Goal: Information Seeking & Learning: Learn about a topic

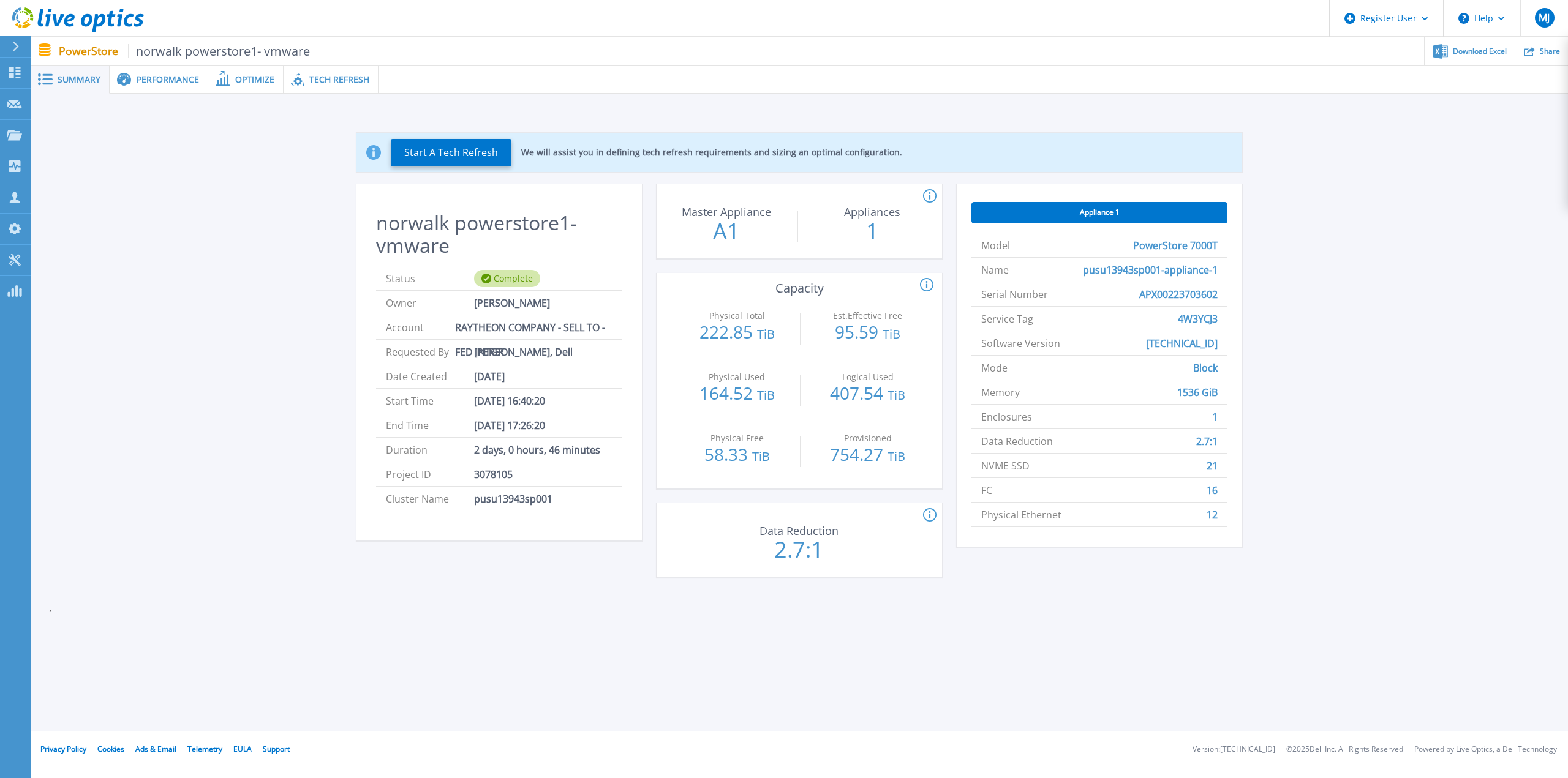
click at [171, 84] on span "Performance" at bounding box center [168, 79] width 62 height 8
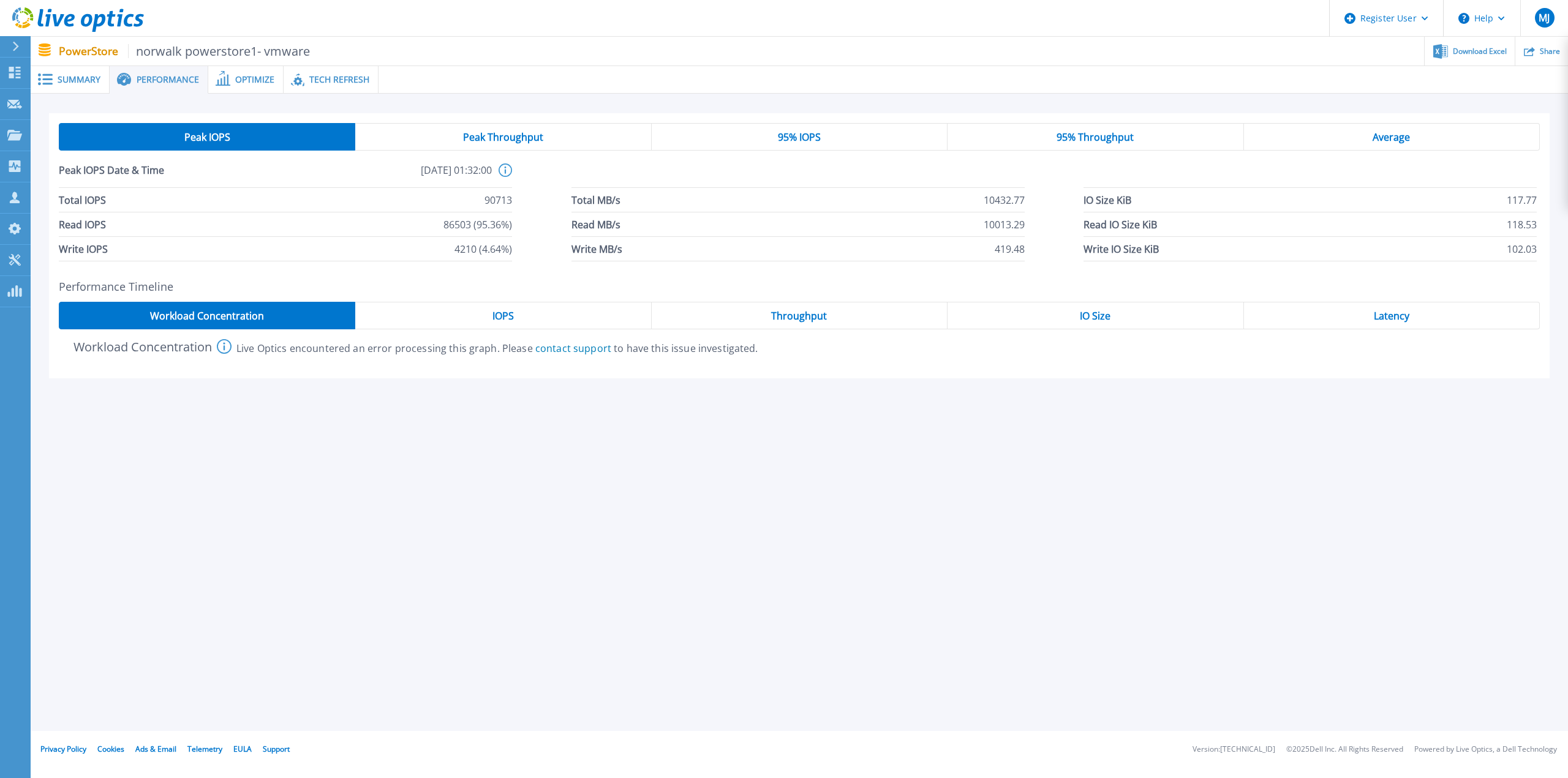
click at [476, 132] on span "Peak Throughput" at bounding box center [503, 137] width 80 height 10
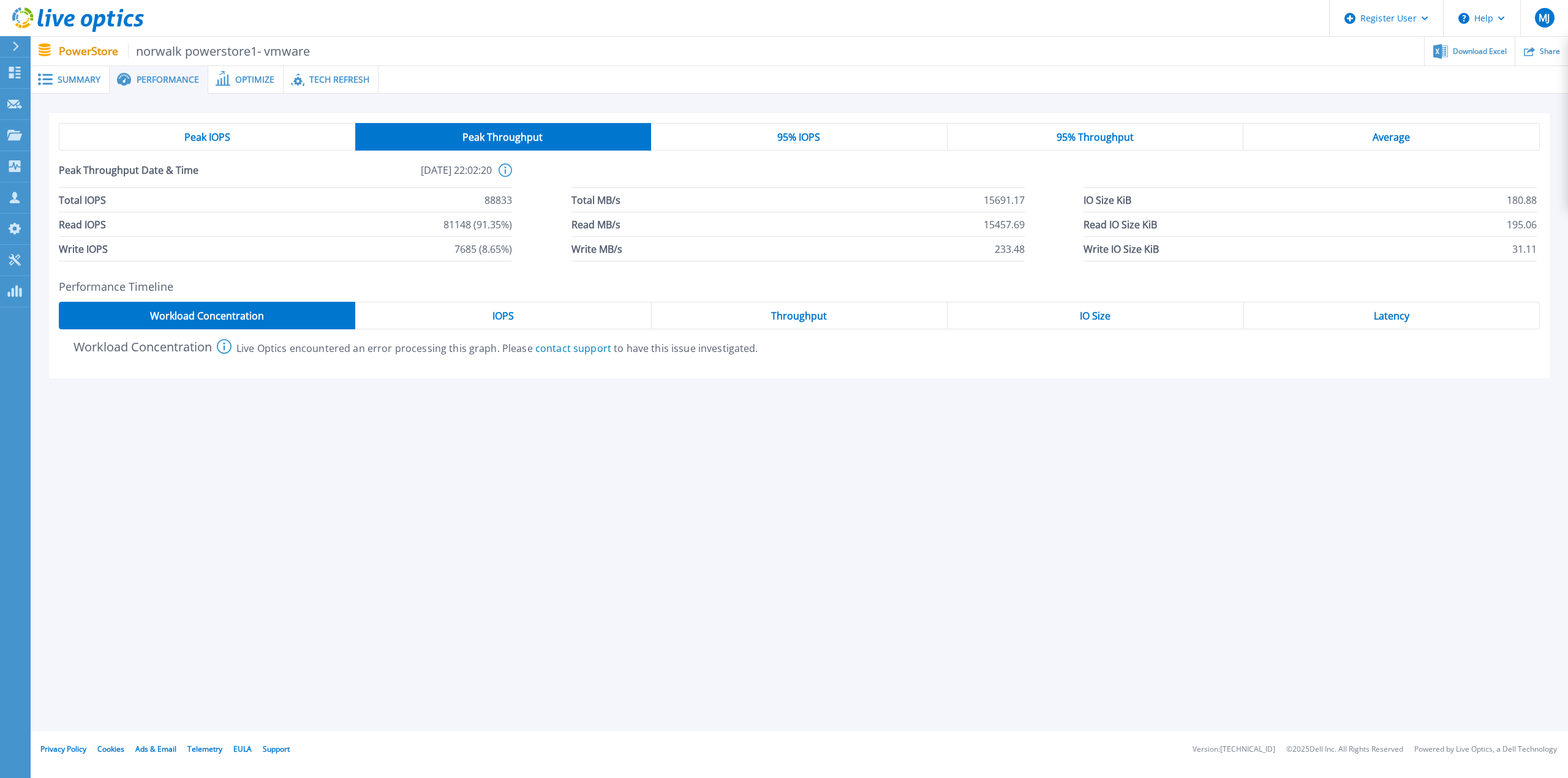
click at [758, 136] on div "95% IOPS" at bounding box center [799, 137] width 297 height 27
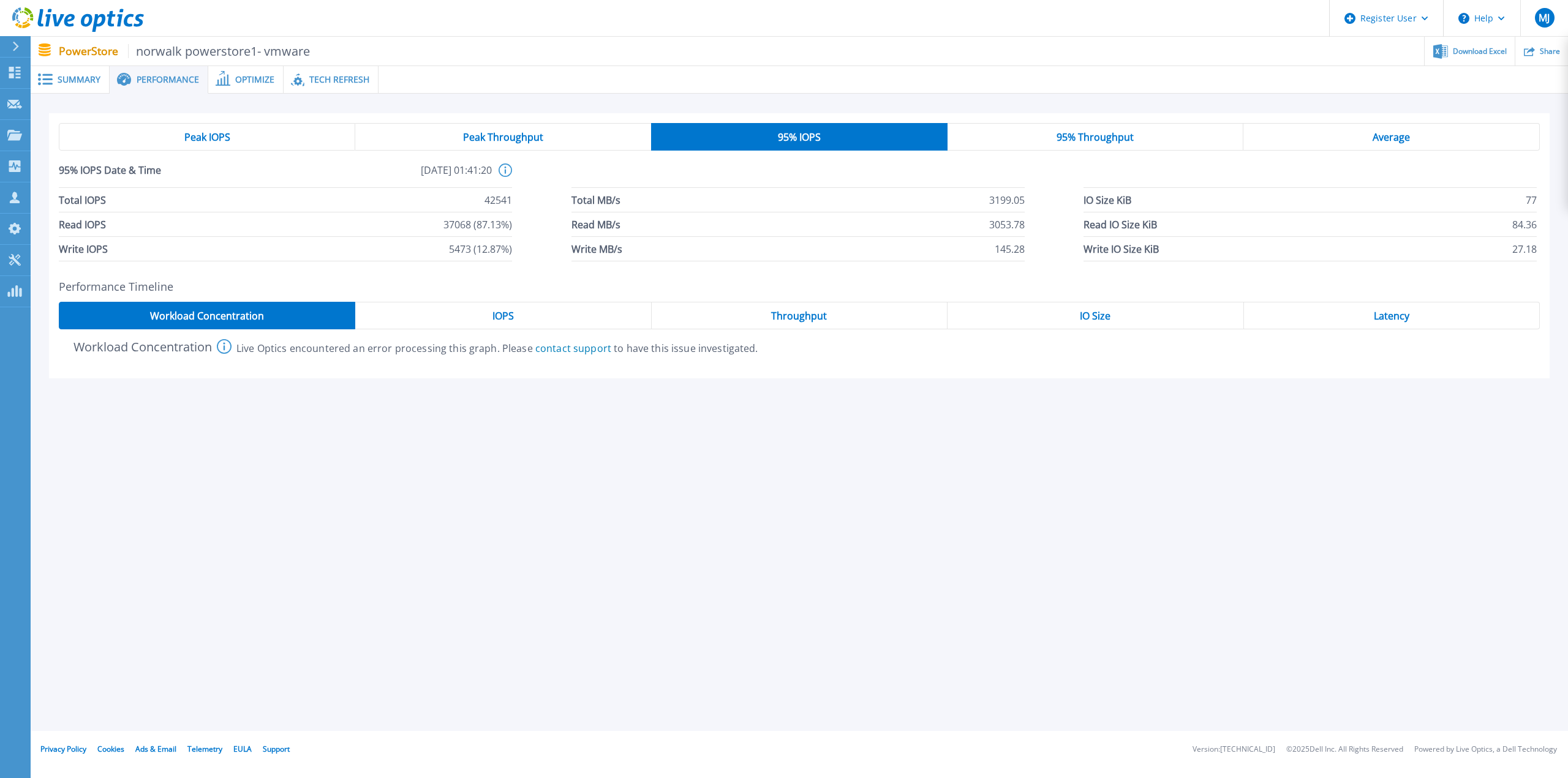
click at [1034, 141] on div "95% Throughput" at bounding box center [1095, 137] width 297 height 27
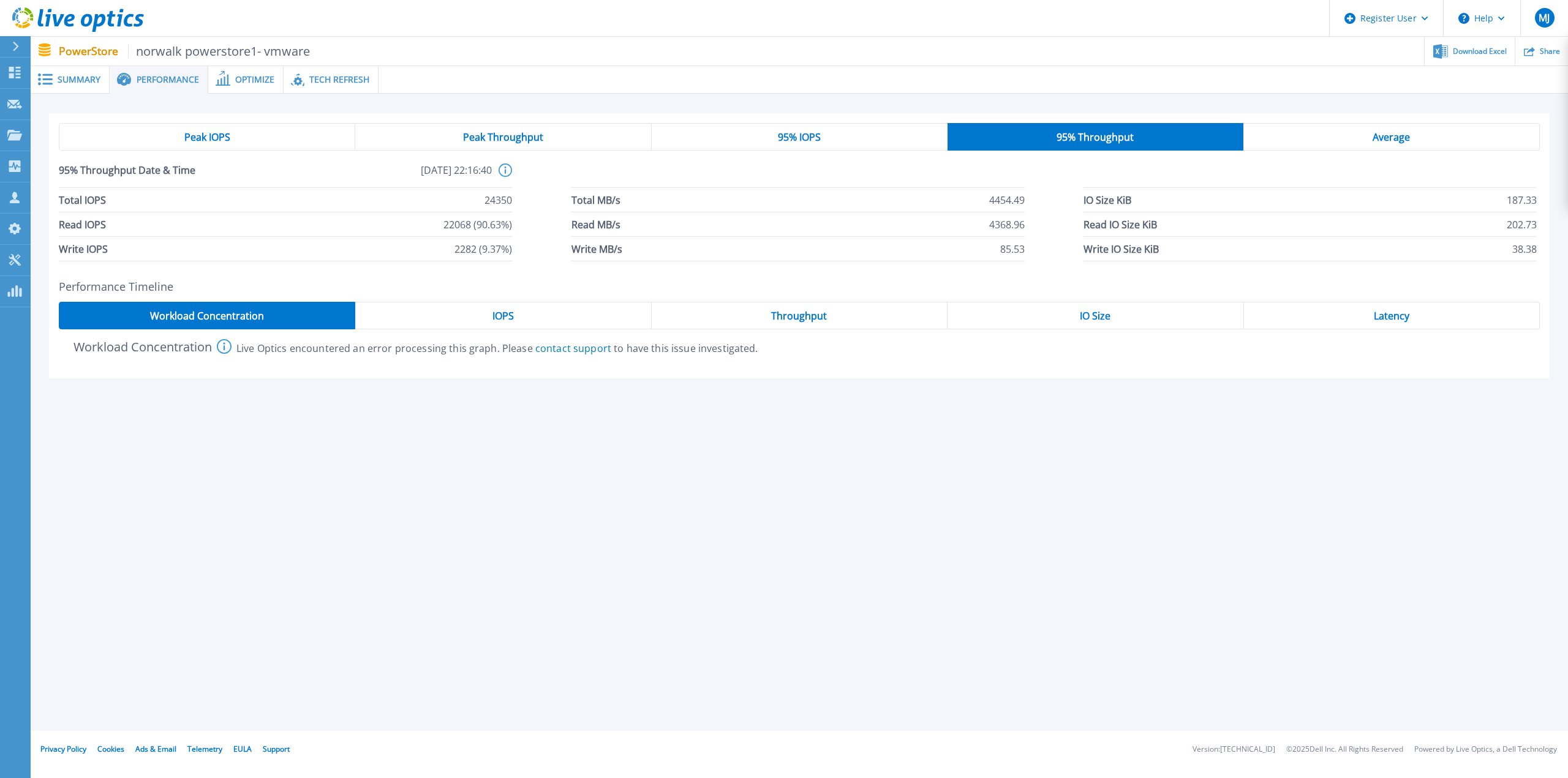
click at [1337, 147] on div "Average" at bounding box center [1391, 137] width 297 height 27
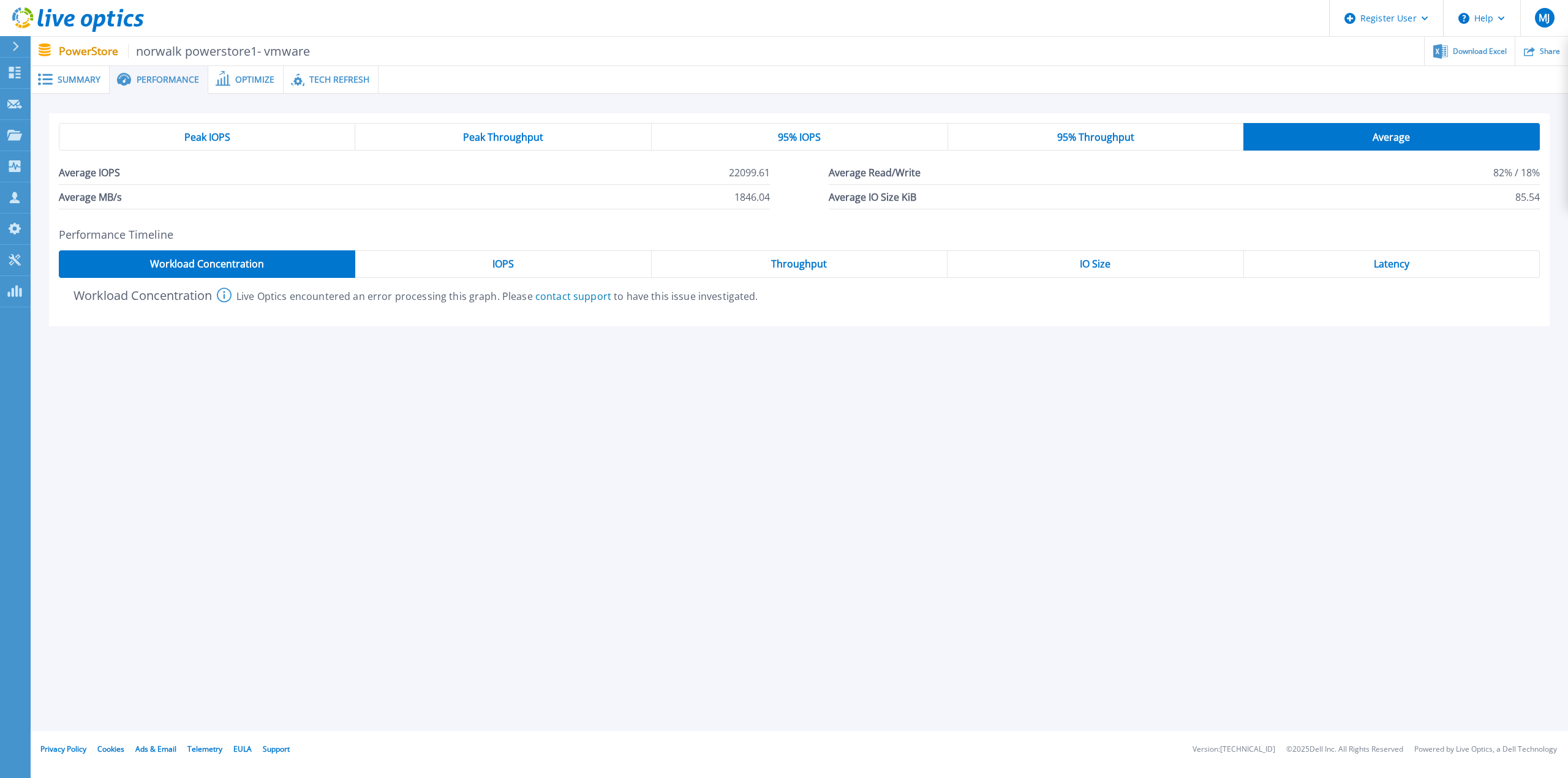
click at [218, 133] on span "Peak IOPS" at bounding box center [207, 137] width 46 height 10
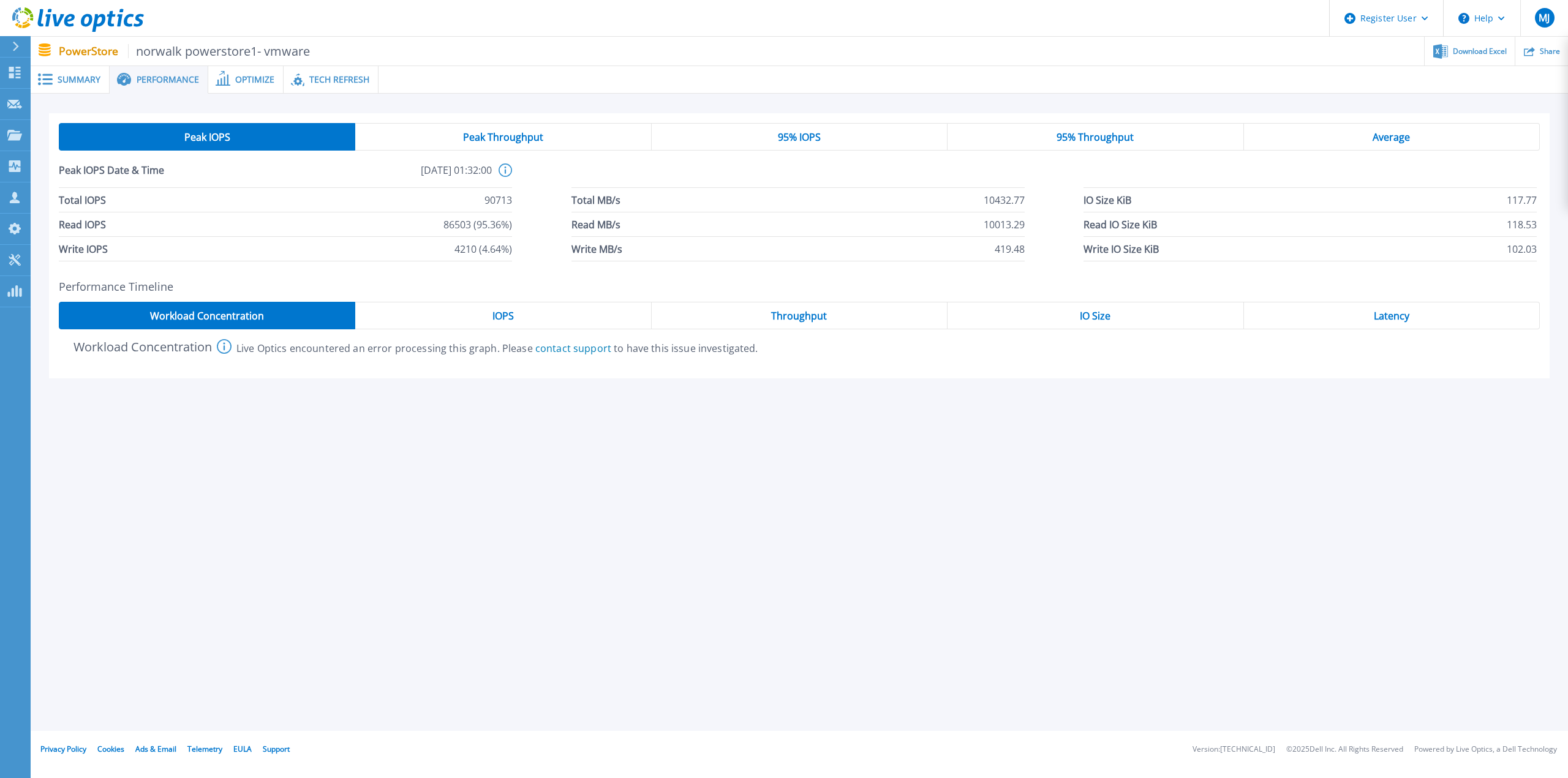
click at [488, 137] on span "Peak Throughput" at bounding box center [503, 137] width 80 height 10
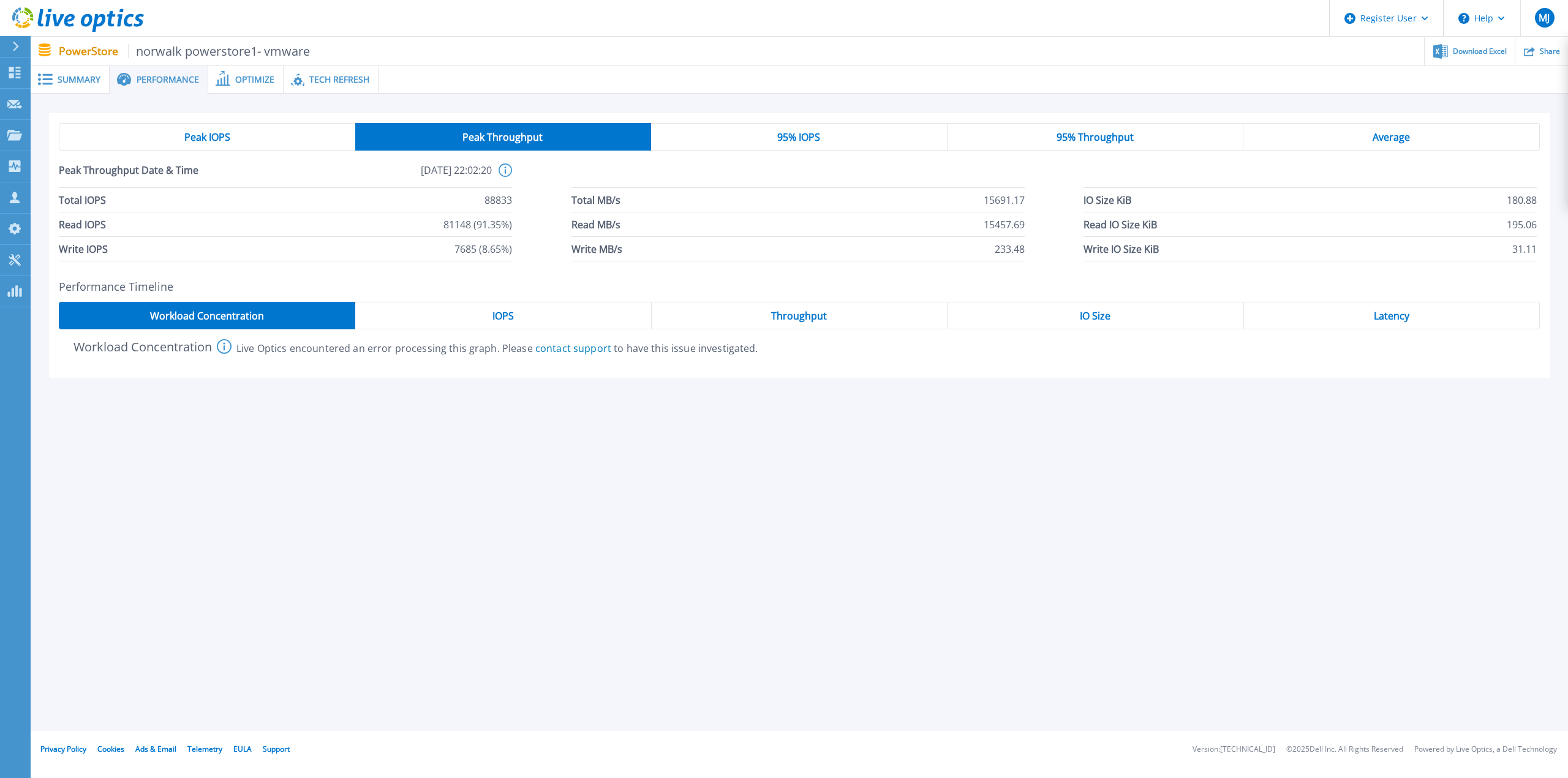
click at [284, 138] on div "Peak IOPS" at bounding box center [206, 137] width 297 height 27
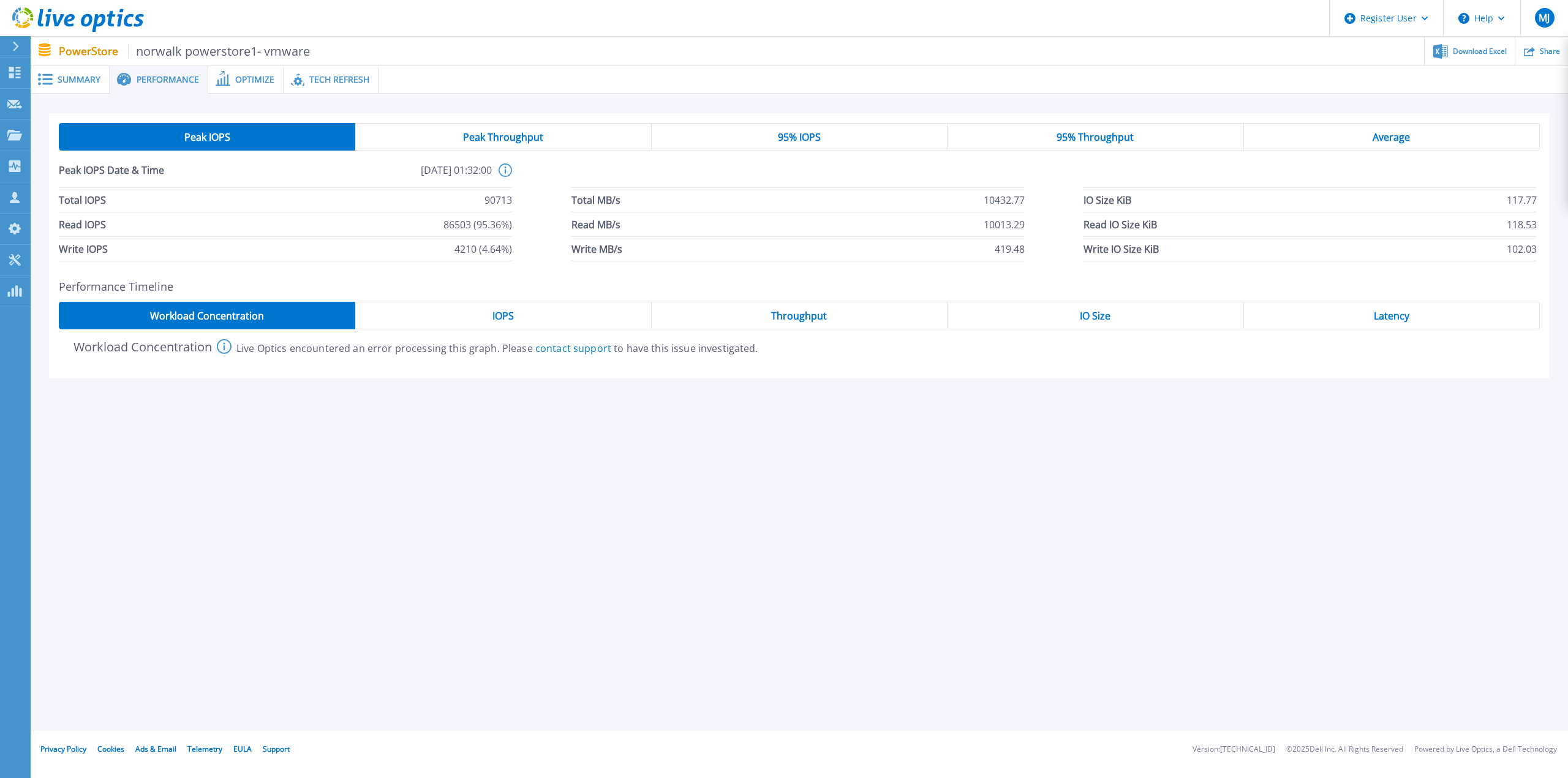
click at [469, 138] on span "Peak Throughput" at bounding box center [503, 137] width 80 height 10
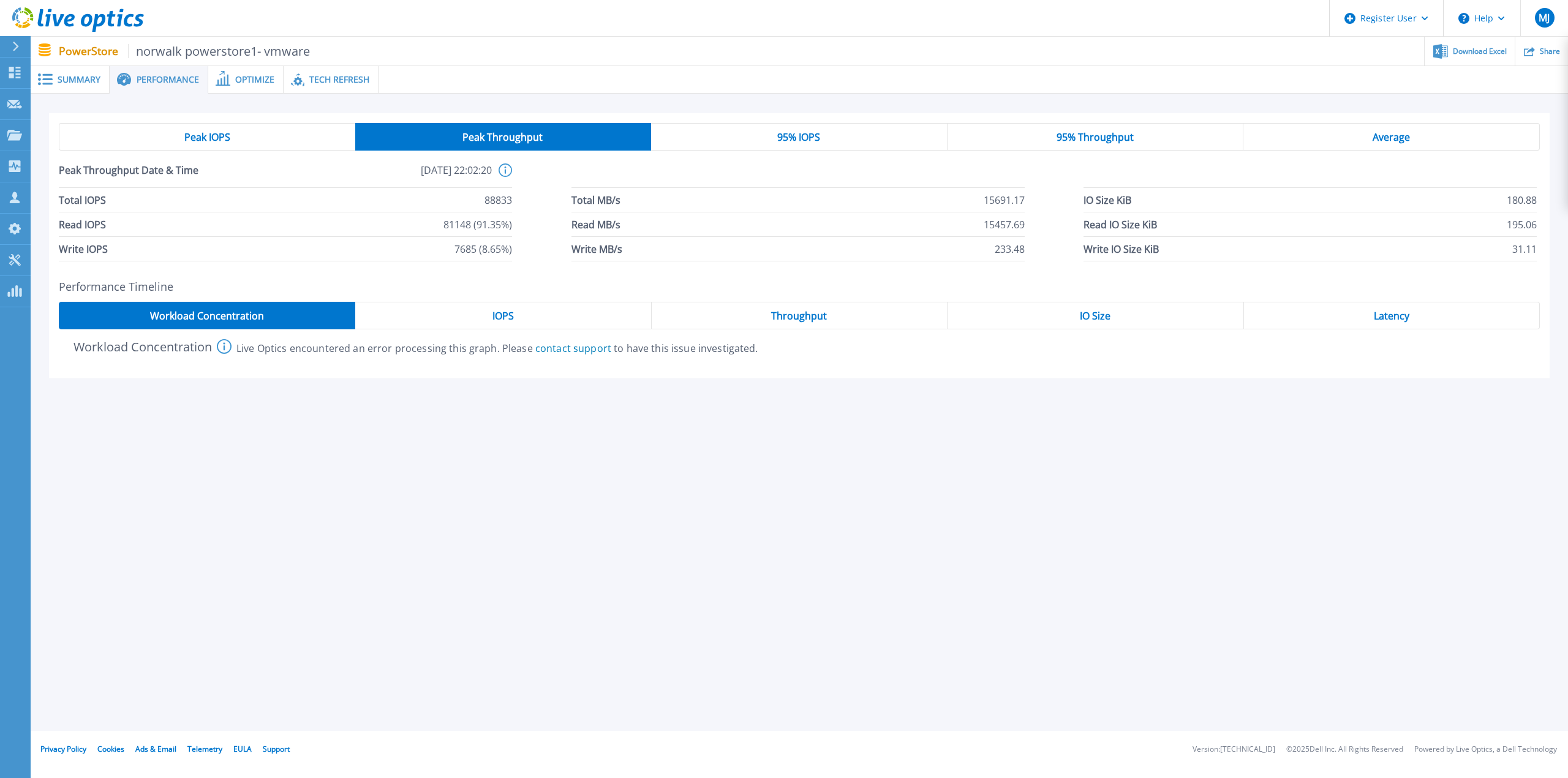
click at [301, 134] on div "Peak IOPS" at bounding box center [206, 137] width 297 height 27
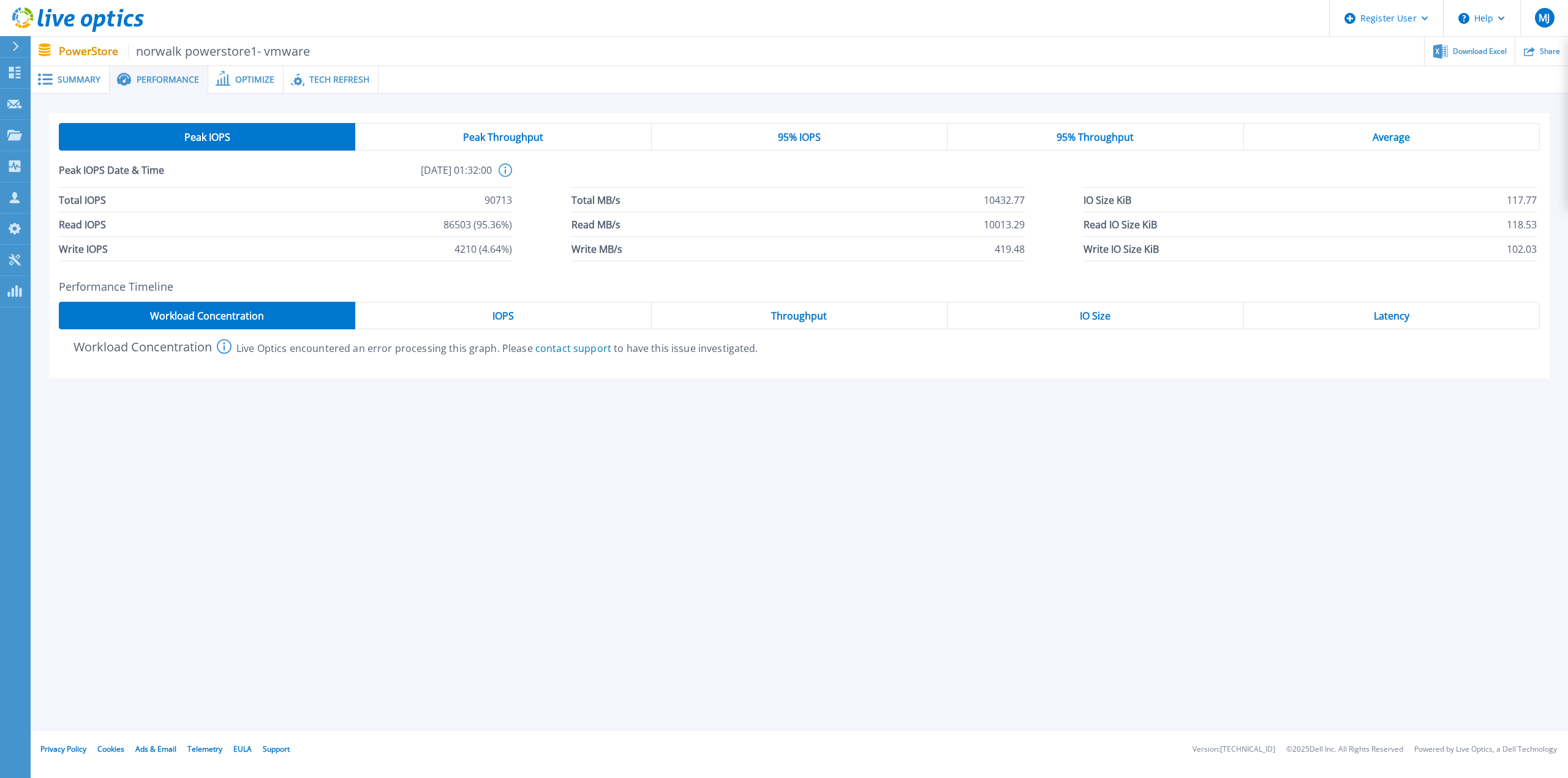
click at [542, 135] on span "Peak Throughput" at bounding box center [503, 137] width 80 height 10
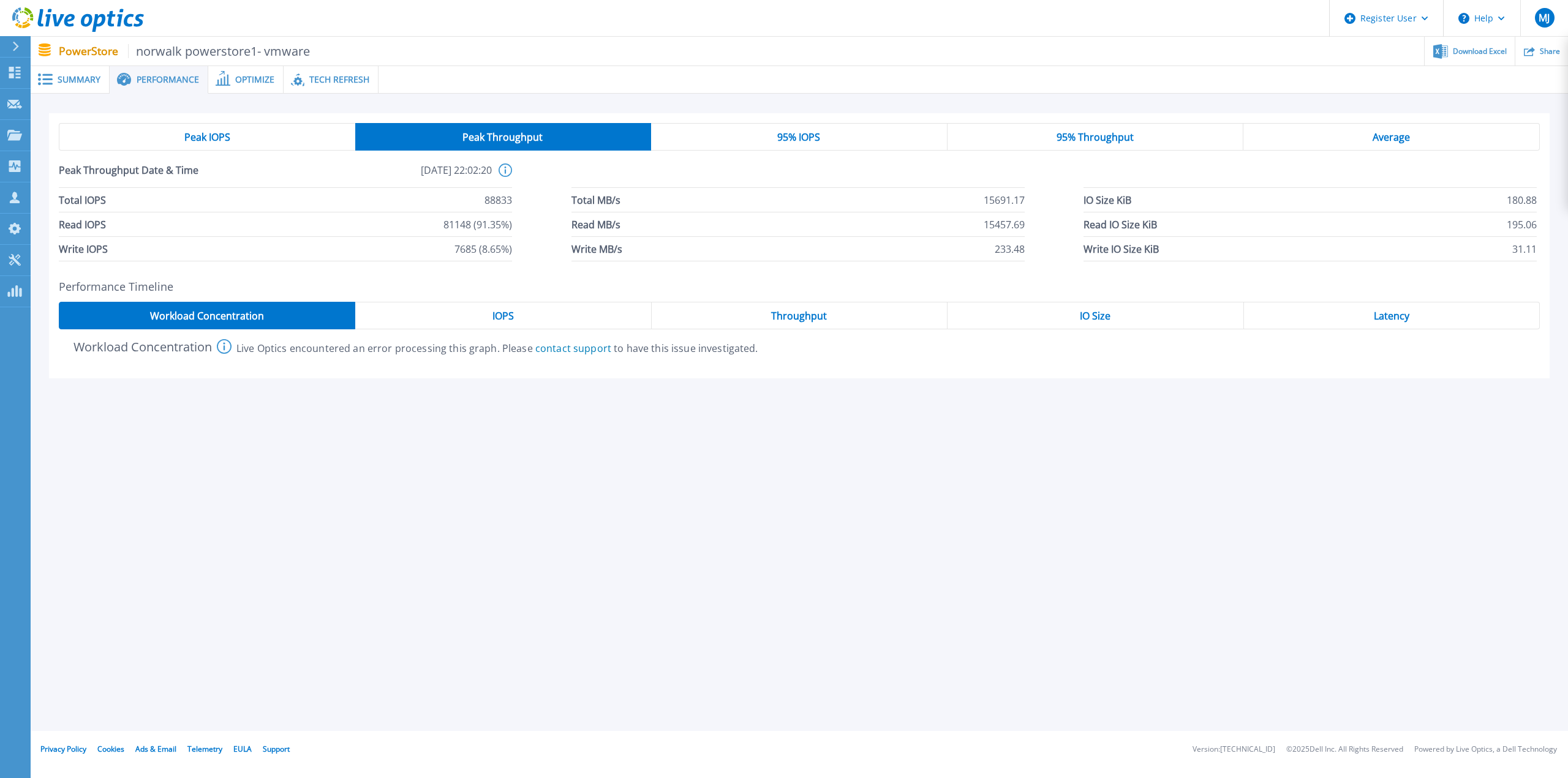
click at [233, 135] on div "Peak IOPS" at bounding box center [206, 137] width 297 height 27
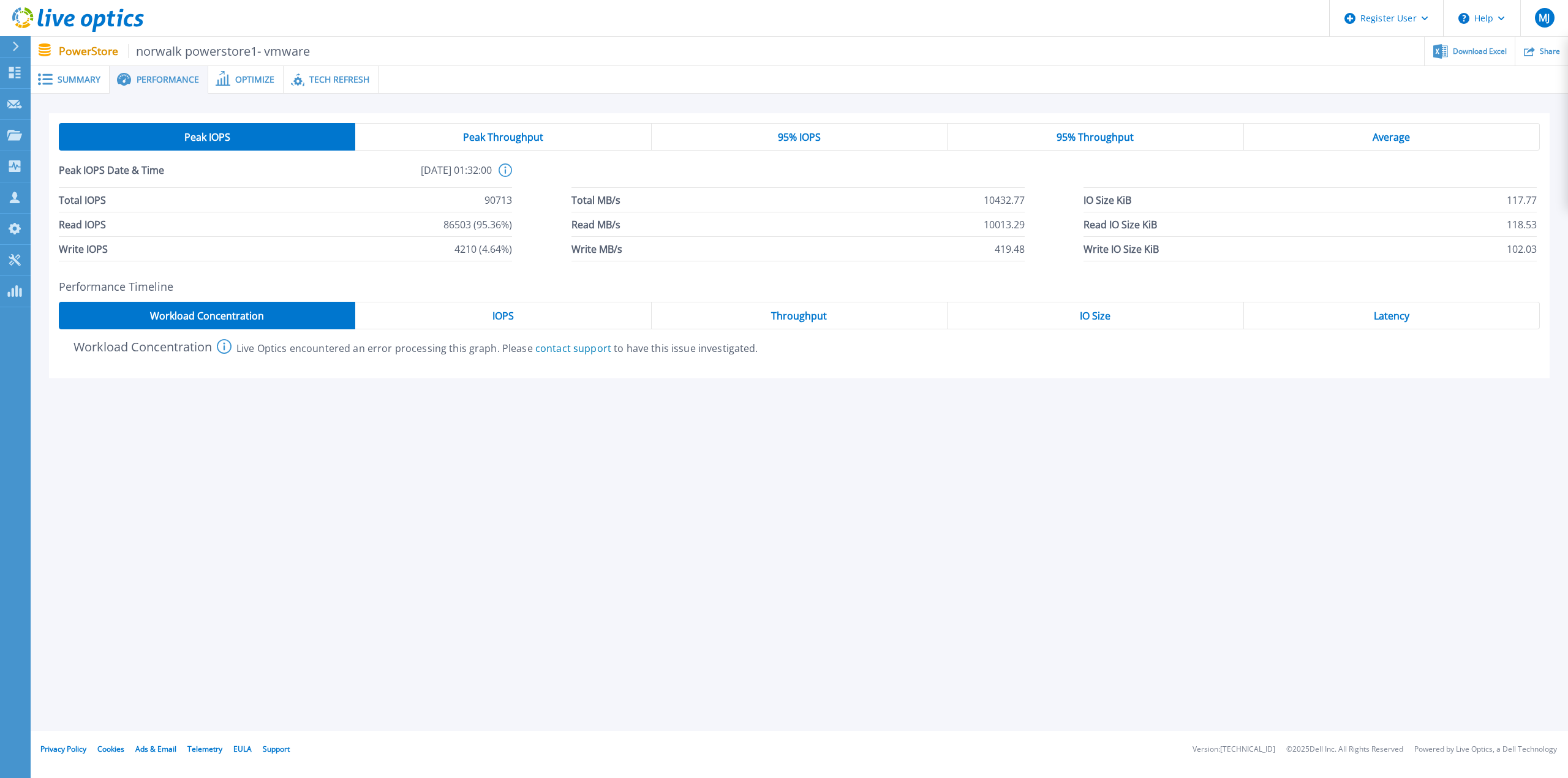
click at [446, 138] on div "Peak Throughput" at bounding box center [503, 137] width 296 height 27
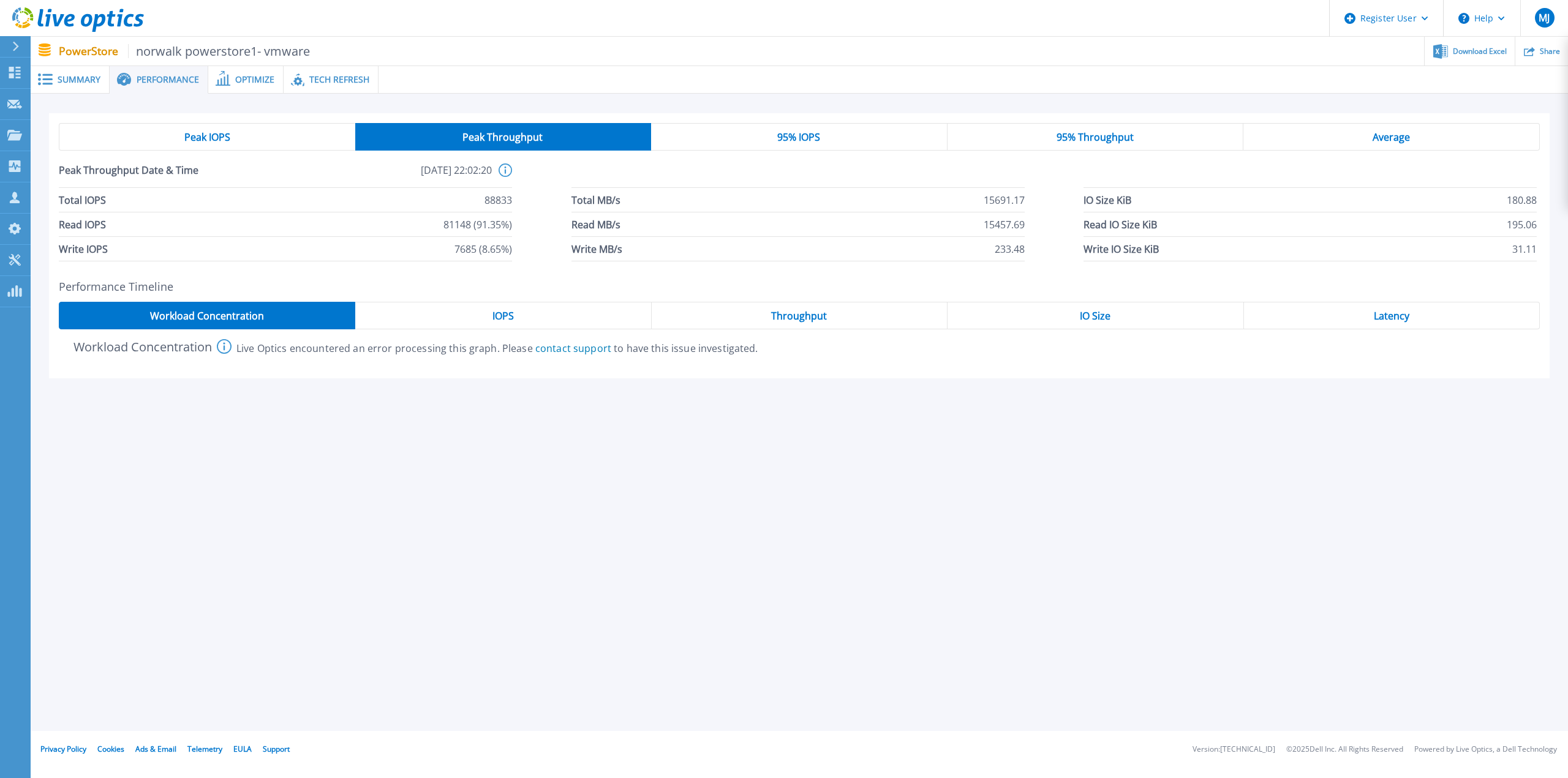
click at [276, 144] on div "Peak IOPS" at bounding box center [206, 137] width 297 height 27
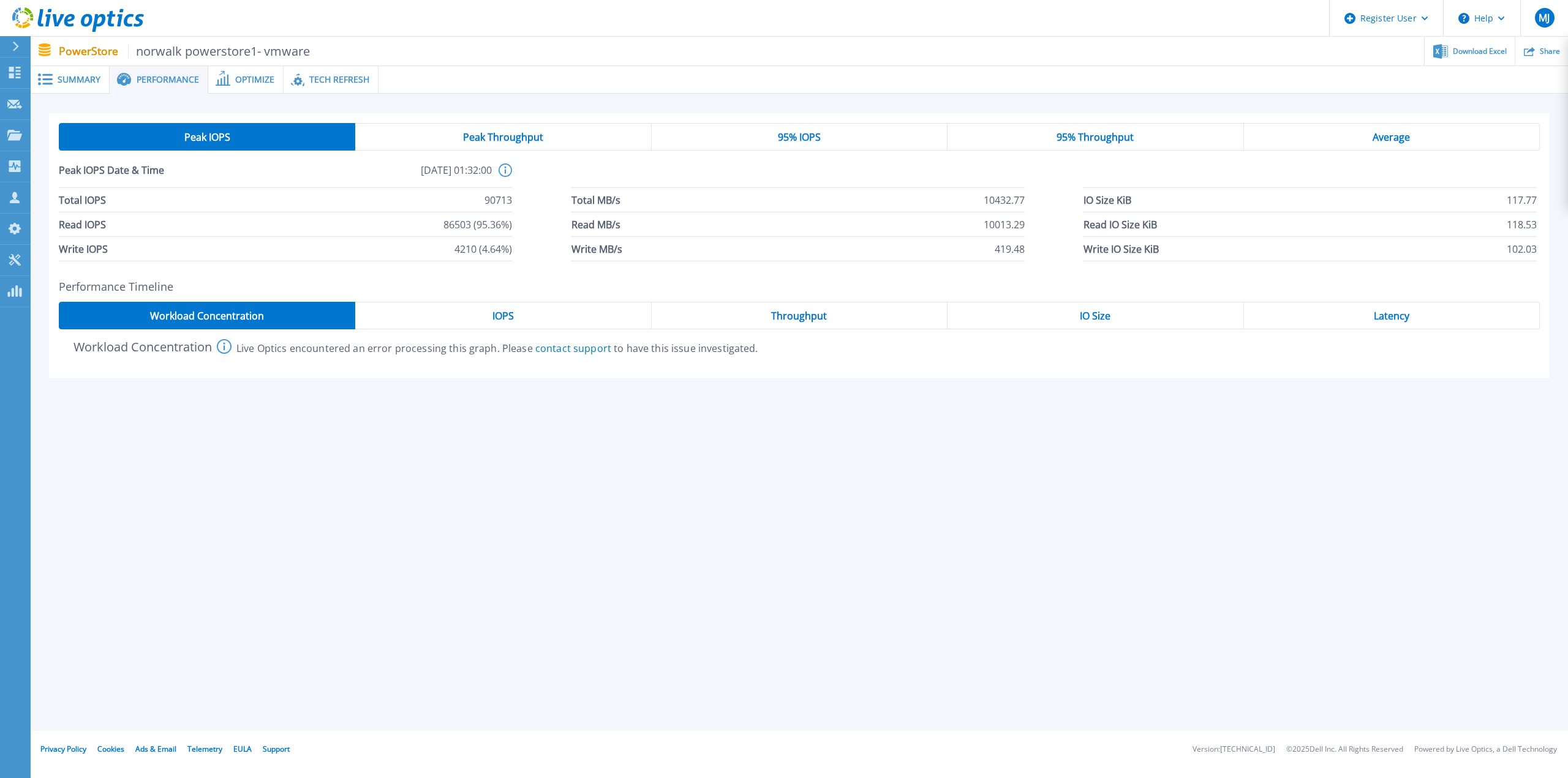
click at [455, 142] on div "Peak Throughput" at bounding box center [503, 137] width 296 height 27
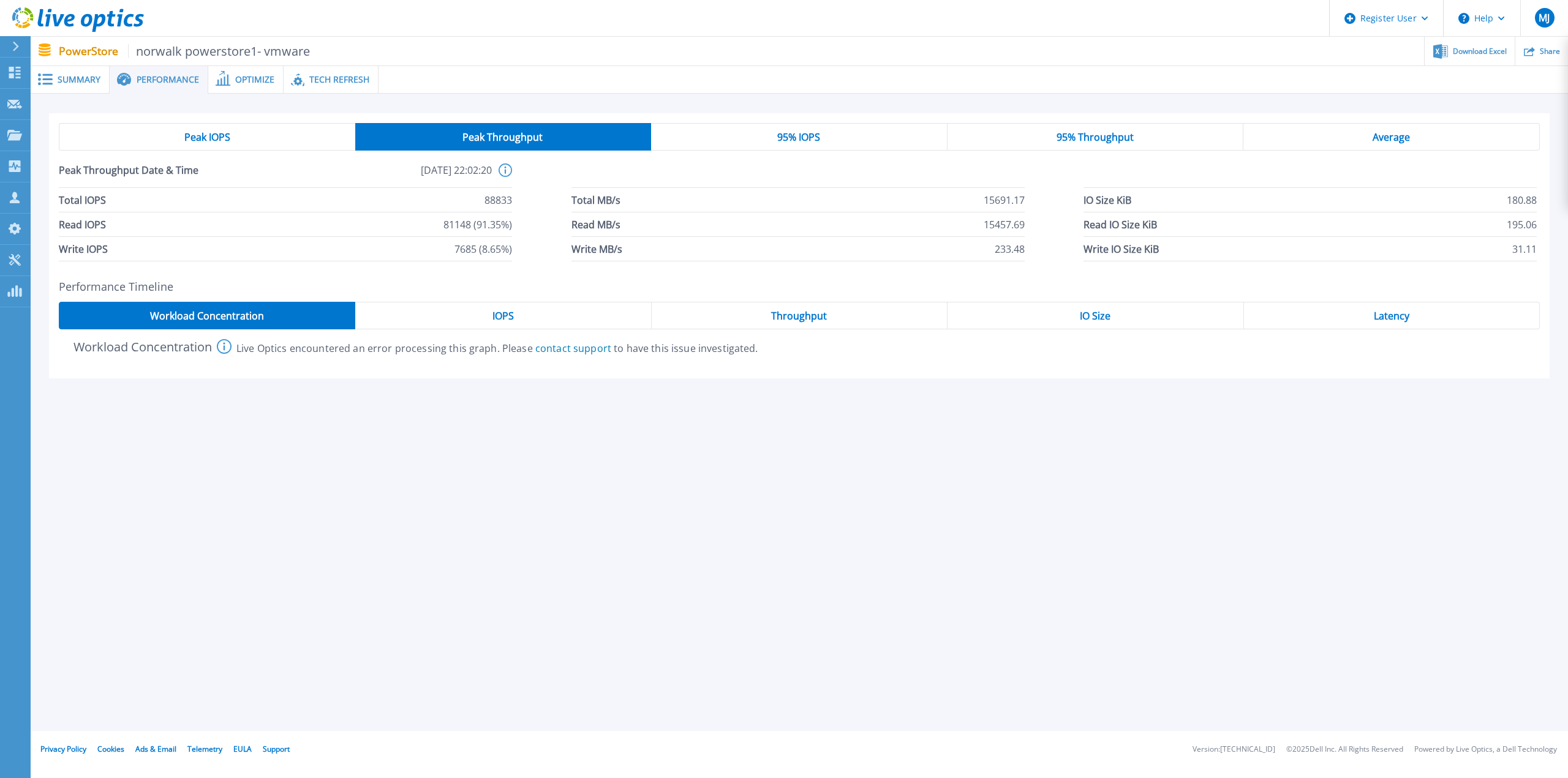
click at [310, 138] on div "Peak IOPS" at bounding box center [206, 137] width 297 height 27
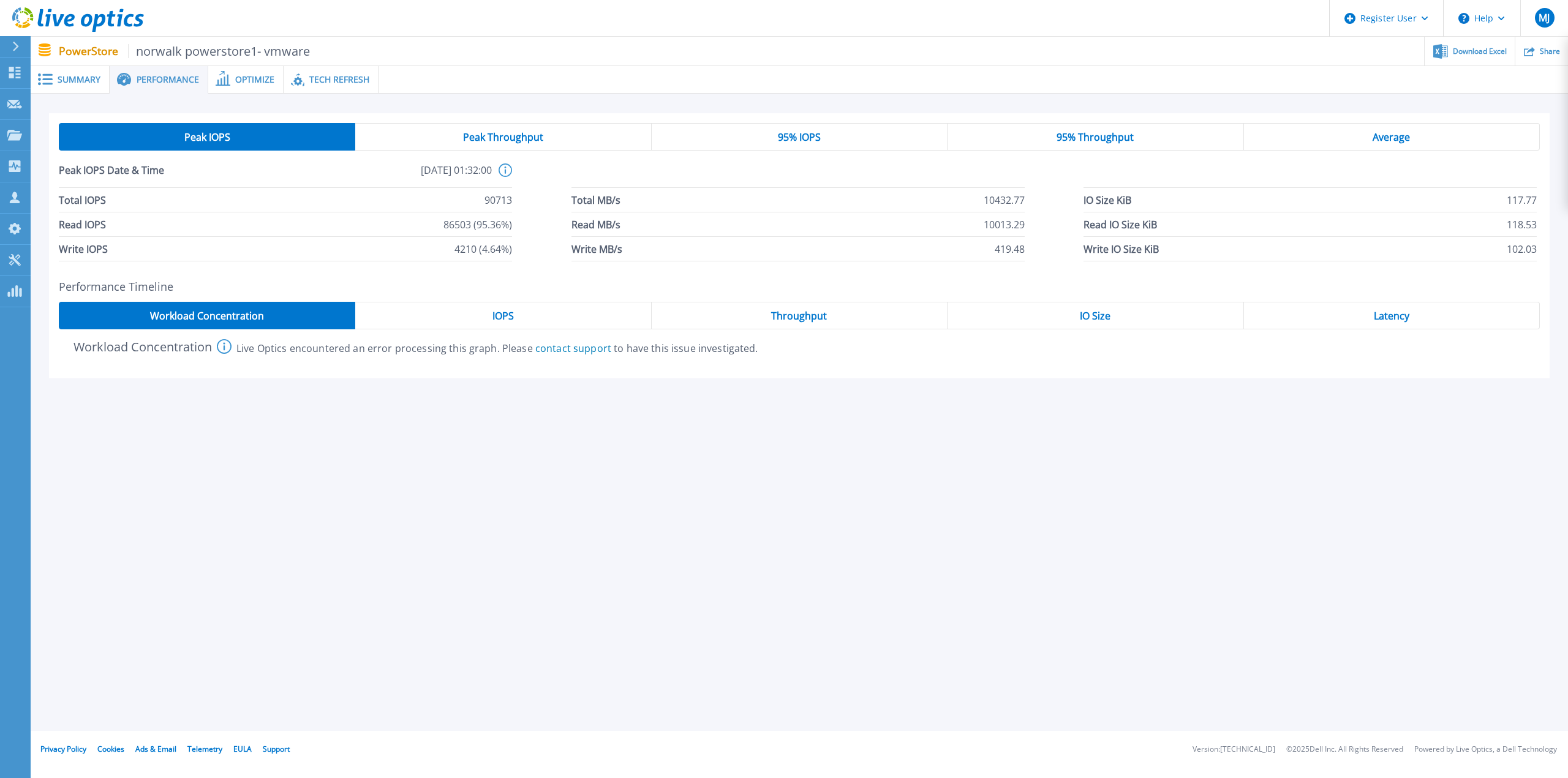
click at [472, 144] on div "Peak Throughput" at bounding box center [503, 137] width 296 height 27
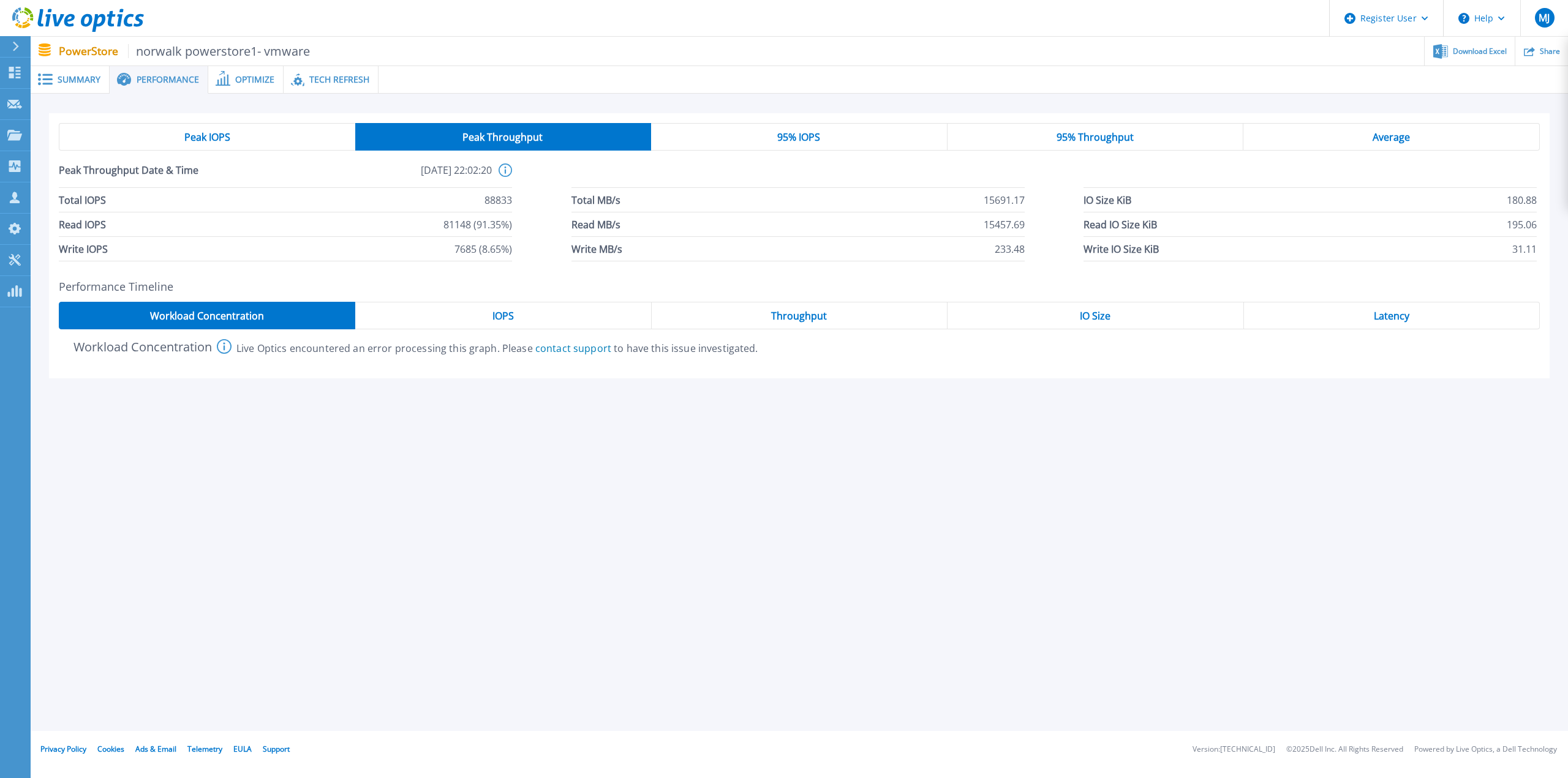
click at [259, 140] on div "Peak IOPS" at bounding box center [206, 137] width 297 height 27
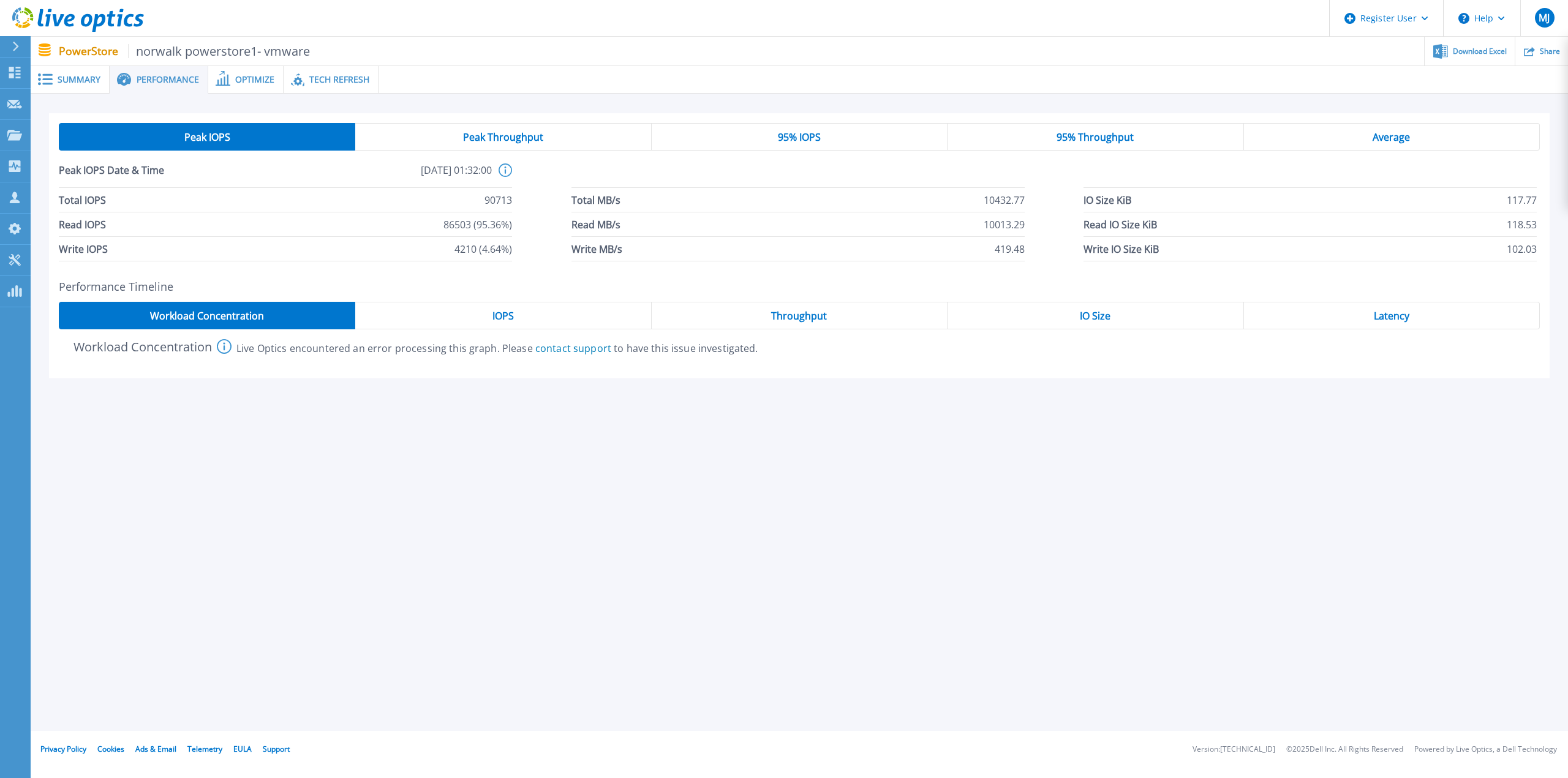
click at [449, 134] on div "Peak Throughput" at bounding box center [503, 137] width 296 height 27
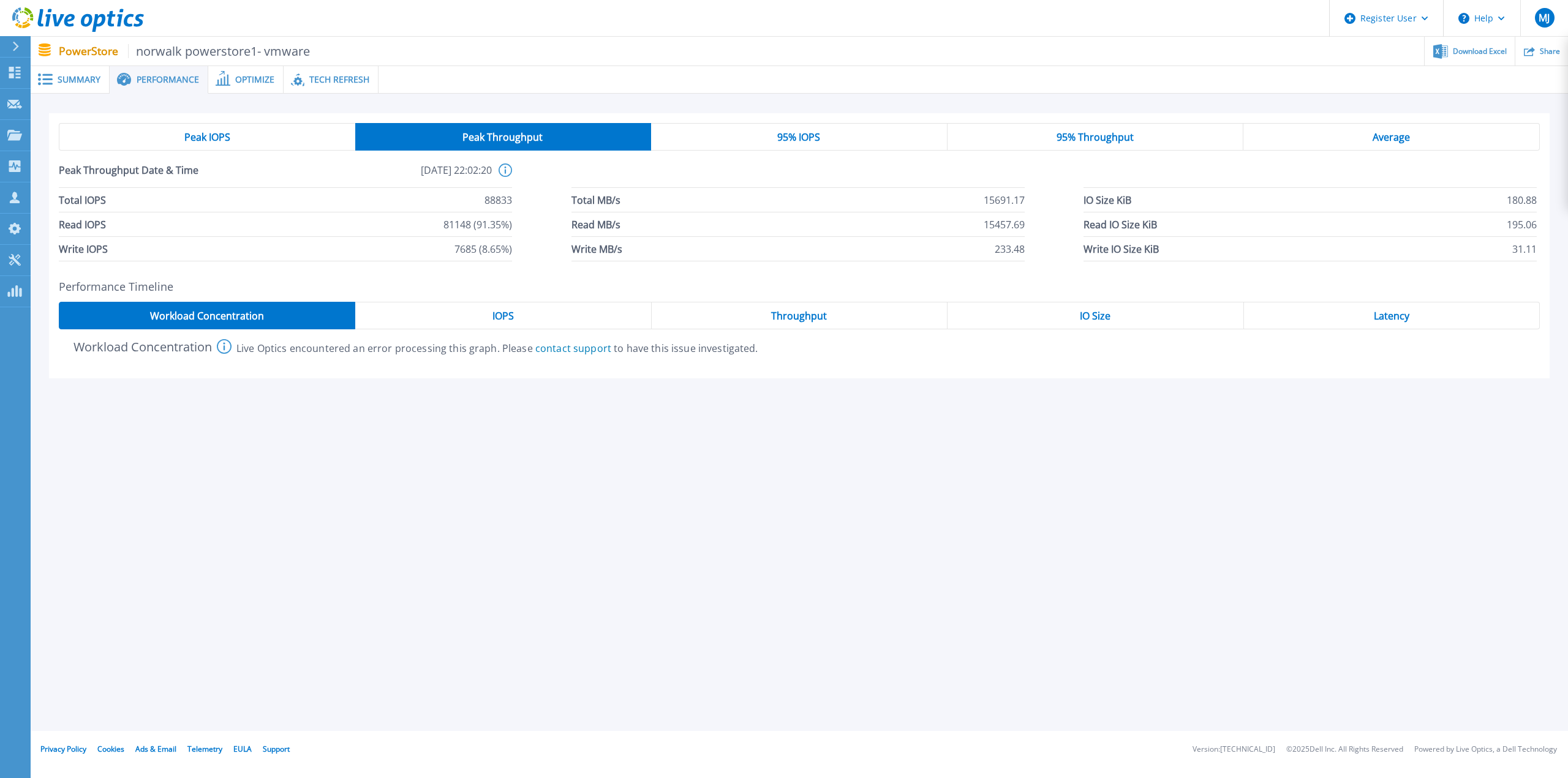
click at [823, 138] on div "95% IOPS" at bounding box center [799, 137] width 297 height 27
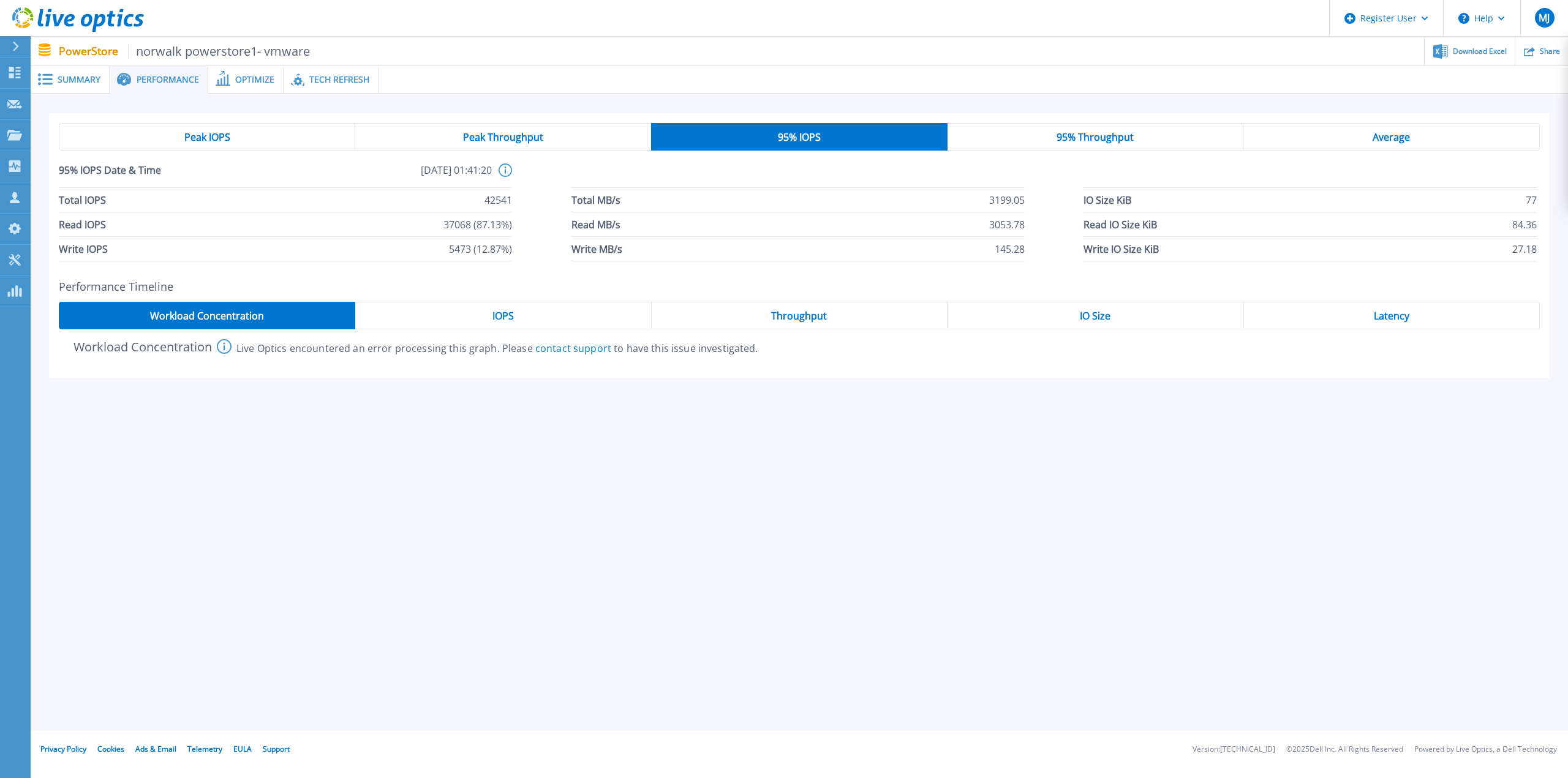
click at [1114, 138] on span "95% Throughput" at bounding box center [1095, 137] width 77 height 10
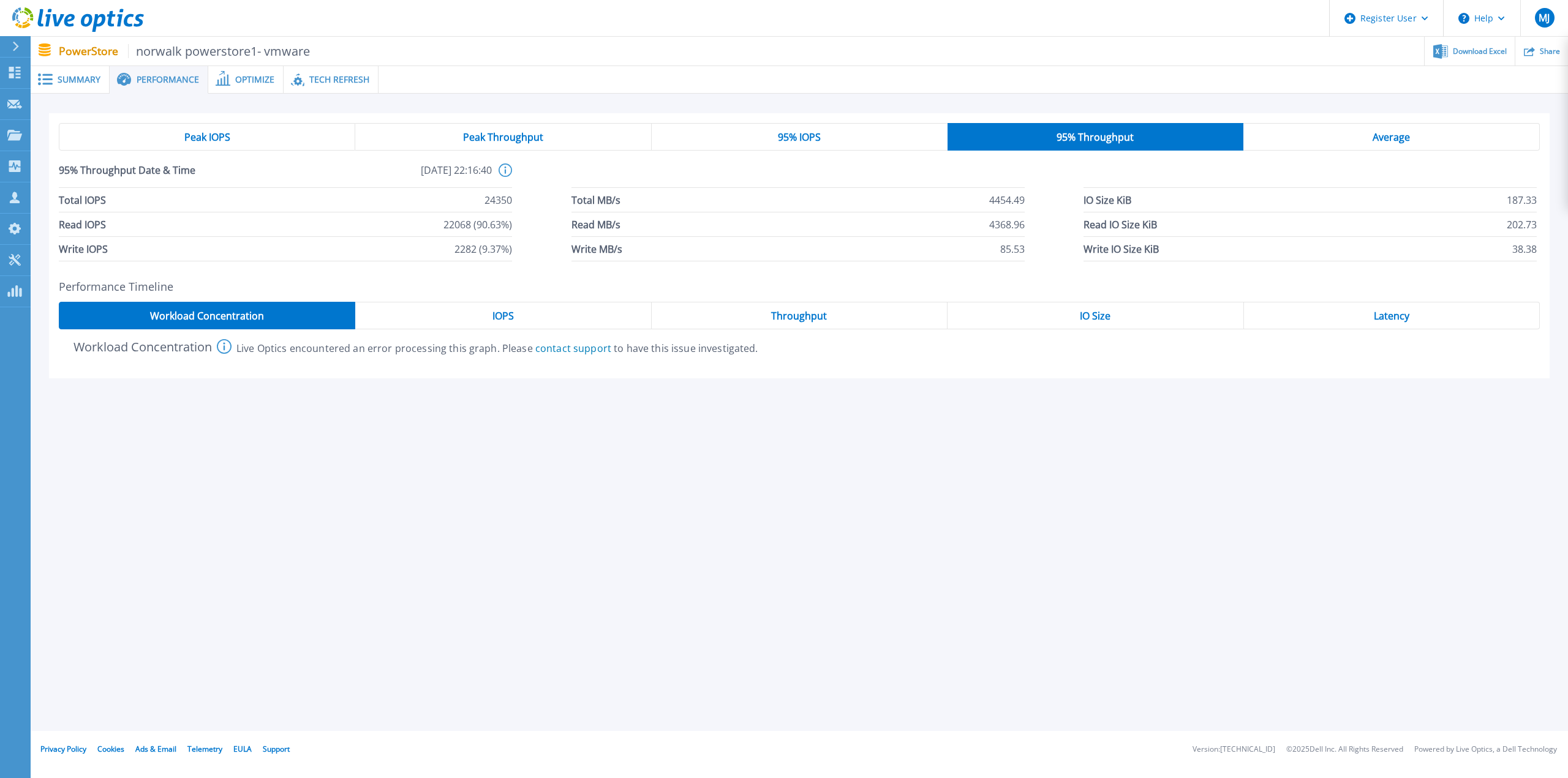
click at [815, 141] on span "95% IOPS" at bounding box center [799, 137] width 43 height 10
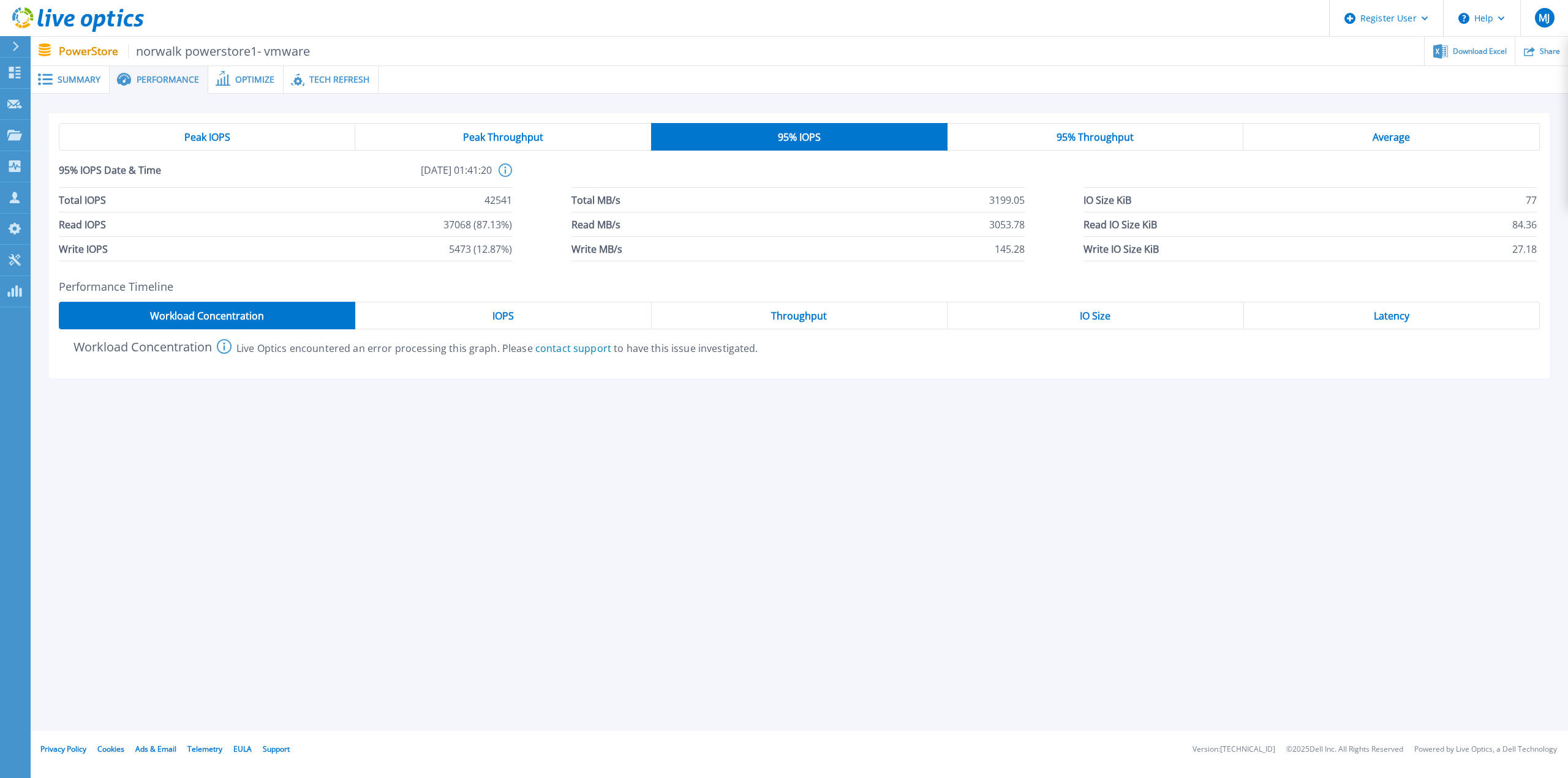
click at [1122, 134] on span "95% Throughput" at bounding box center [1095, 137] width 77 height 10
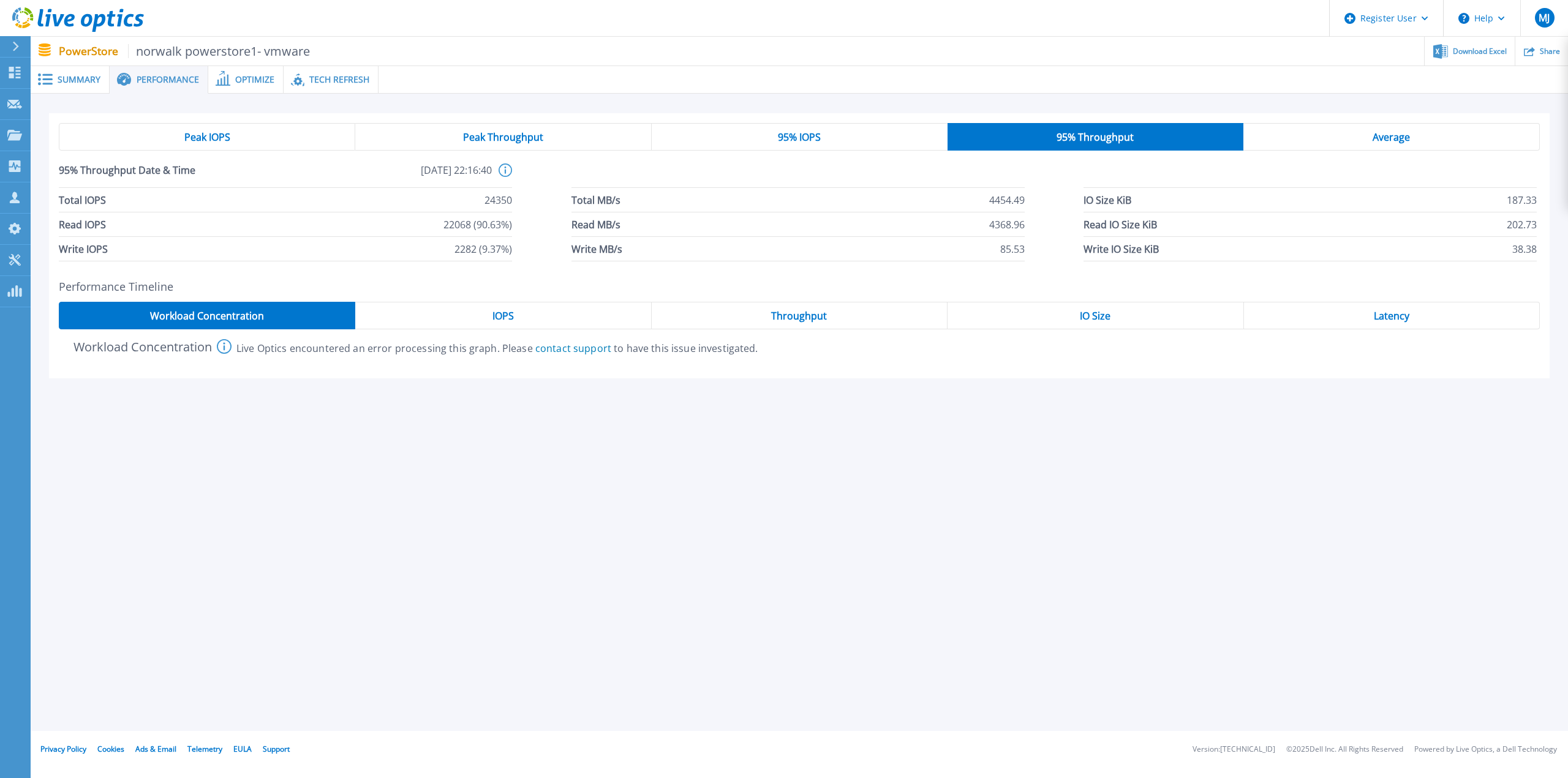
click at [1425, 134] on div "Average" at bounding box center [1391, 137] width 297 height 27
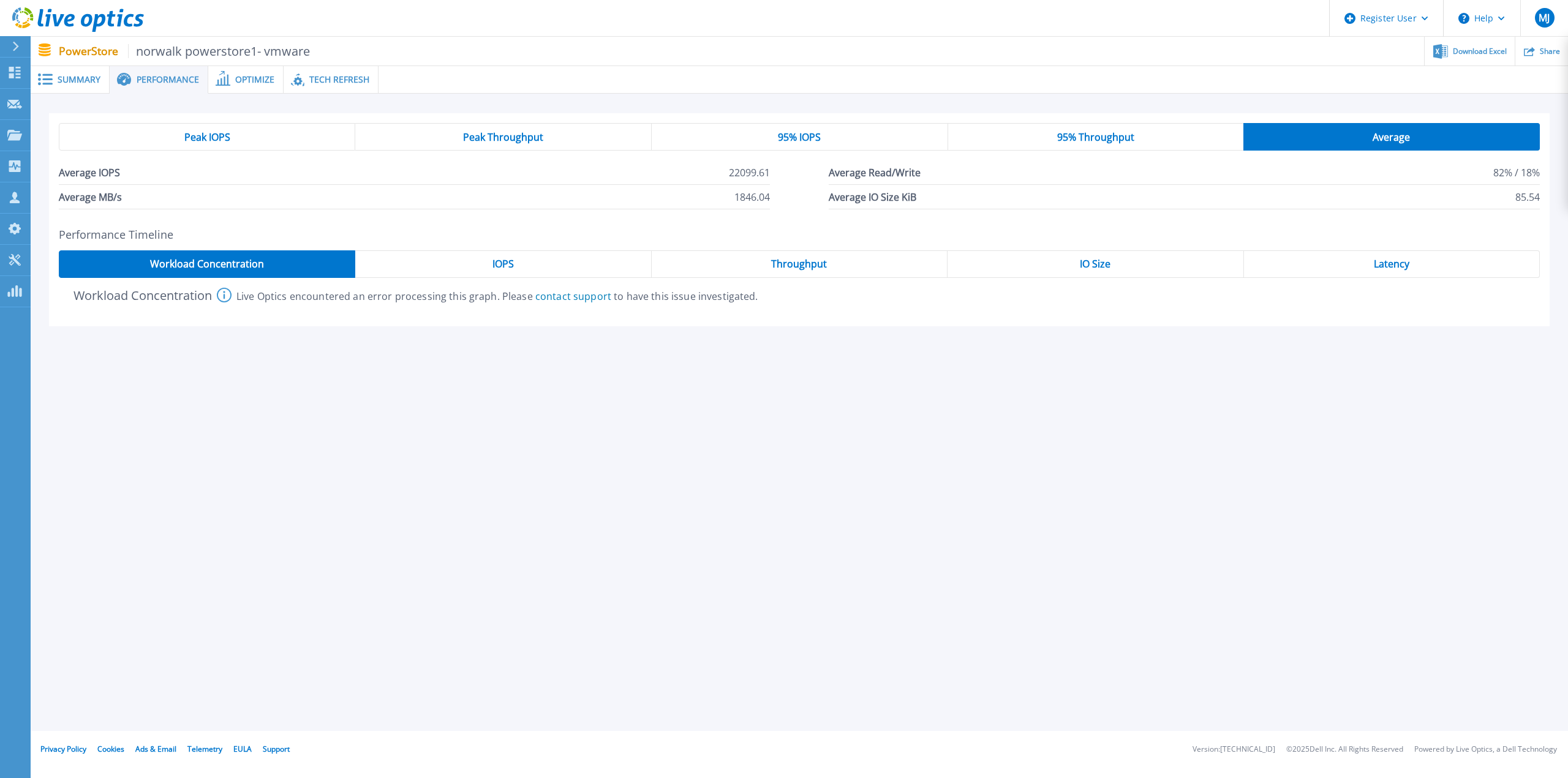
click at [518, 265] on div "IOPS" at bounding box center [503, 264] width 296 height 27
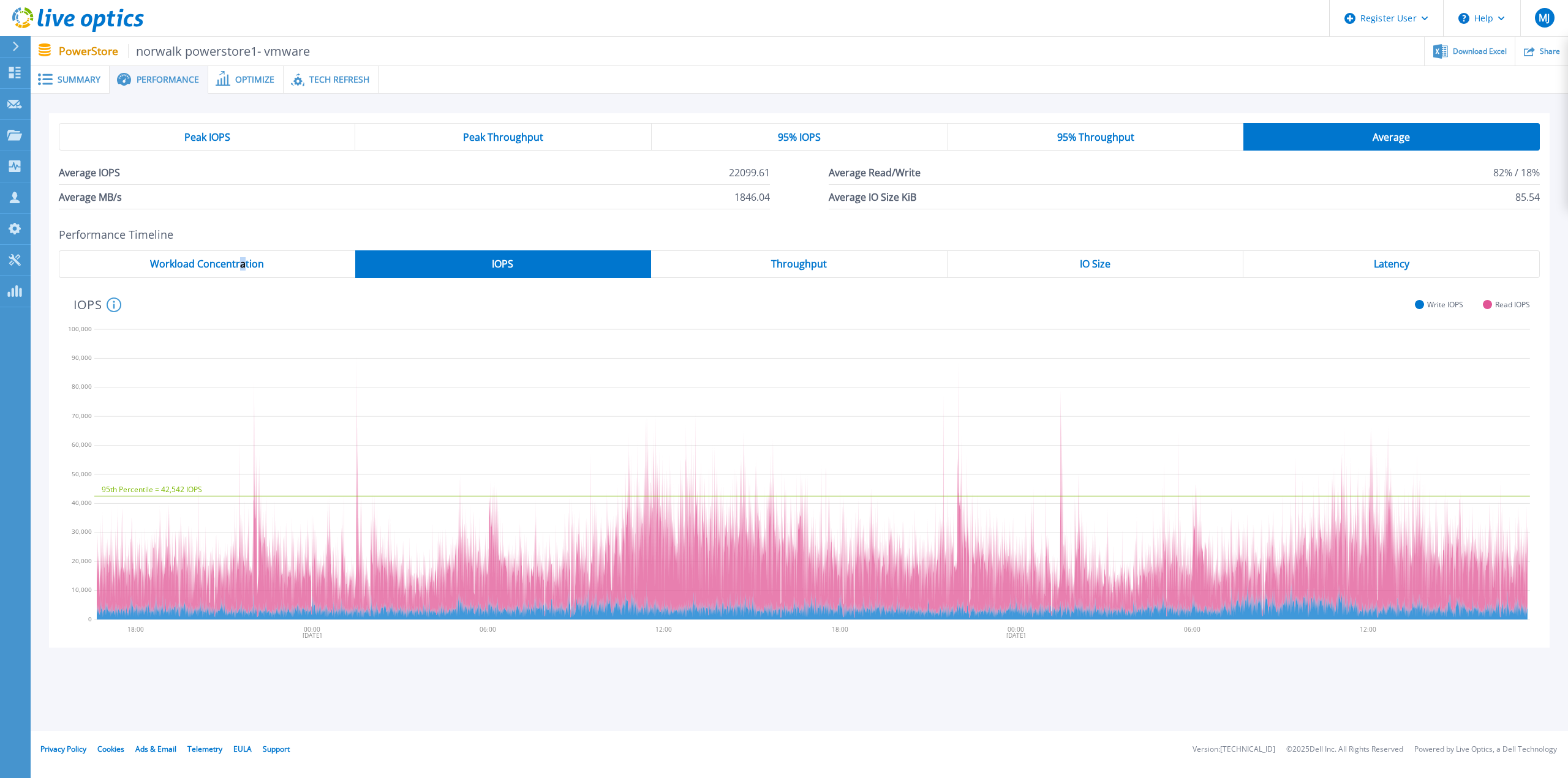
click at [241, 256] on div "Workload Concentration" at bounding box center [206, 264] width 297 height 27
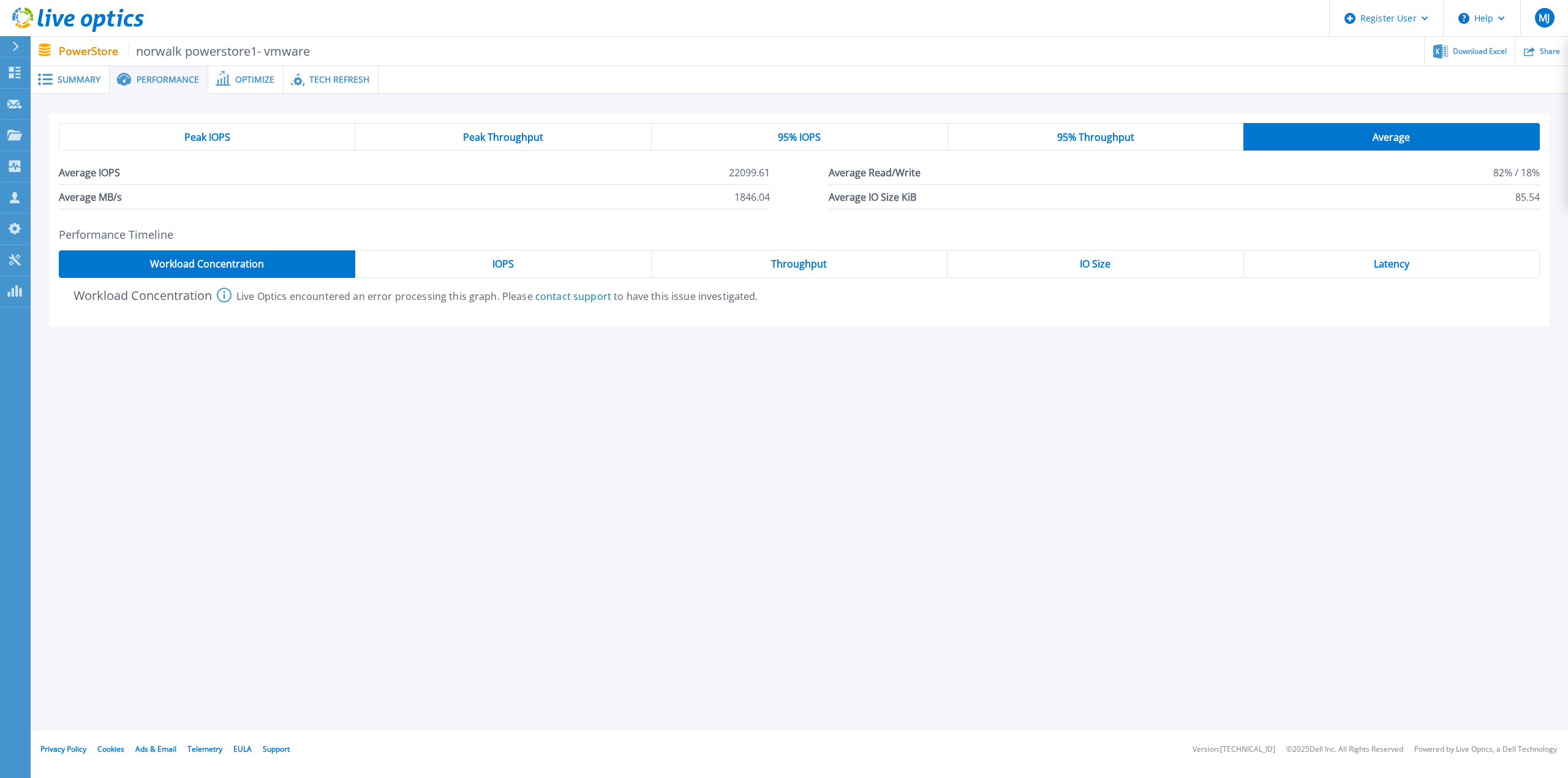
click at [533, 273] on div "IOPS" at bounding box center [503, 264] width 296 height 27
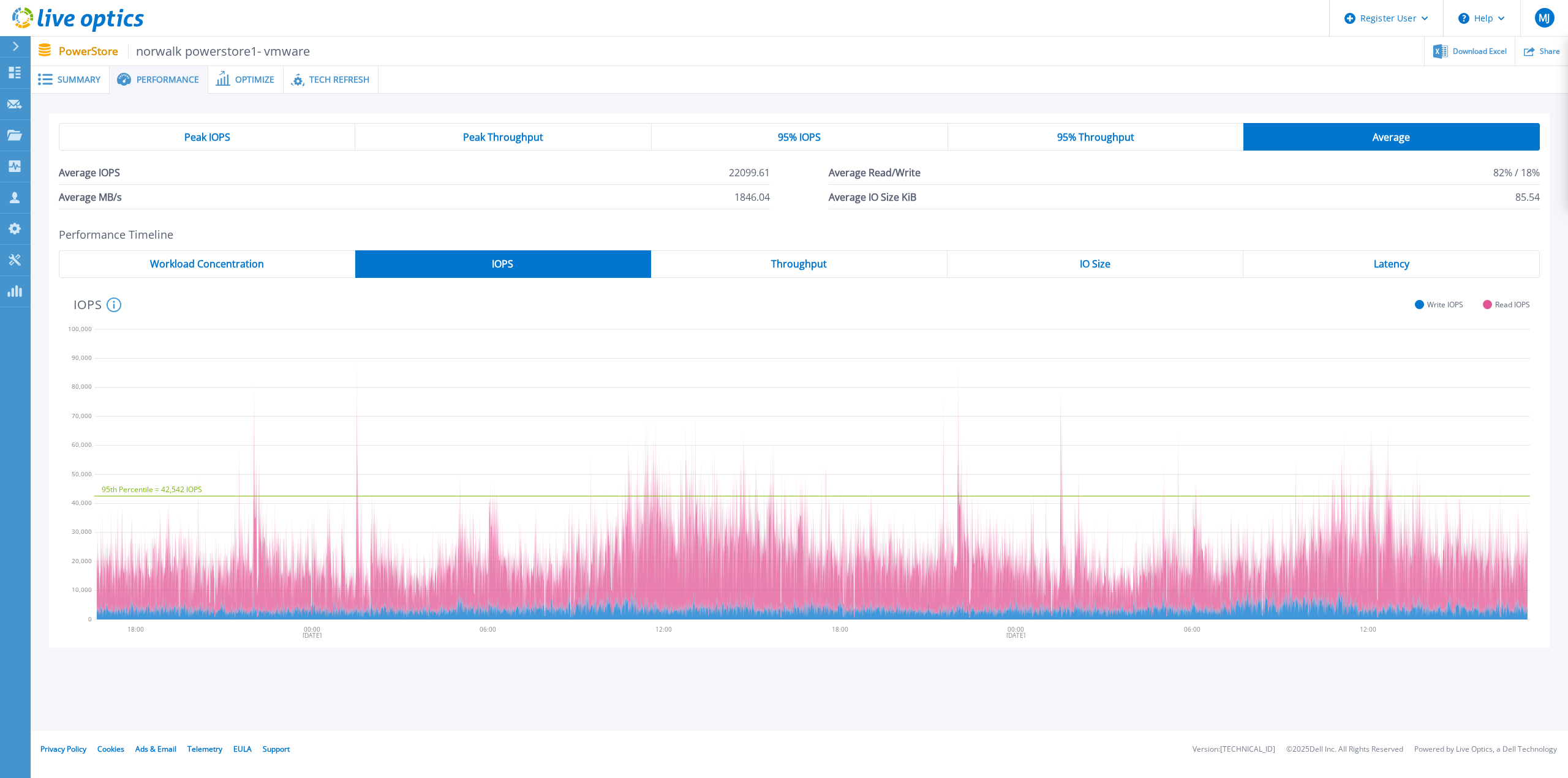
click at [814, 138] on span "95% IOPS" at bounding box center [799, 137] width 43 height 10
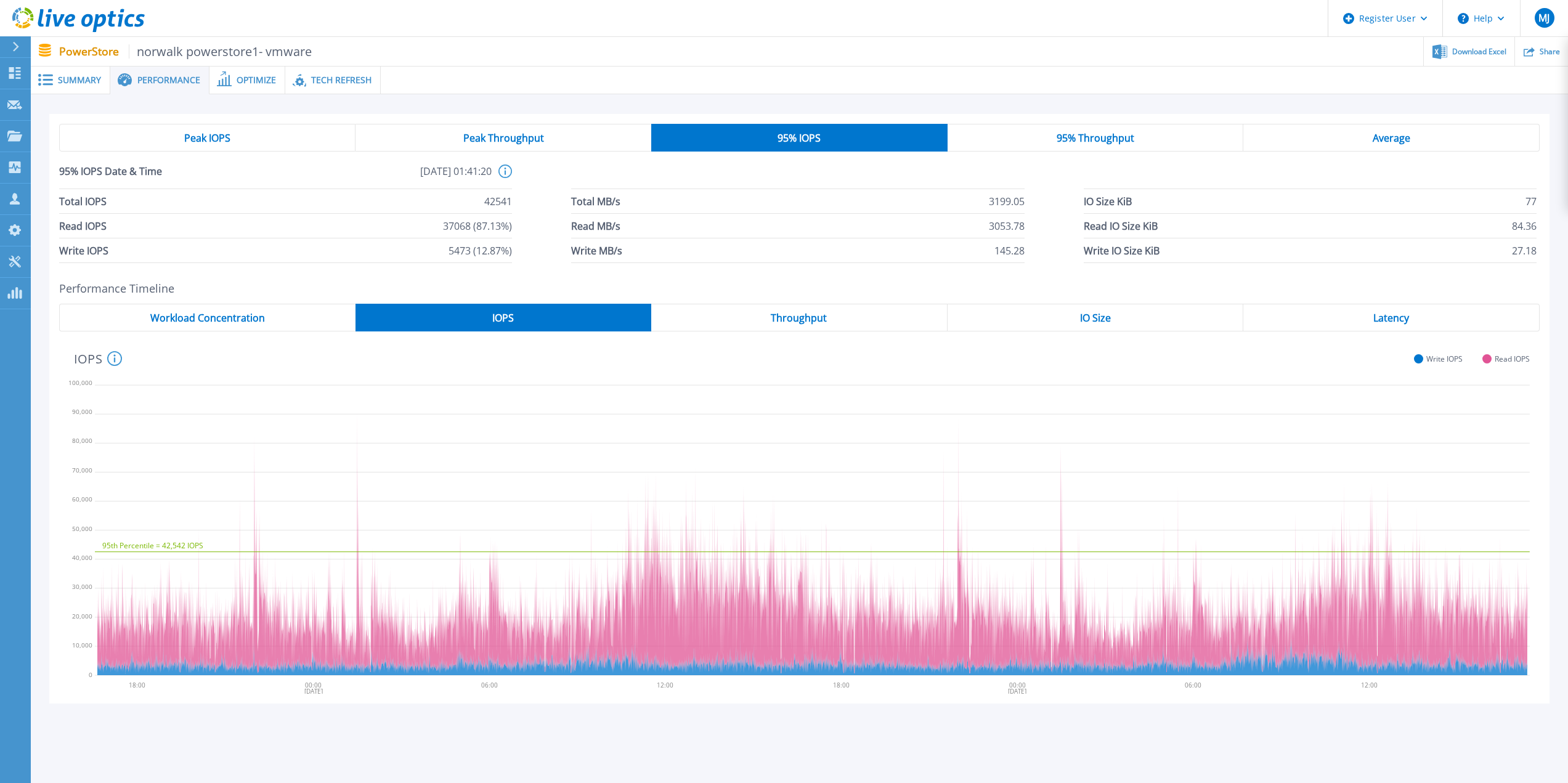
click at [1062, 143] on span "95% Throughput" at bounding box center [1096, 138] width 78 height 10
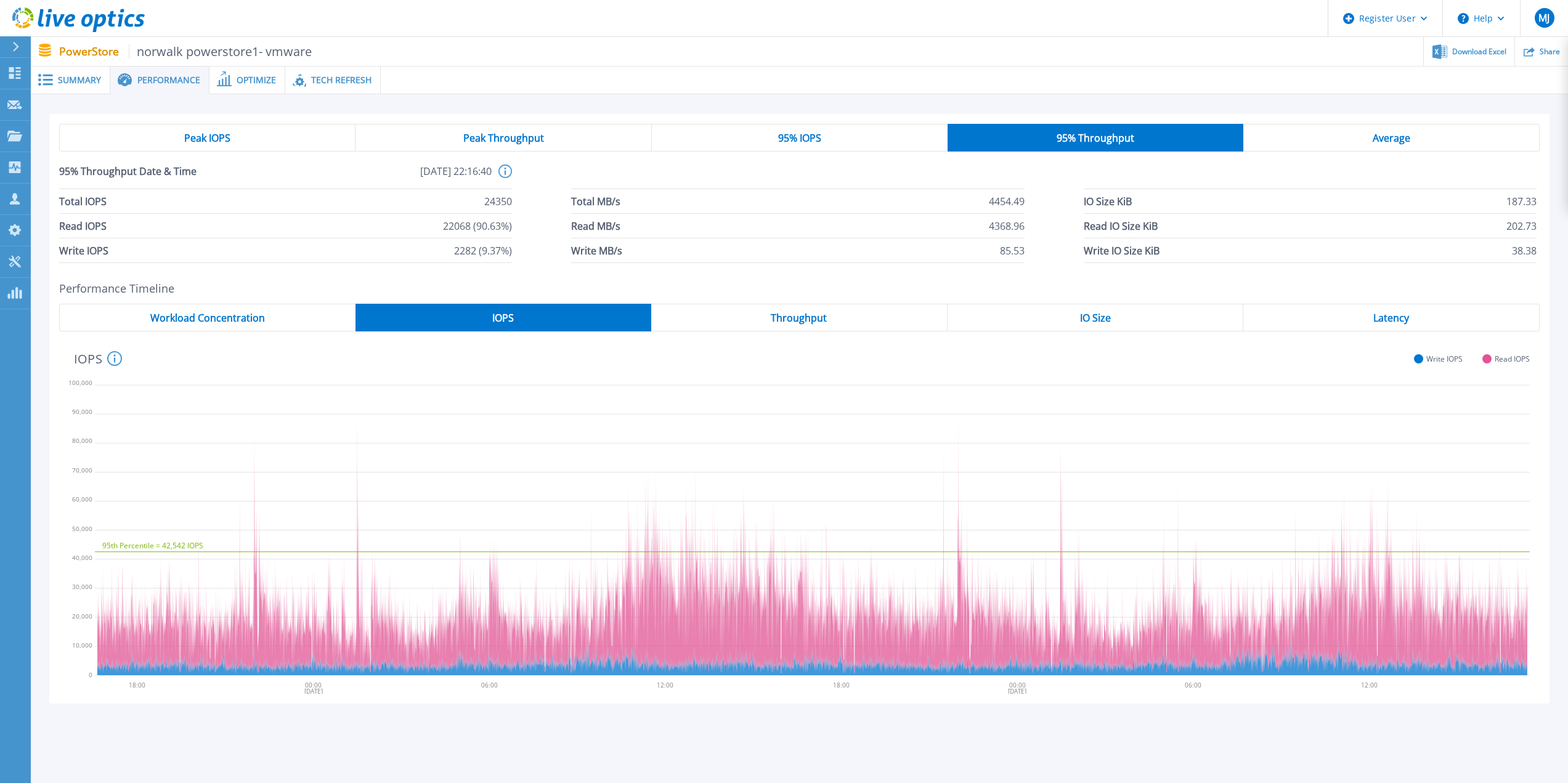
click at [1418, 139] on div "Average" at bounding box center [1392, 138] width 296 height 28
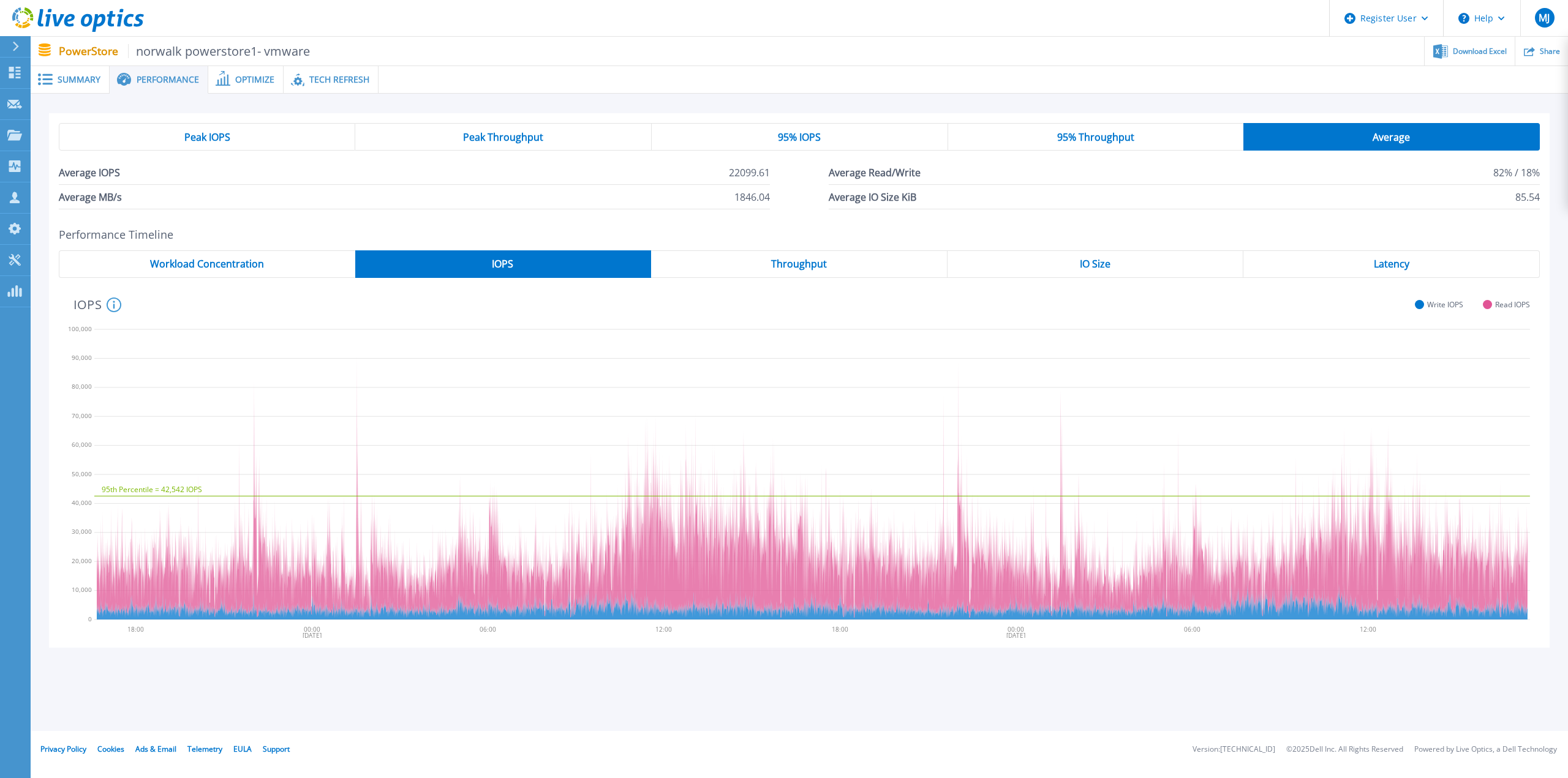
click at [814, 142] on span "95% IOPS" at bounding box center [799, 137] width 43 height 10
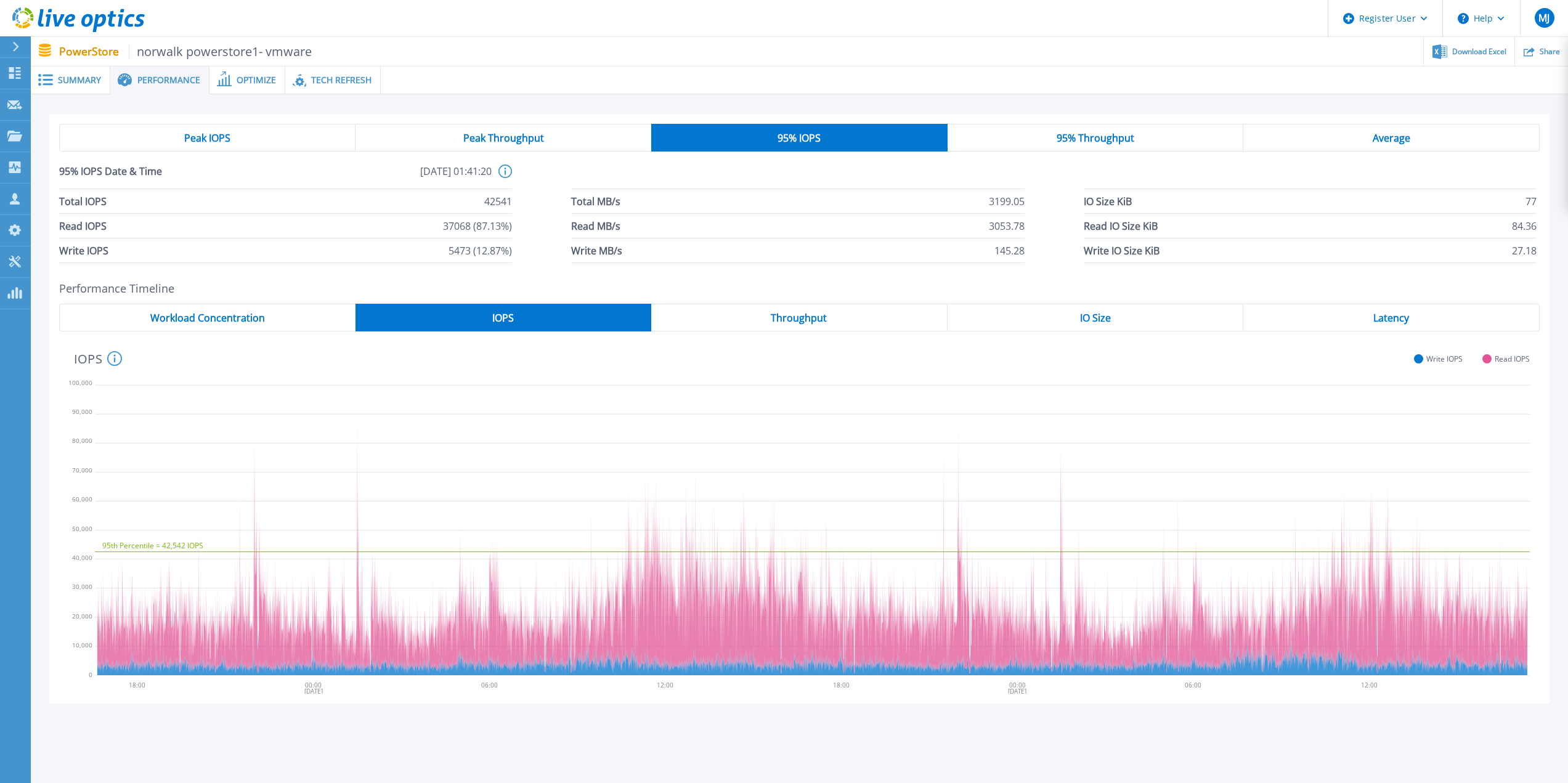
click at [1061, 138] on span "95% Throughput" at bounding box center [1096, 138] width 78 height 10
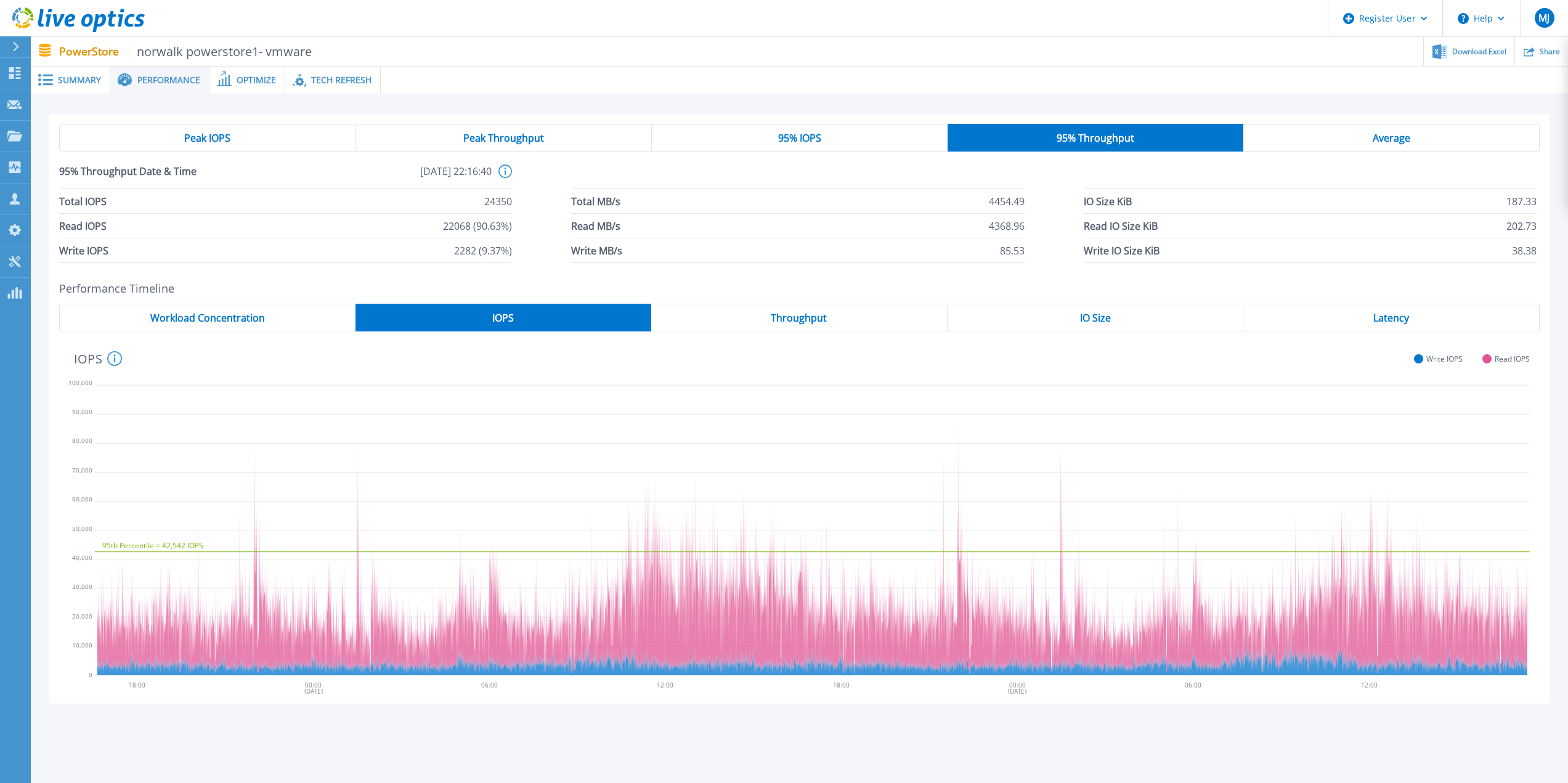
click at [811, 316] on span "Throughput" at bounding box center [798, 318] width 56 height 10
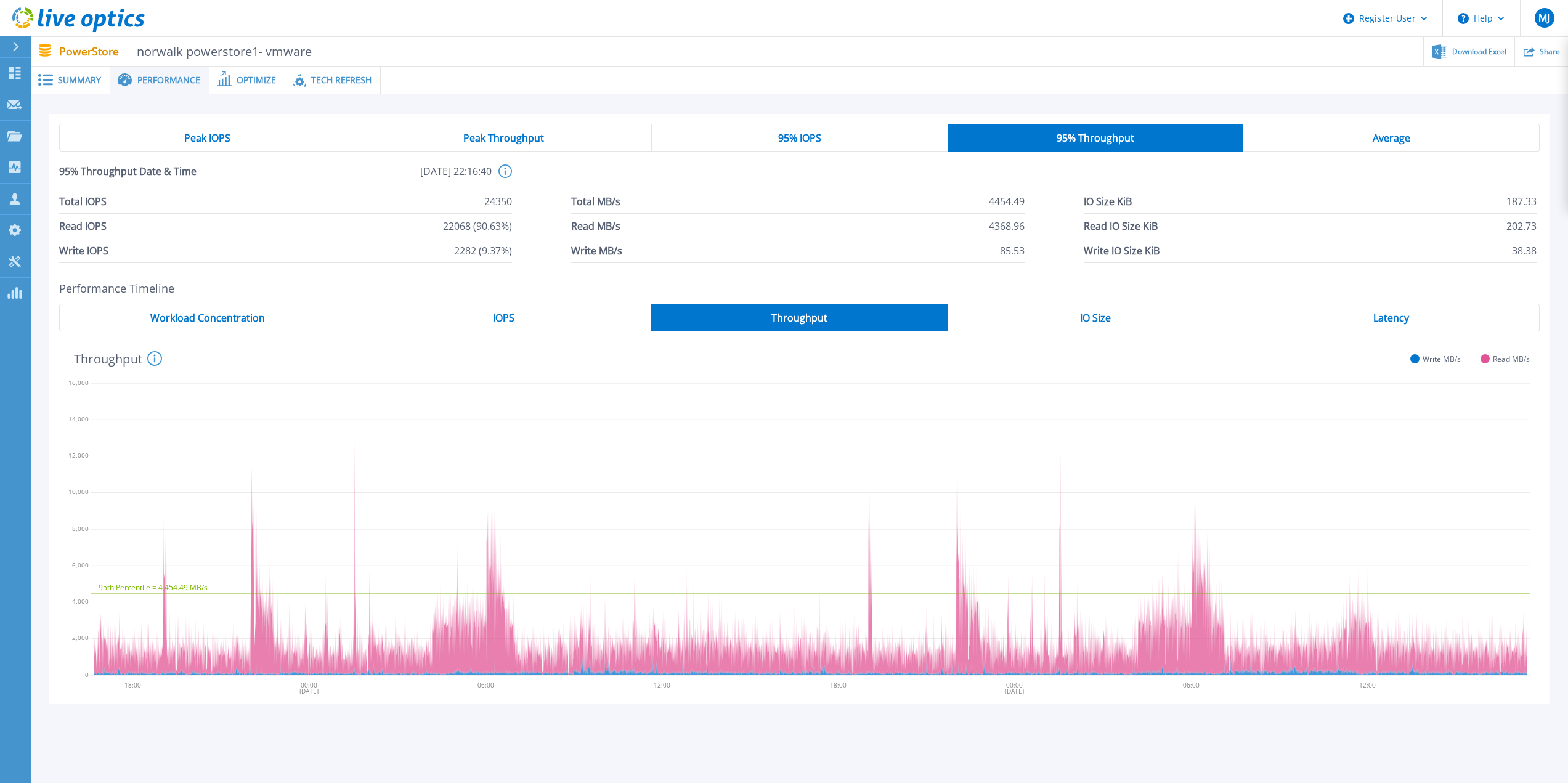
click at [787, 321] on span "Throughput" at bounding box center [799, 318] width 56 height 10
click at [1514, 356] on span "Read MB/s" at bounding box center [1511, 359] width 37 height 9
click at [1485, 359] on div at bounding box center [1486, 359] width 9 height 9
click at [1439, 361] on span "Write MB/s" at bounding box center [1442, 359] width 38 height 9
click at [1373, 377] on icon "95th Percentile = 4,454.49 MB/s" at bounding box center [810, 527] width 1439 height 308
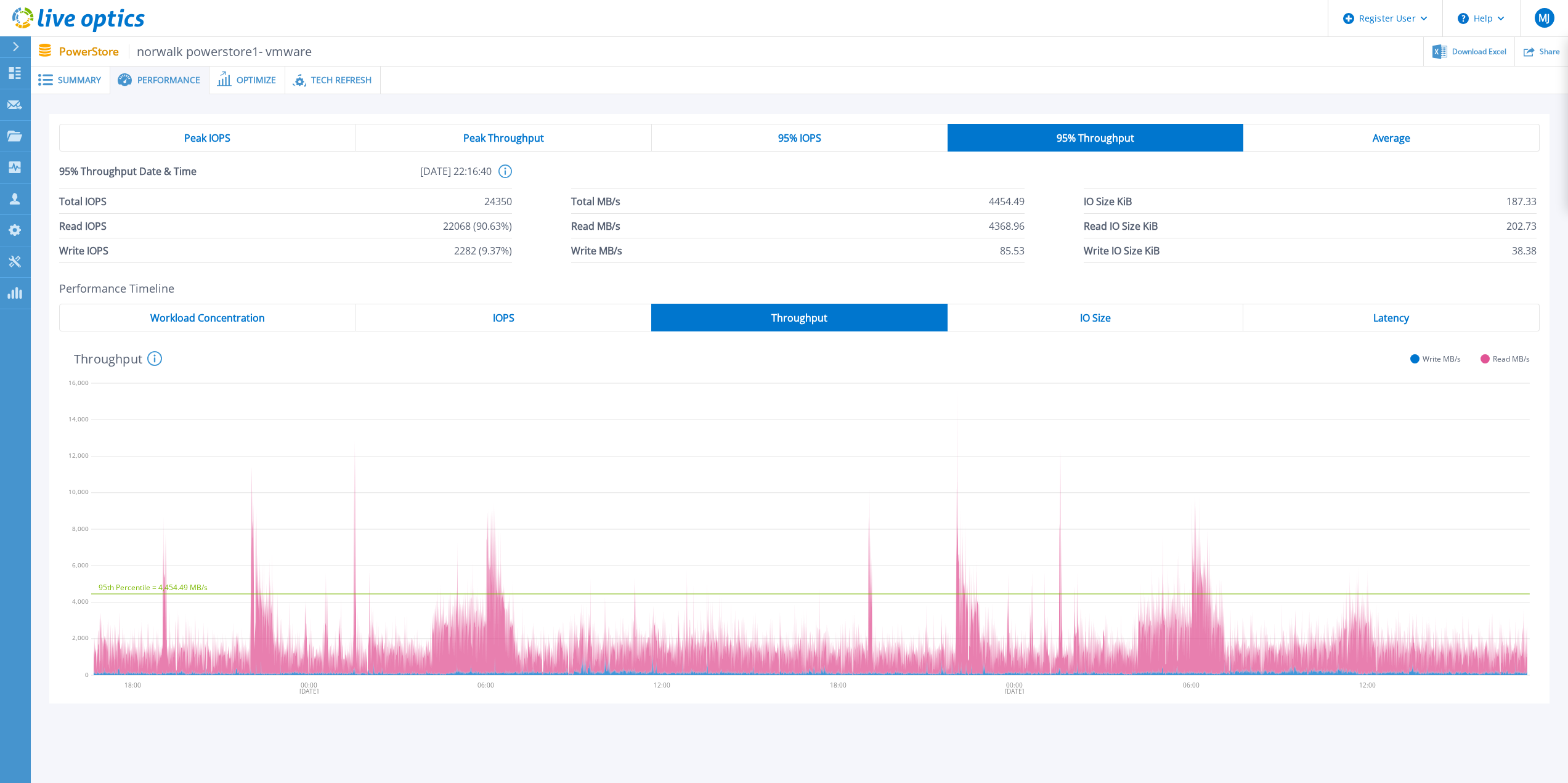
click at [1105, 320] on span "IO Size" at bounding box center [1095, 318] width 31 height 10
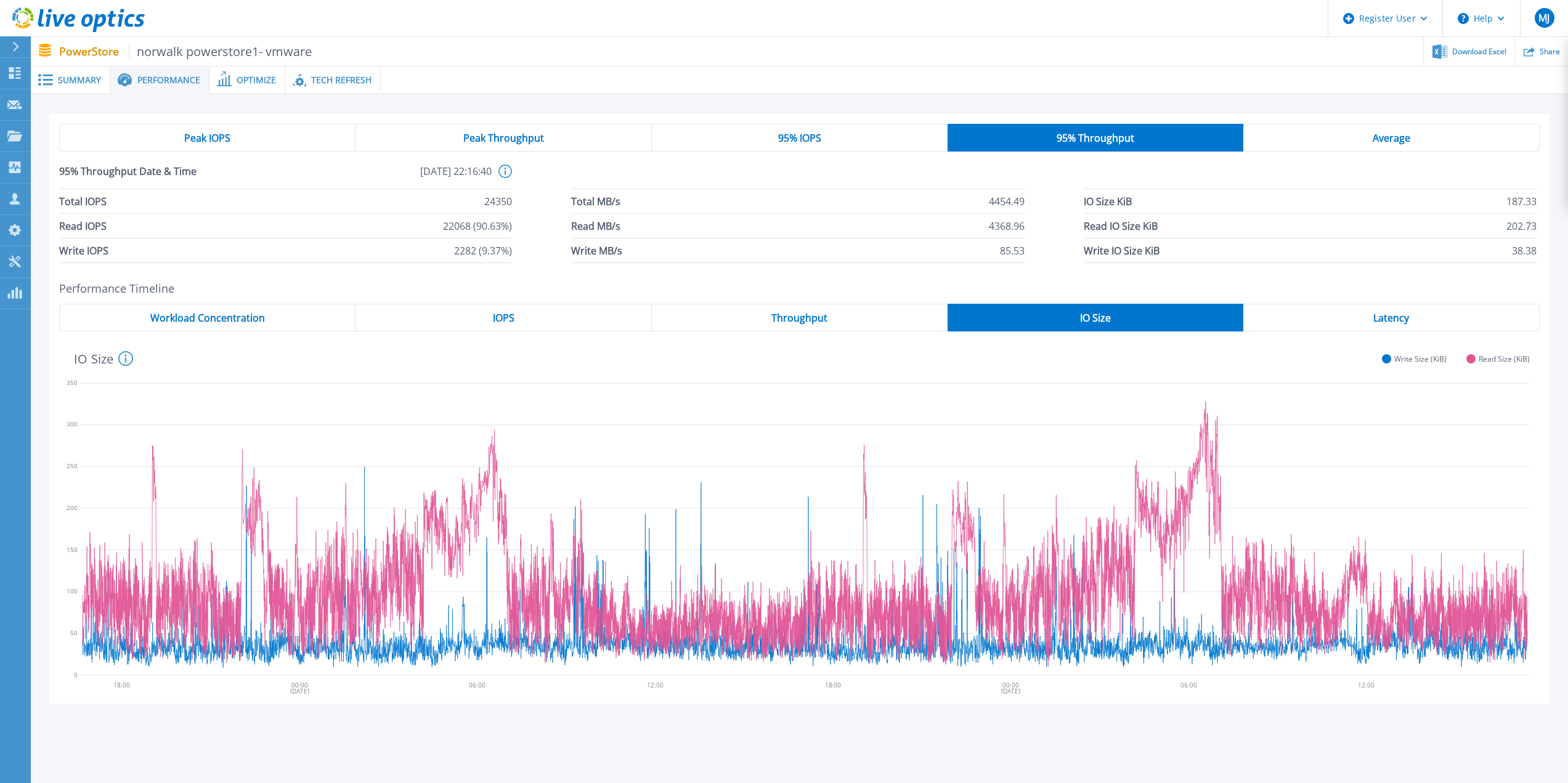
click at [1227, 733] on div "Peak IOPS Peak Throughput 95% IOPS 95% Throughput Average 95% Throughput Date &…" at bounding box center [799, 416] width 1537 height 645
click at [1393, 323] on span "Latency" at bounding box center [1391, 318] width 36 height 10
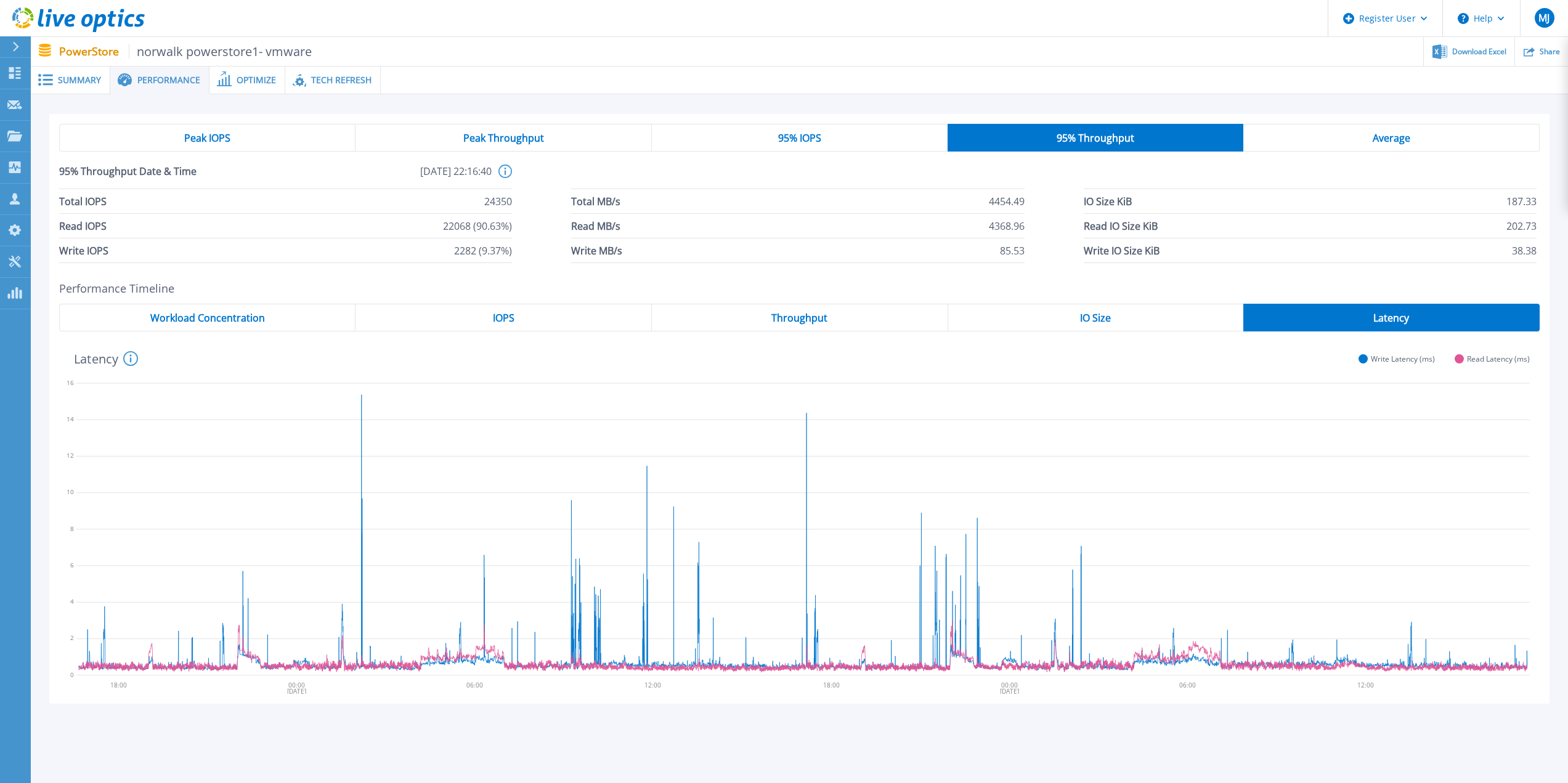
click at [787, 319] on span "Throughput" at bounding box center [799, 318] width 56 height 10
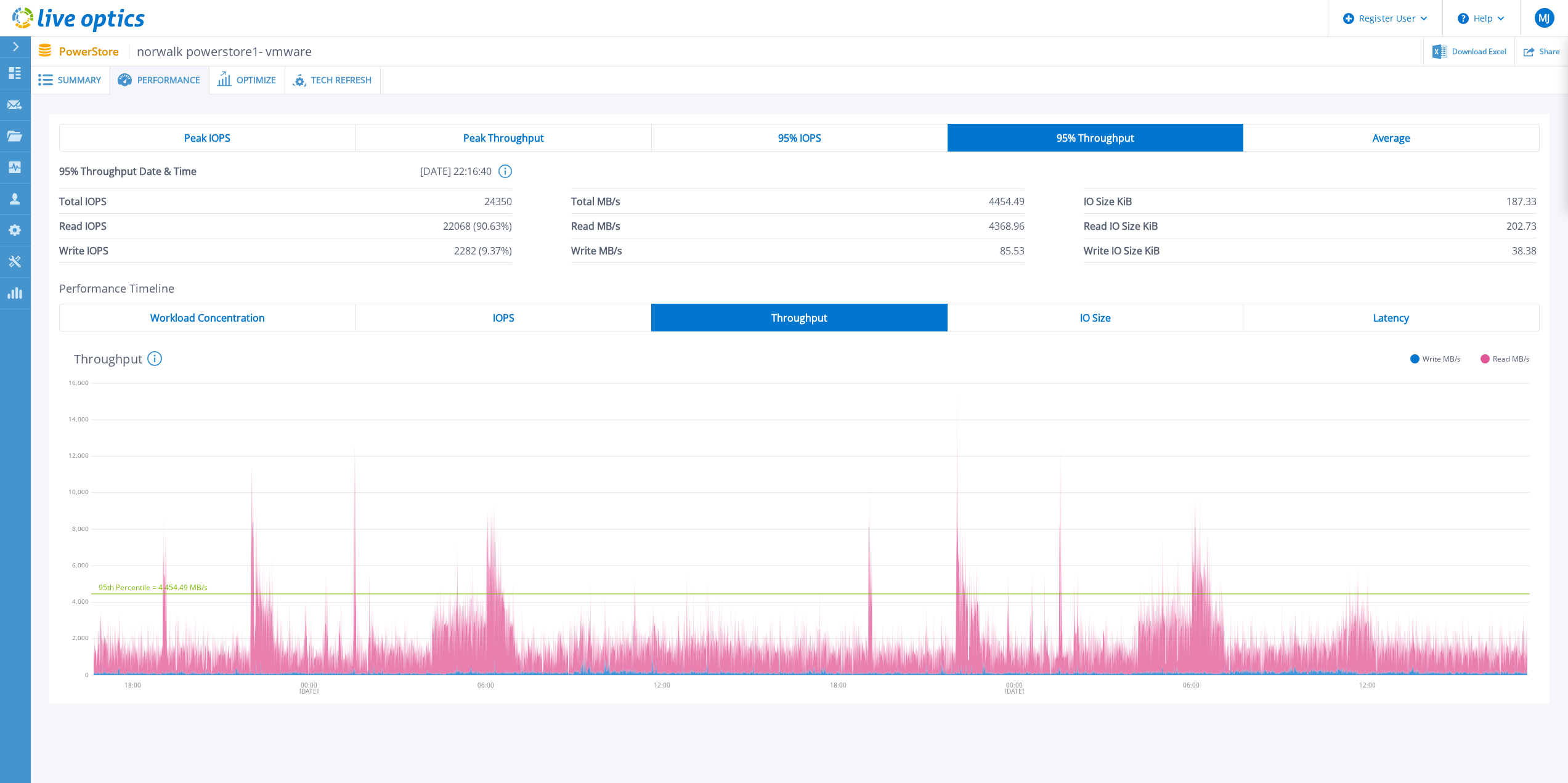
click at [1373, 315] on span "Latency" at bounding box center [1391, 318] width 36 height 10
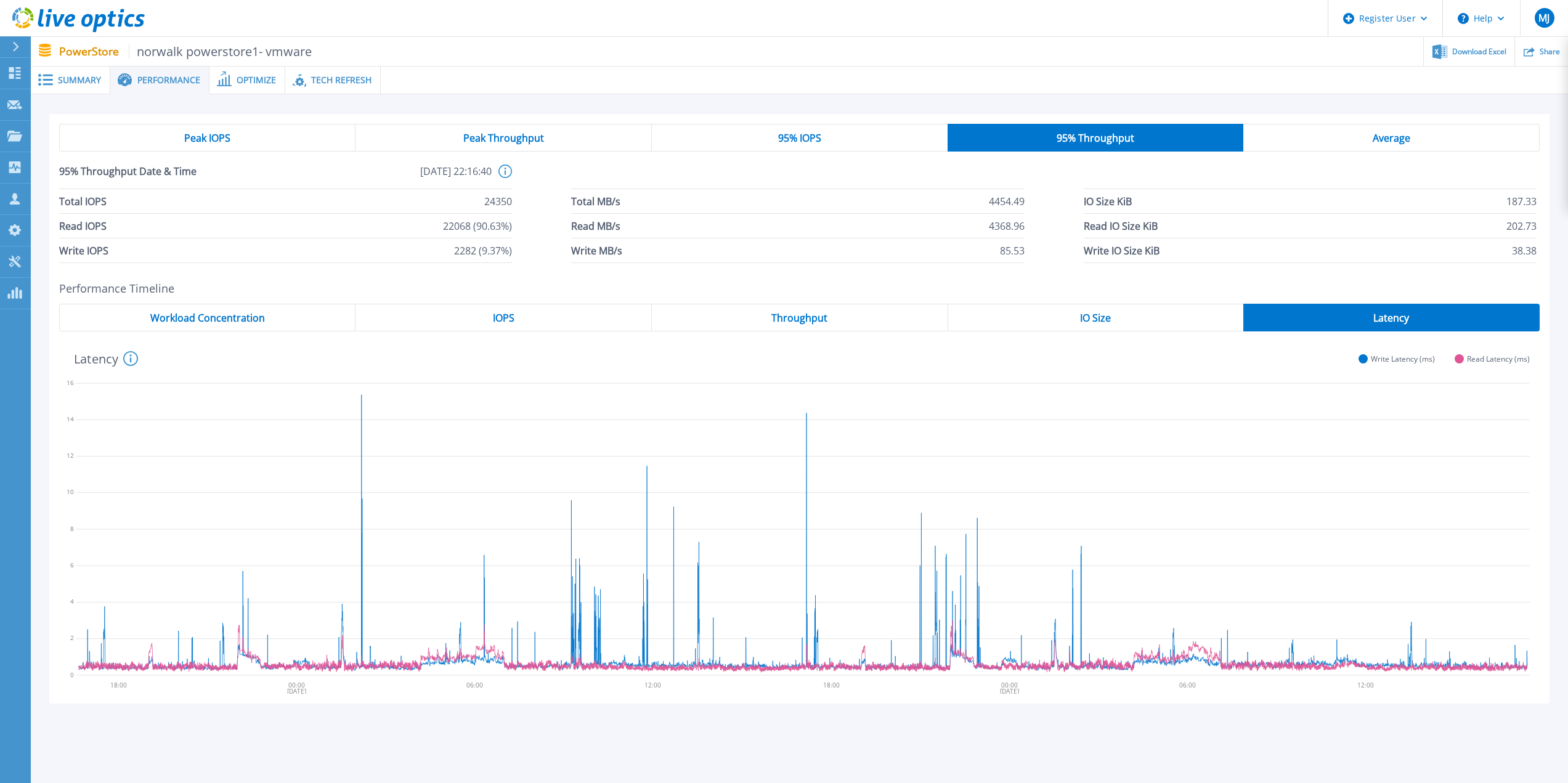
click at [514, 319] on span "IOPS" at bounding box center [503, 318] width 21 height 10
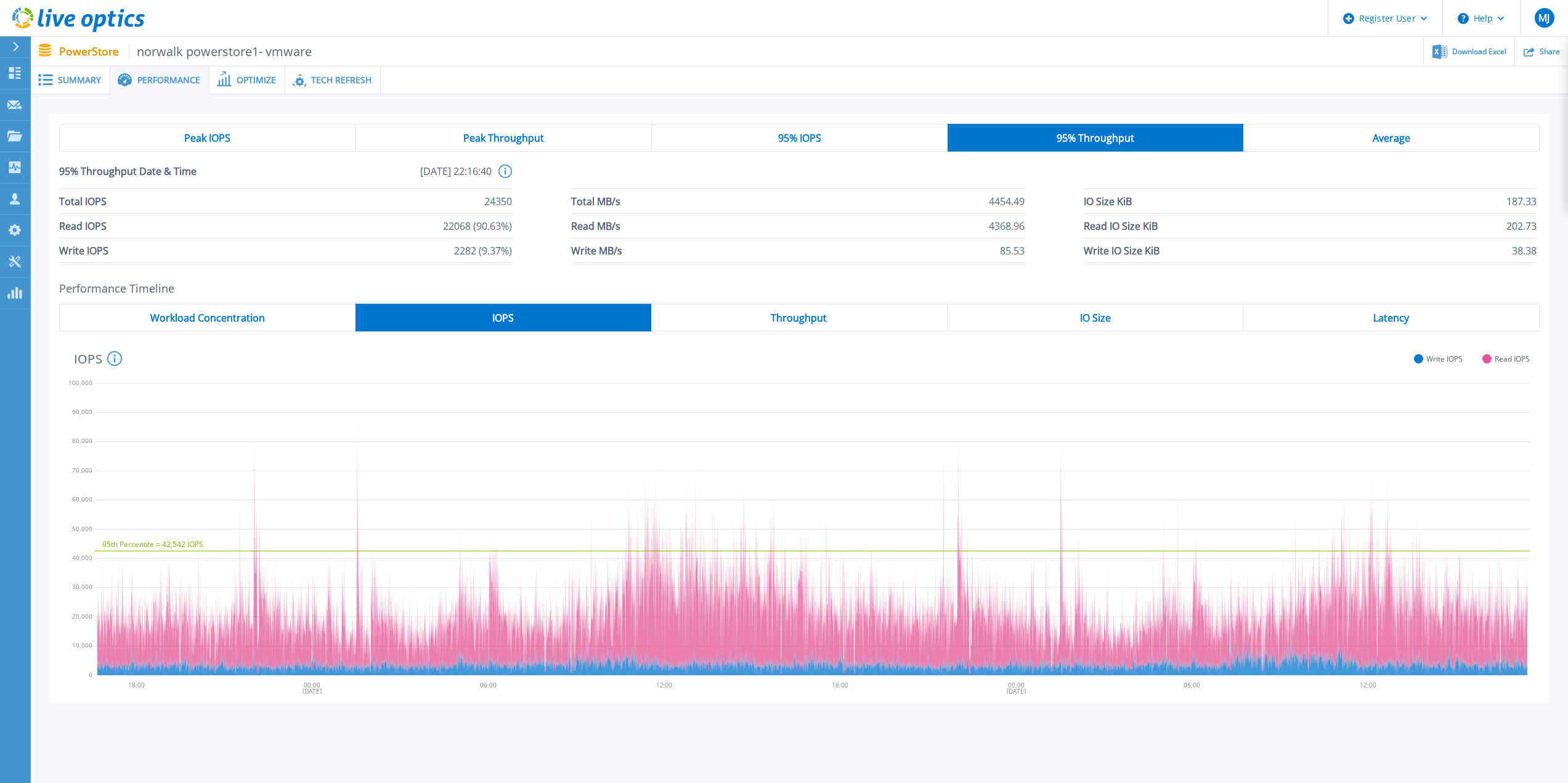
click at [1390, 319] on span "Latency" at bounding box center [1391, 318] width 36 height 10
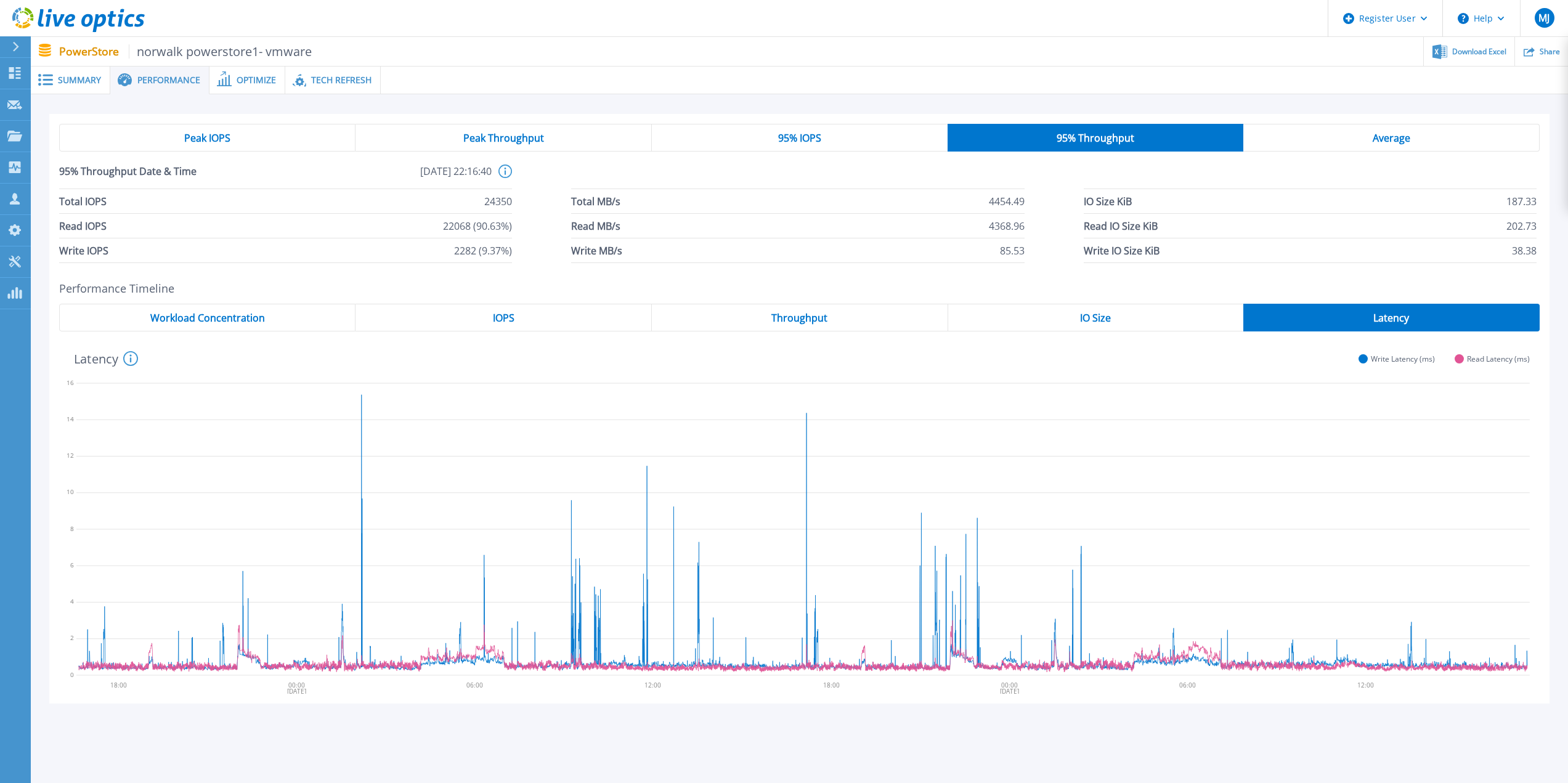
click at [581, 324] on div "IOPS" at bounding box center [504, 318] width 296 height 28
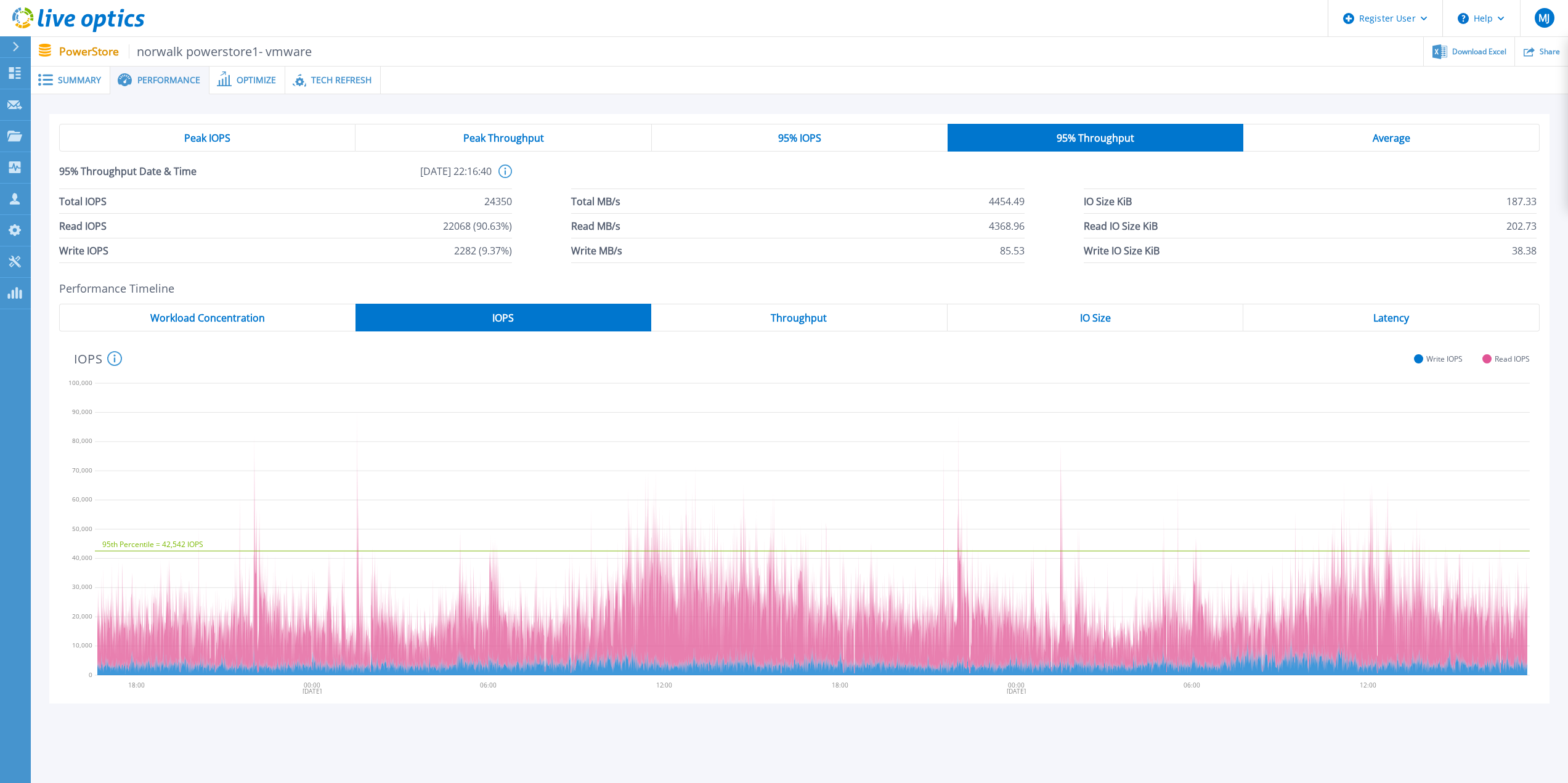
click at [1401, 318] on span "Latency" at bounding box center [1391, 318] width 36 height 10
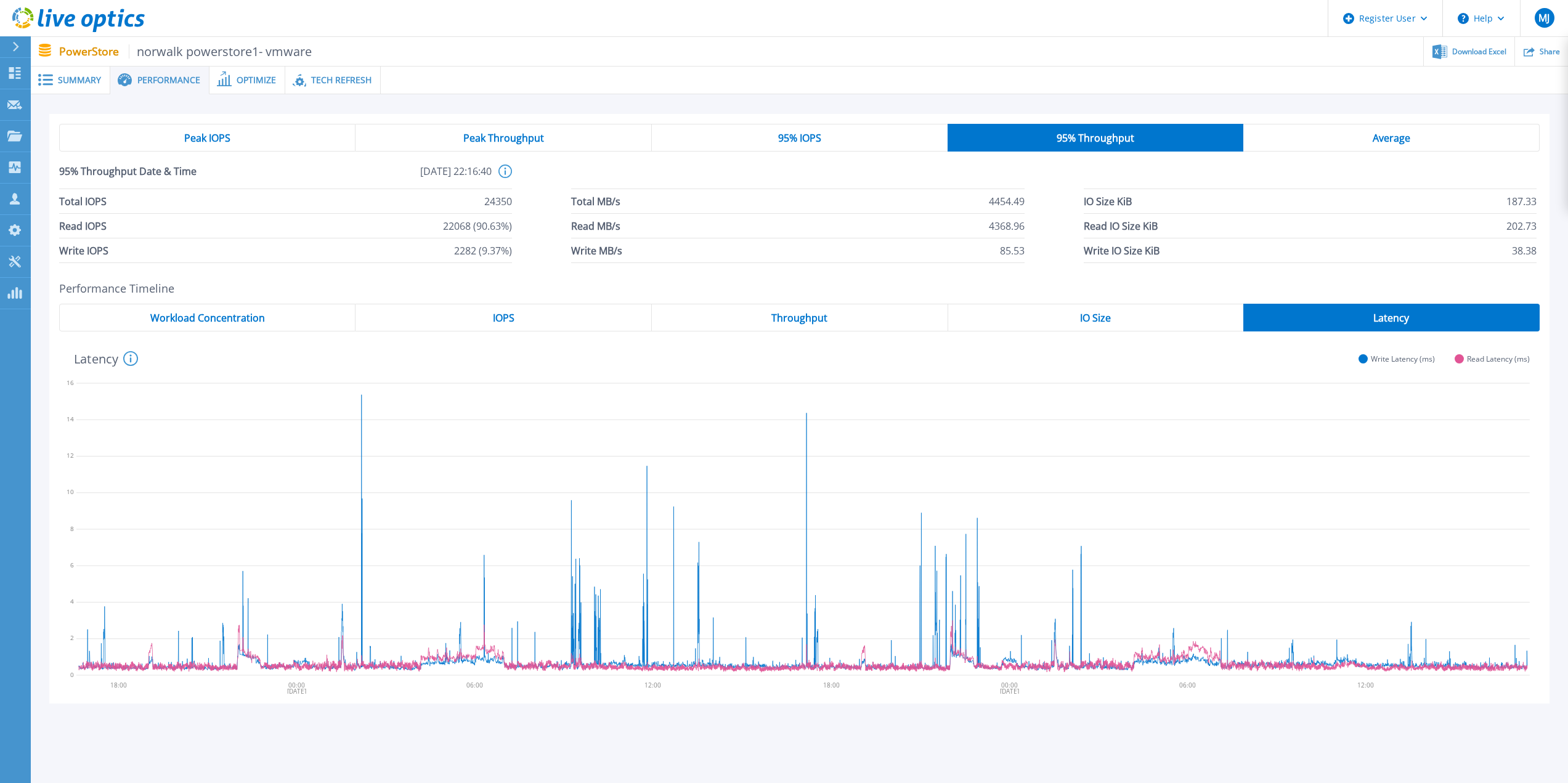
click at [506, 321] on span "IOPS" at bounding box center [503, 318] width 21 height 10
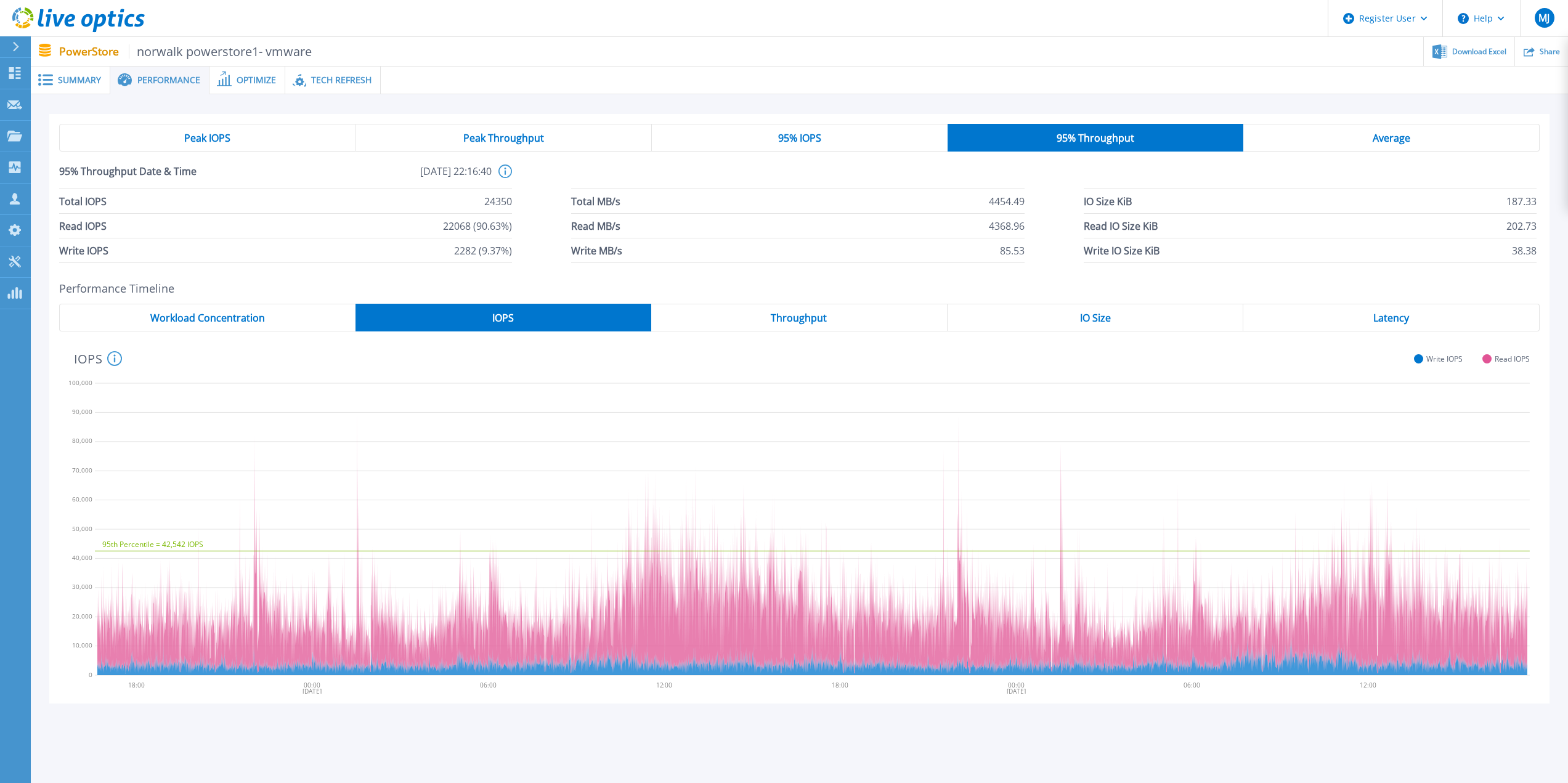
click at [1405, 318] on span "Latency" at bounding box center [1391, 318] width 36 height 10
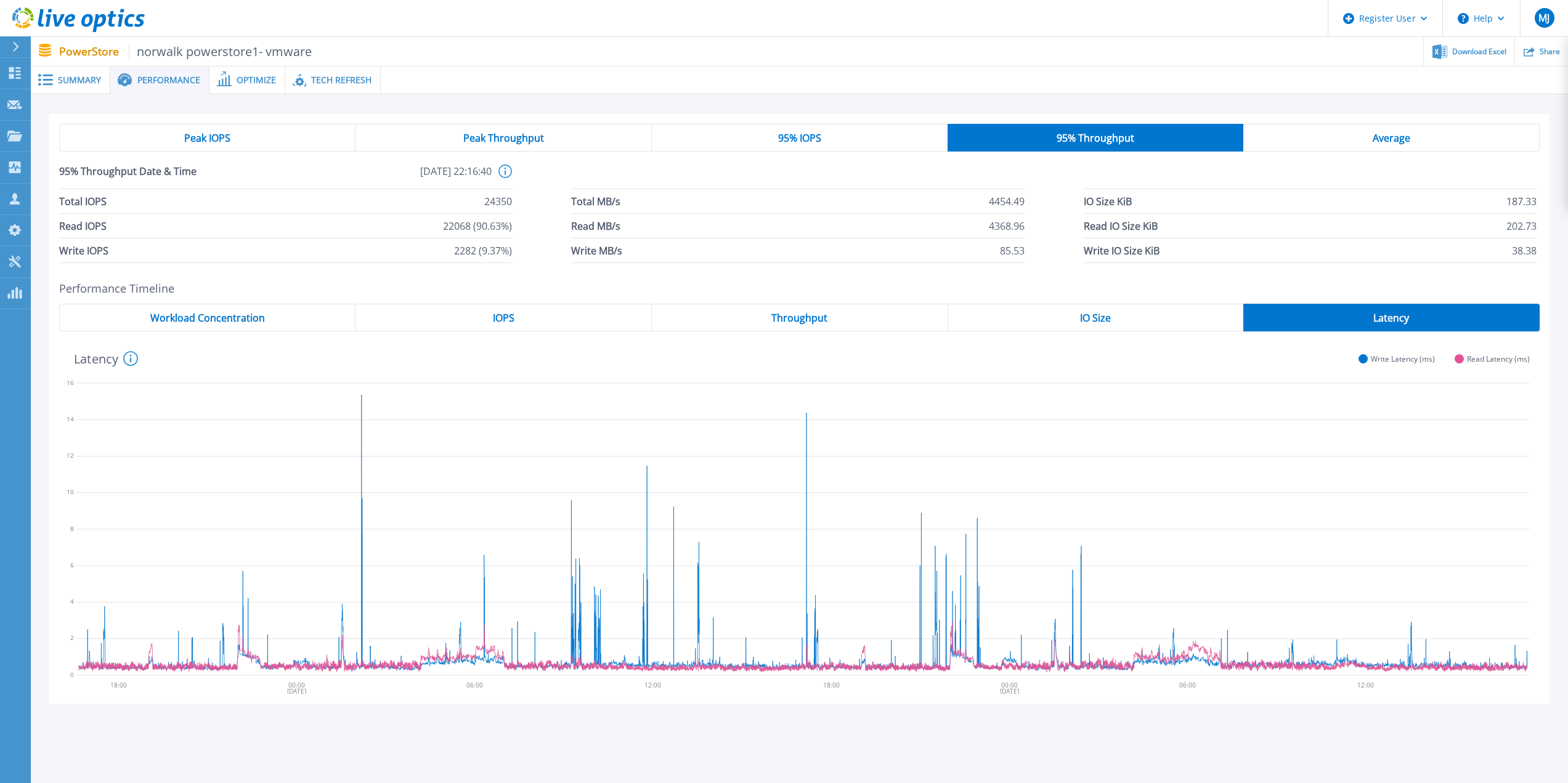
click at [1392, 318] on span "Latency" at bounding box center [1391, 318] width 36 height 10
click at [67, 85] on span "Summary" at bounding box center [79, 79] width 43 height 8
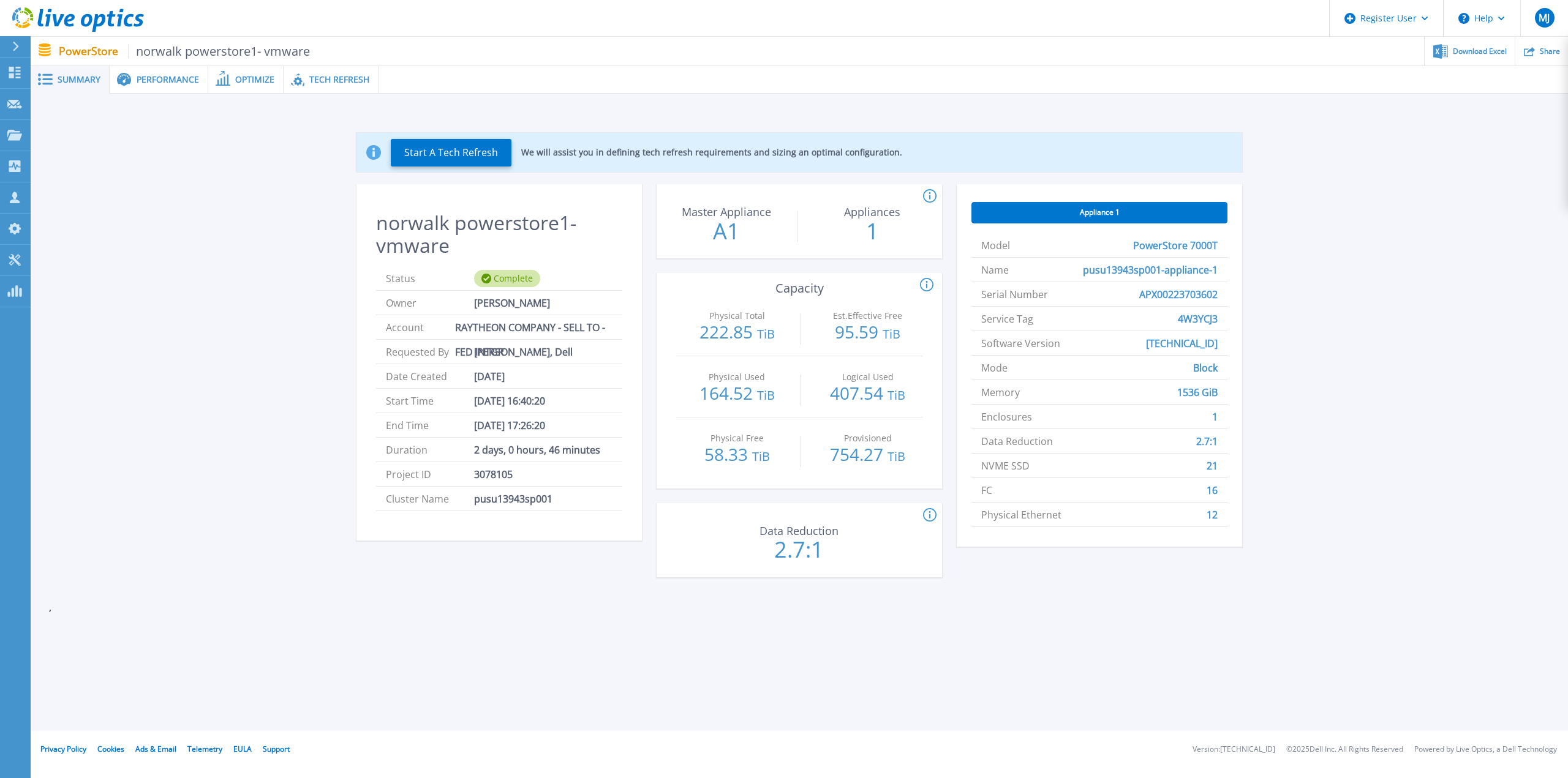
click at [112, 290] on div "Start A Tech Refresh We will assist you in defining tech refresh requirements a…" at bounding box center [799, 358] width 1500 height 489
click at [179, 90] on div "Performance" at bounding box center [159, 80] width 99 height 27
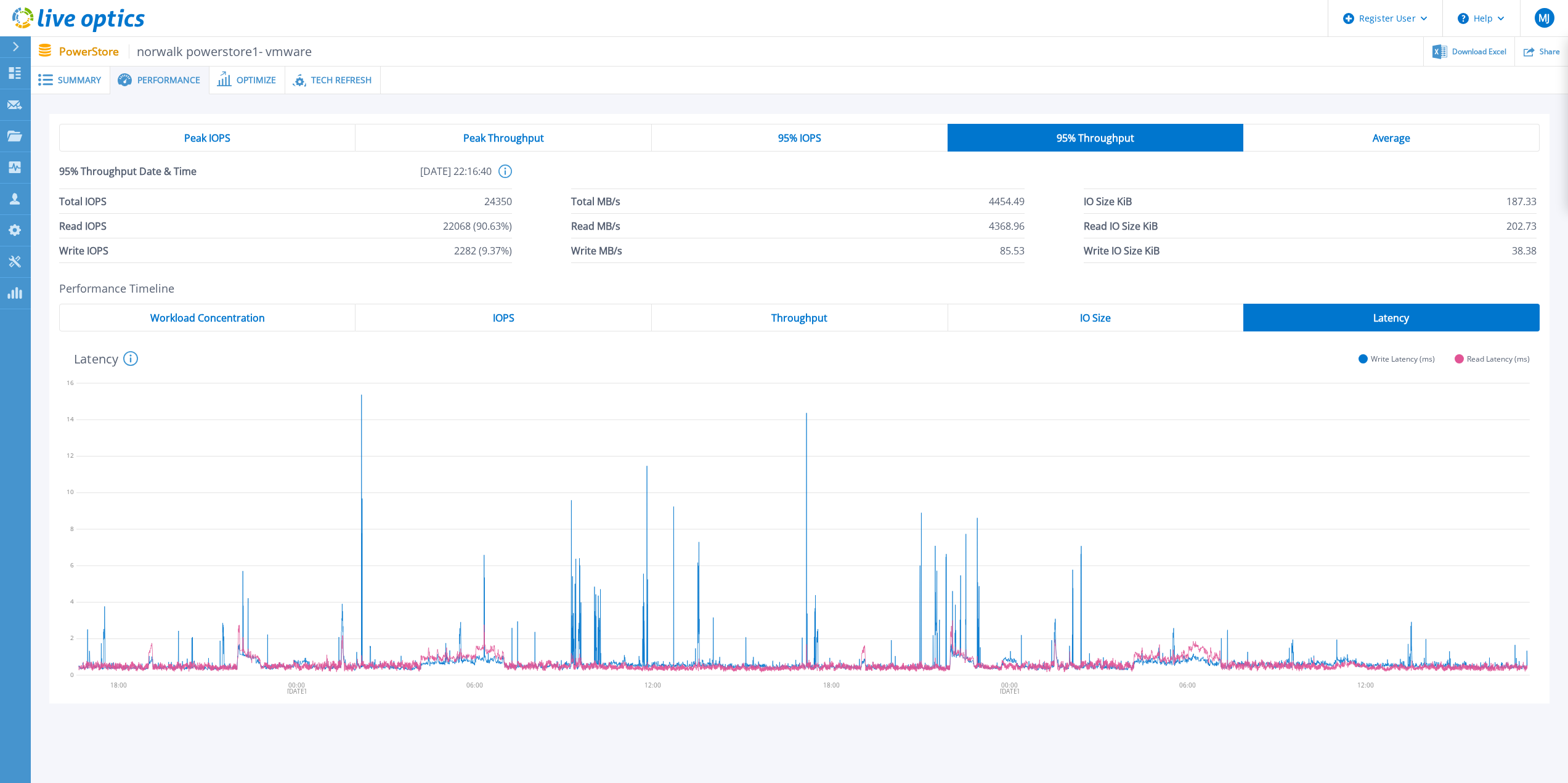
click at [216, 139] on span "Peak IOPS" at bounding box center [207, 138] width 47 height 10
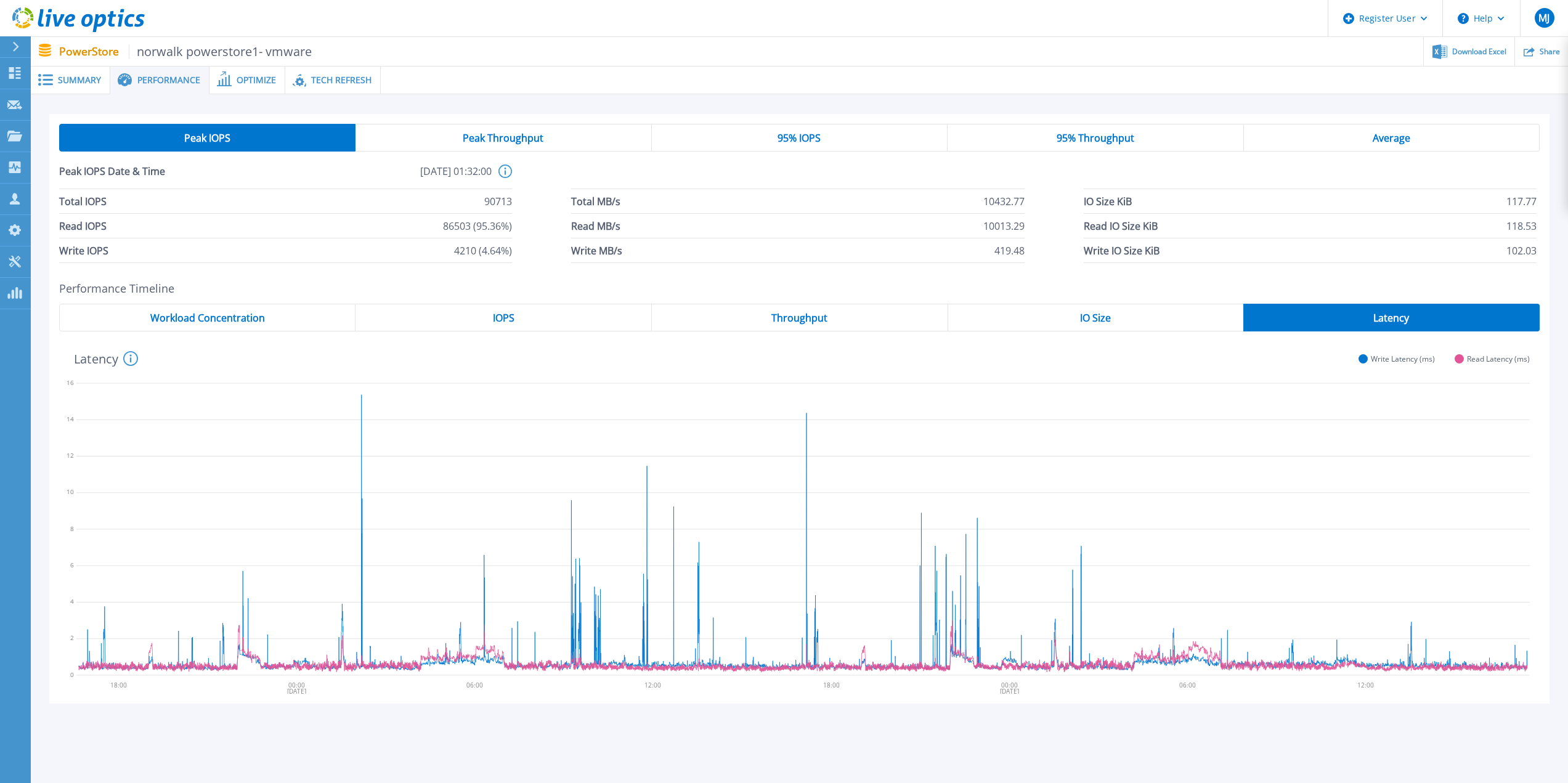
click at [514, 142] on span "Peak Throughput" at bounding box center [503, 138] width 81 height 10
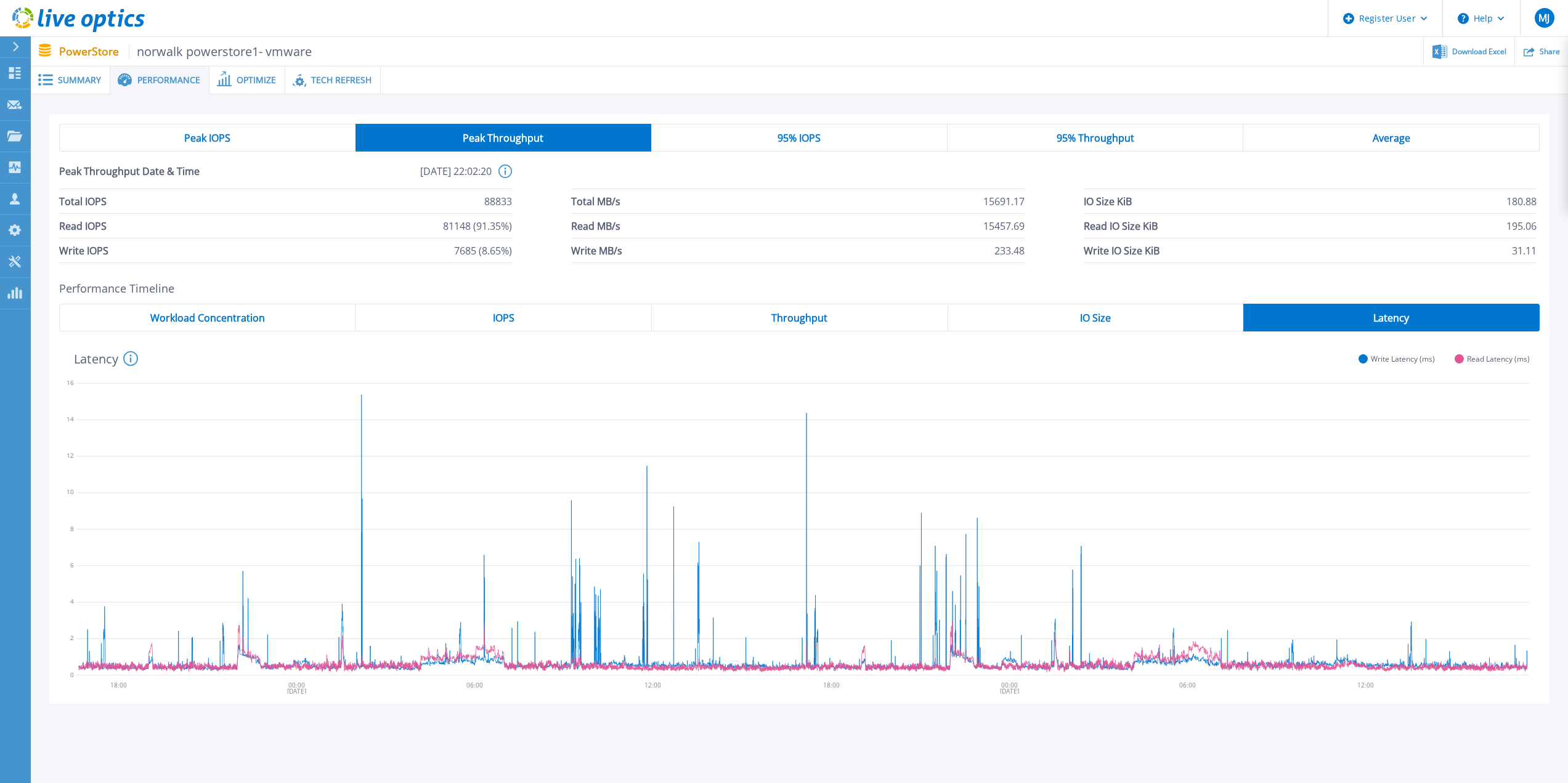
click at [1386, 139] on span "Average" at bounding box center [1392, 138] width 37 height 10
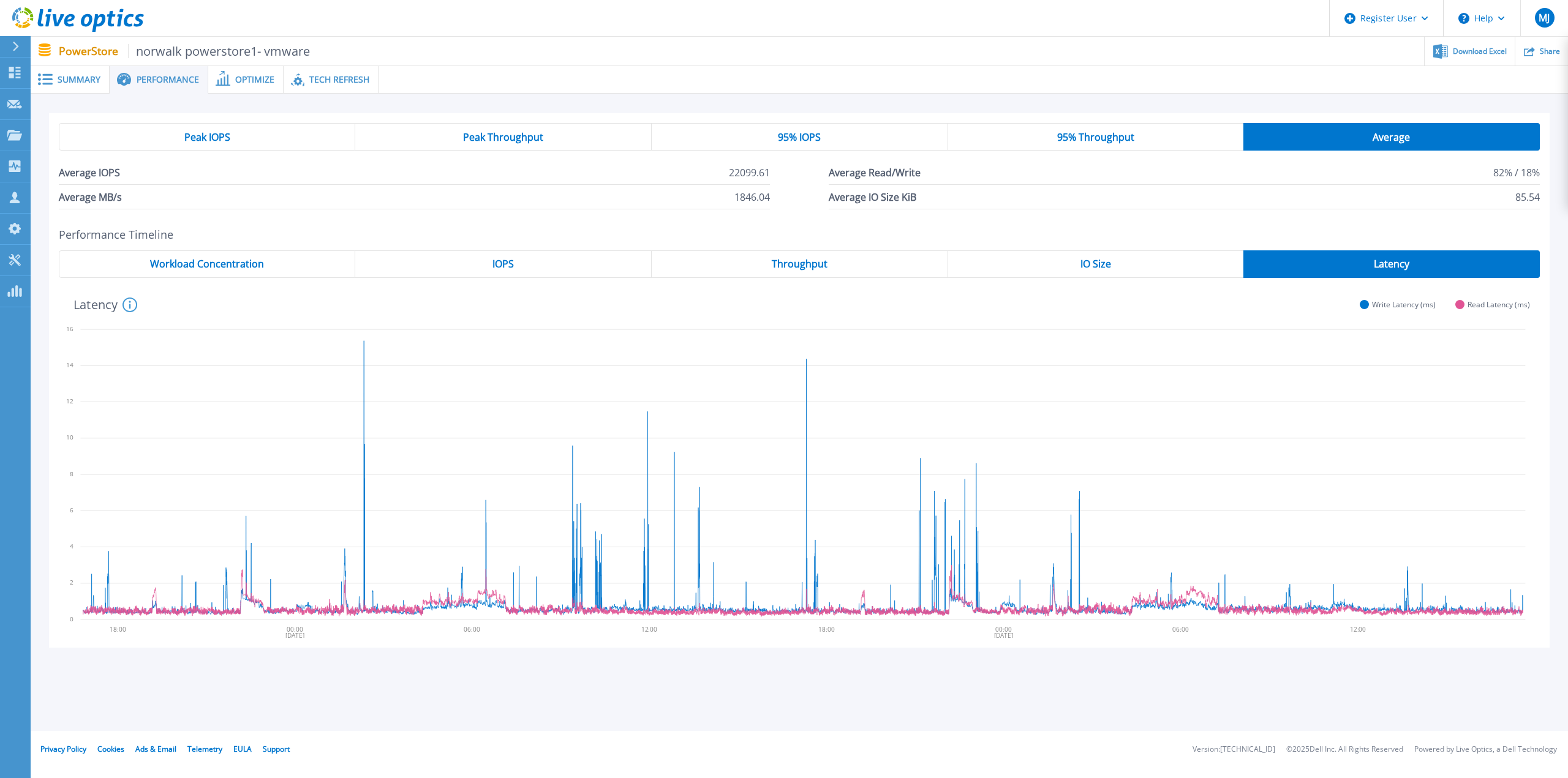
click at [1135, 134] on div "95% Throughput" at bounding box center [1096, 137] width 296 height 27
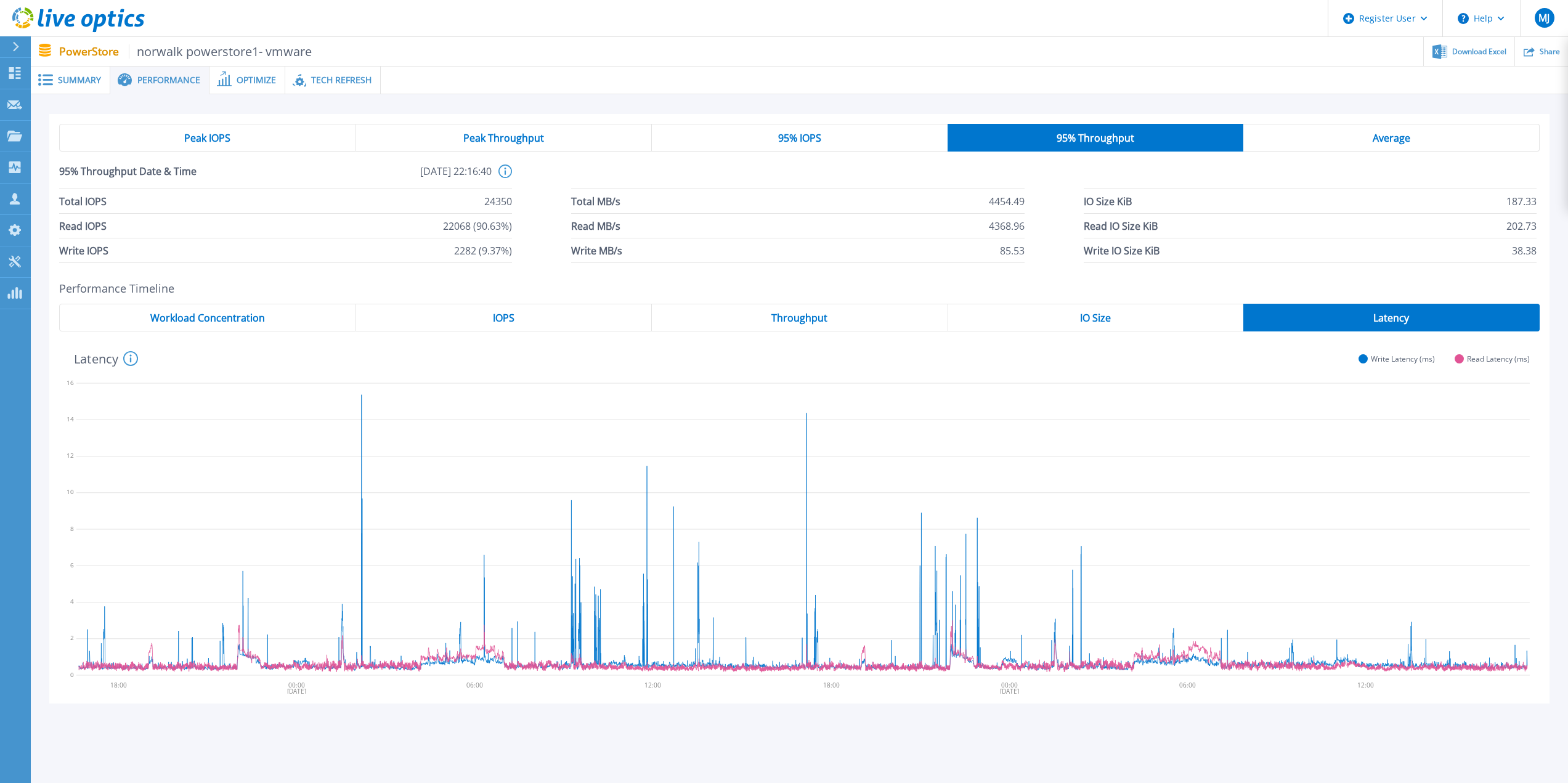
click at [799, 133] on span "95% IOPS" at bounding box center [800, 138] width 43 height 10
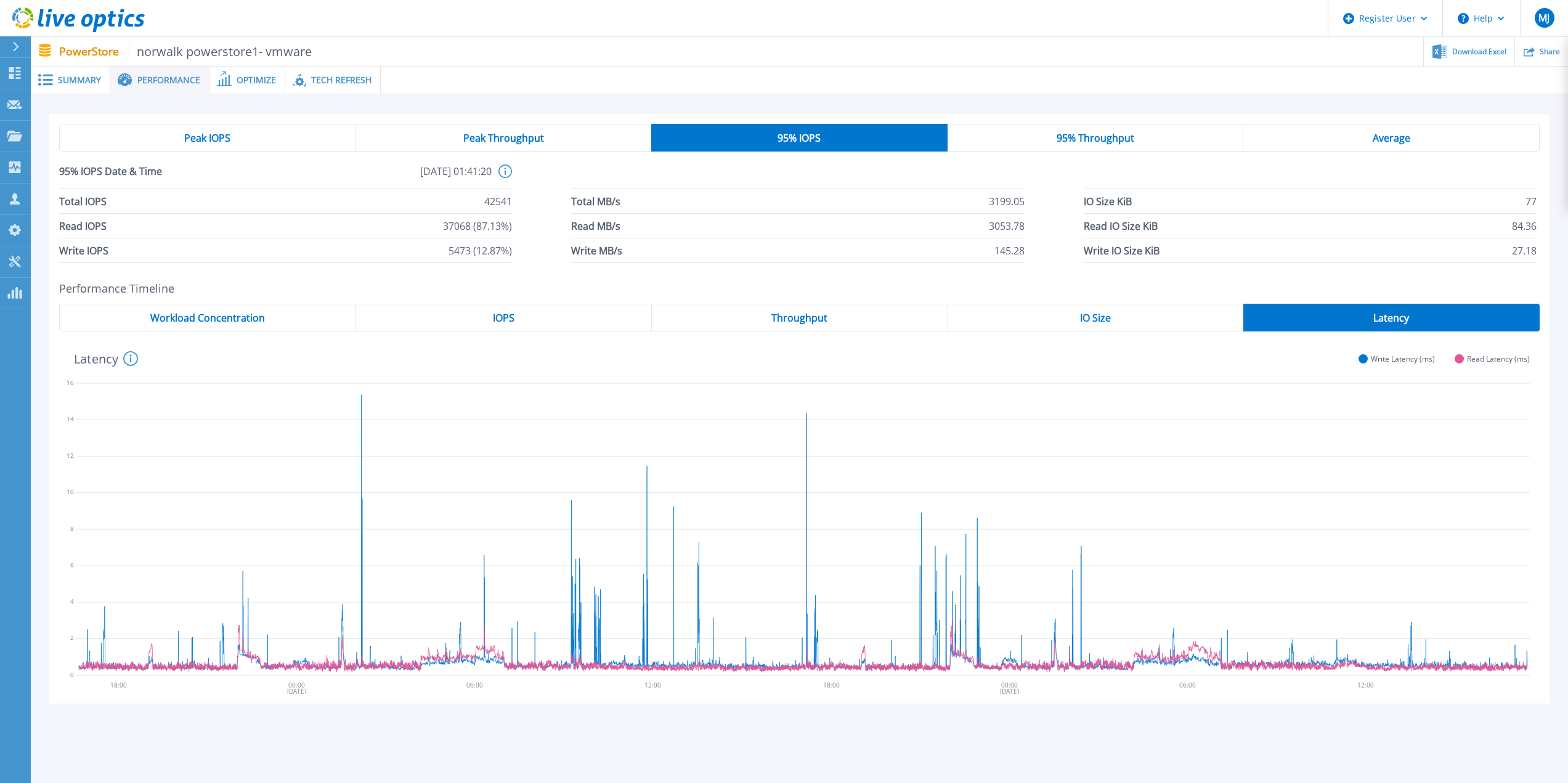
click at [510, 134] on span "Peak Throughput" at bounding box center [504, 138] width 81 height 10
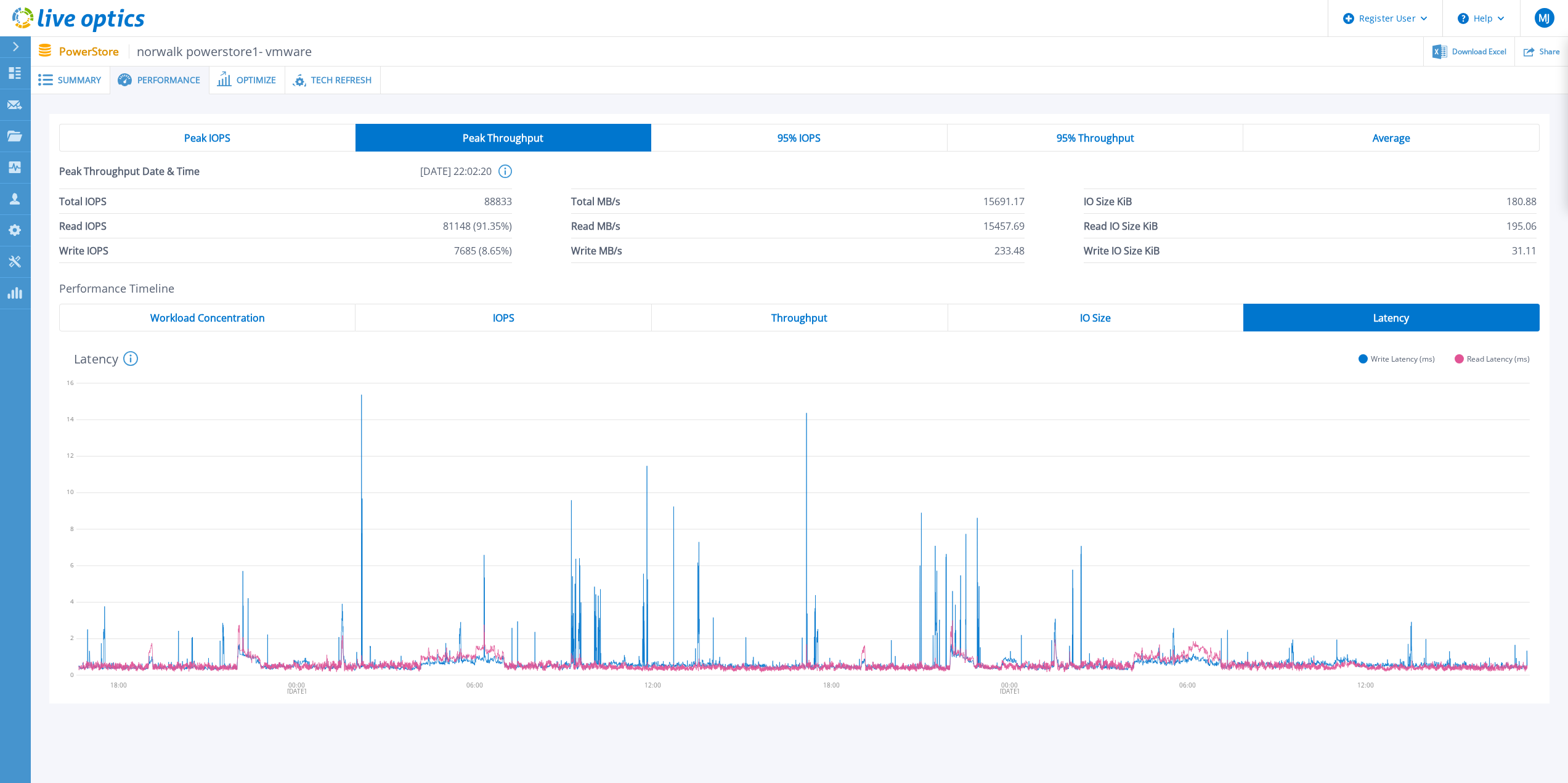
click at [855, 139] on div "95% IOPS" at bounding box center [800, 138] width 296 height 28
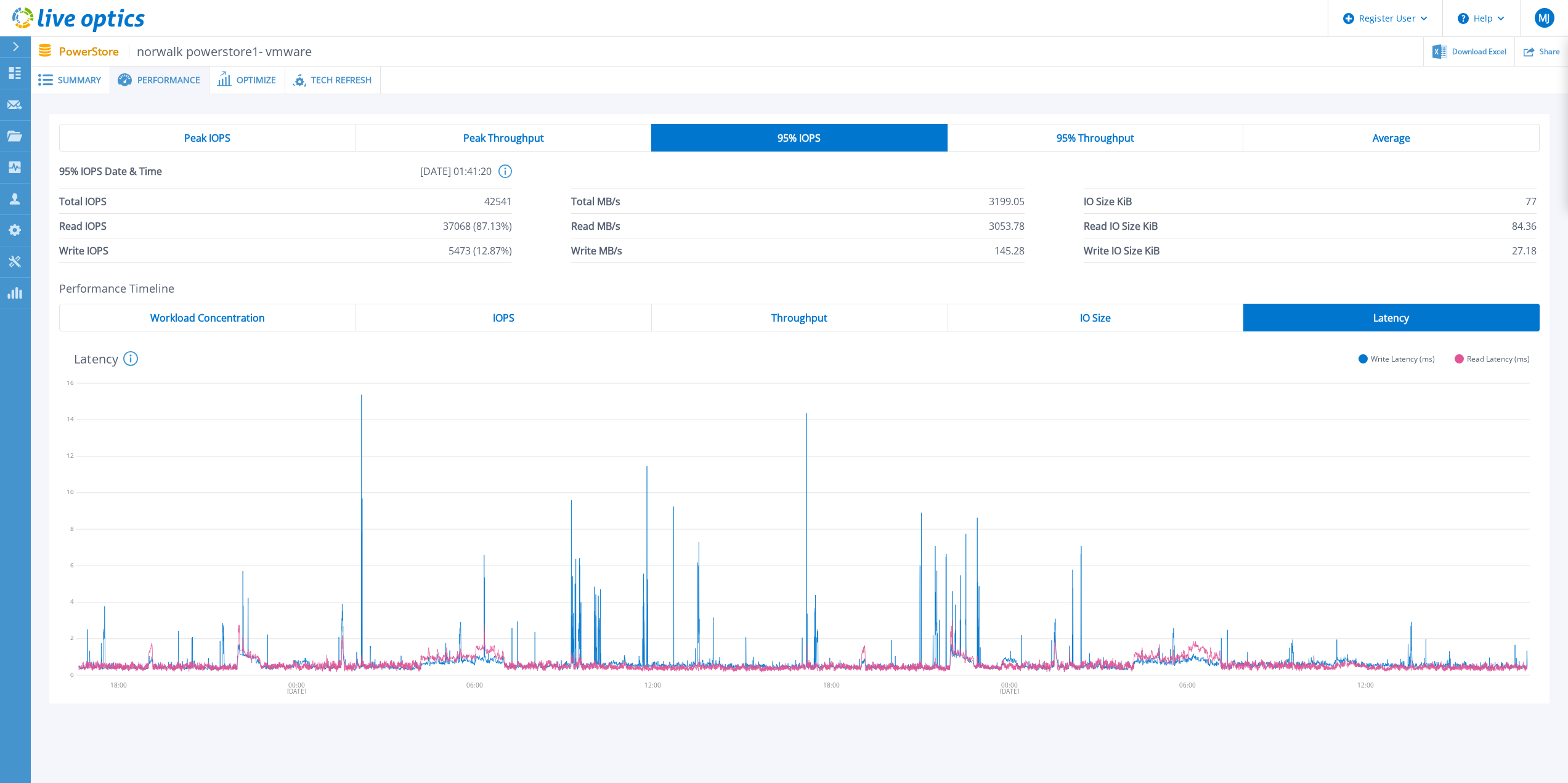
click at [1143, 139] on div "95% Throughput" at bounding box center [1096, 138] width 296 height 28
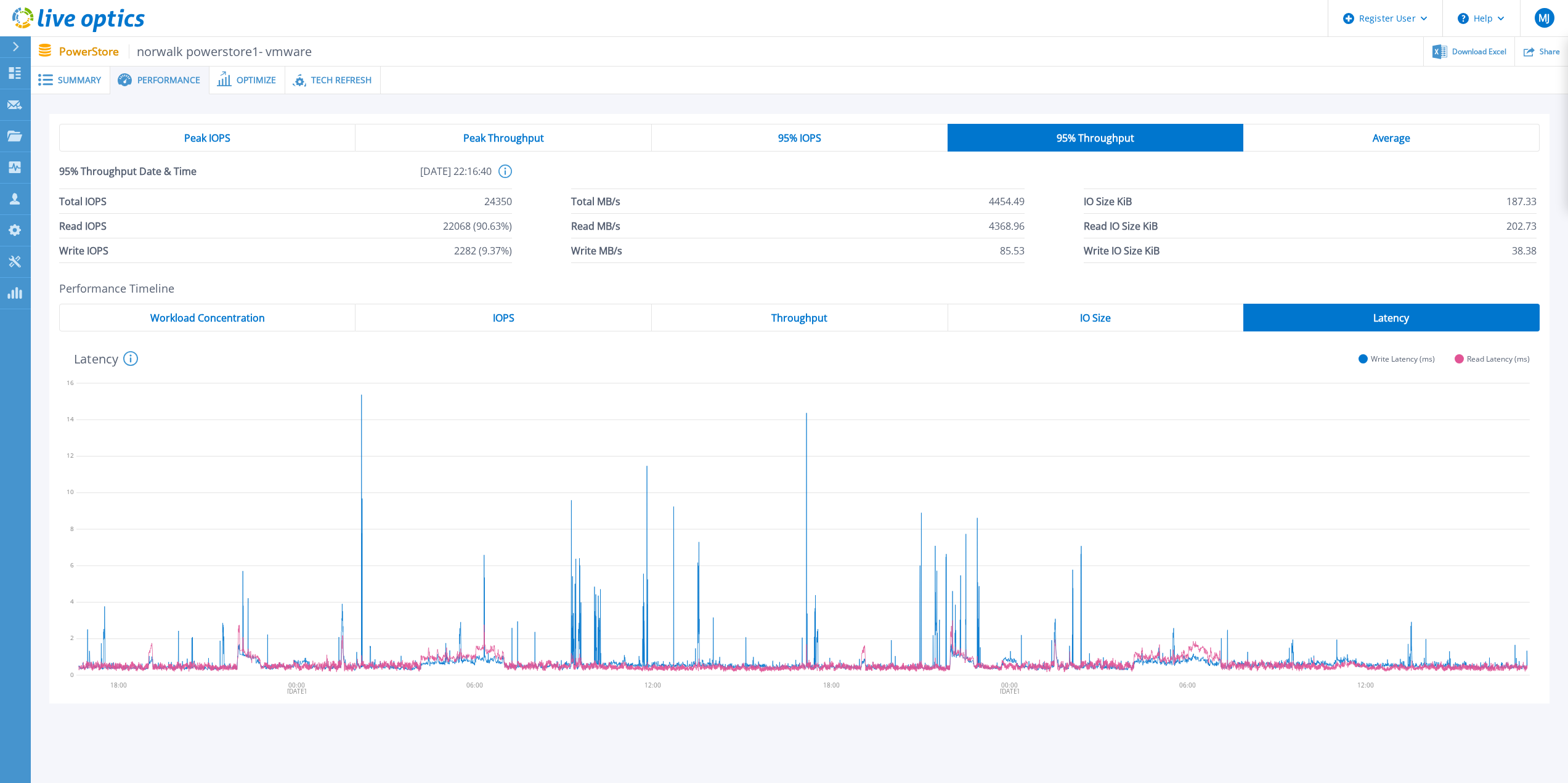
click at [233, 144] on div "Peak IOPS" at bounding box center [207, 138] width 296 height 28
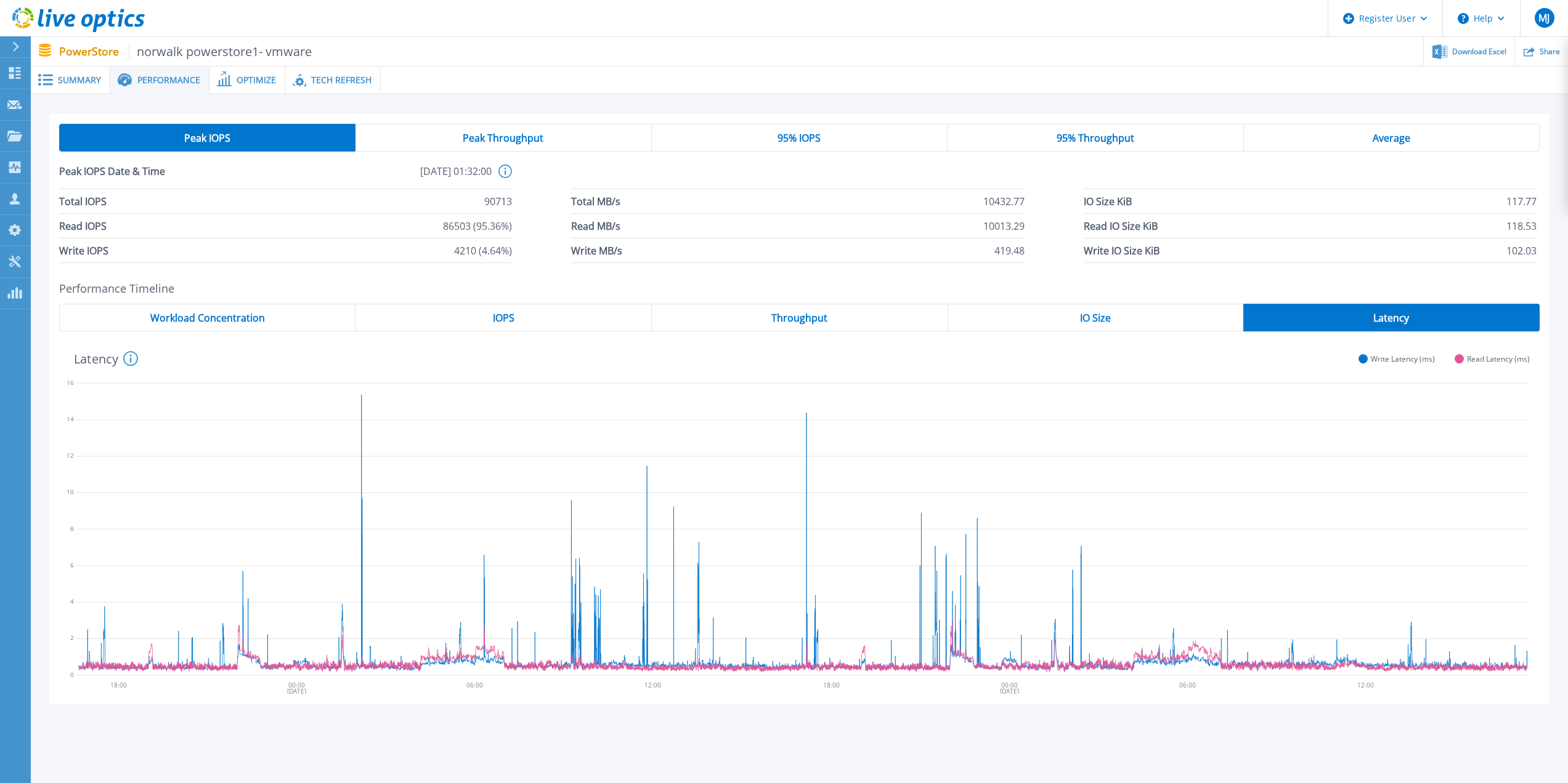
click at [484, 146] on div "Peak Throughput" at bounding box center [503, 138] width 296 height 28
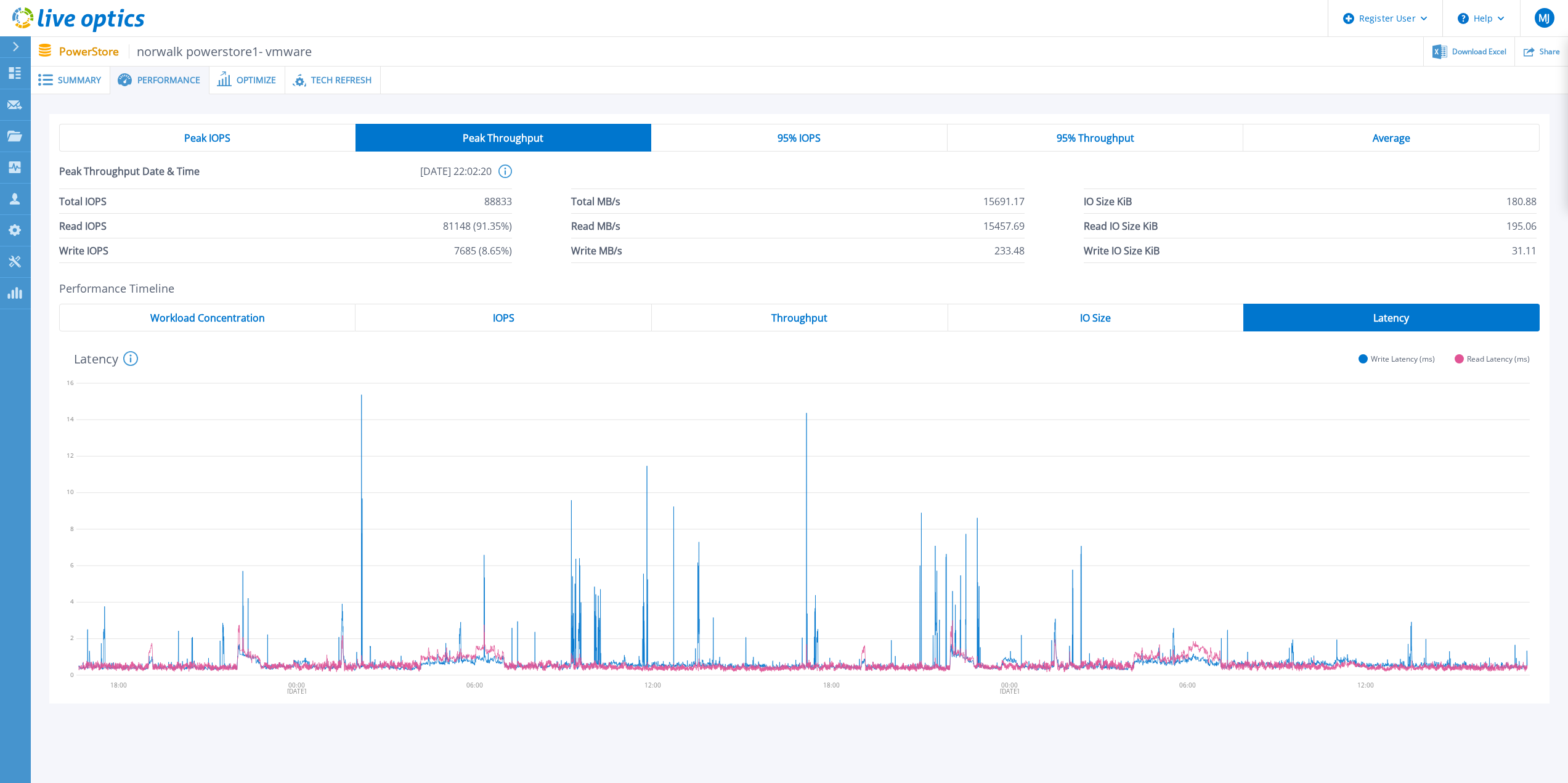
click at [244, 144] on div "Peak IOPS" at bounding box center [207, 138] width 296 height 28
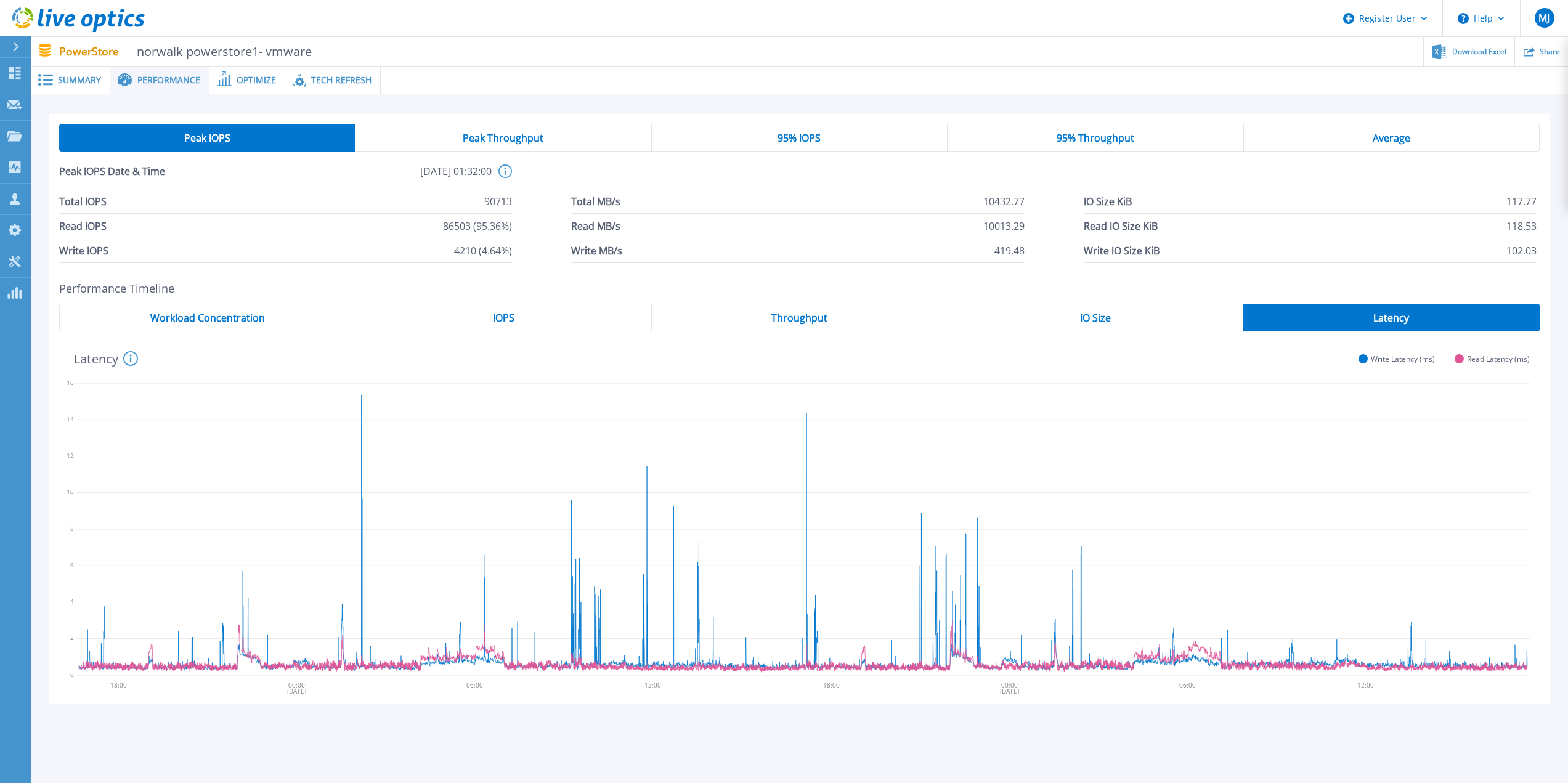
click at [512, 141] on span "Peak Throughput" at bounding box center [503, 138] width 81 height 10
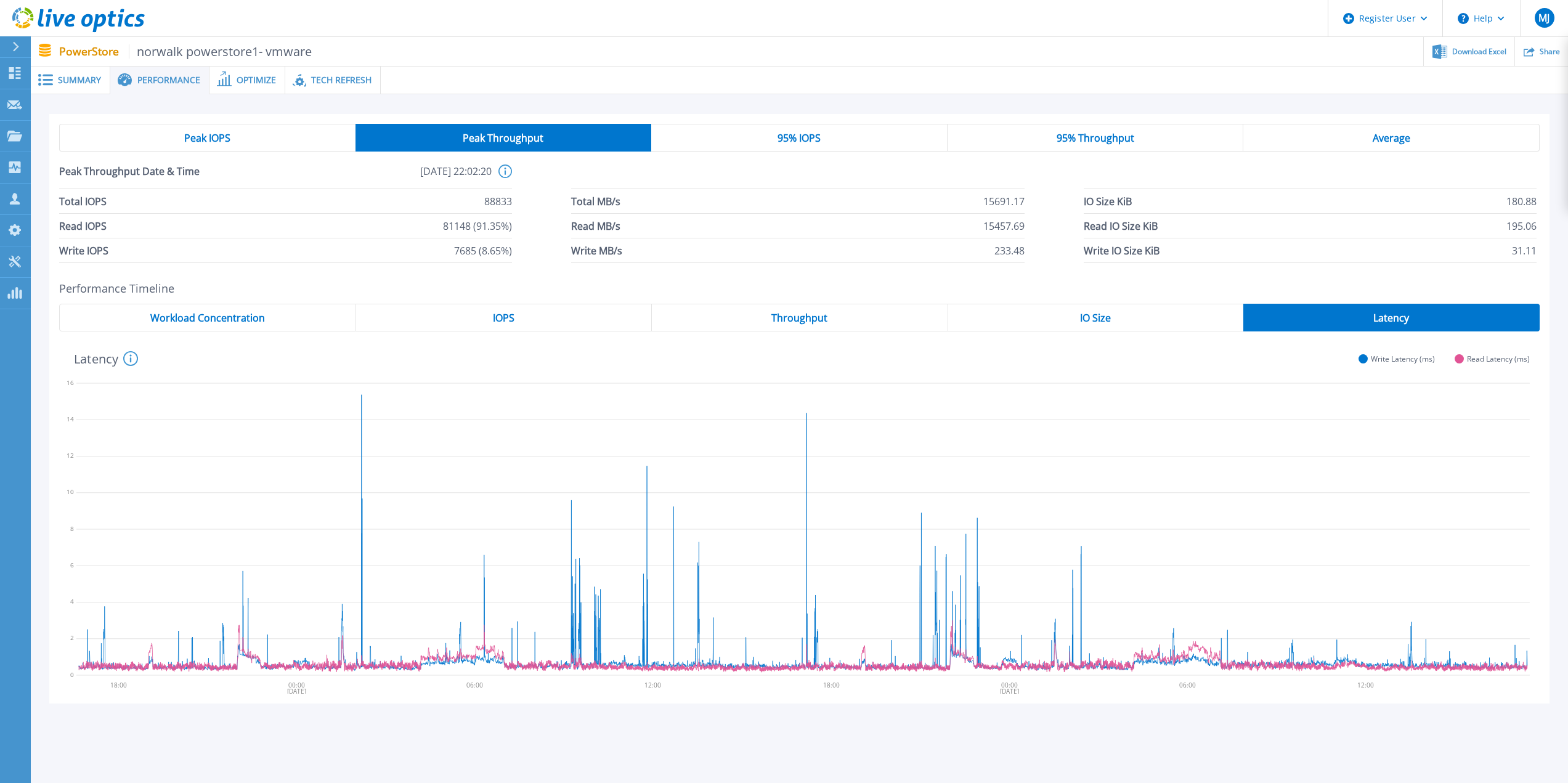
click at [823, 142] on div "95% IOPS" at bounding box center [800, 138] width 296 height 28
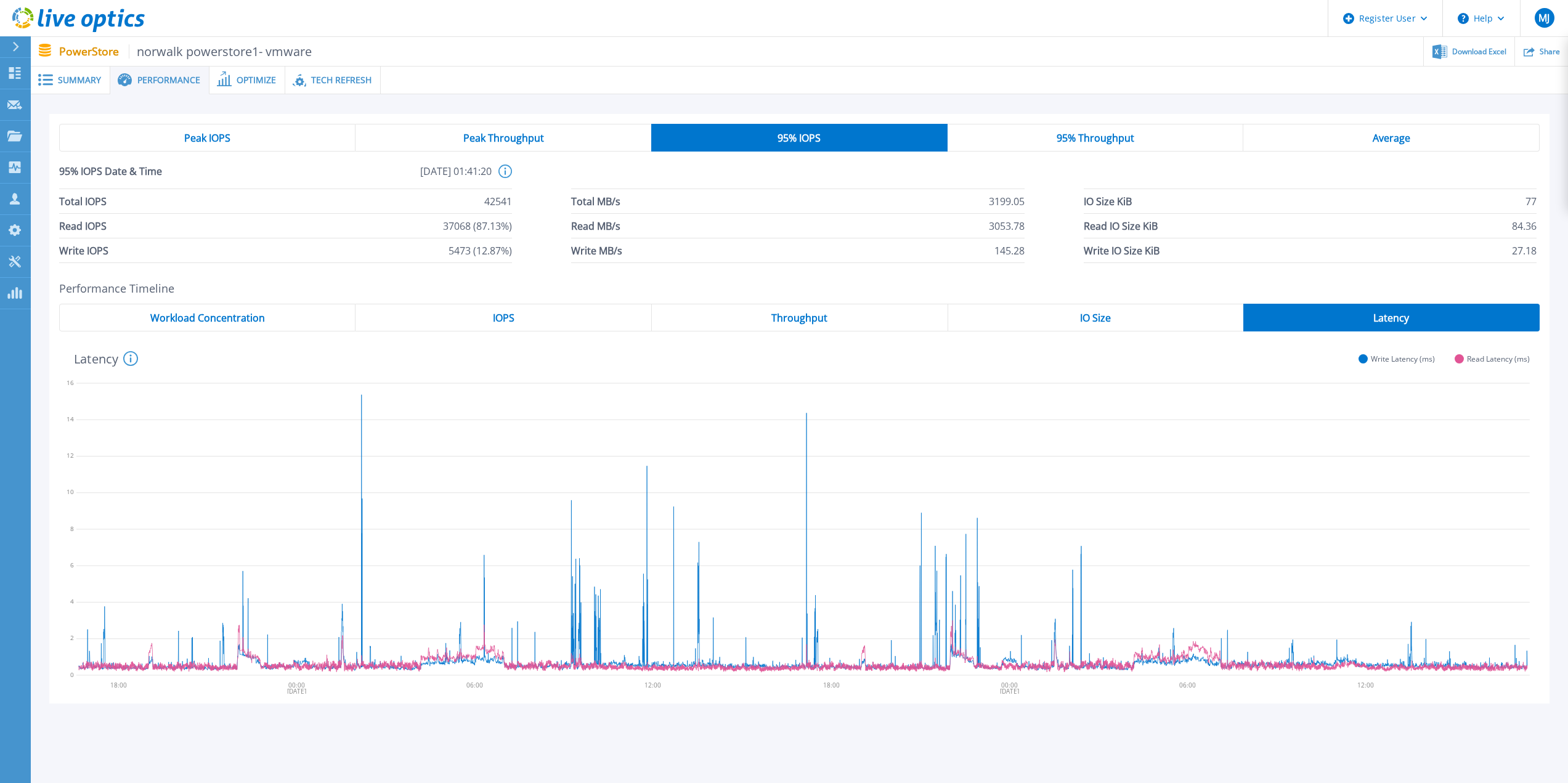
click at [1086, 143] on span "95% Throughput" at bounding box center [1096, 138] width 78 height 10
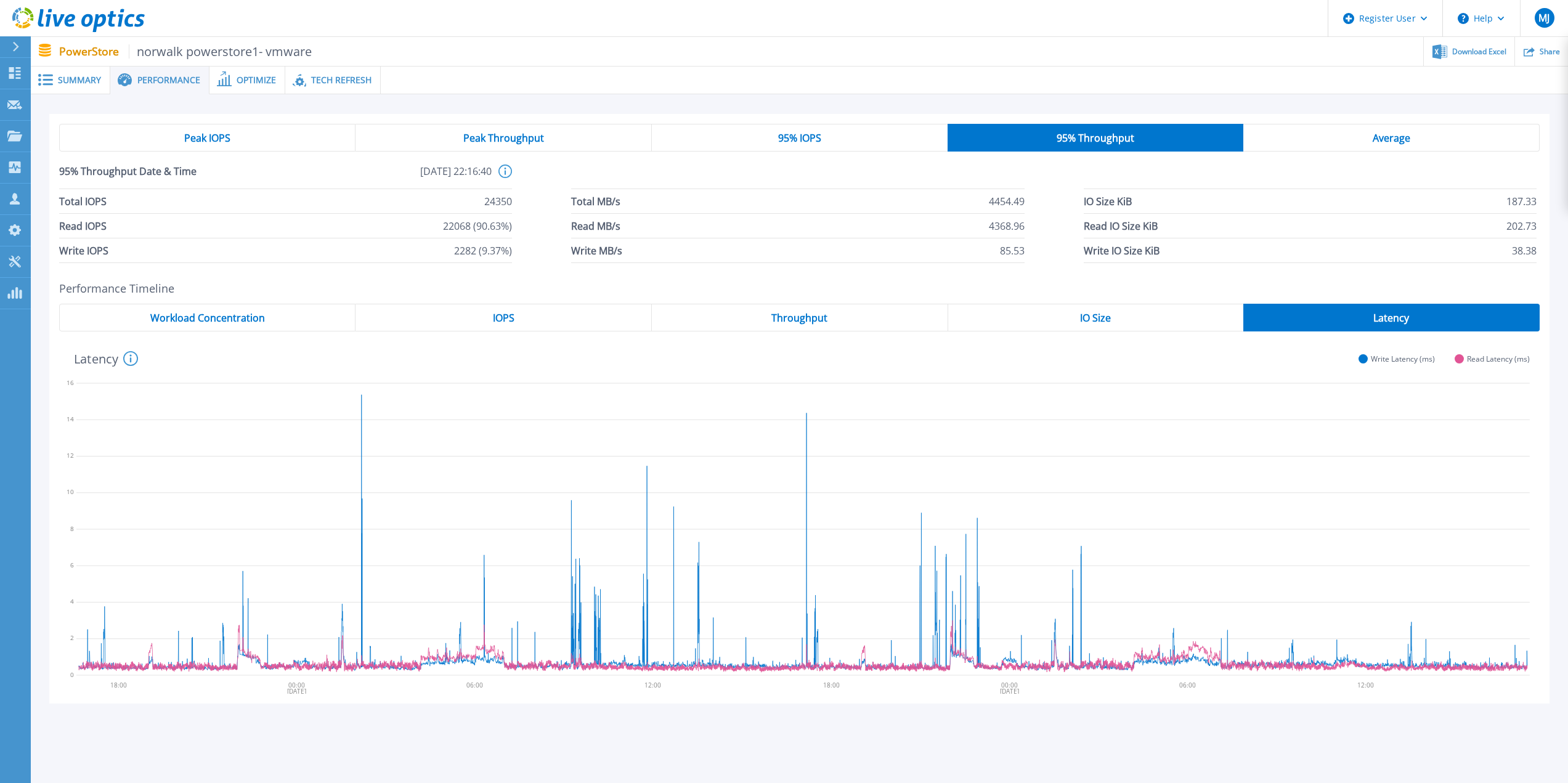
click at [1407, 147] on div "Average" at bounding box center [1392, 138] width 296 height 28
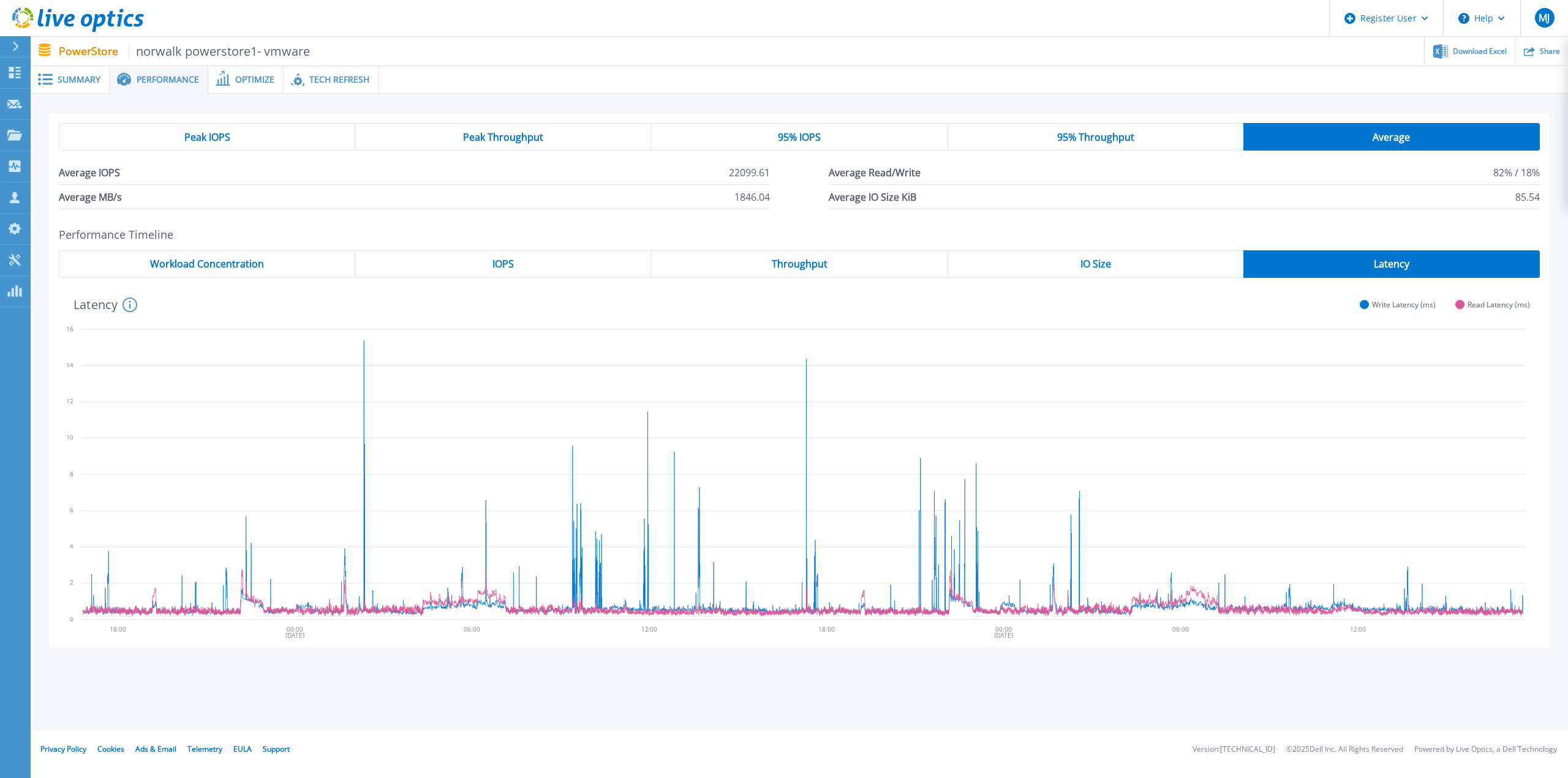
click at [1076, 144] on div "95% Throughput" at bounding box center [1096, 137] width 296 height 27
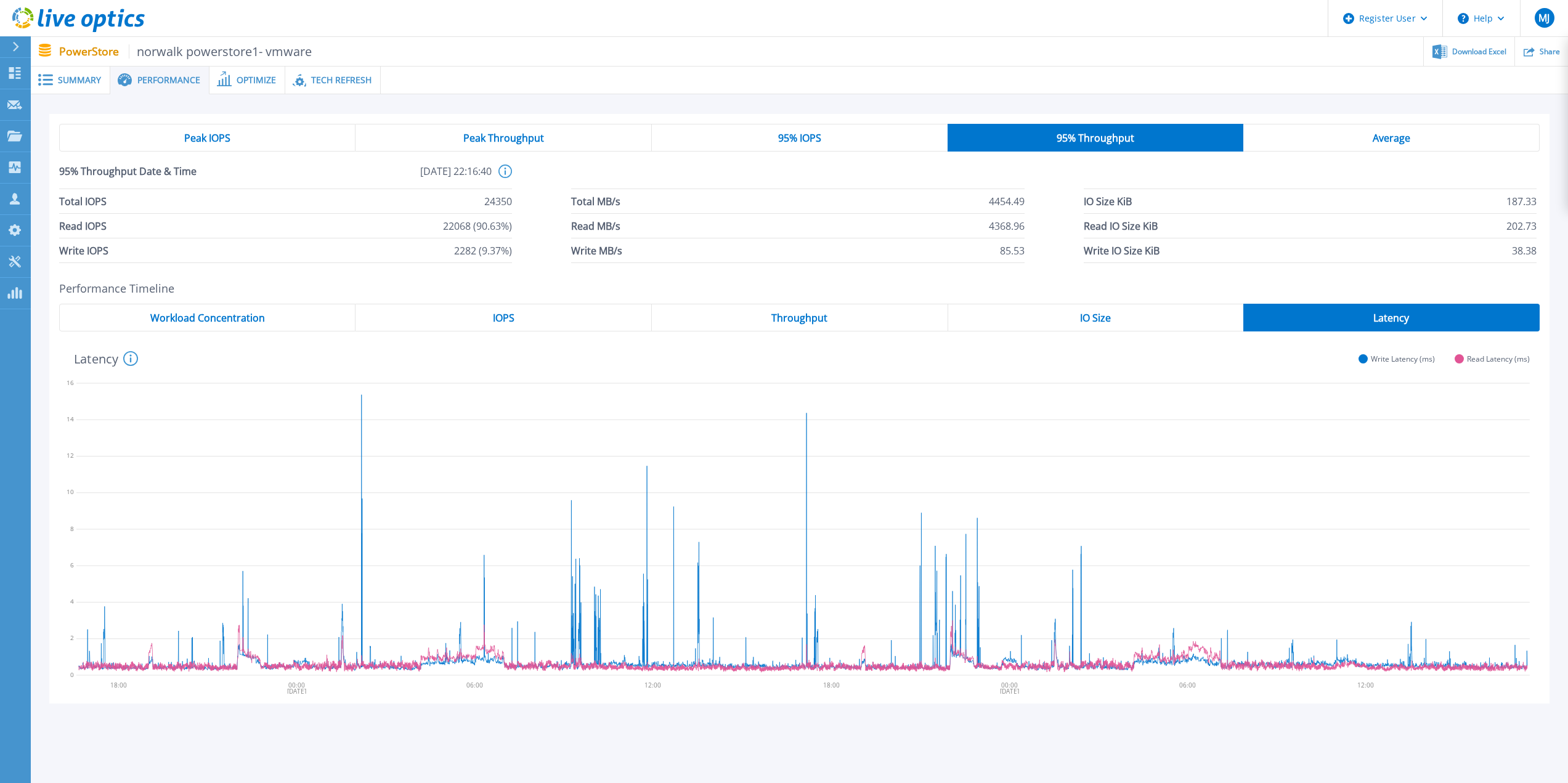
click at [778, 141] on span "95% IOPS" at bounding box center [800, 138] width 43 height 10
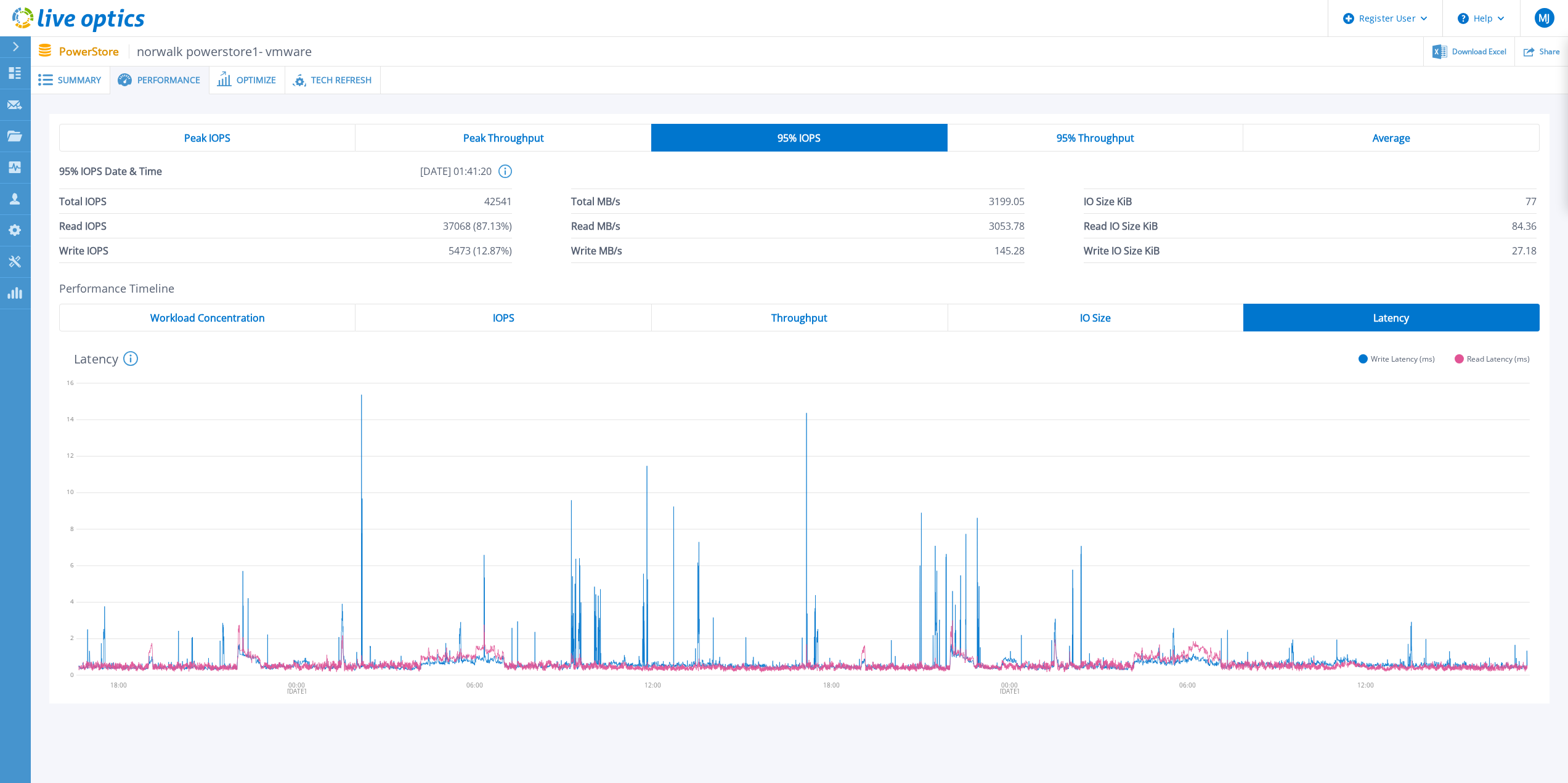
click at [1112, 139] on span "95% Throughput" at bounding box center [1096, 138] width 78 height 10
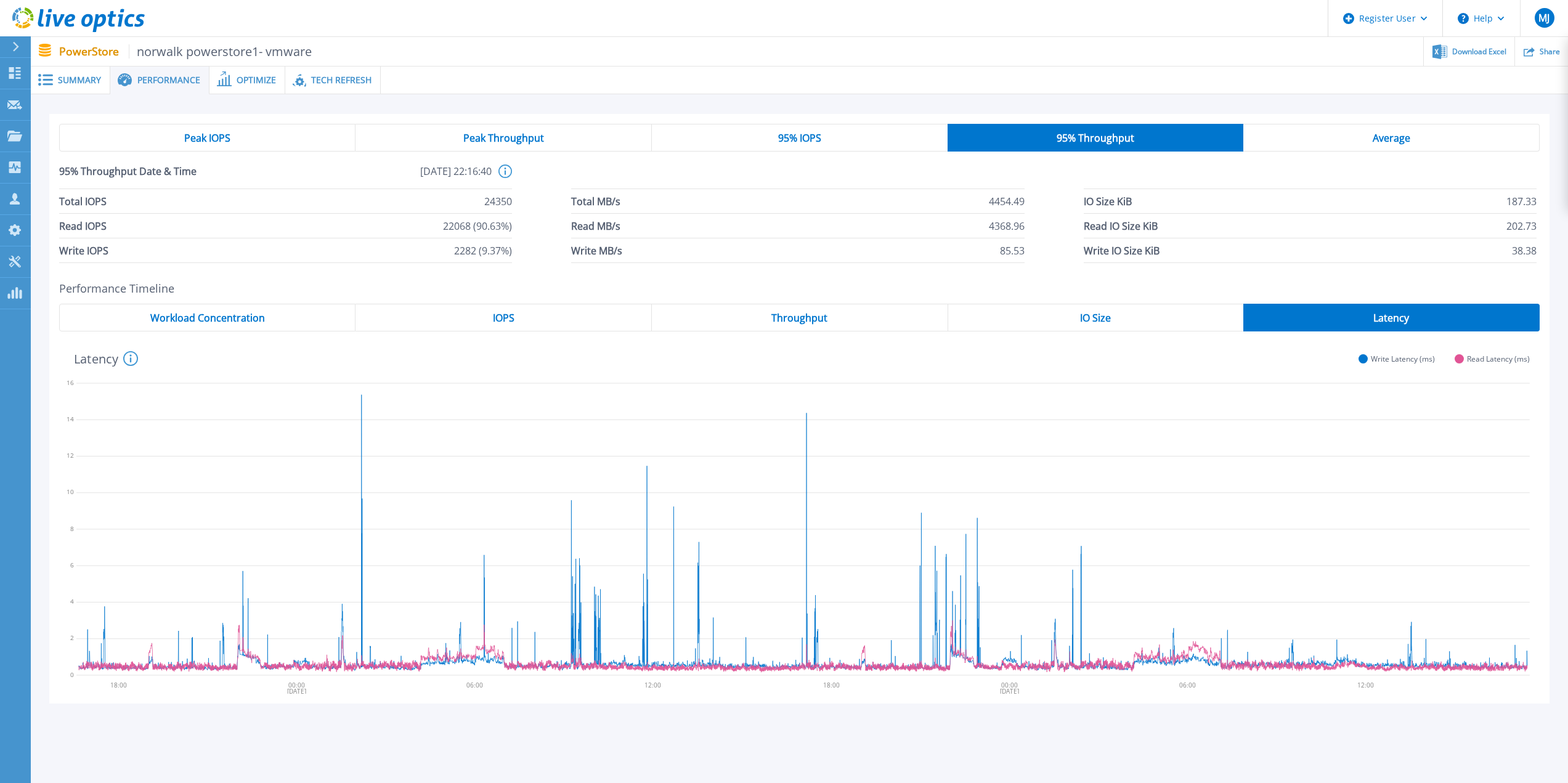
click at [806, 137] on span "95% IOPS" at bounding box center [800, 138] width 43 height 10
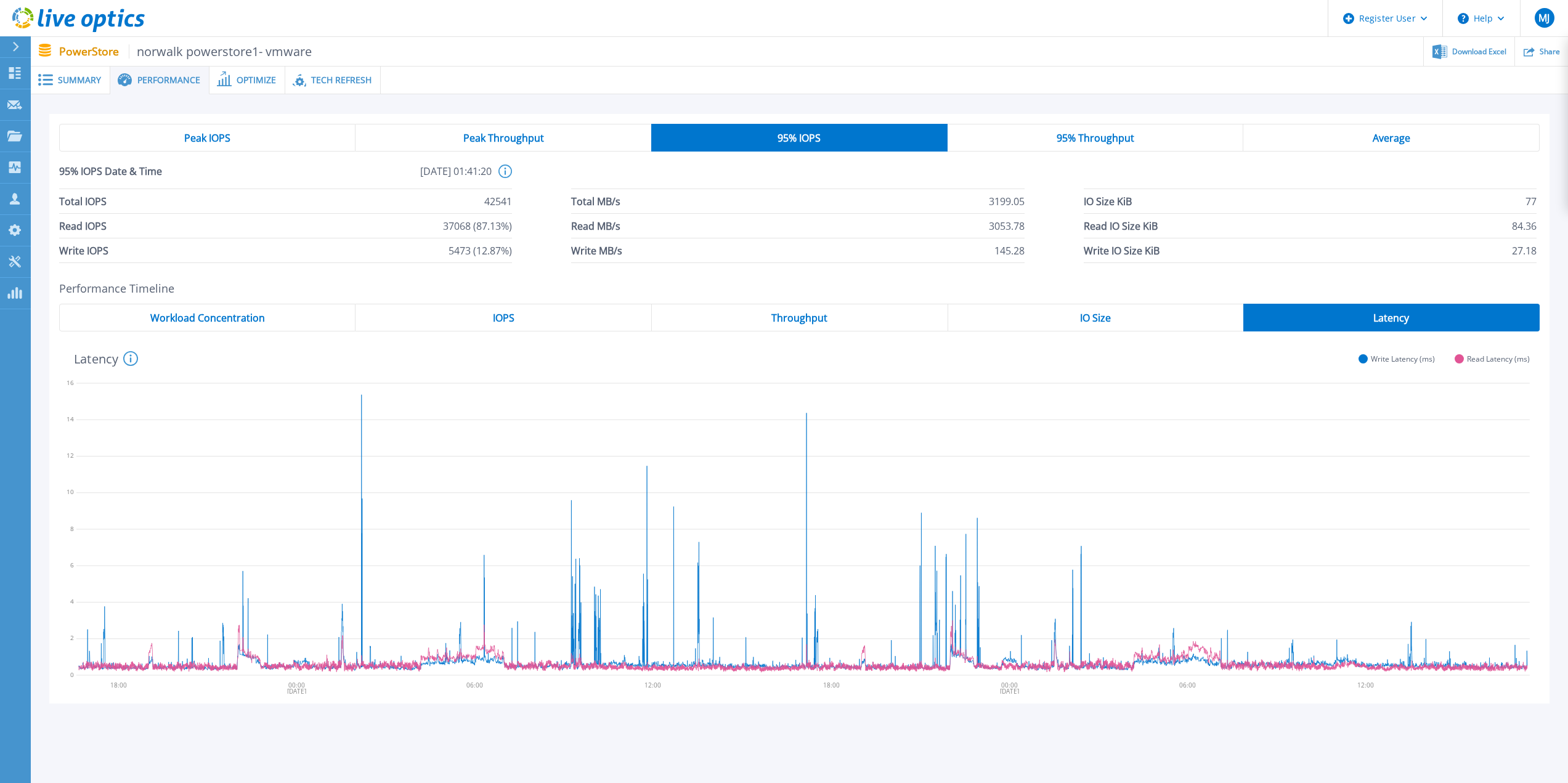
click at [519, 129] on div "Peak Throughput" at bounding box center [503, 138] width 296 height 28
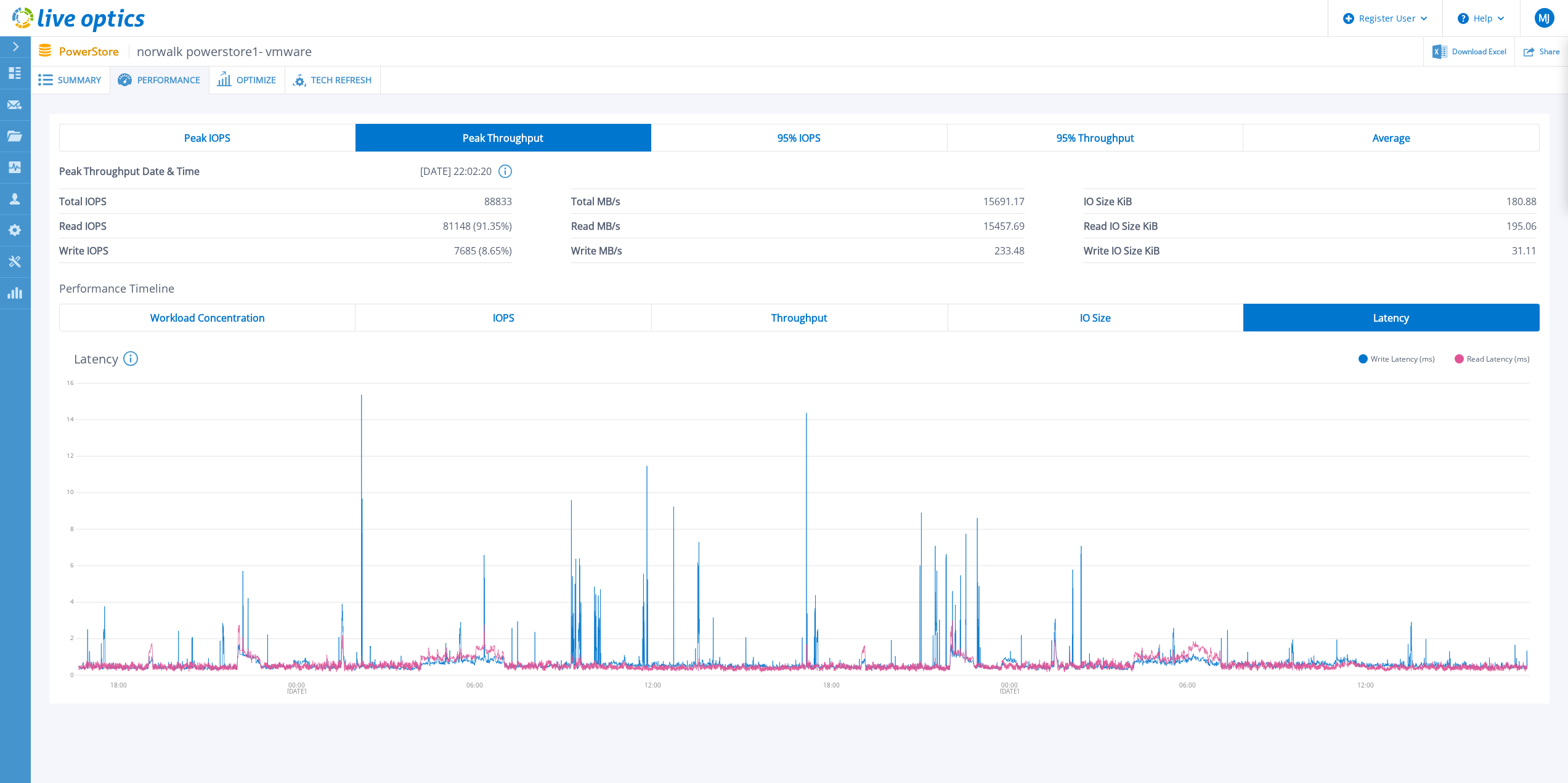
click at [276, 135] on div "Peak IOPS" at bounding box center [207, 138] width 296 height 28
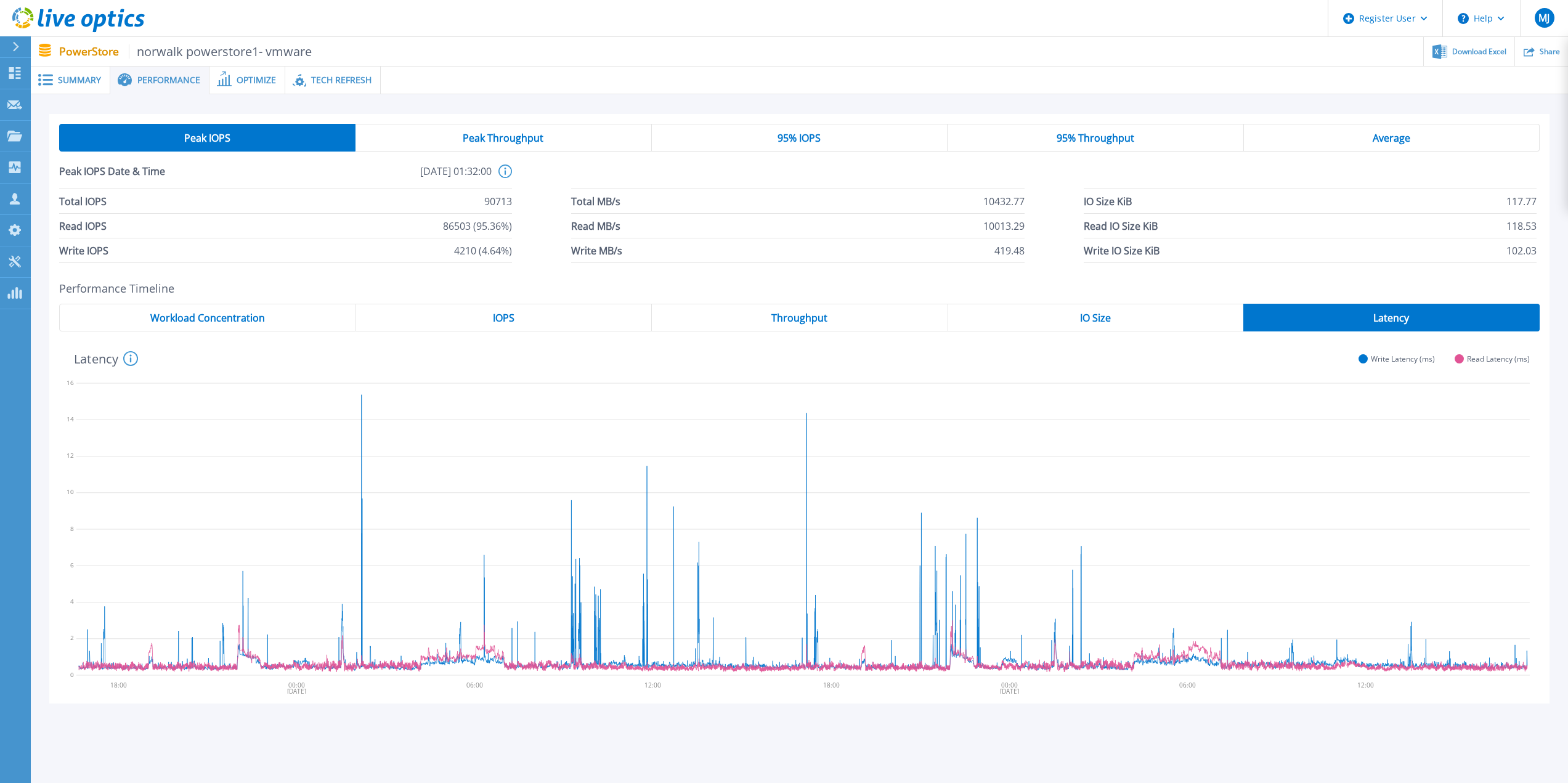
click at [243, 88] on div "Optimize" at bounding box center [247, 80] width 76 height 28
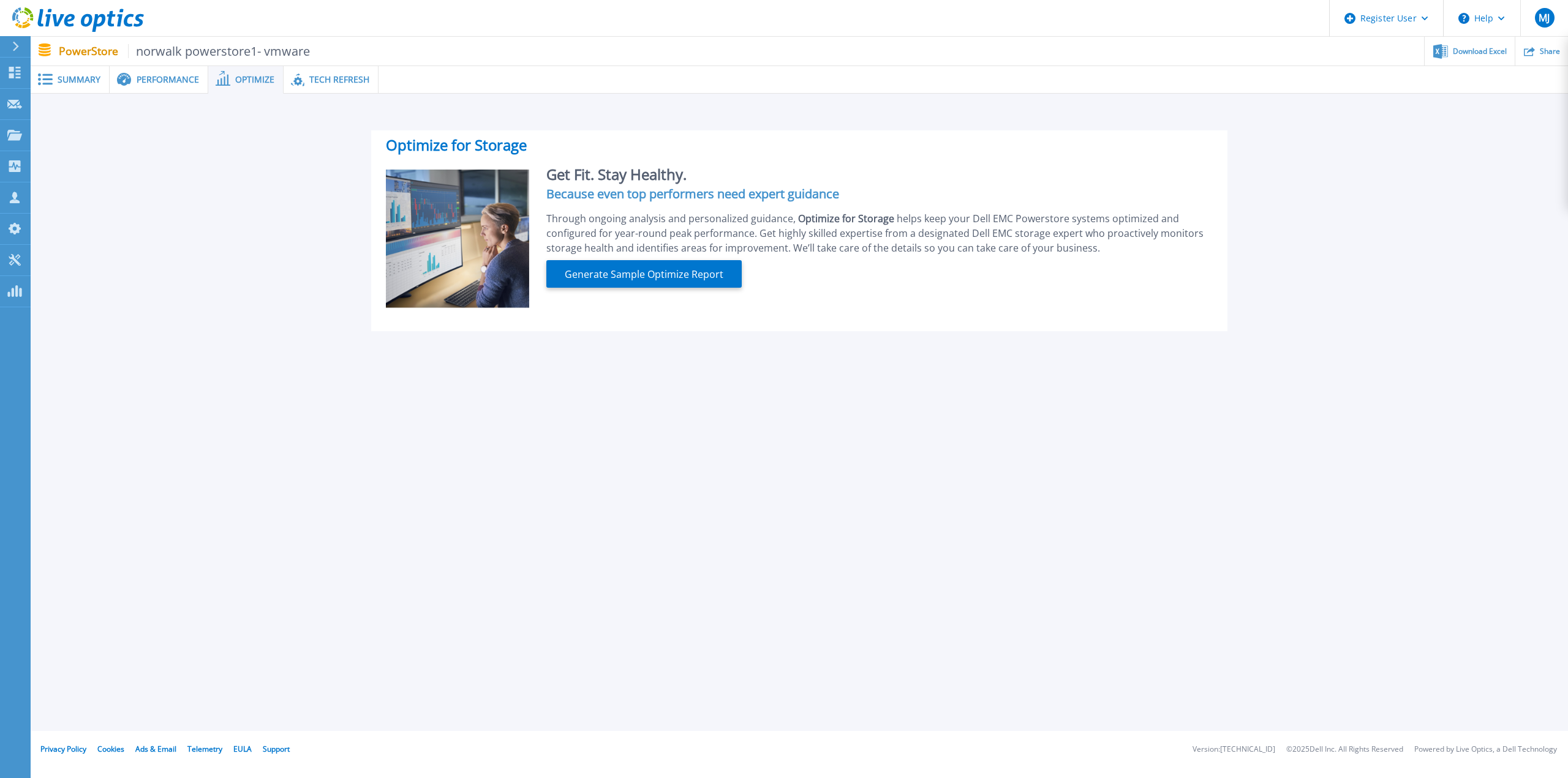
click at [329, 87] on div "Tech Refresh" at bounding box center [331, 80] width 95 height 27
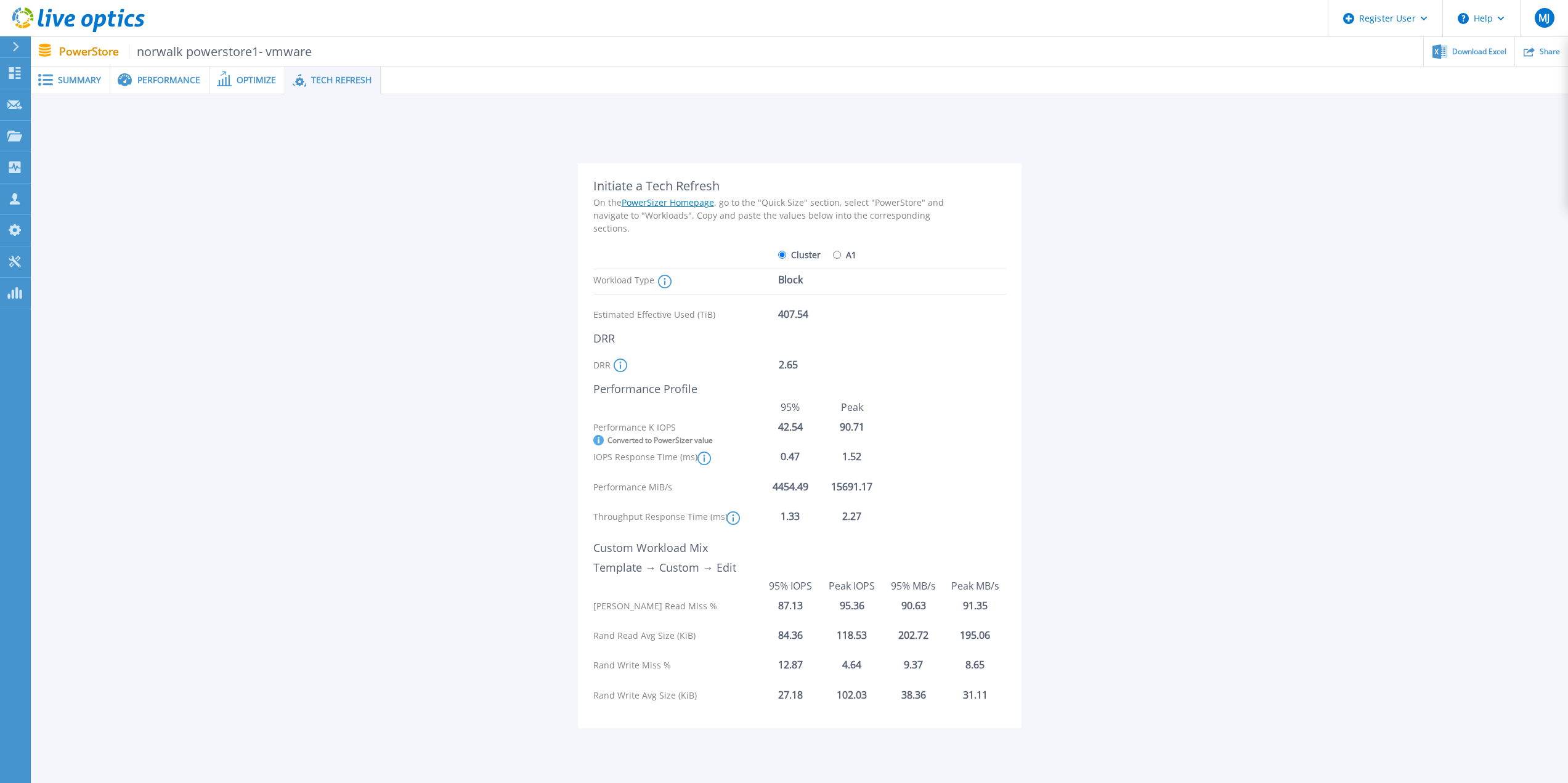
scroll to position [58, 0]
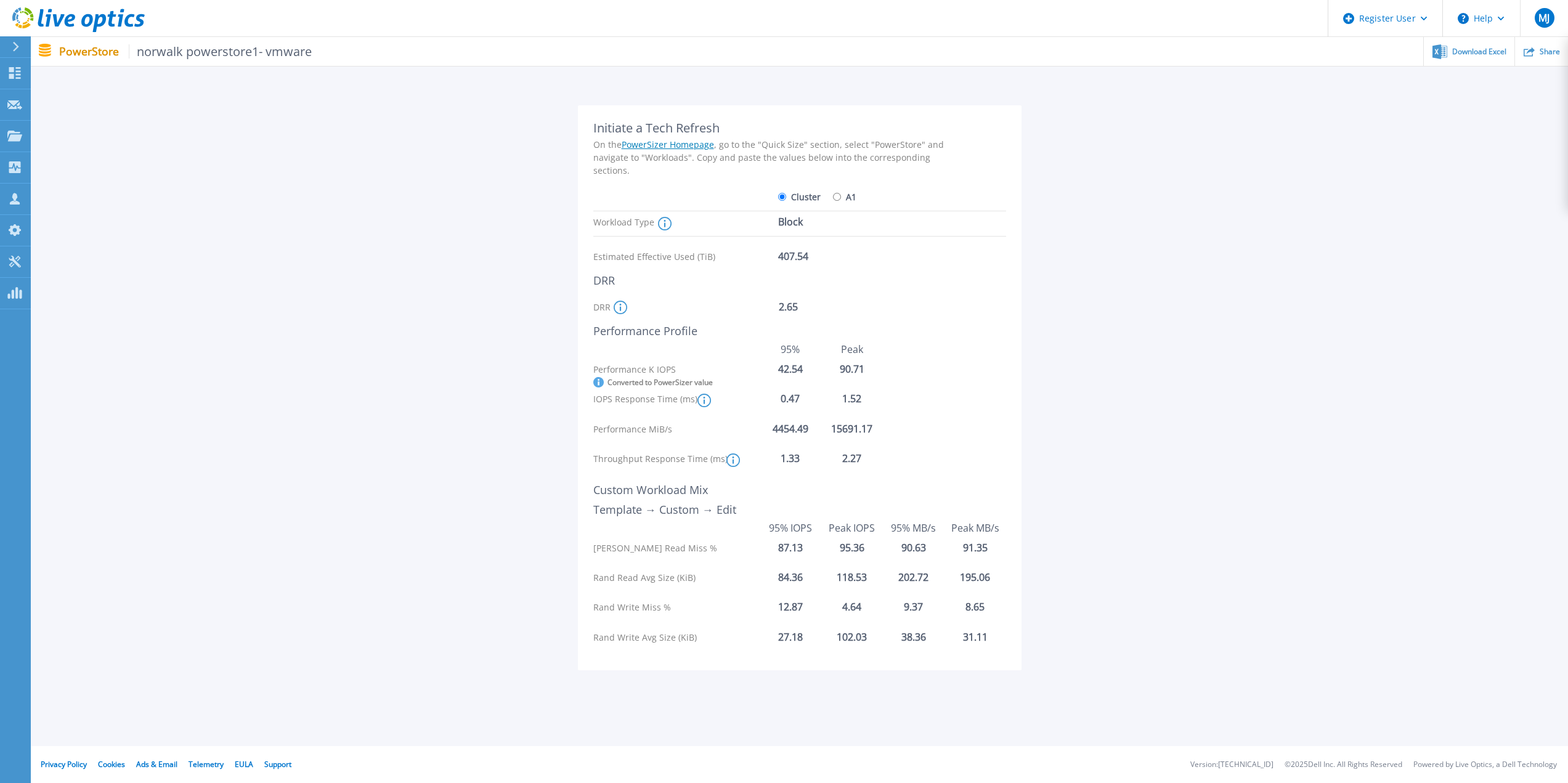
click at [836, 197] on input "A1" at bounding box center [837, 197] width 8 height 8
radio input "true"
click at [790, 197] on label "Cluster" at bounding box center [800, 197] width 43 height 21
click at [787, 197] on input "Cluster" at bounding box center [782, 197] width 8 height 8
radio input "true"
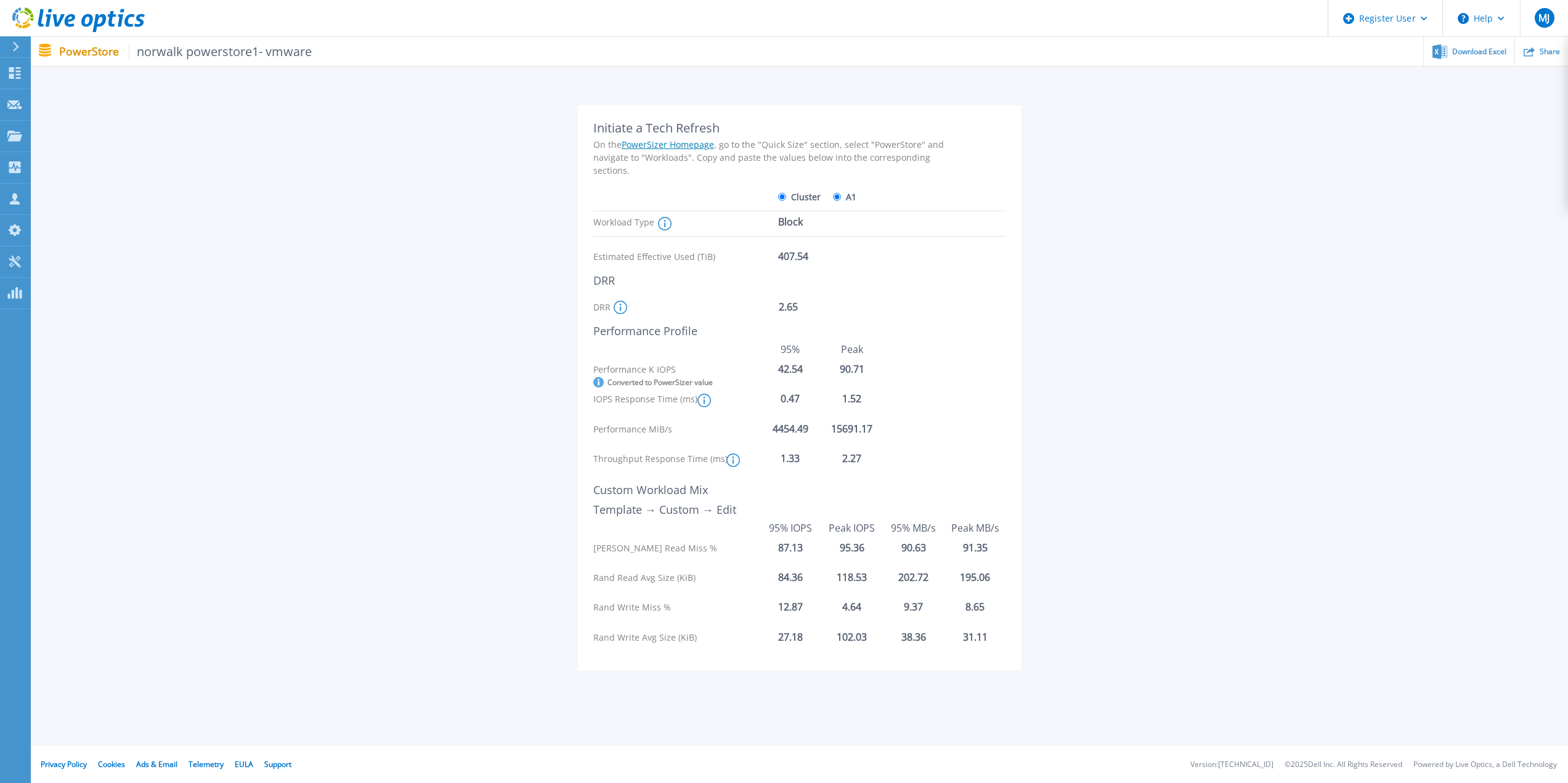
radio input "false"
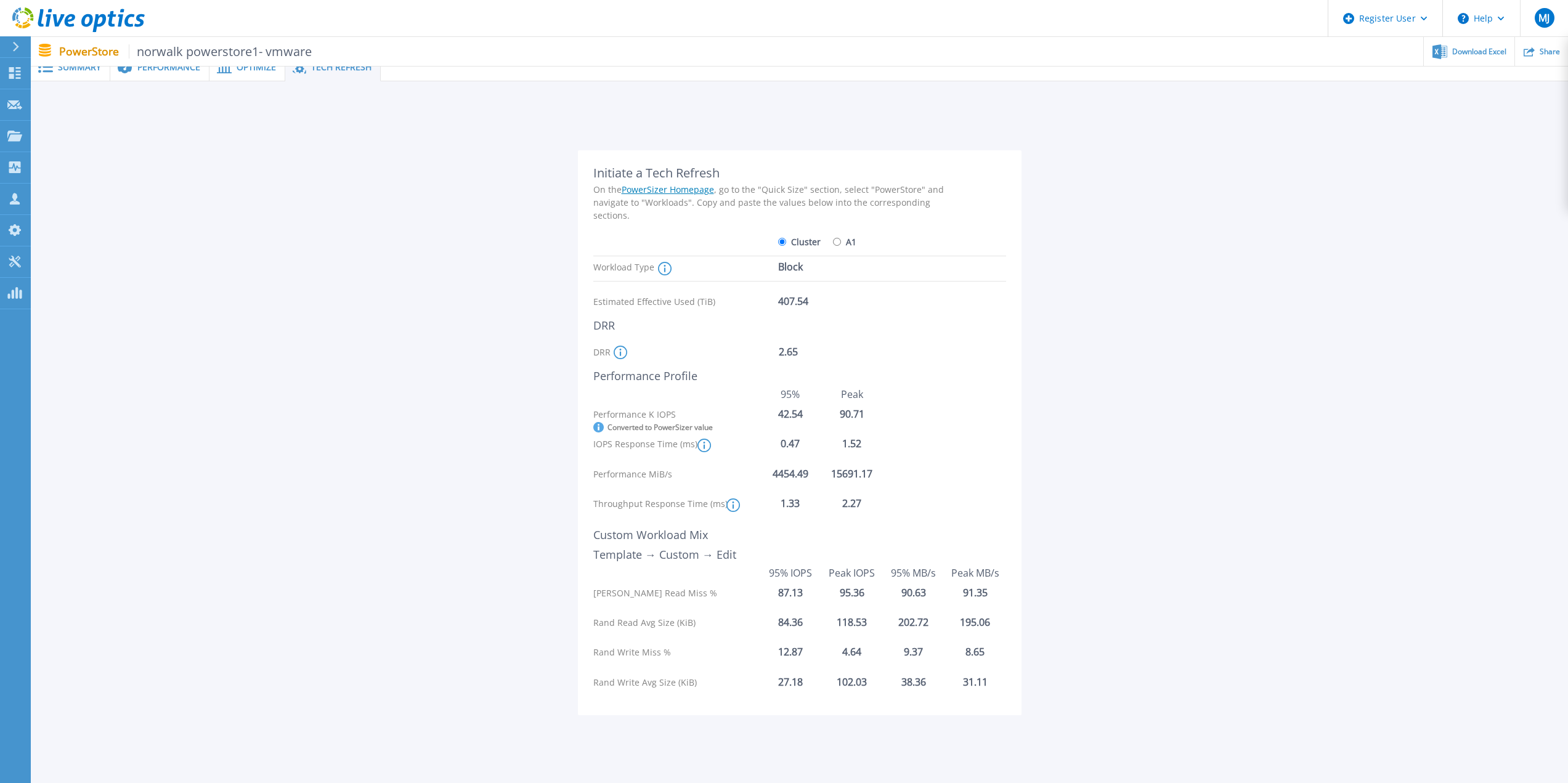
scroll to position [0, 0]
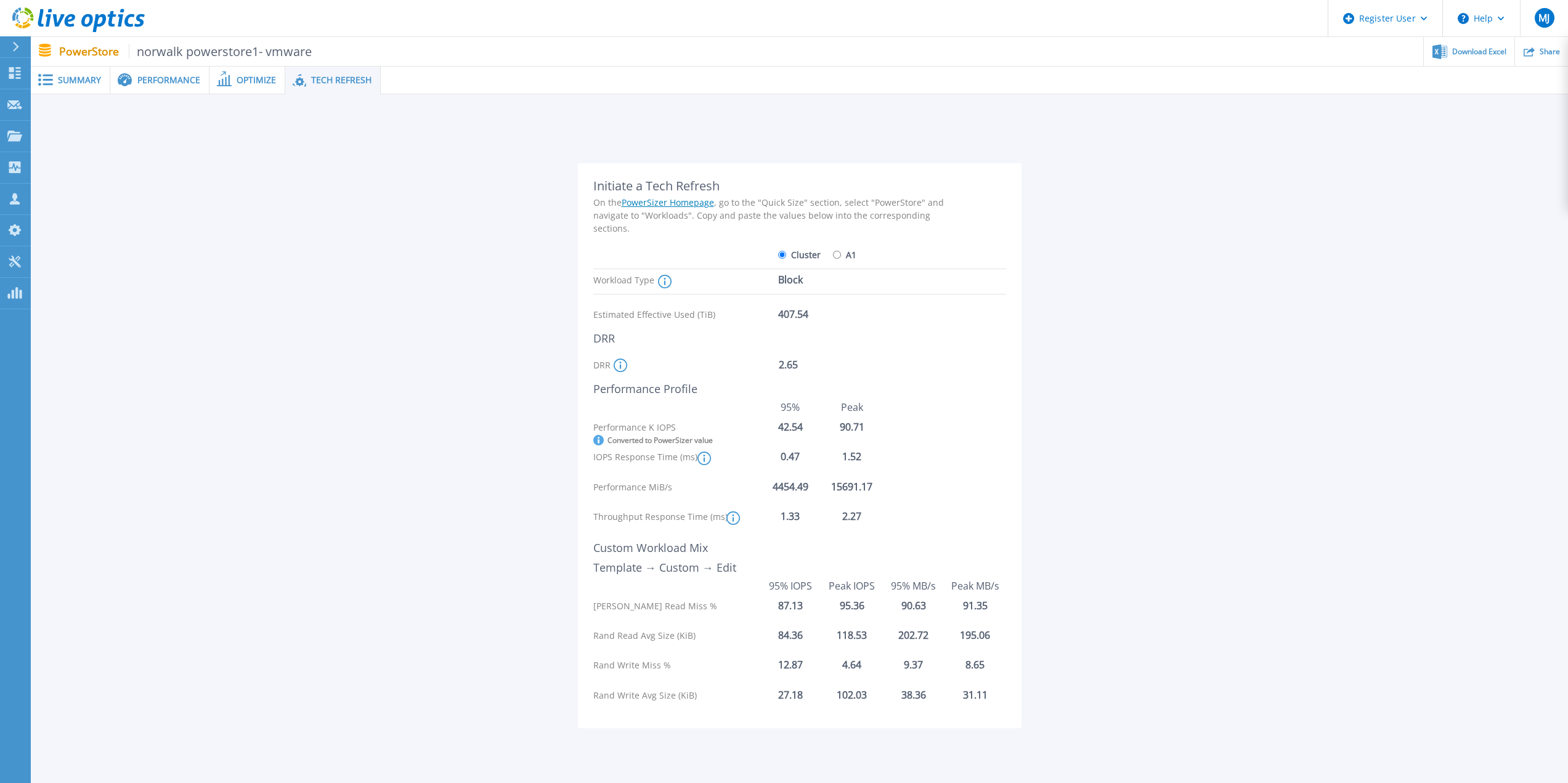
click at [180, 88] on div "Performance" at bounding box center [160, 80] width 99 height 28
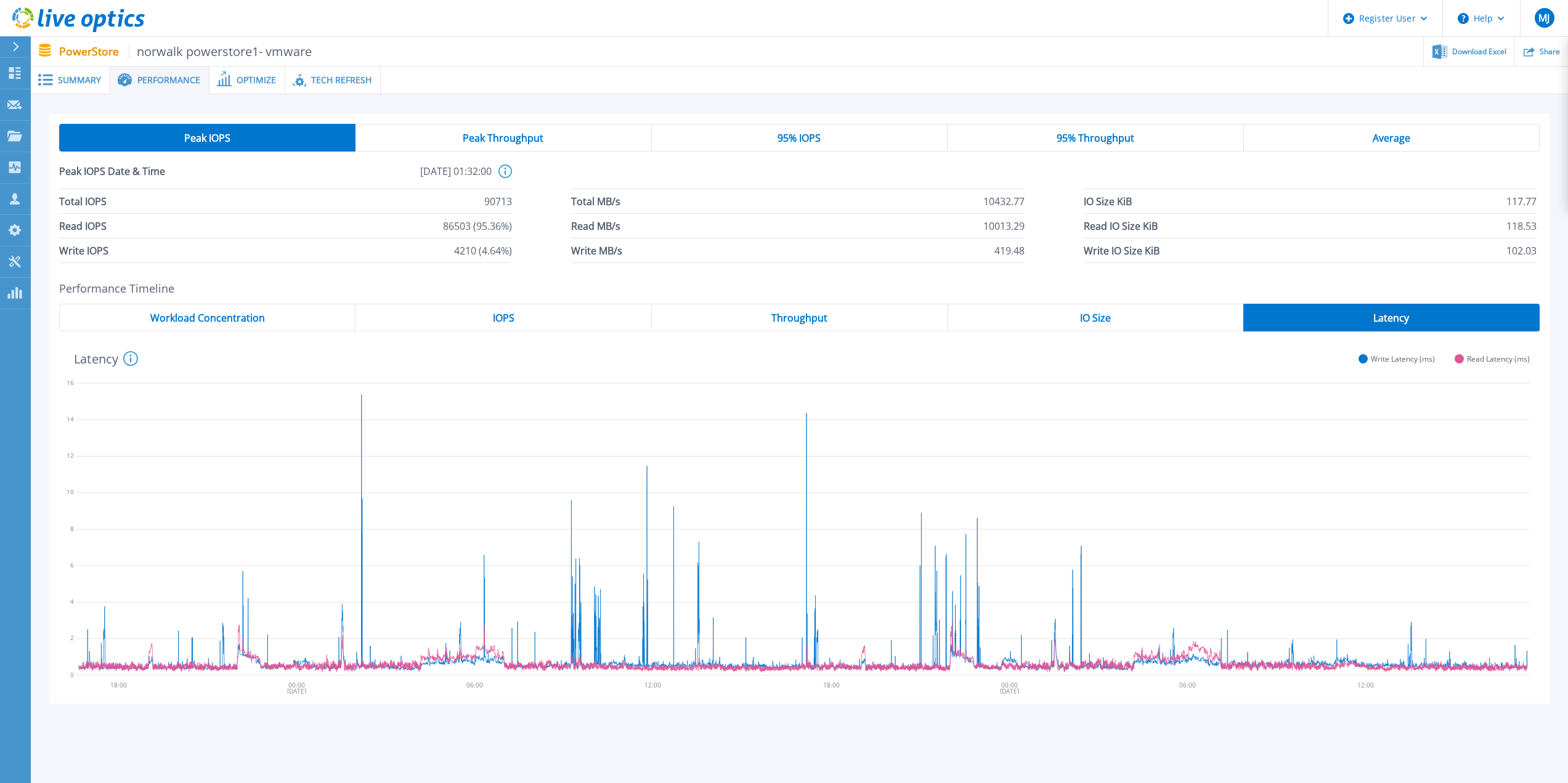
click at [91, 83] on span "Summary" at bounding box center [79, 79] width 43 height 8
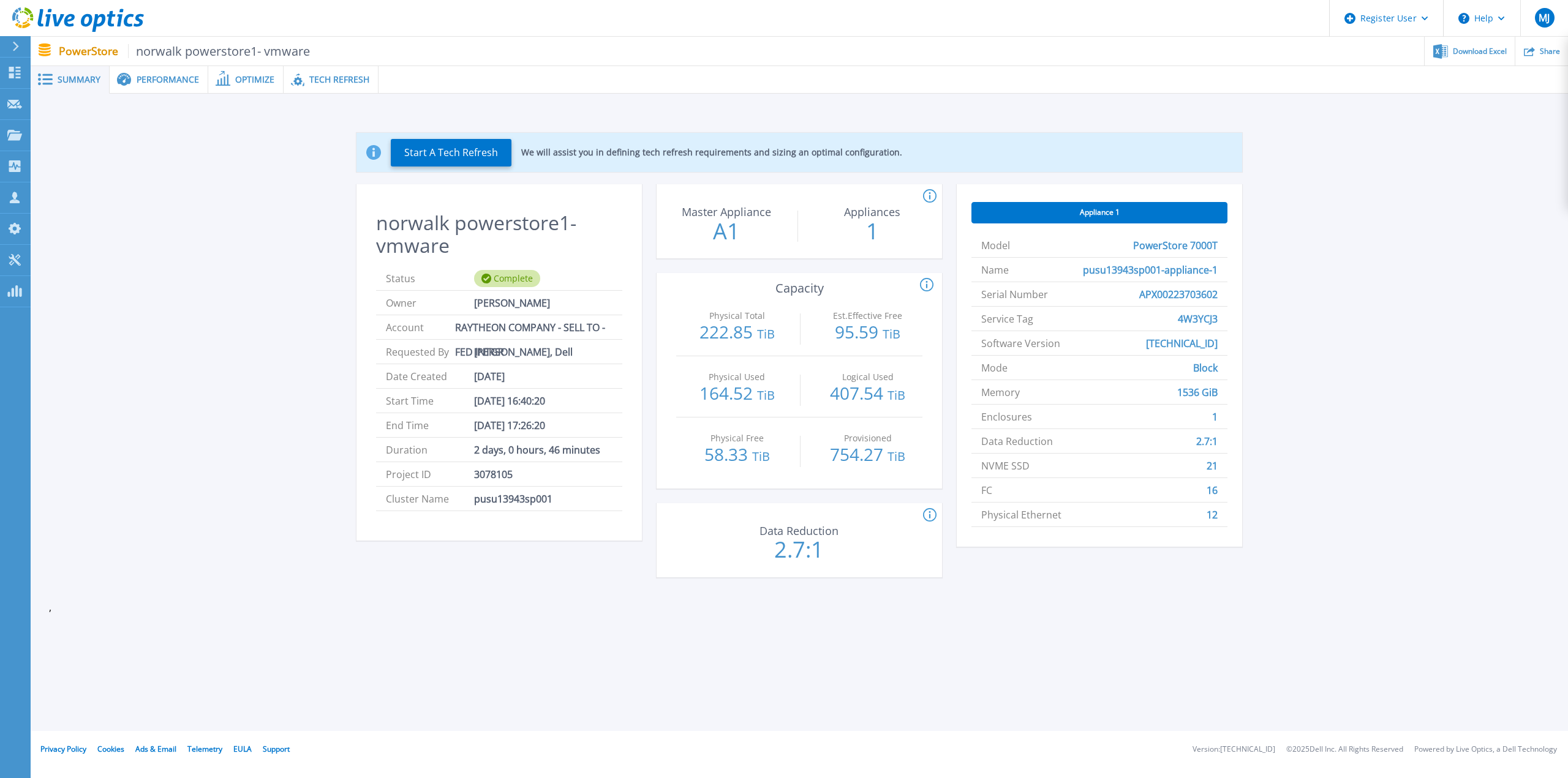
click at [154, 82] on span "Performance" at bounding box center [168, 79] width 62 height 8
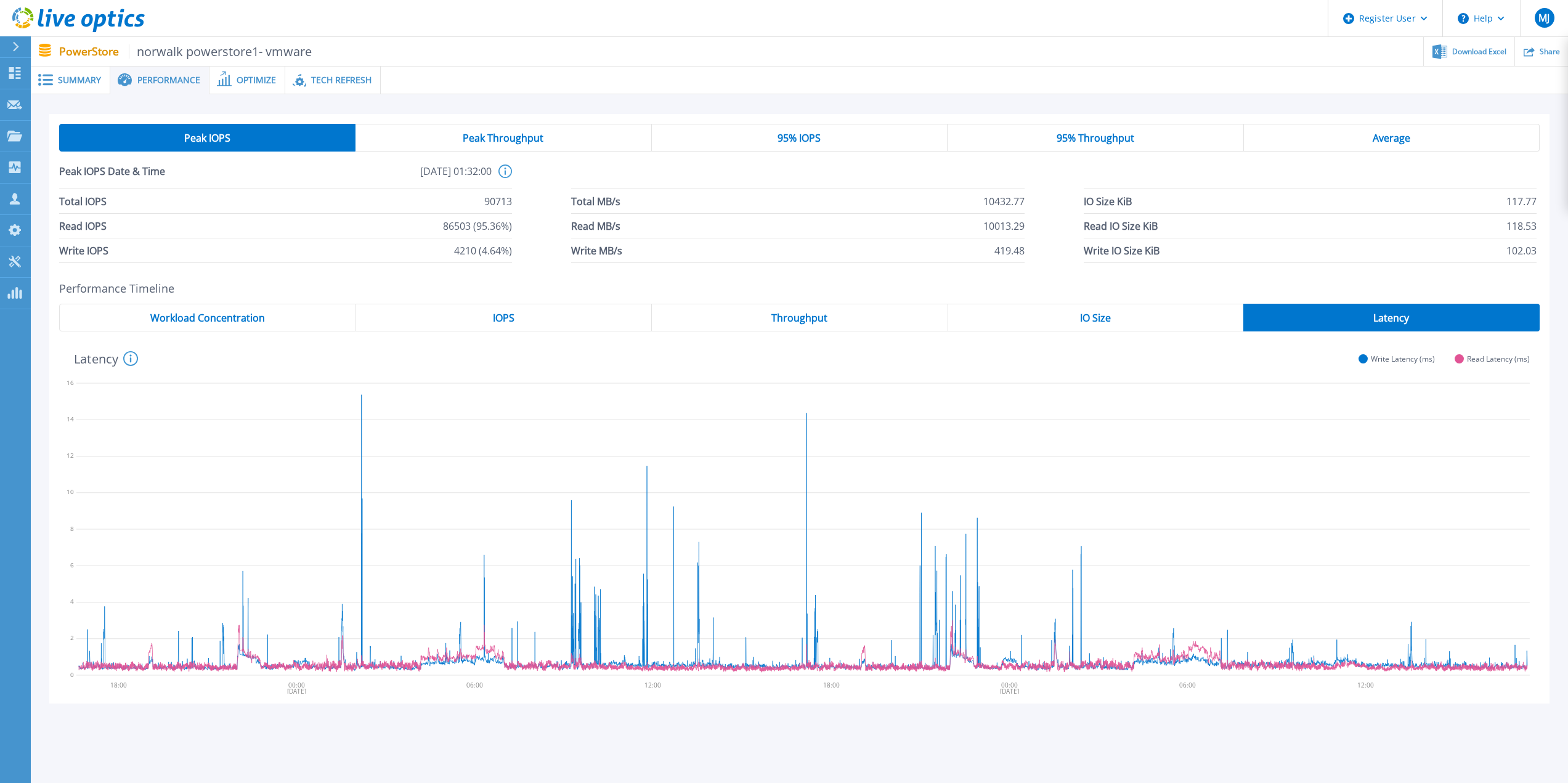
click at [820, 138] on span "95% IOPS" at bounding box center [799, 138] width 43 height 10
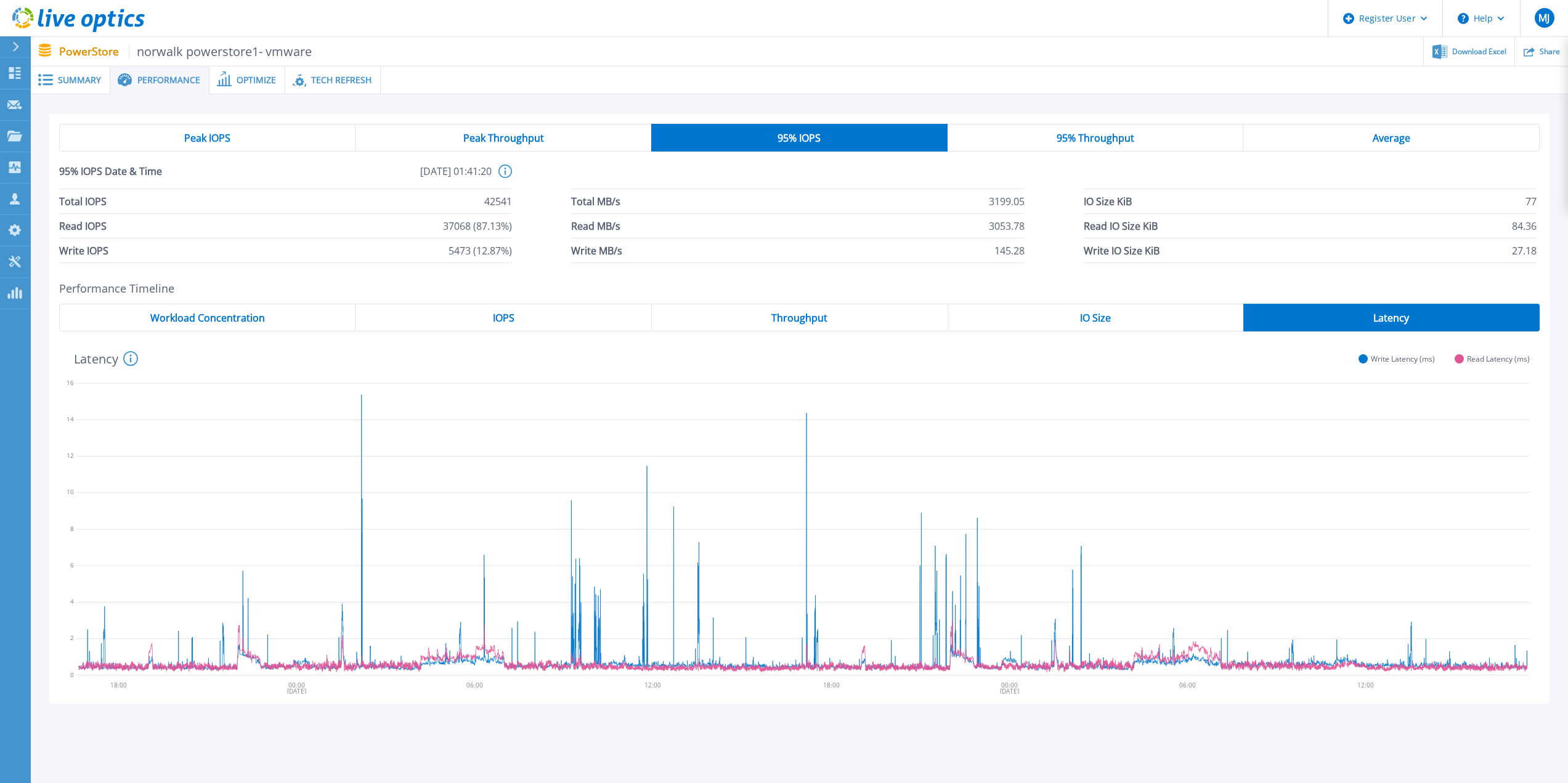
click at [526, 142] on span "Peak Throughput" at bounding box center [504, 138] width 81 height 10
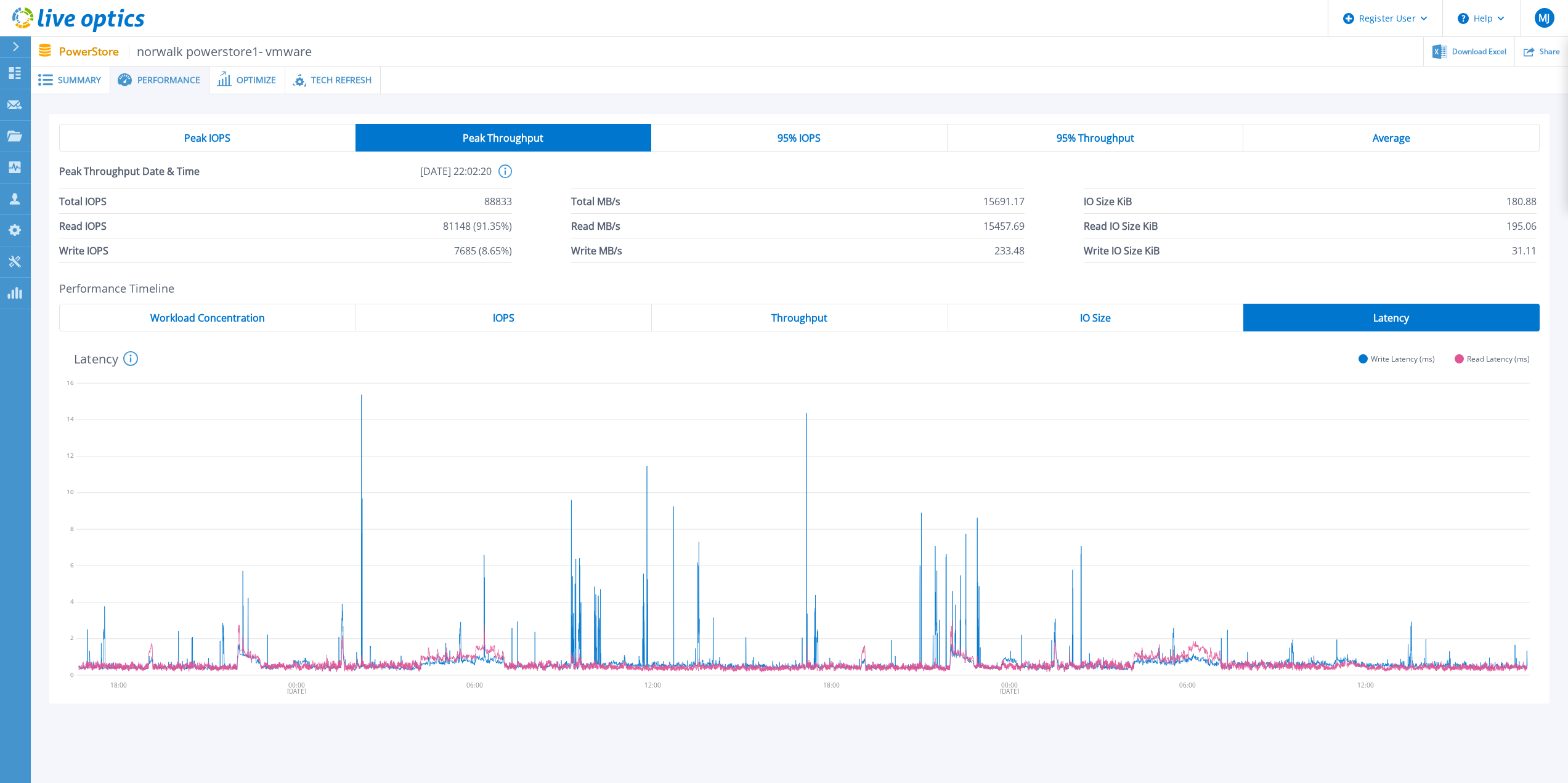
click at [247, 315] on span "Workload Concentration" at bounding box center [208, 318] width 115 height 10
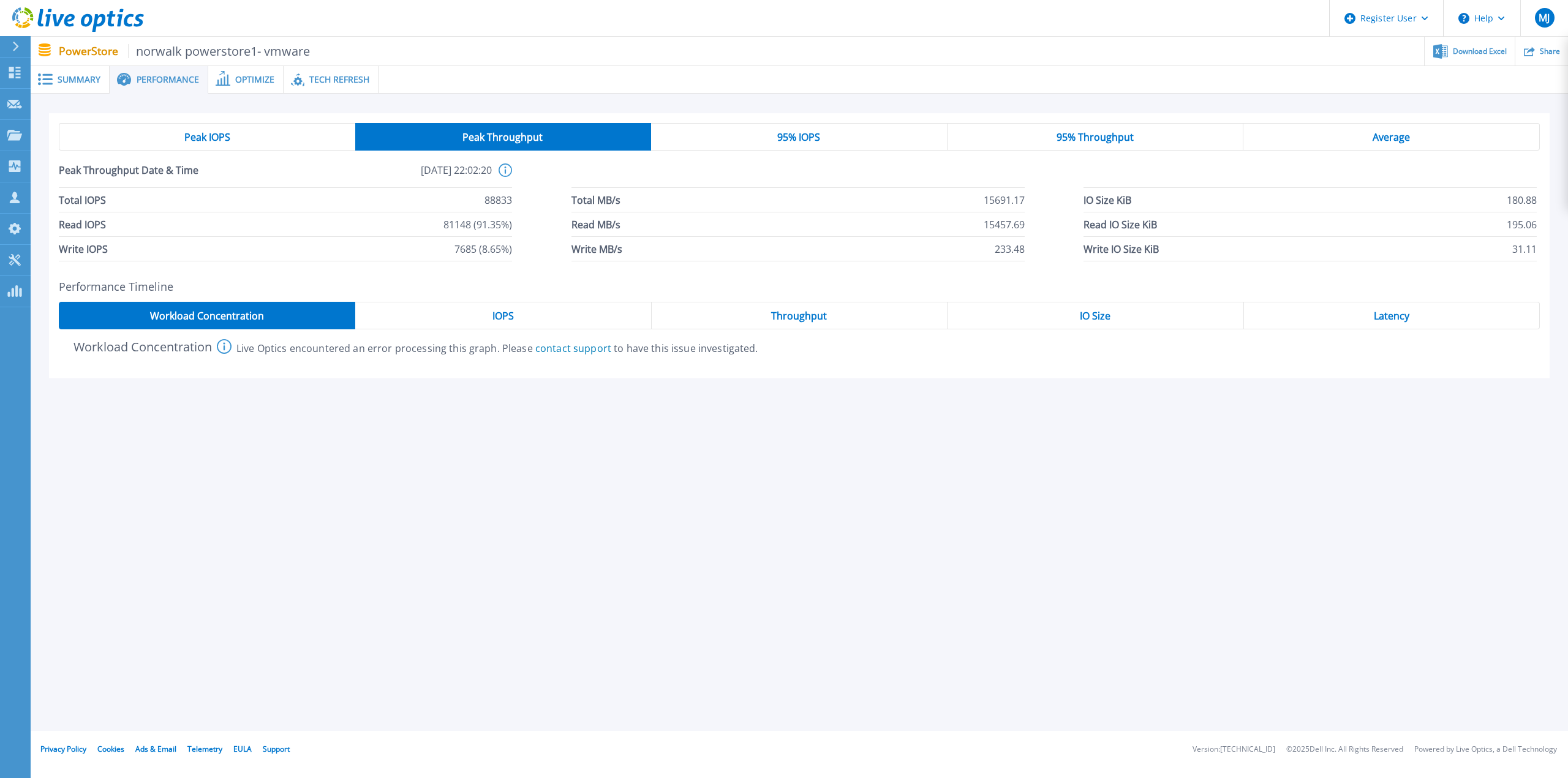
click at [436, 317] on div "IOPS" at bounding box center [503, 316] width 296 height 27
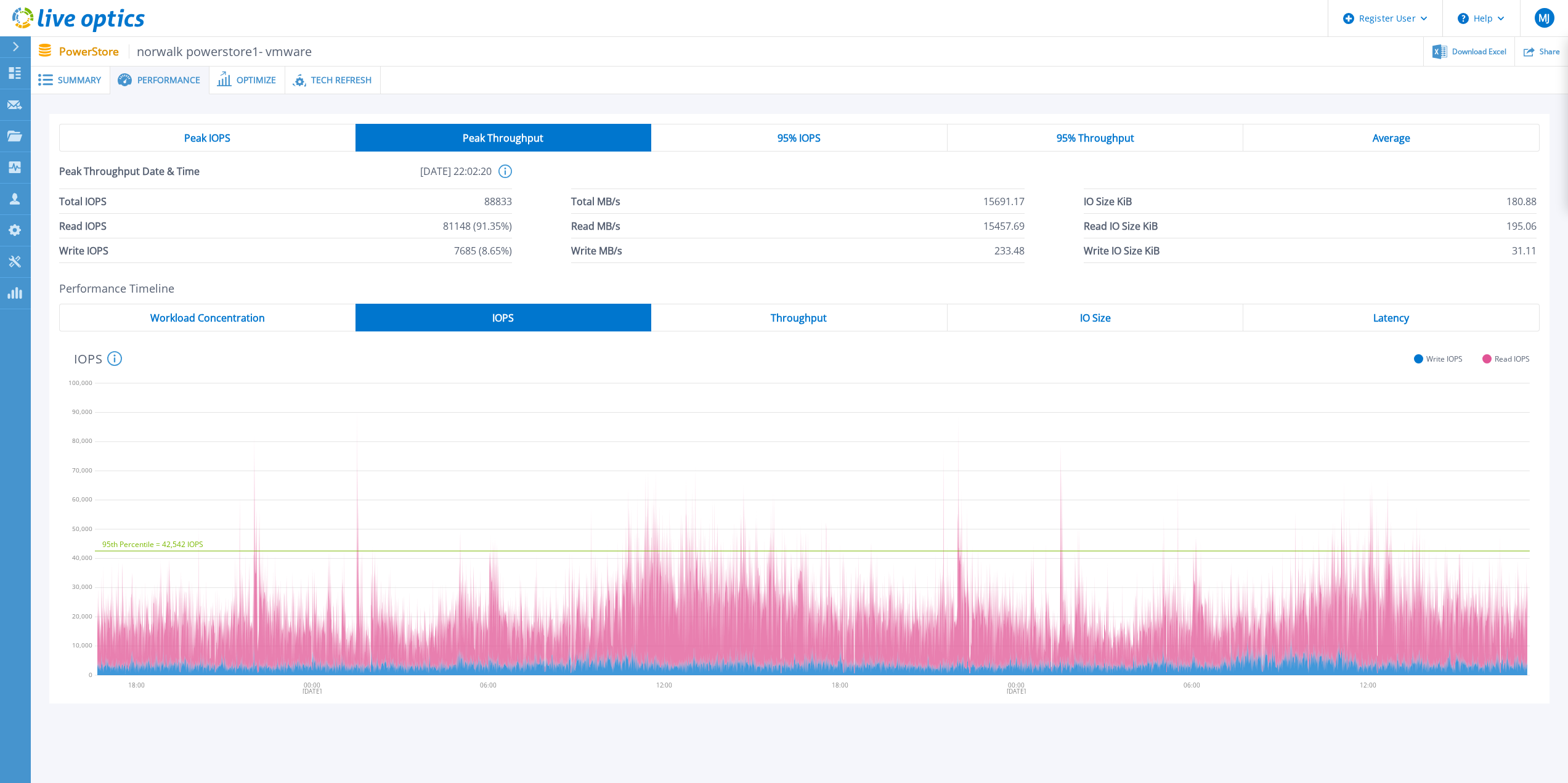
click at [803, 315] on span "Throughput" at bounding box center [798, 318] width 56 height 10
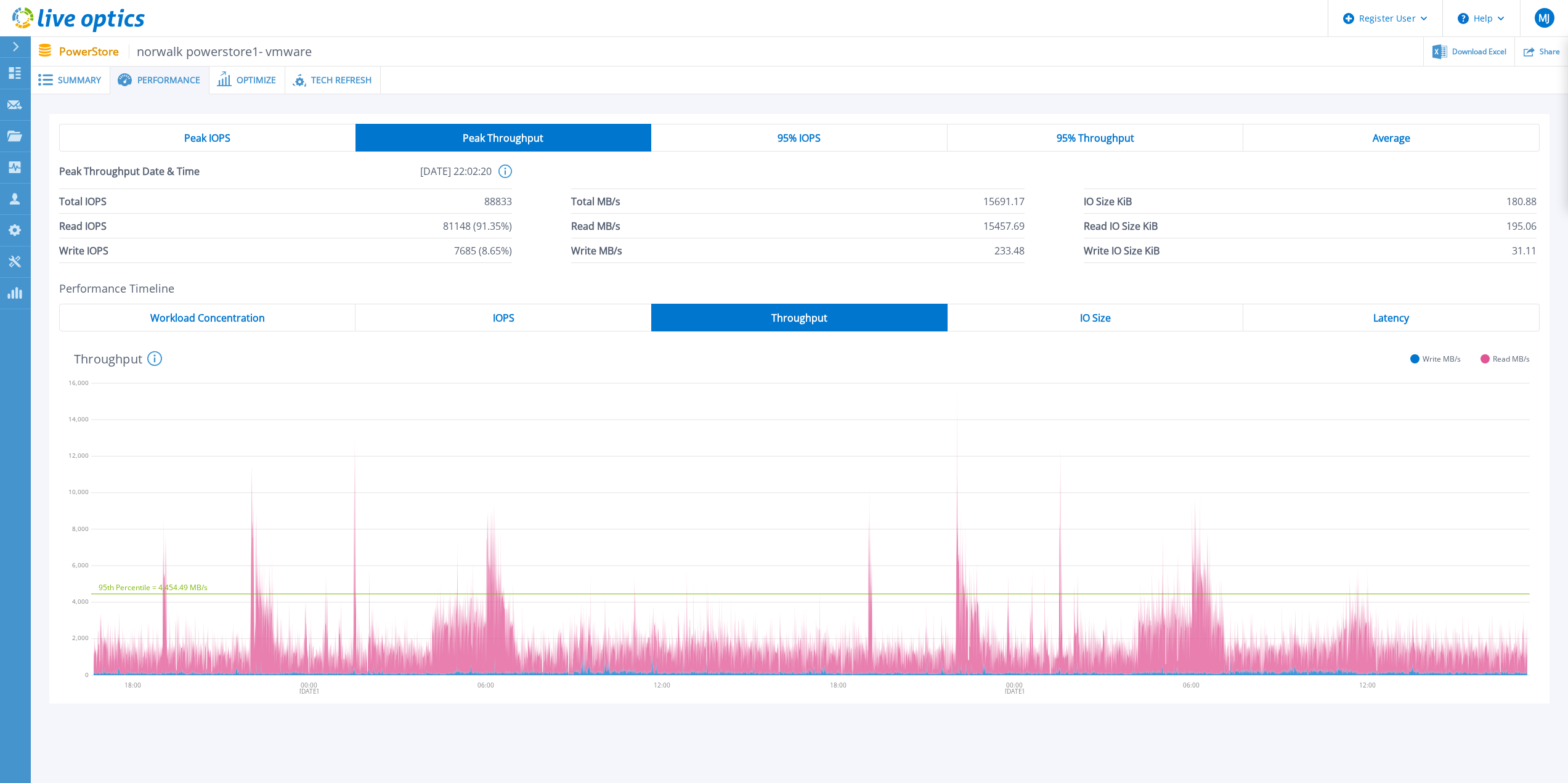
click at [803, 322] on span "Throughput" at bounding box center [799, 318] width 56 height 10
click at [798, 138] on span "95% IOPS" at bounding box center [799, 138] width 43 height 10
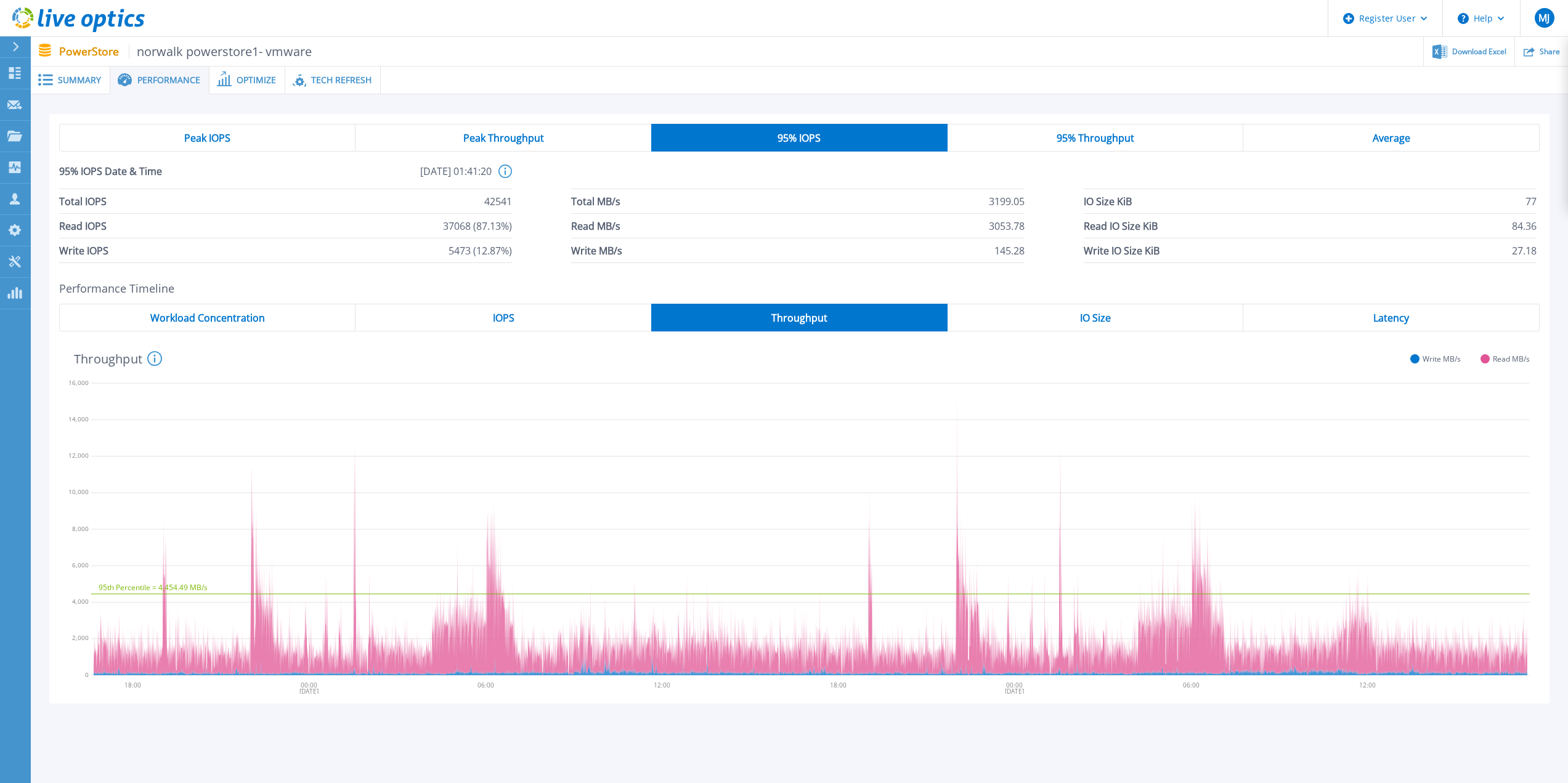
click at [551, 318] on div "IOPS" at bounding box center [503, 318] width 296 height 28
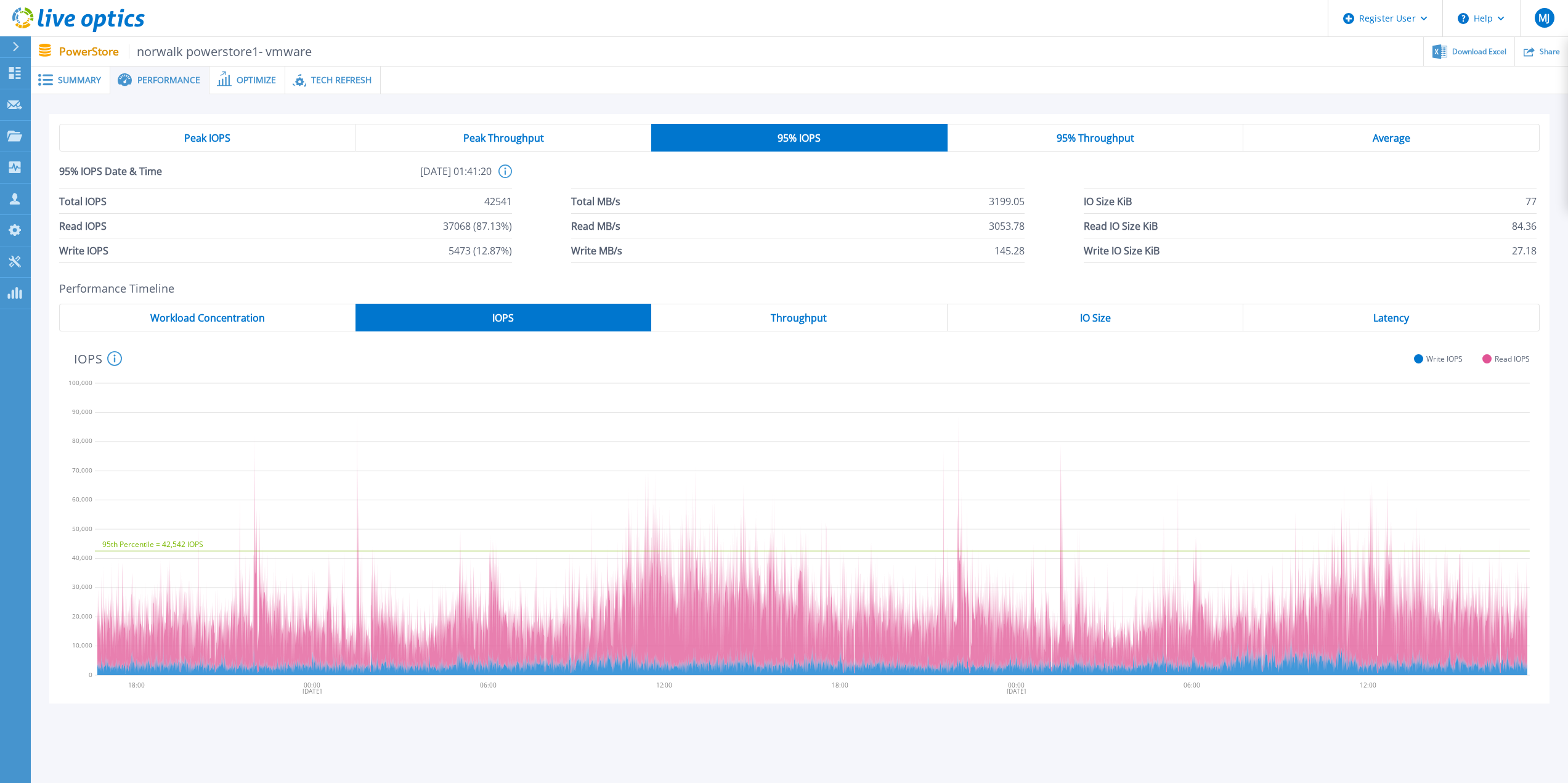
click at [852, 319] on div "Throughput" at bounding box center [800, 318] width 296 height 28
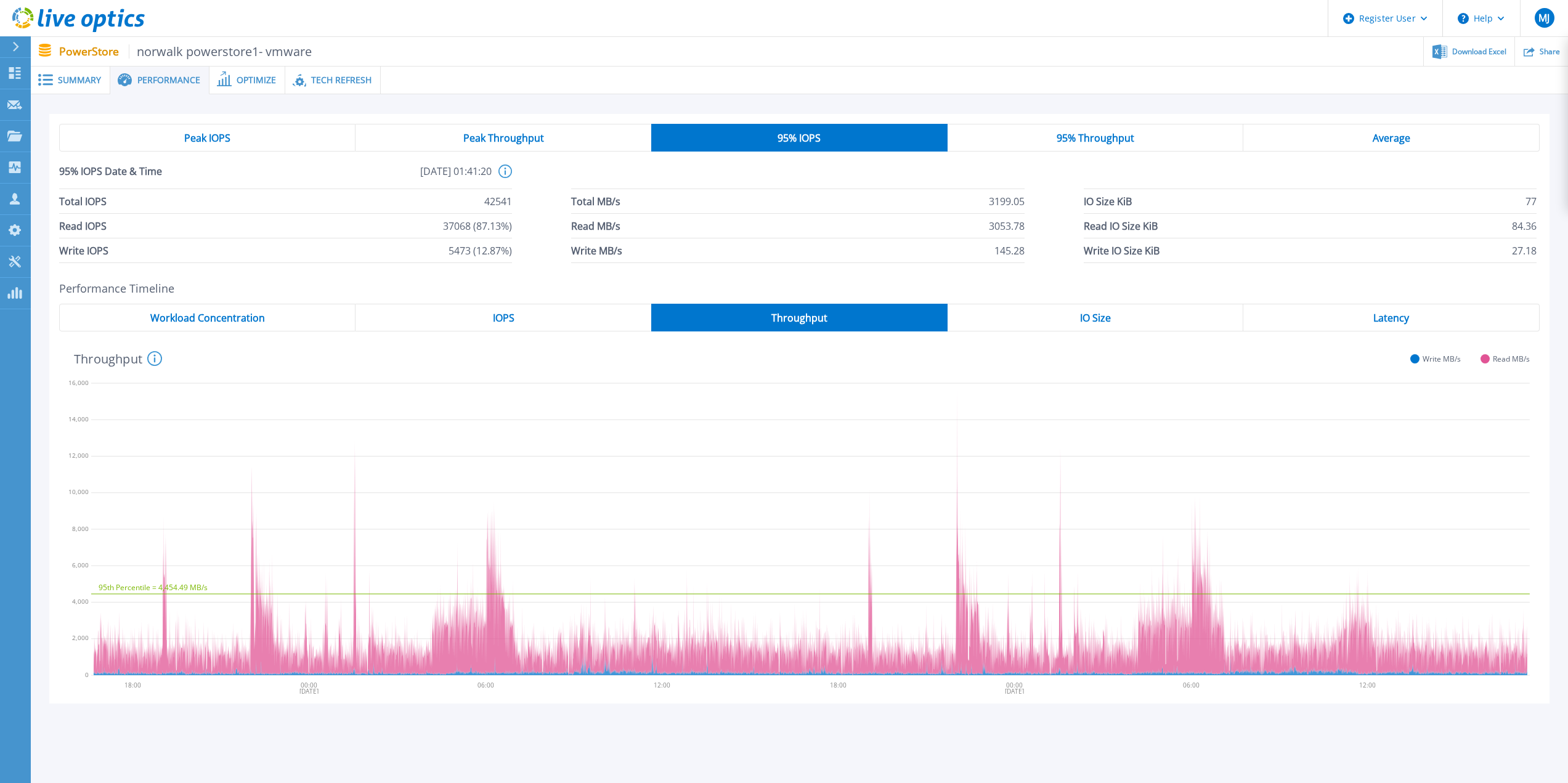
click at [787, 321] on span "Throughput" at bounding box center [799, 318] width 56 height 10
click at [499, 321] on span "IOPS" at bounding box center [503, 318] width 21 height 10
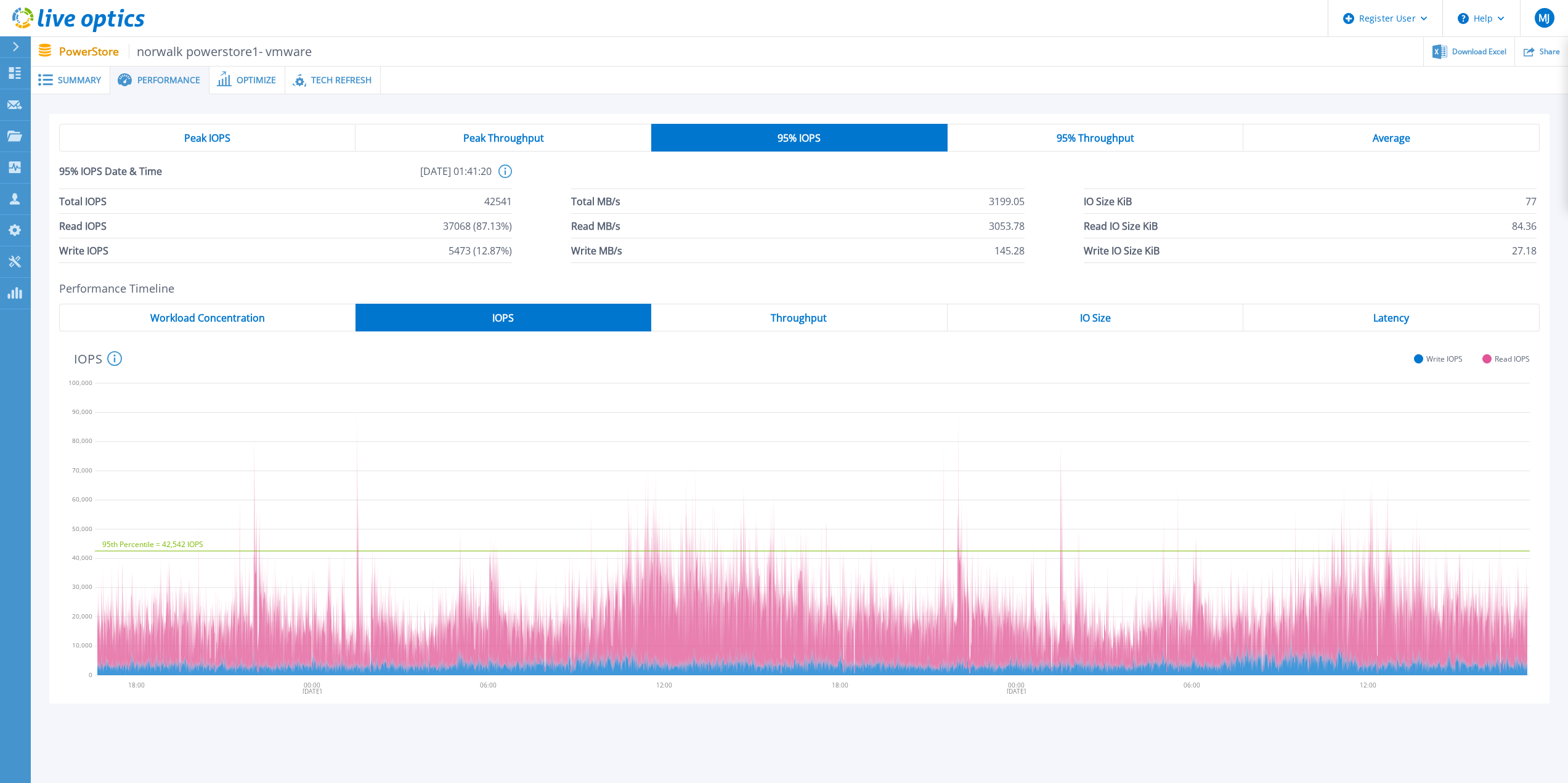
click at [806, 323] on span "Throughput" at bounding box center [798, 318] width 56 height 10
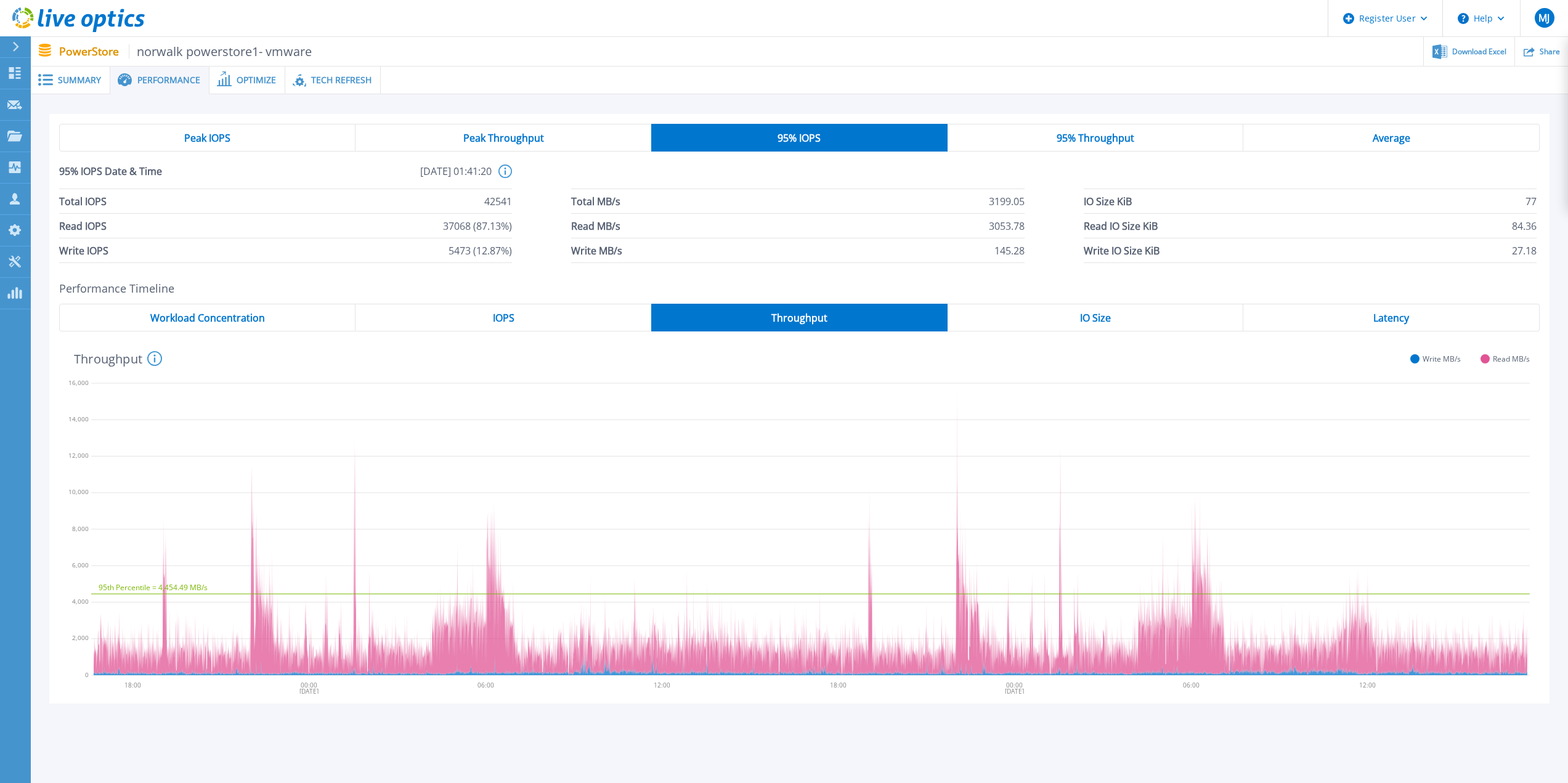
click at [495, 143] on span "Peak Throughput" at bounding box center [504, 138] width 81 height 10
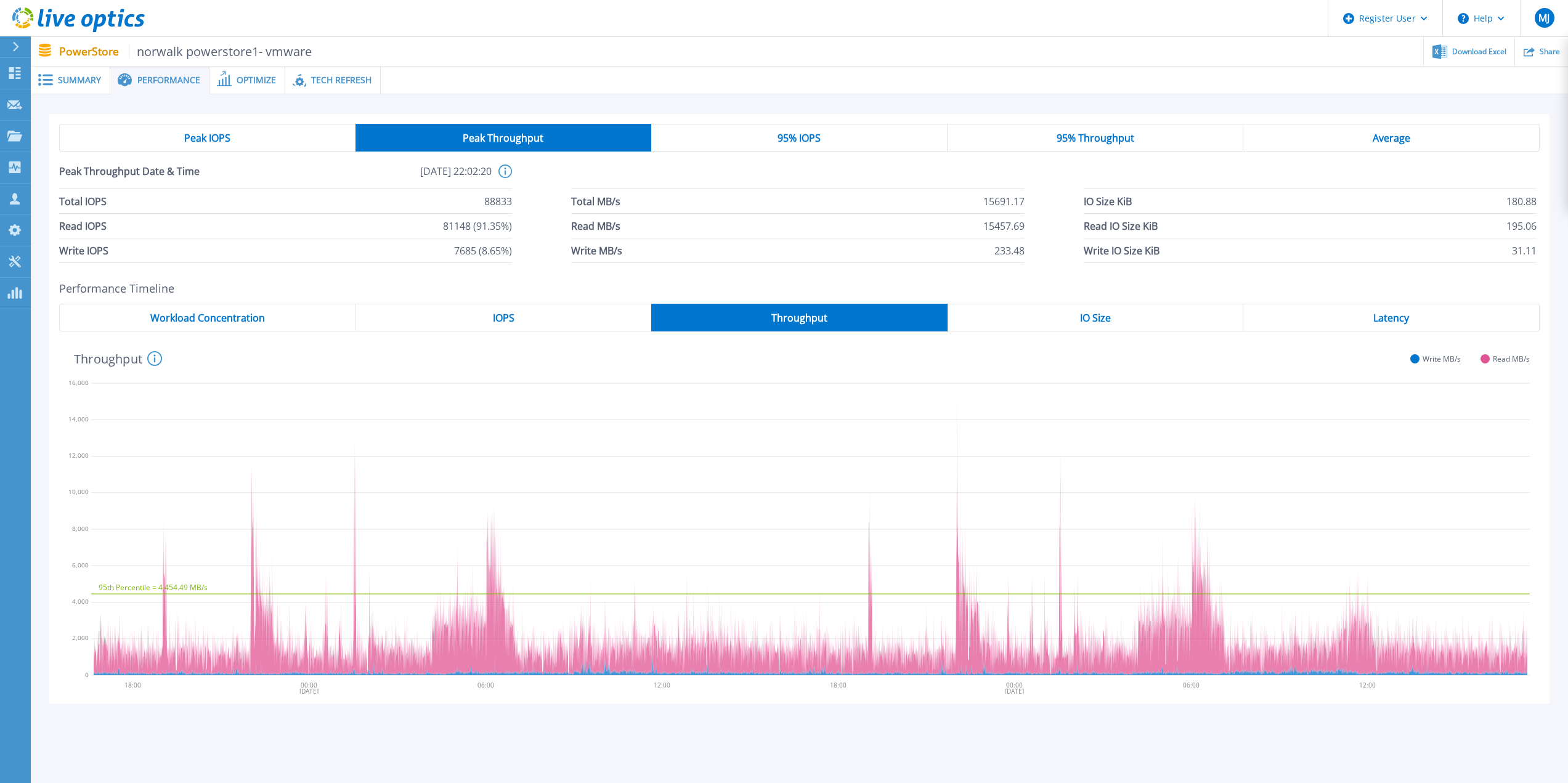
click at [822, 138] on div "95% IOPS" at bounding box center [800, 138] width 296 height 28
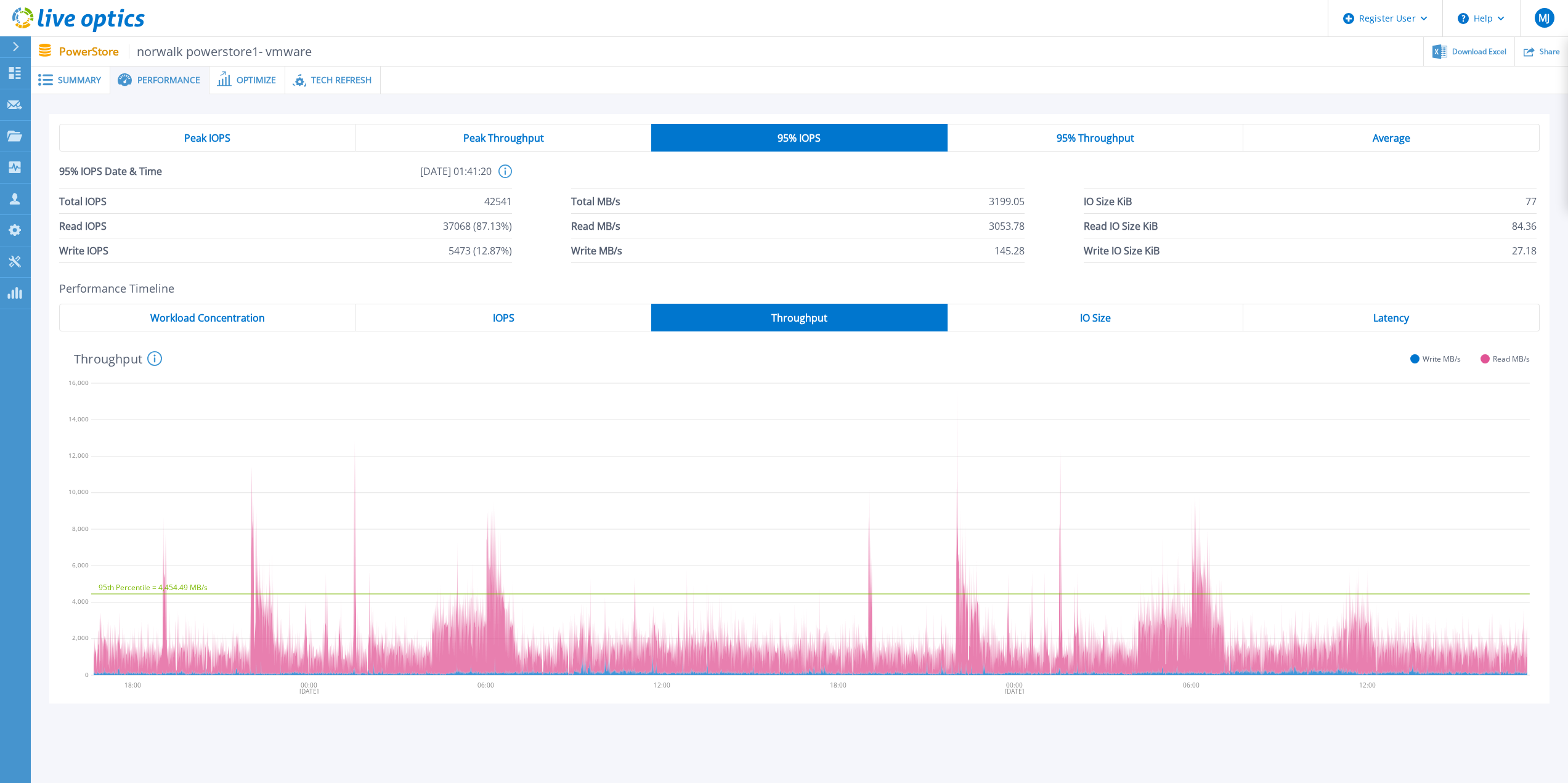
click at [1046, 138] on div "95% Throughput" at bounding box center [1096, 138] width 296 height 28
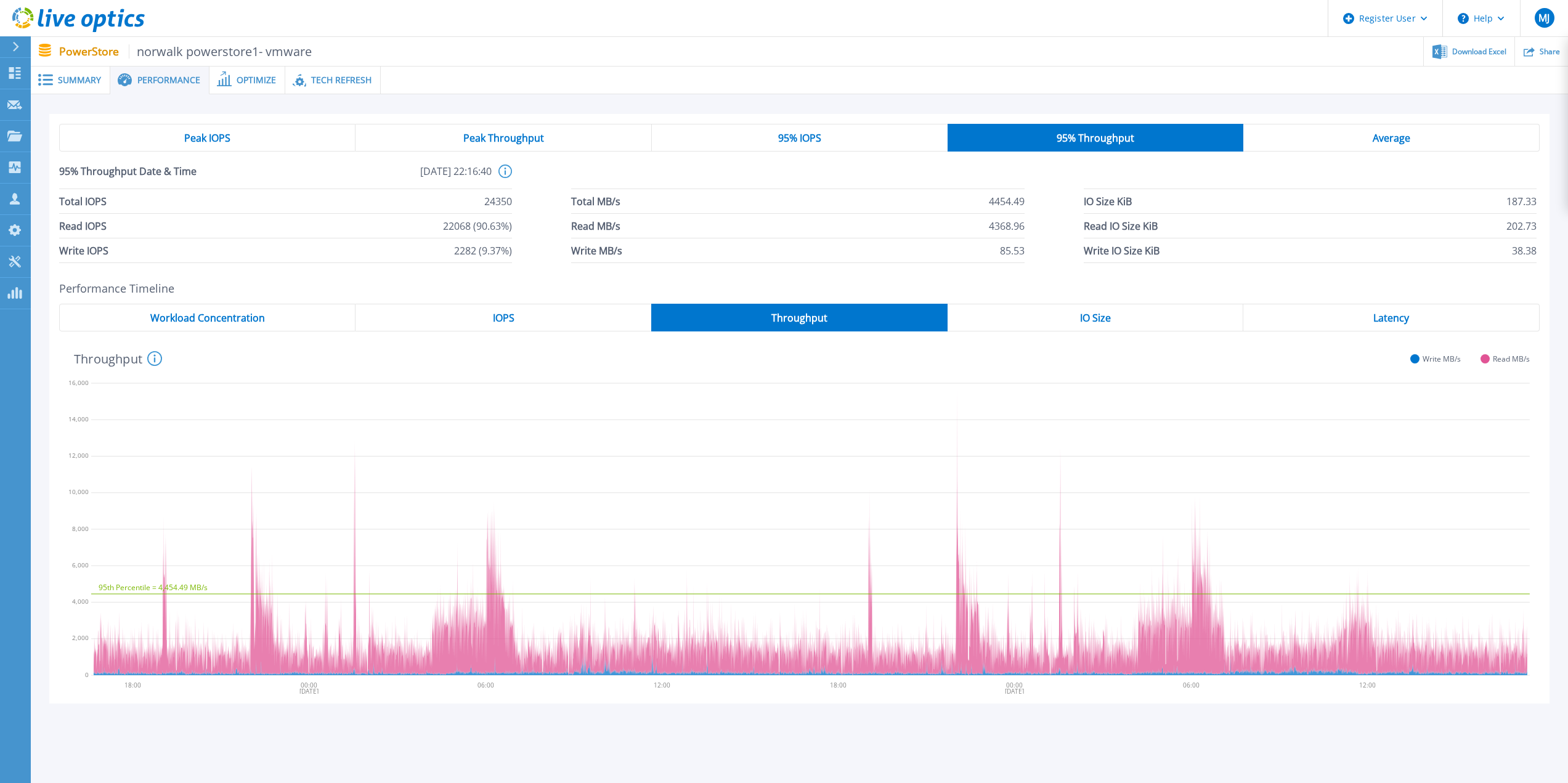
click at [790, 137] on span "95% IOPS" at bounding box center [800, 138] width 43 height 10
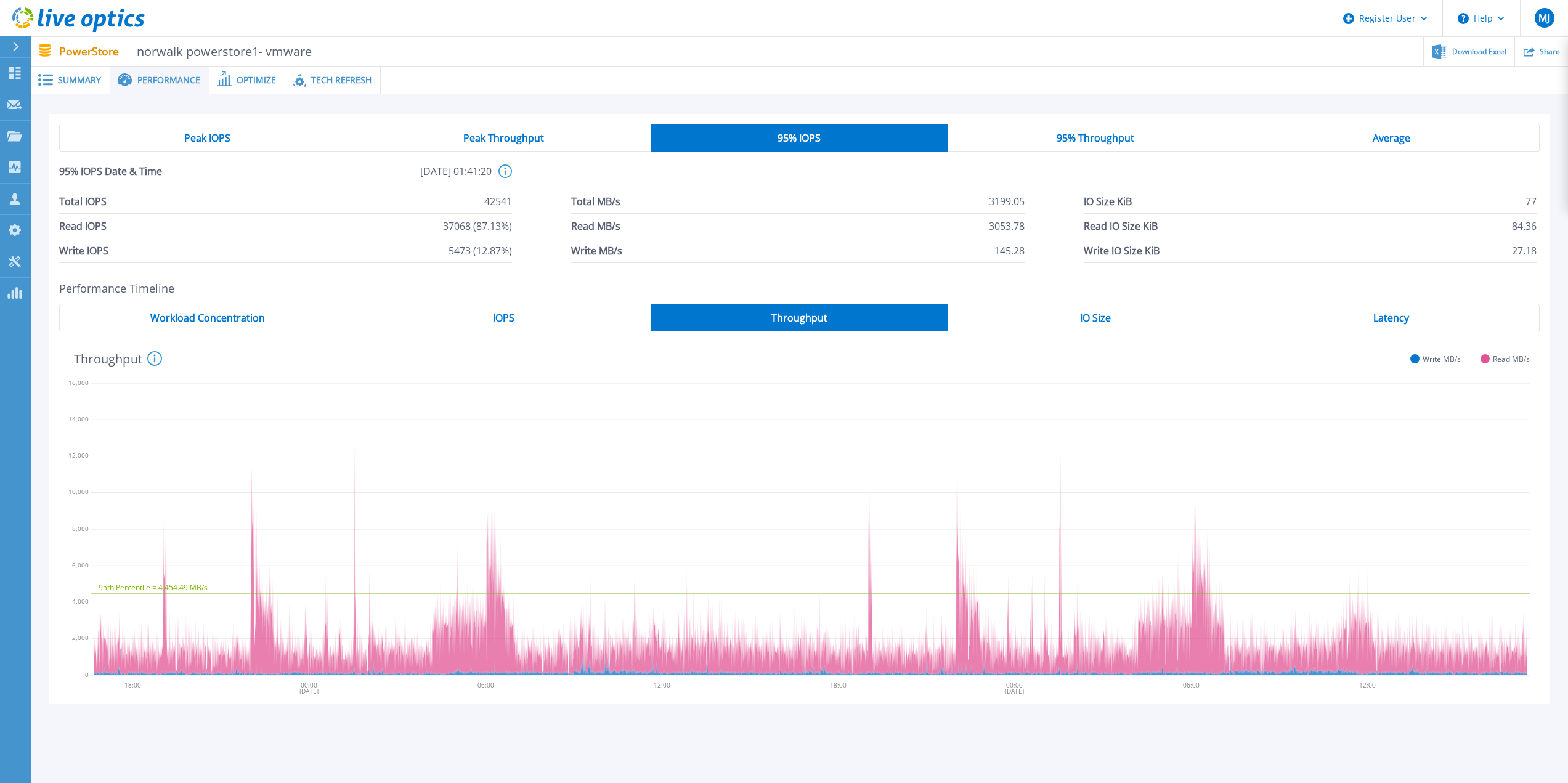
click at [496, 139] on span "Peak Throughput" at bounding box center [504, 138] width 81 height 10
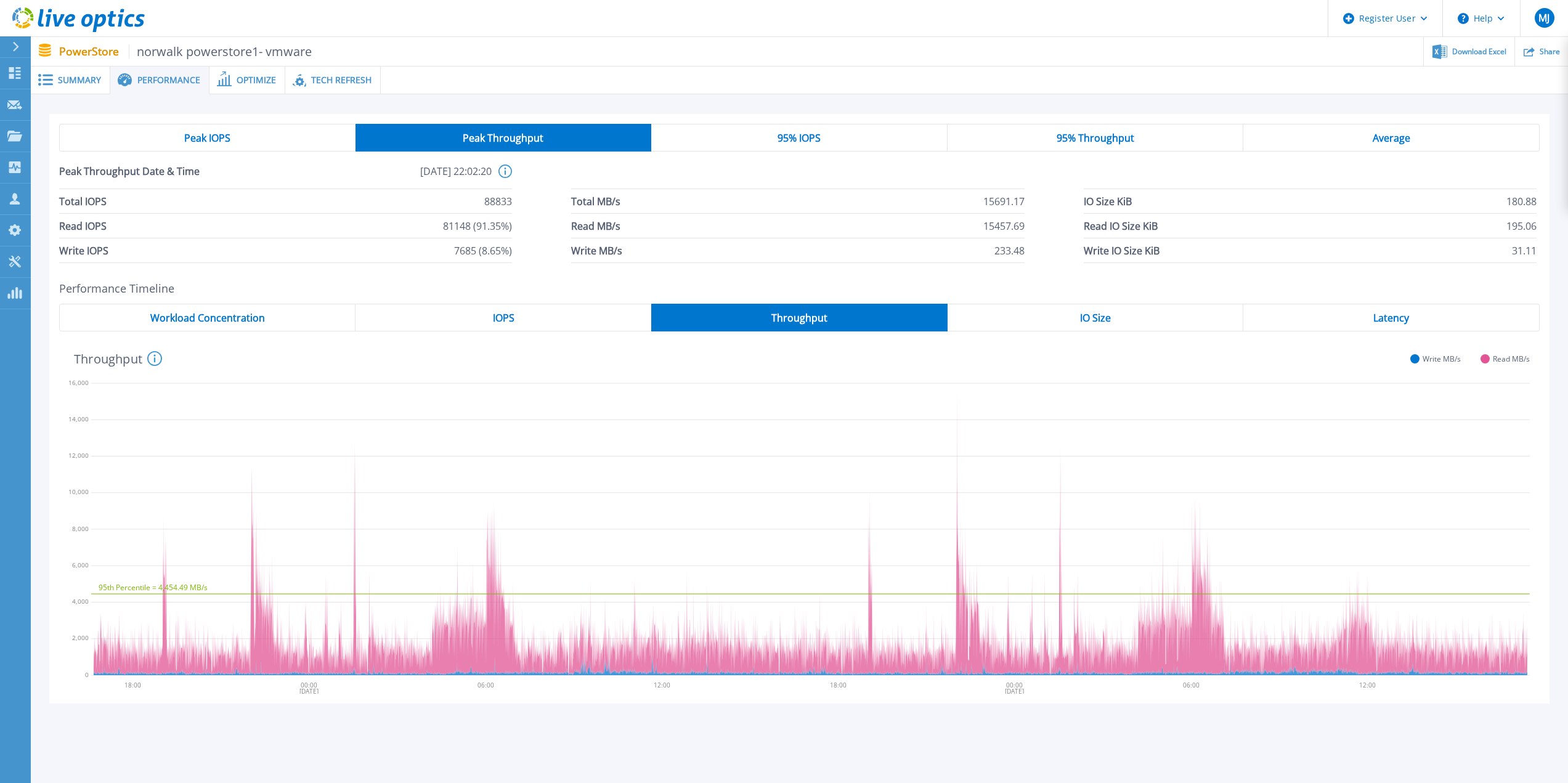
click at [816, 143] on span "95% IOPS" at bounding box center [799, 138] width 43 height 10
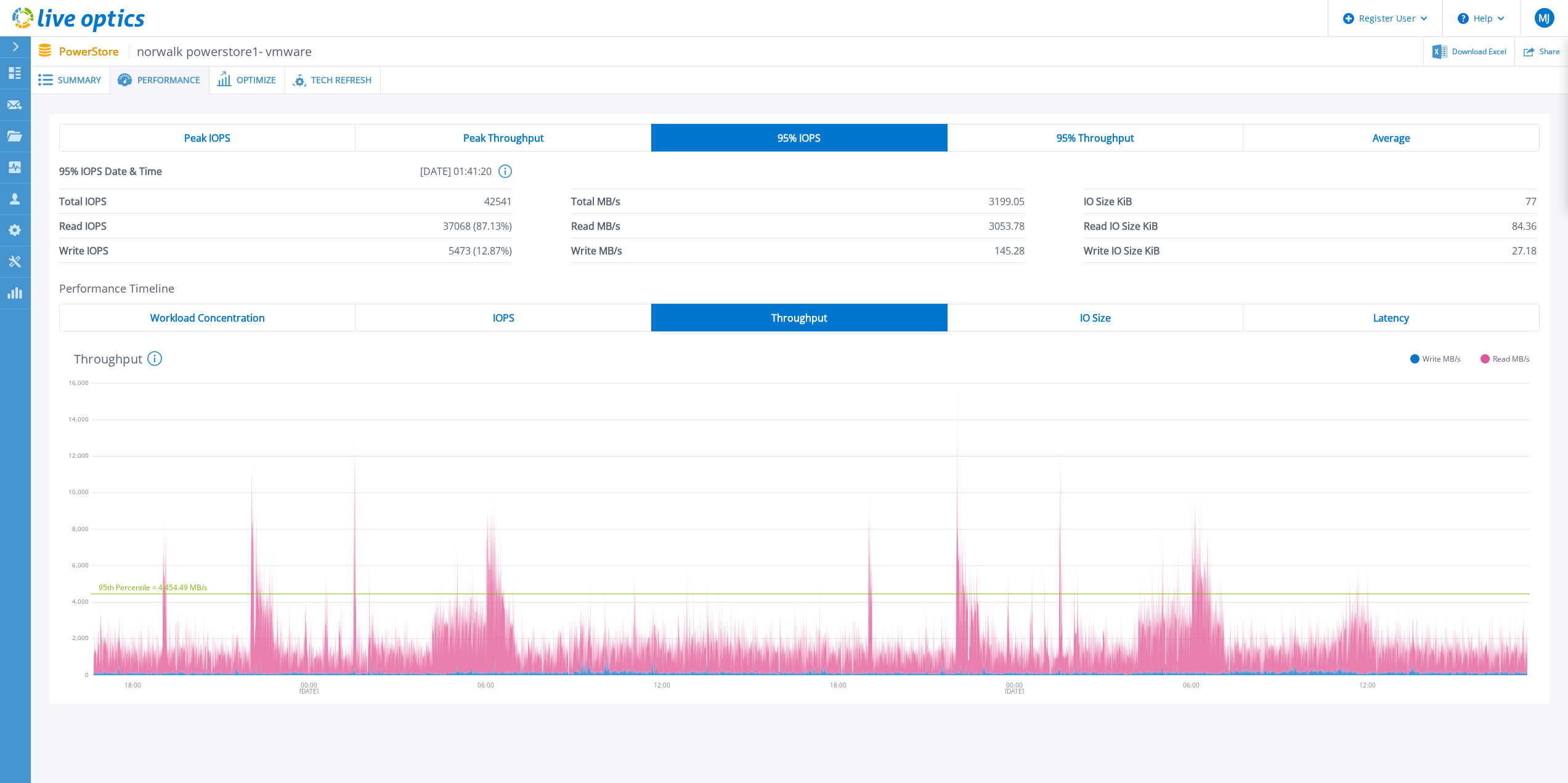
click at [531, 140] on span "Peak Throughput" at bounding box center [504, 138] width 81 height 10
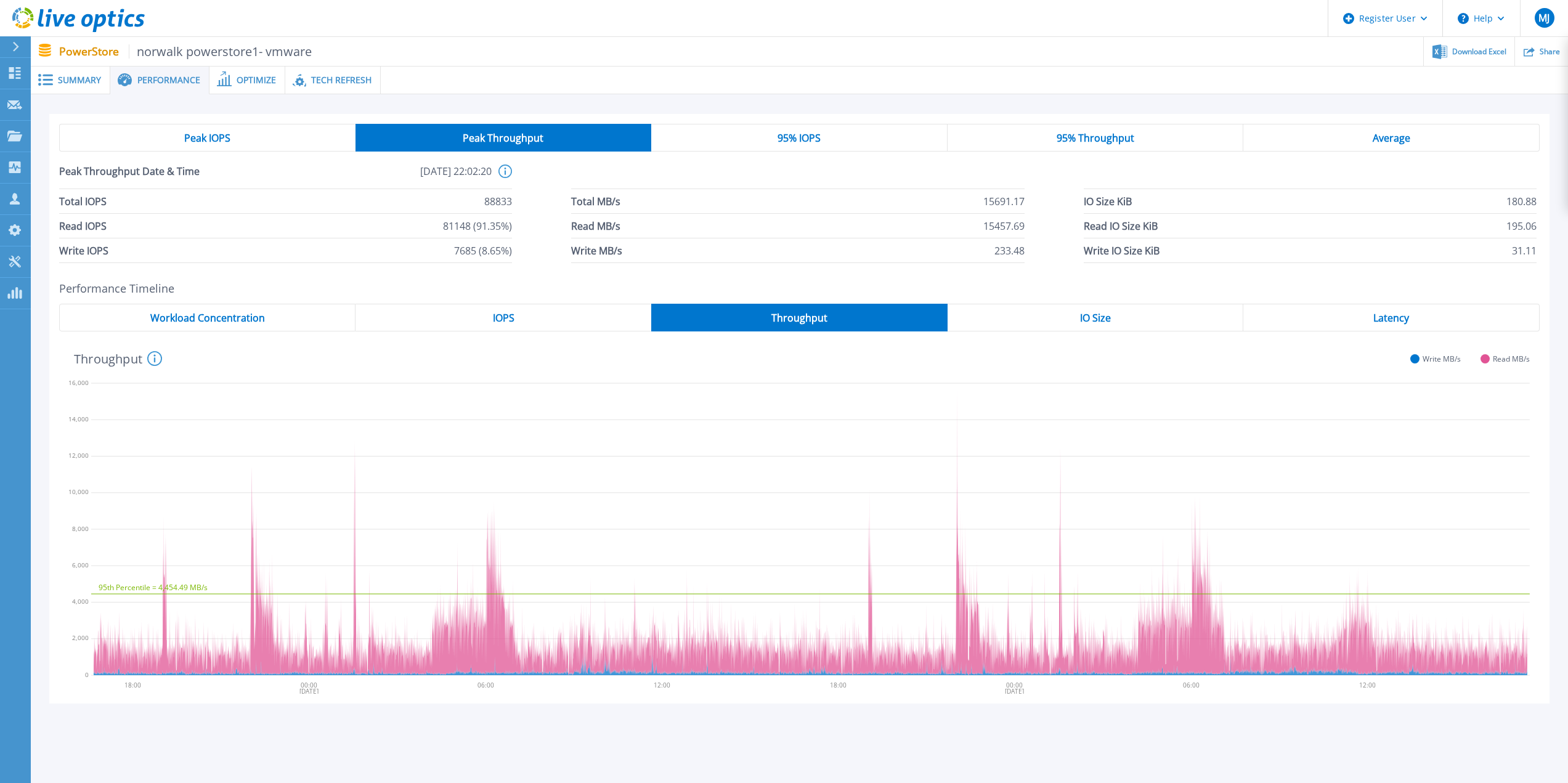
click at [212, 133] on span "Peak IOPS" at bounding box center [207, 138] width 47 height 10
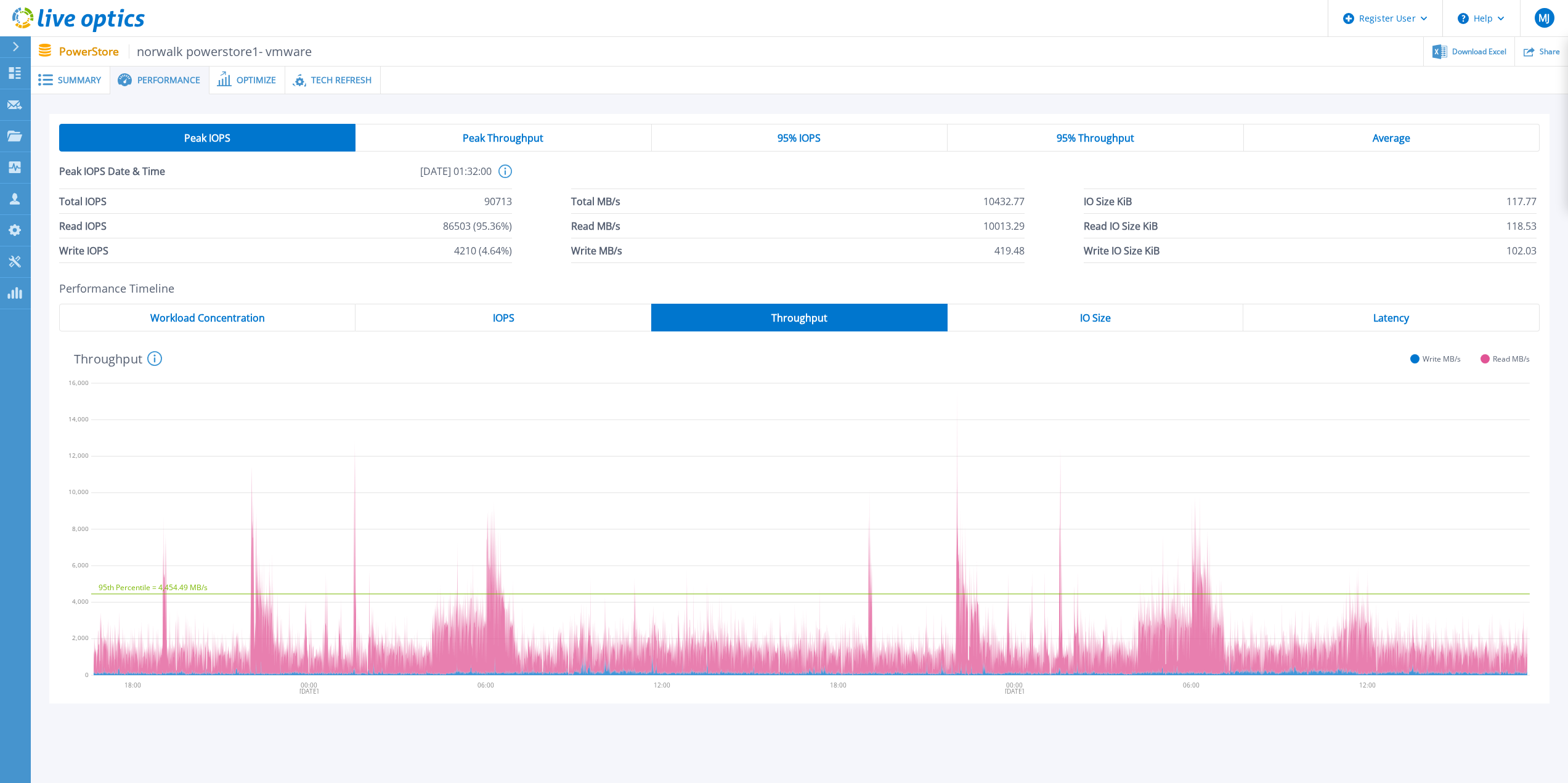
click at [510, 322] on span "IOPS" at bounding box center [503, 318] width 21 height 10
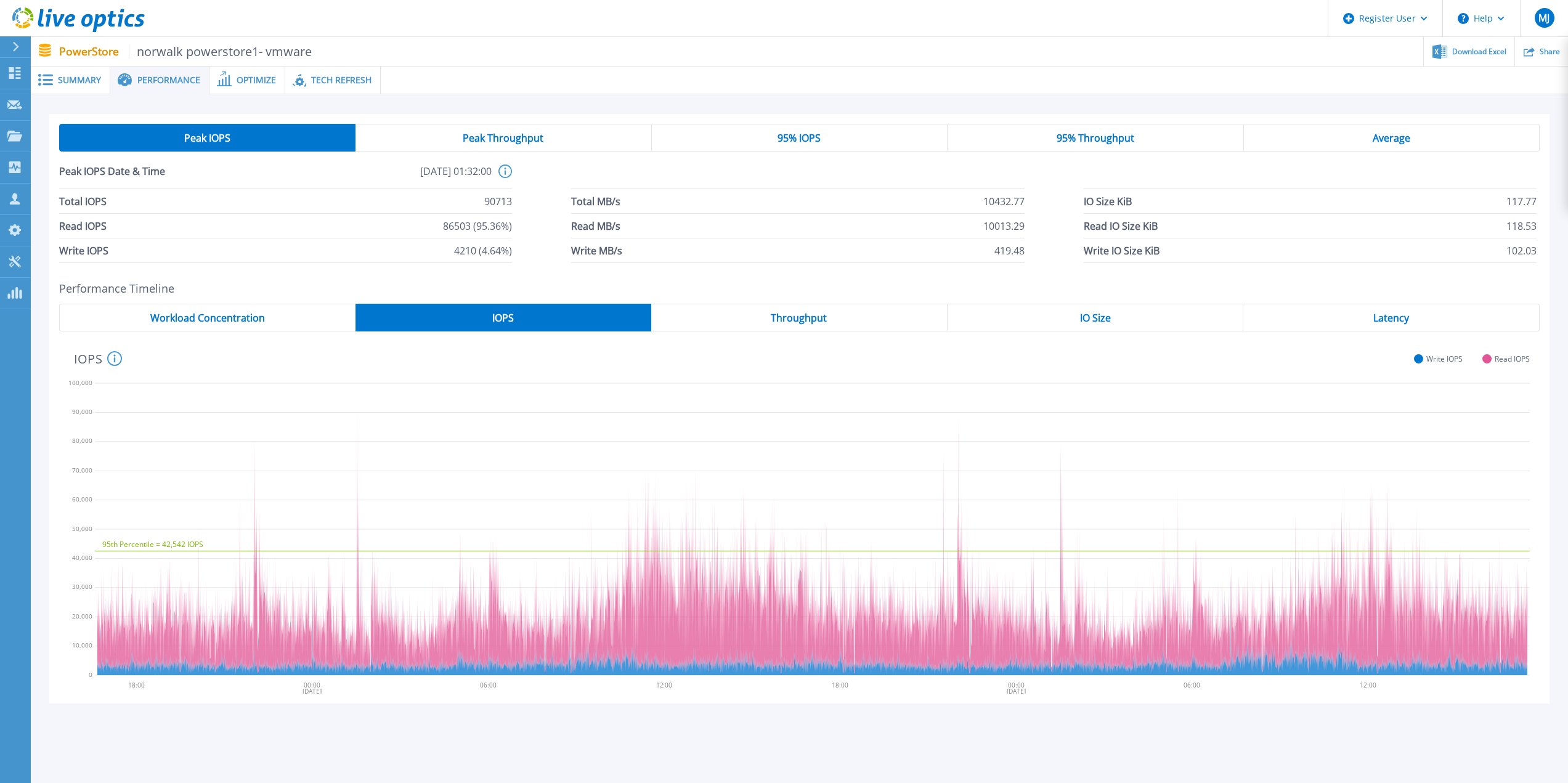
click at [806, 139] on span "95% IOPS" at bounding box center [799, 138] width 43 height 10
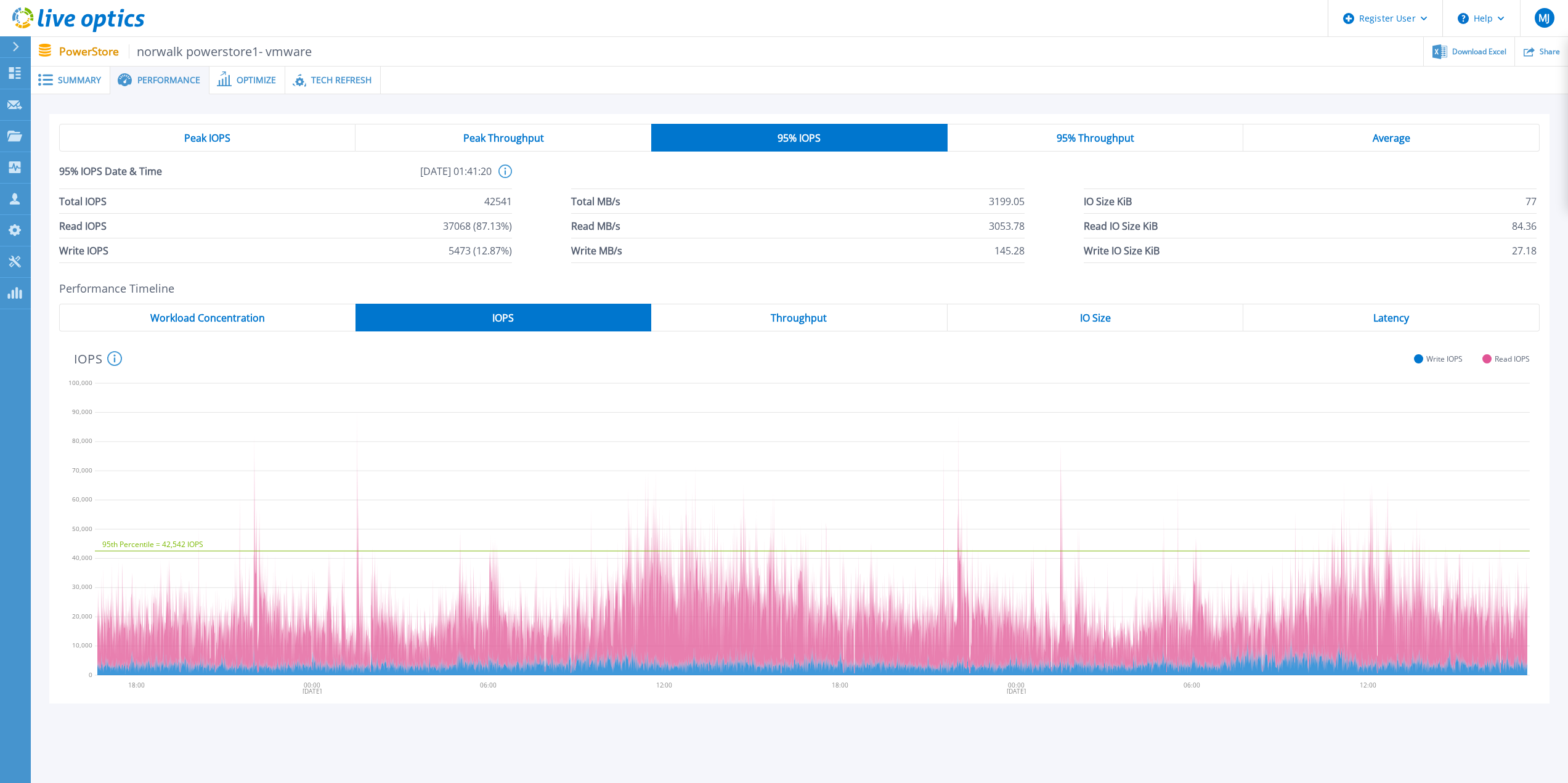
click at [1230, 739] on div "Peak IOPS Peak Throughput 95% IOPS 95% Throughput Average 95% IOPS Date & Time …" at bounding box center [799, 416] width 1537 height 645
click at [1274, 732] on div "Peak IOPS Peak Throughput 95% IOPS 95% Throughput Average 95% IOPS Date & Time …" at bounding box center [799, 416] width 1537 height 645
click at [1401, 140] on span "Average" at bounding box center [1392, 138] width 37 height 10
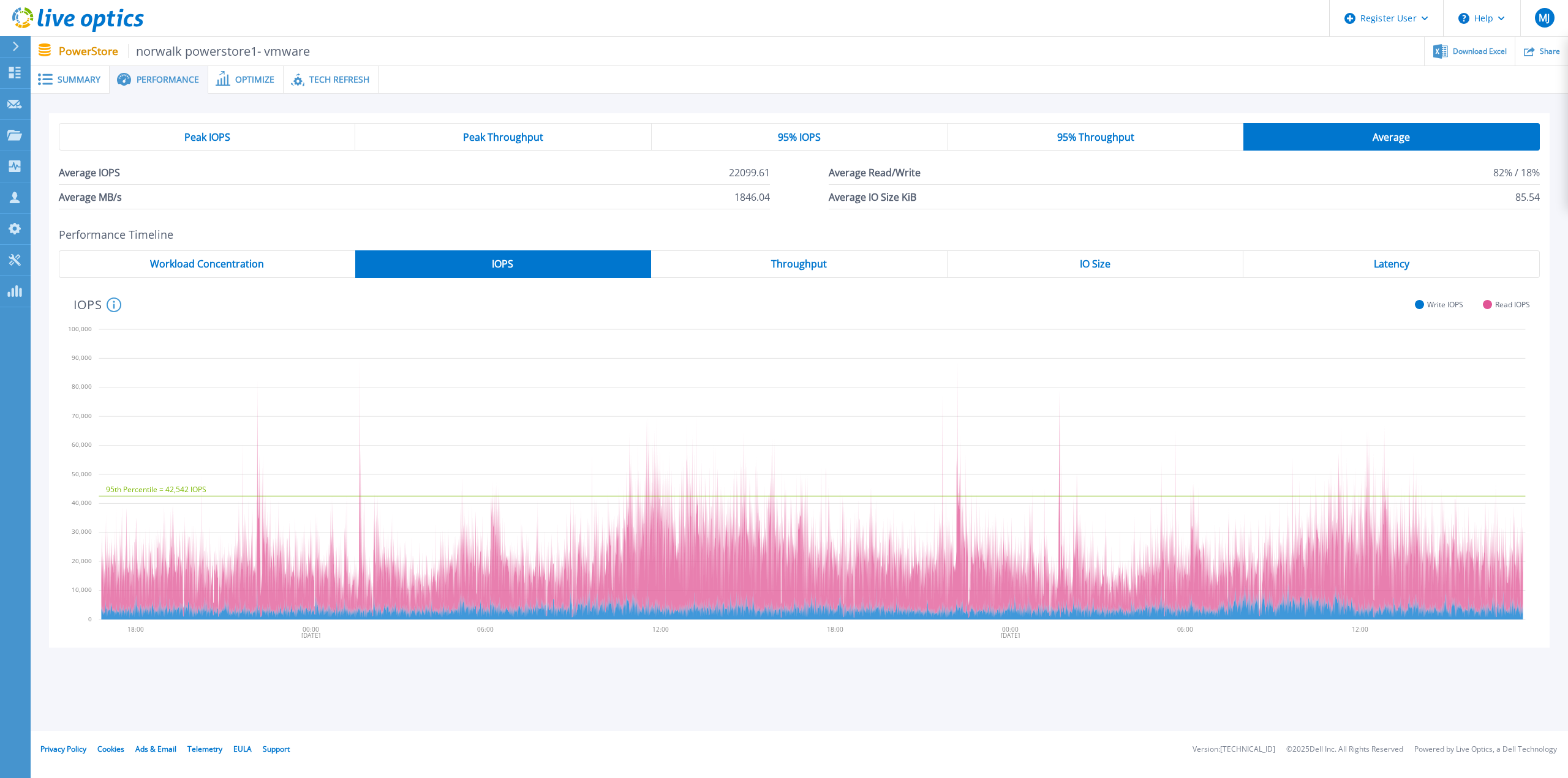
click at [1392, 139] on span "Average" at bounding box center [1390, 137] width 37 height 10
click at [1086, 137] on span "95% Throughput" at bounding box center [1096, 137] width 77 height 10
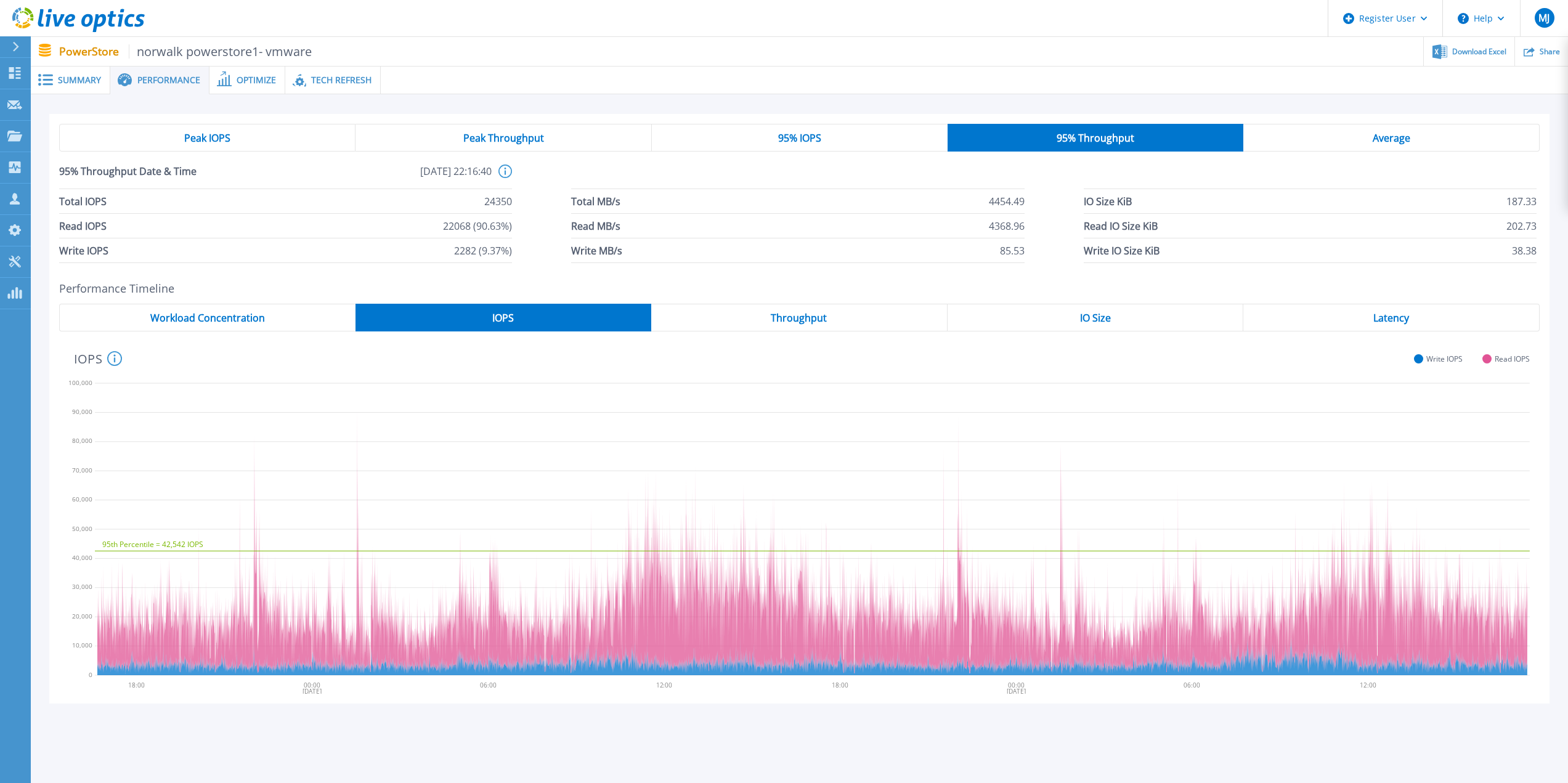
click at [496, 138] on span "Peak Throughput" at bounding box center [504, 138] width 81 height 10
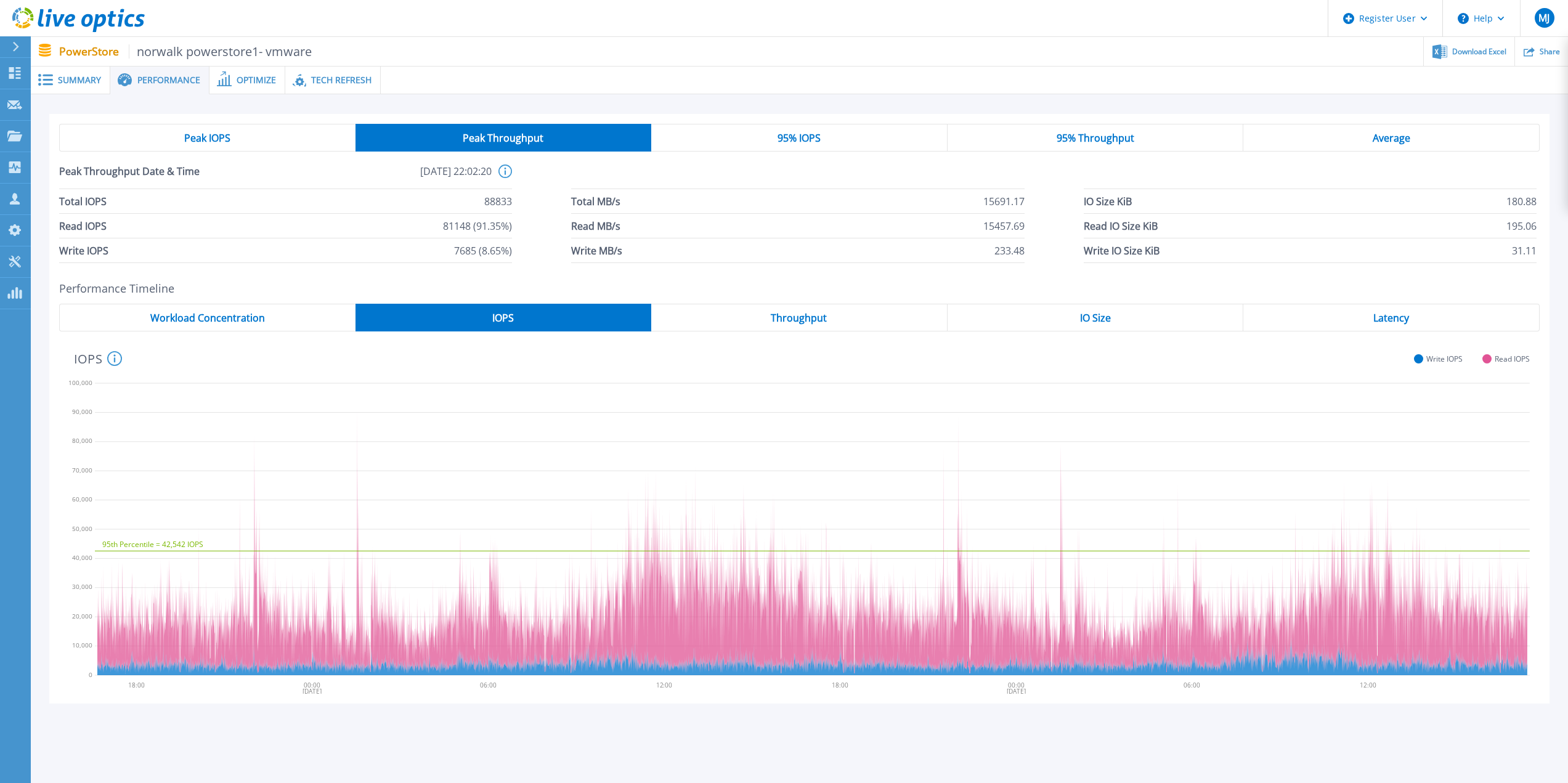
click at [1397, 138] on span "Average" at bounding box center [1392, 138] width 37 height 10
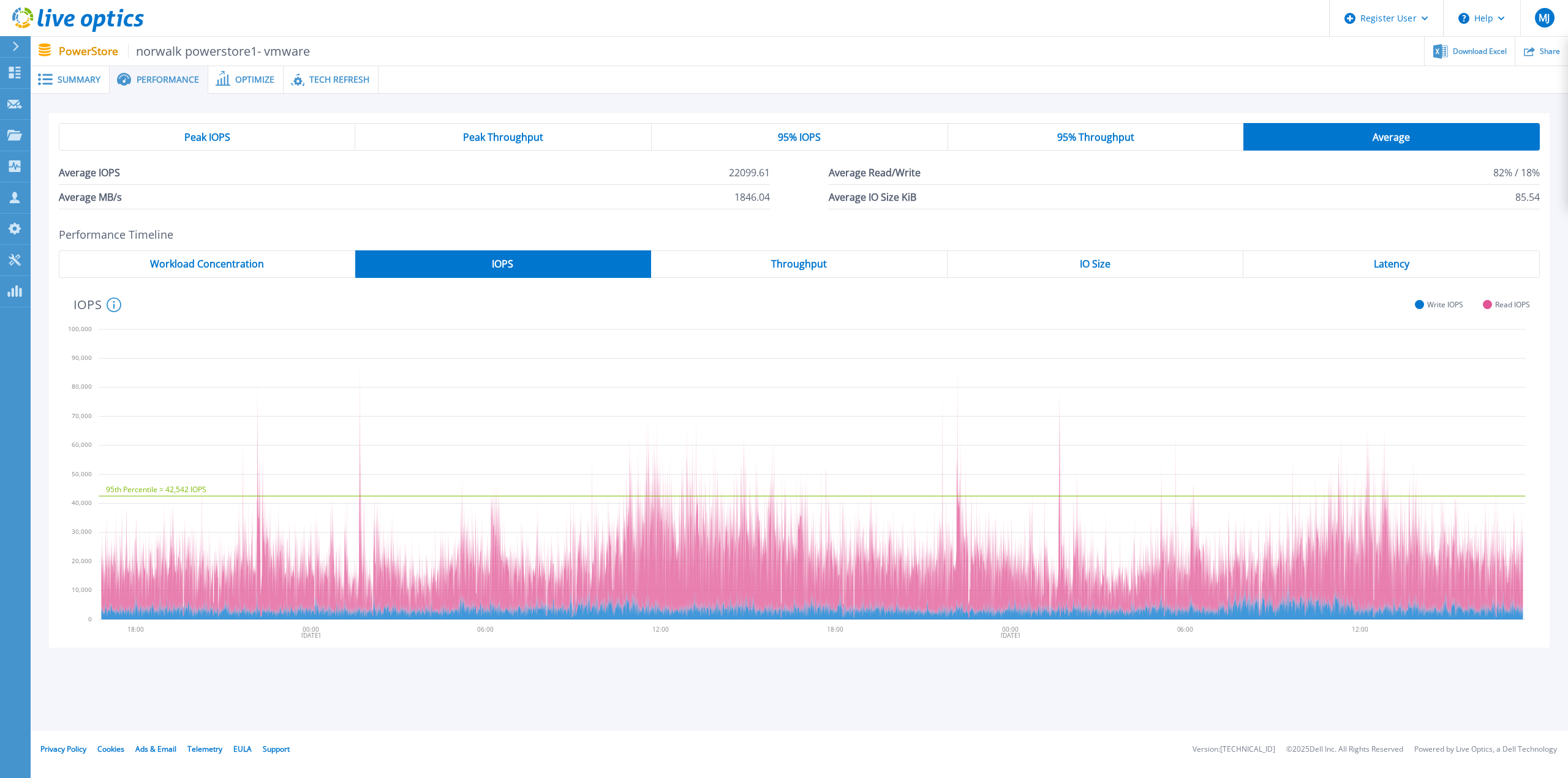
click at [514, 145] on div "Peak Throughput" at bounding box center [503, 137] width 297 height 27
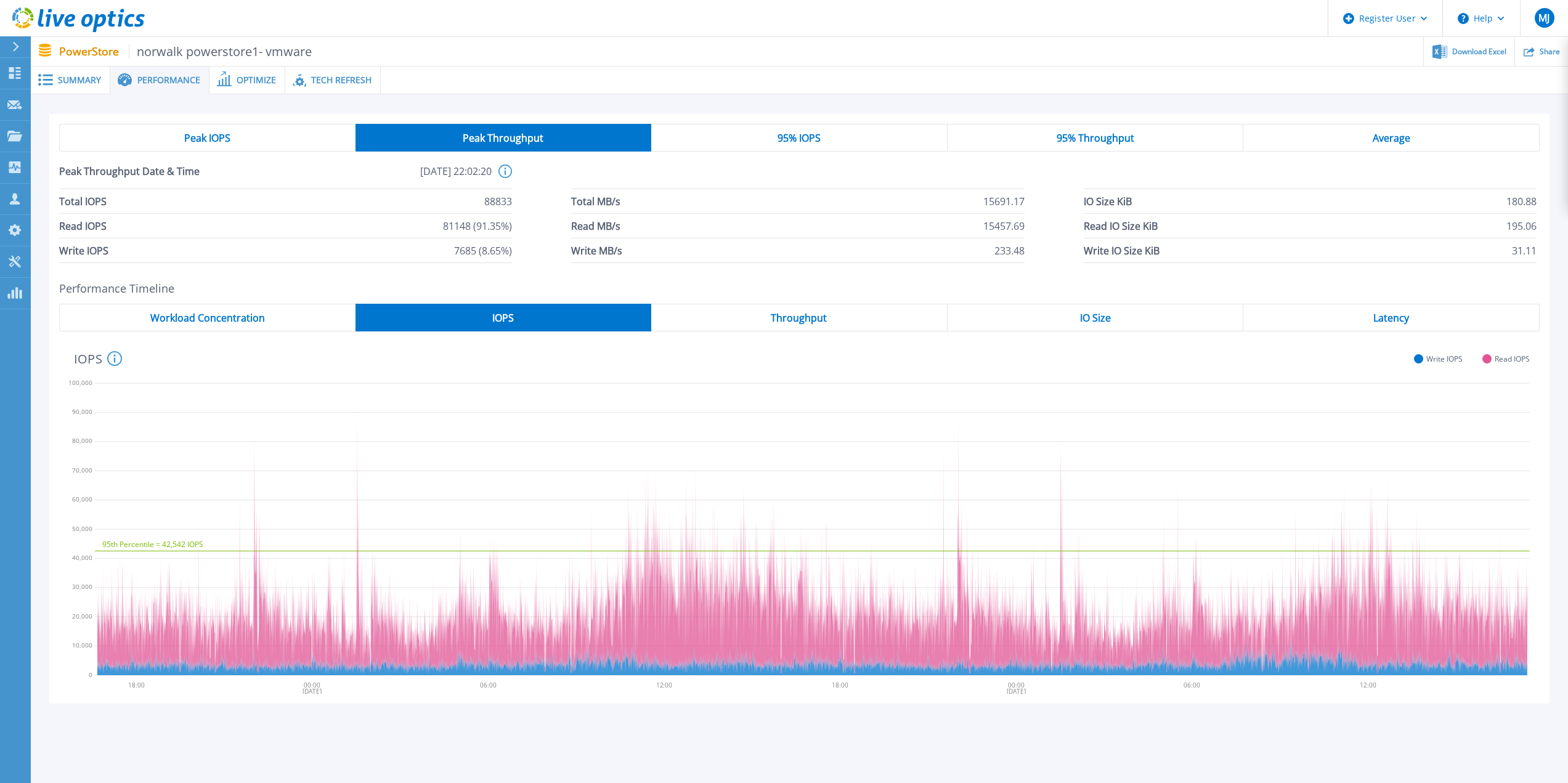
click at [790, 143] on span "95% IOPS" at bounding box center [799, 138] width 43 height 10
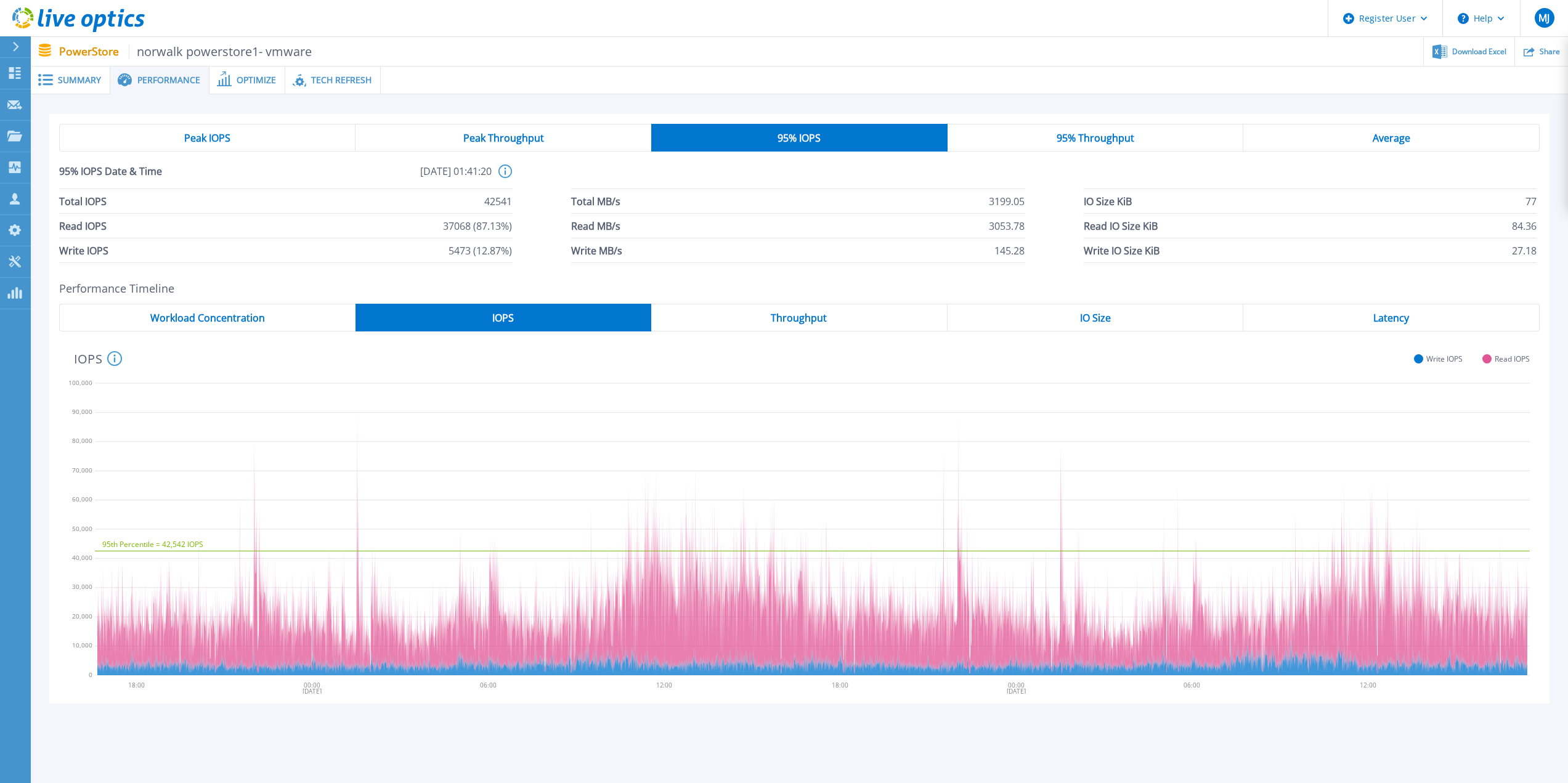
click at [548, 139] on div "Peak Throughput" at bounding box center [503, 138] width 296 height 28
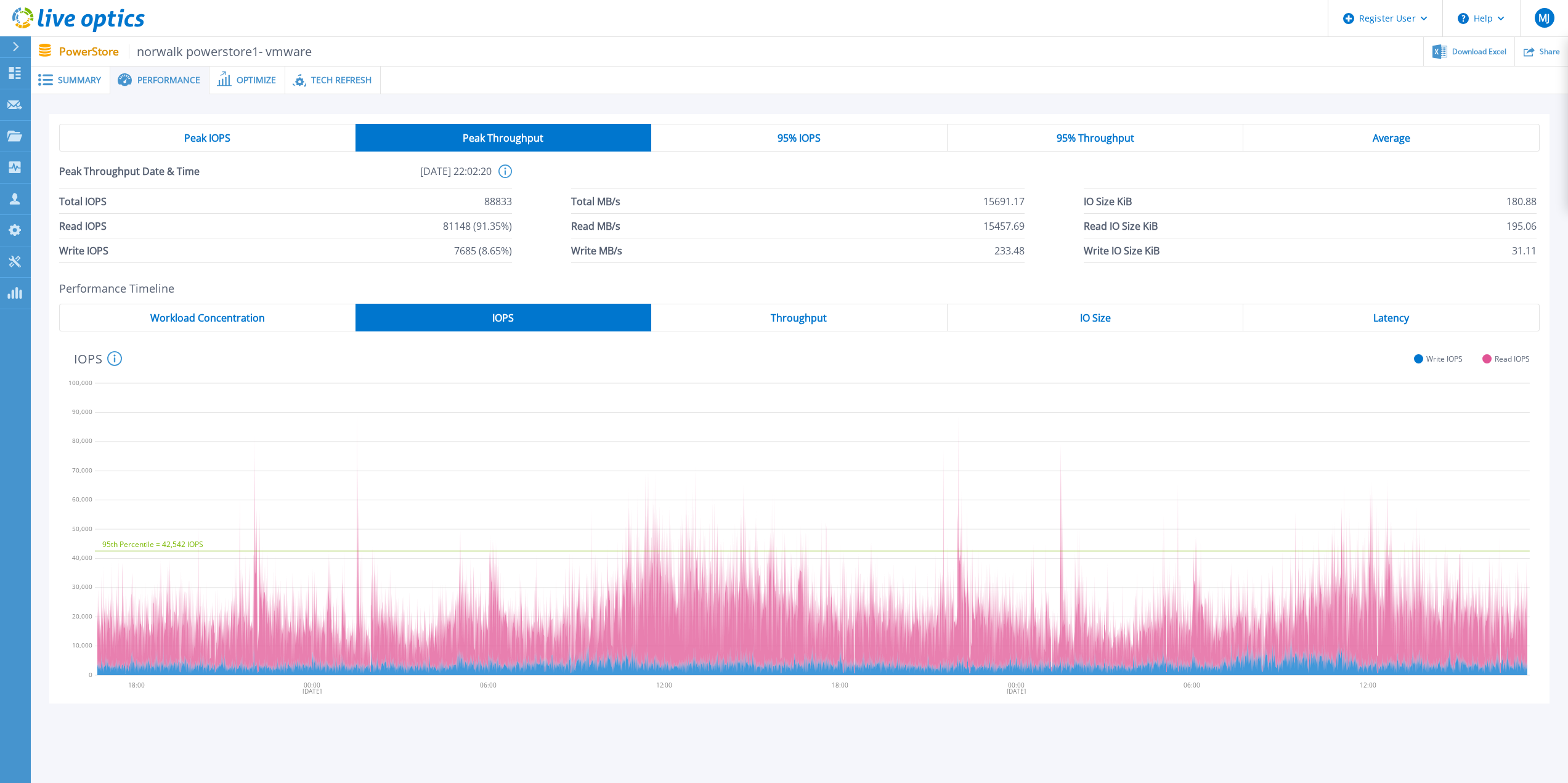
click at [742, 140] on div "95% IOPS" at bounding box center [800, 138] width 296 height 28
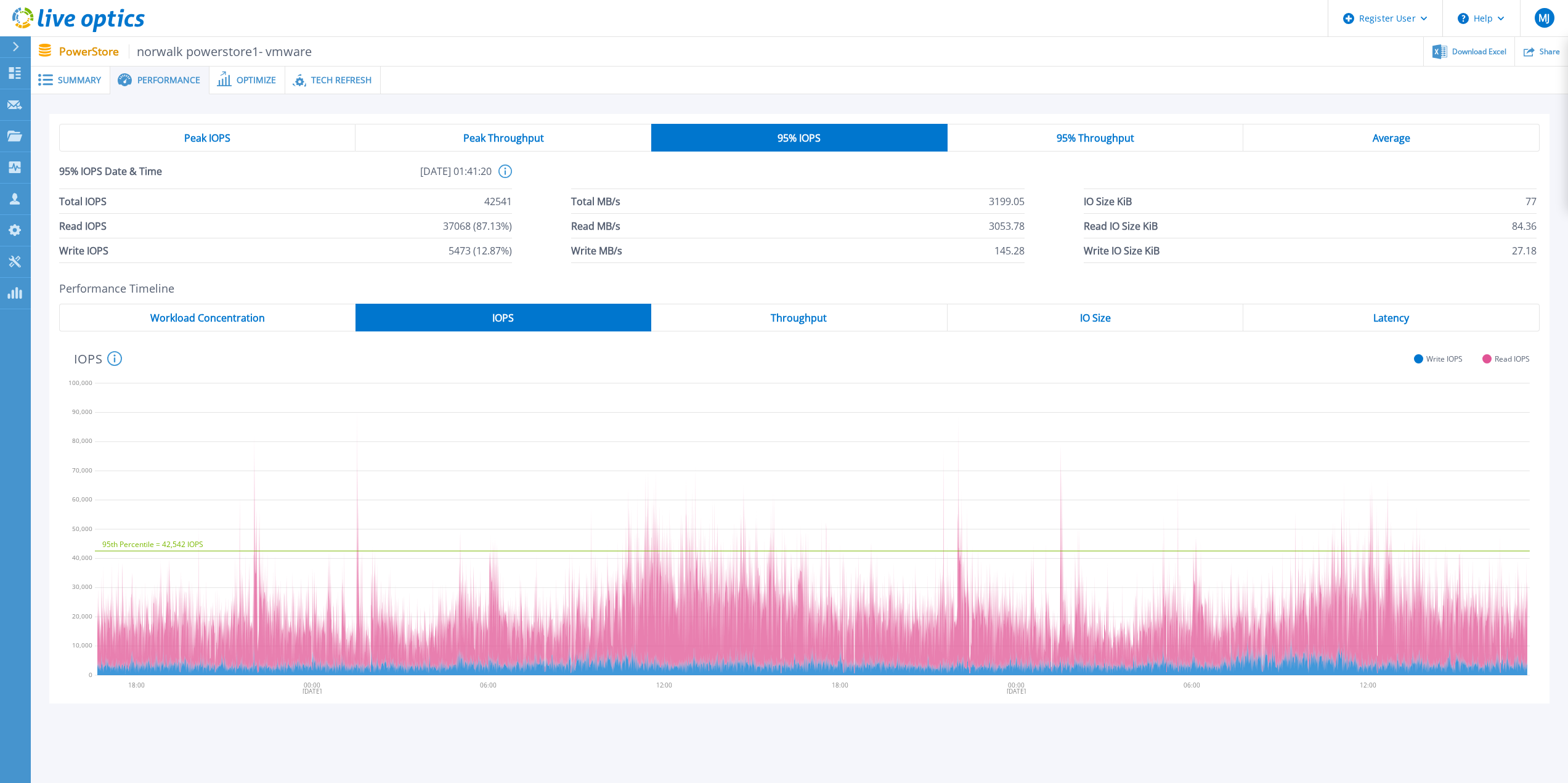
click at [1031, 138] on div "95% Throughput" at bounding box center [1096, 138] width 296 height 28
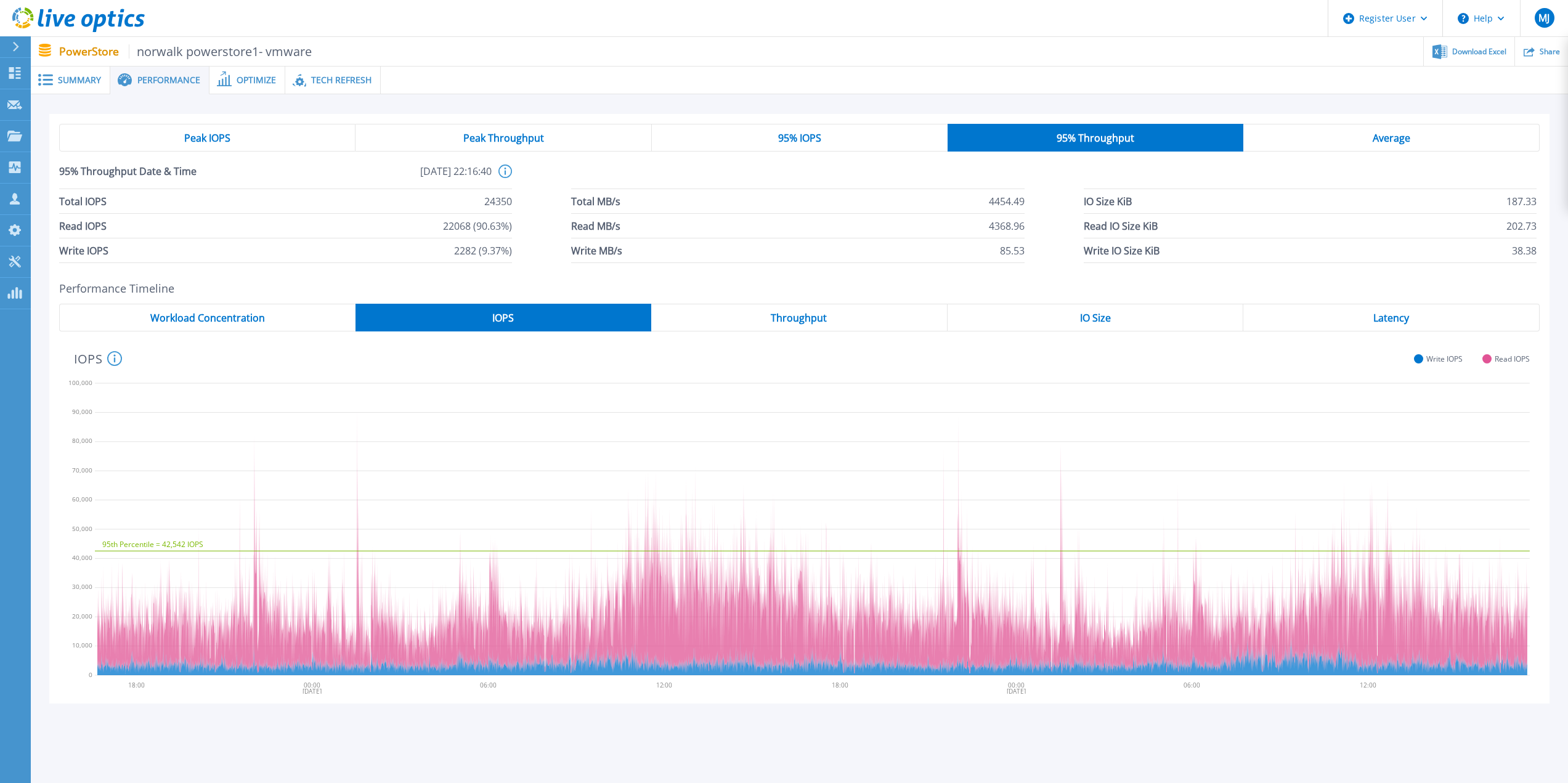
click at [1330, 139] on div "Average" at bounding box center [1392, 138] width 296 height 28
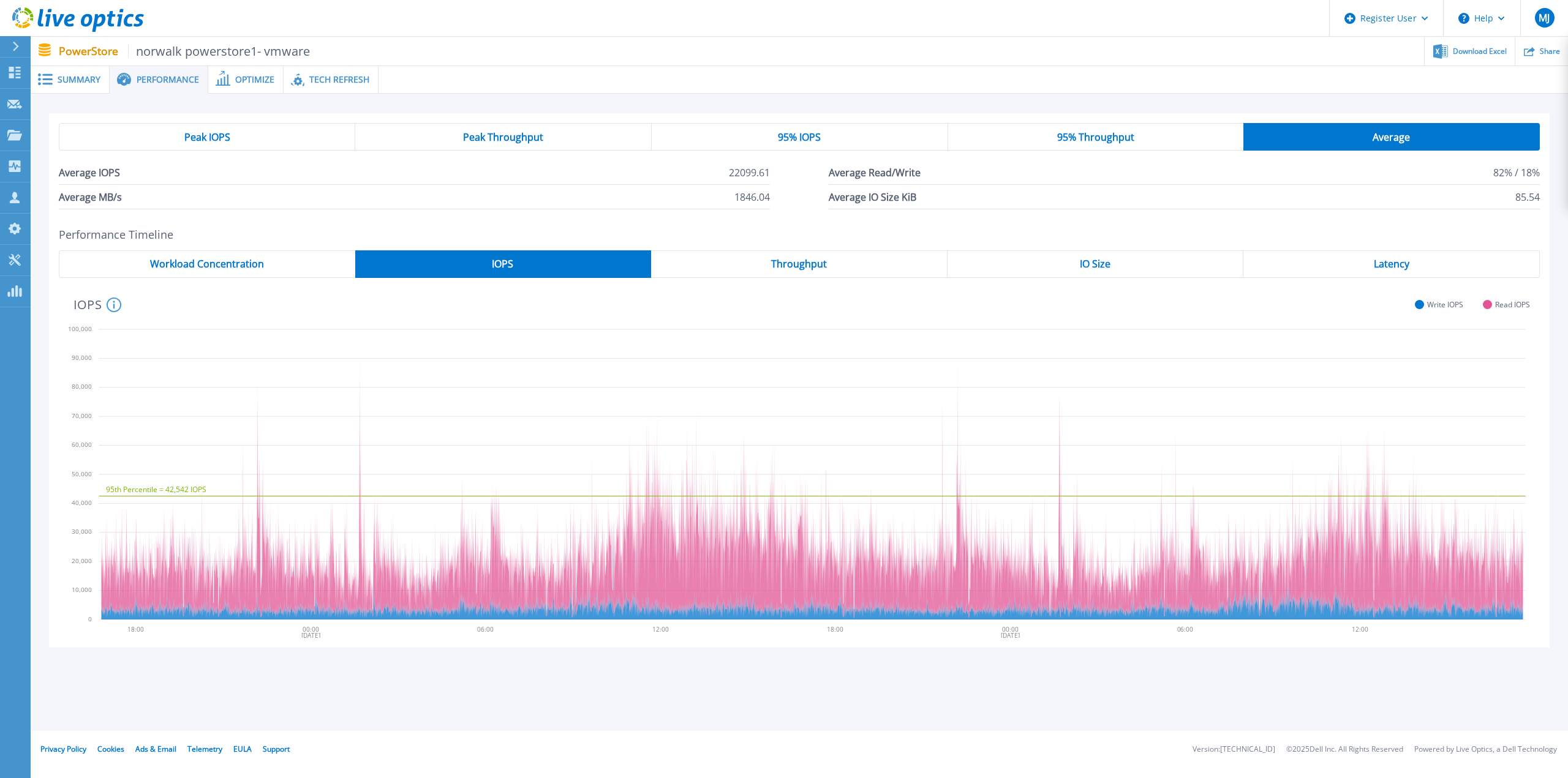
click at [1119, 141] on span "95% Throughput" at bounding box center [1096, 137] width 77 height 10
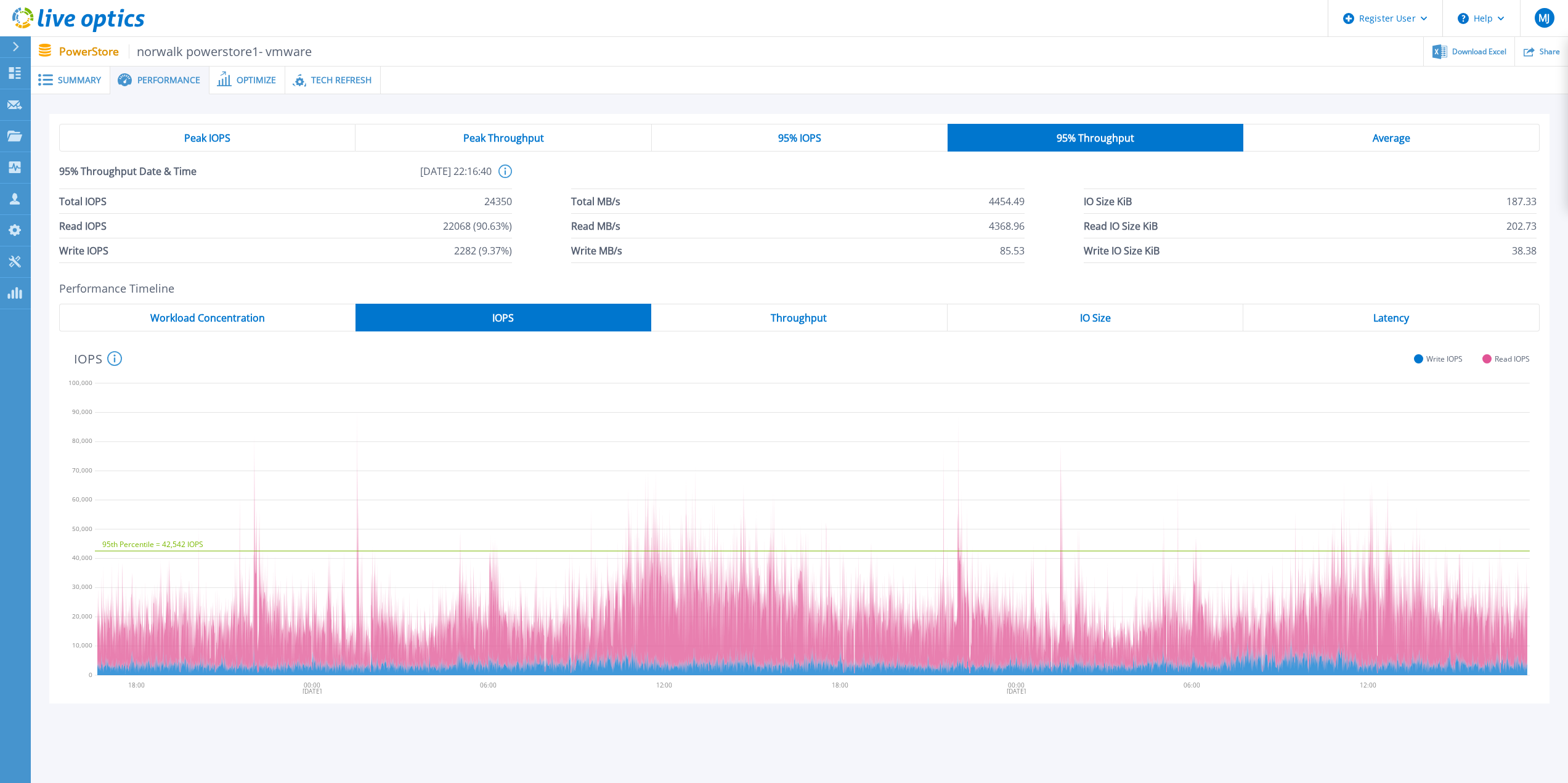
click at [1105, 319] on span "IO Size" at bounding box center [1095, 318] width 31 height 10
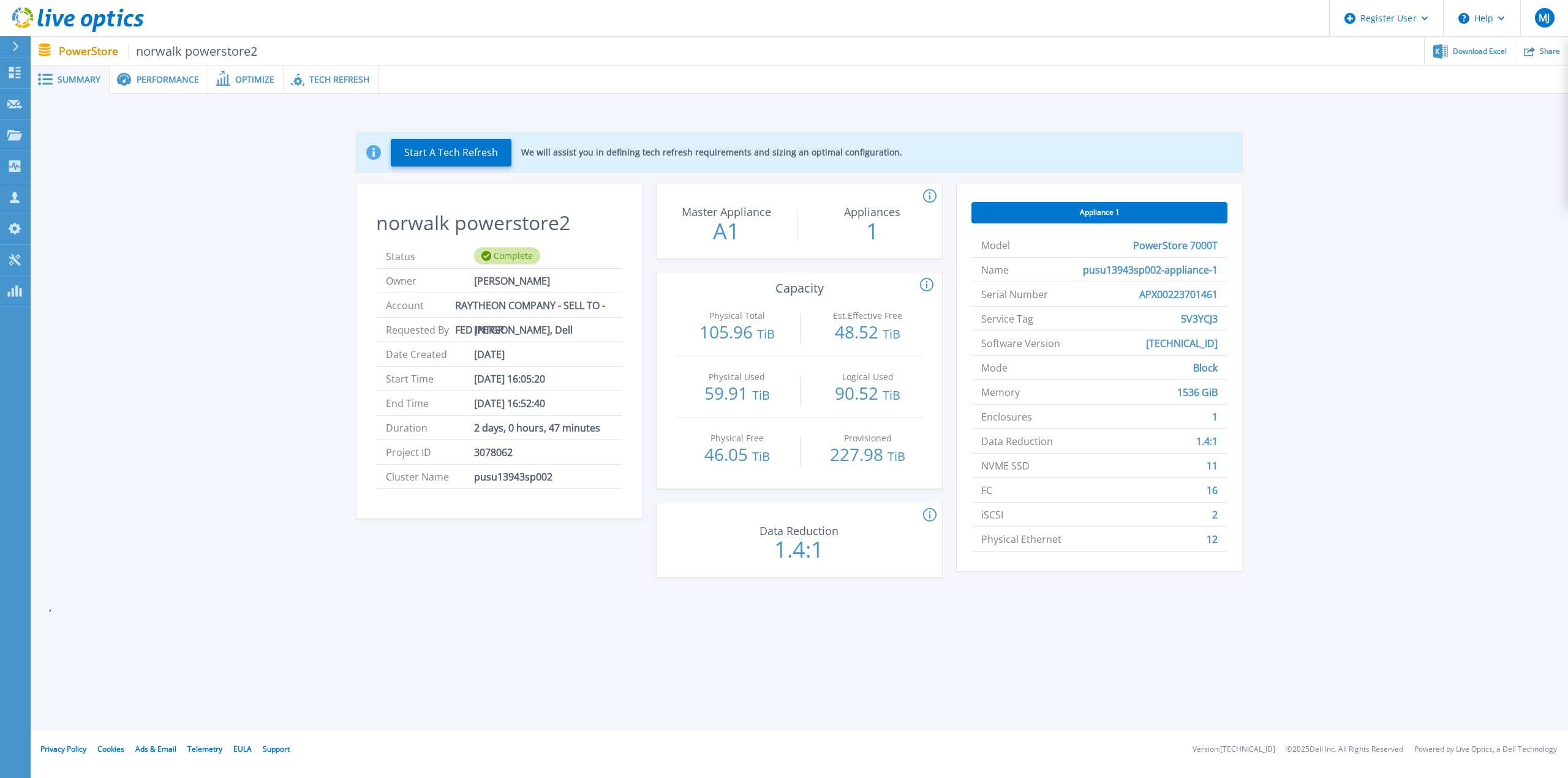
click at [160, 83] on span "Performance" at bounding box center [168, 79] width 62 height 8
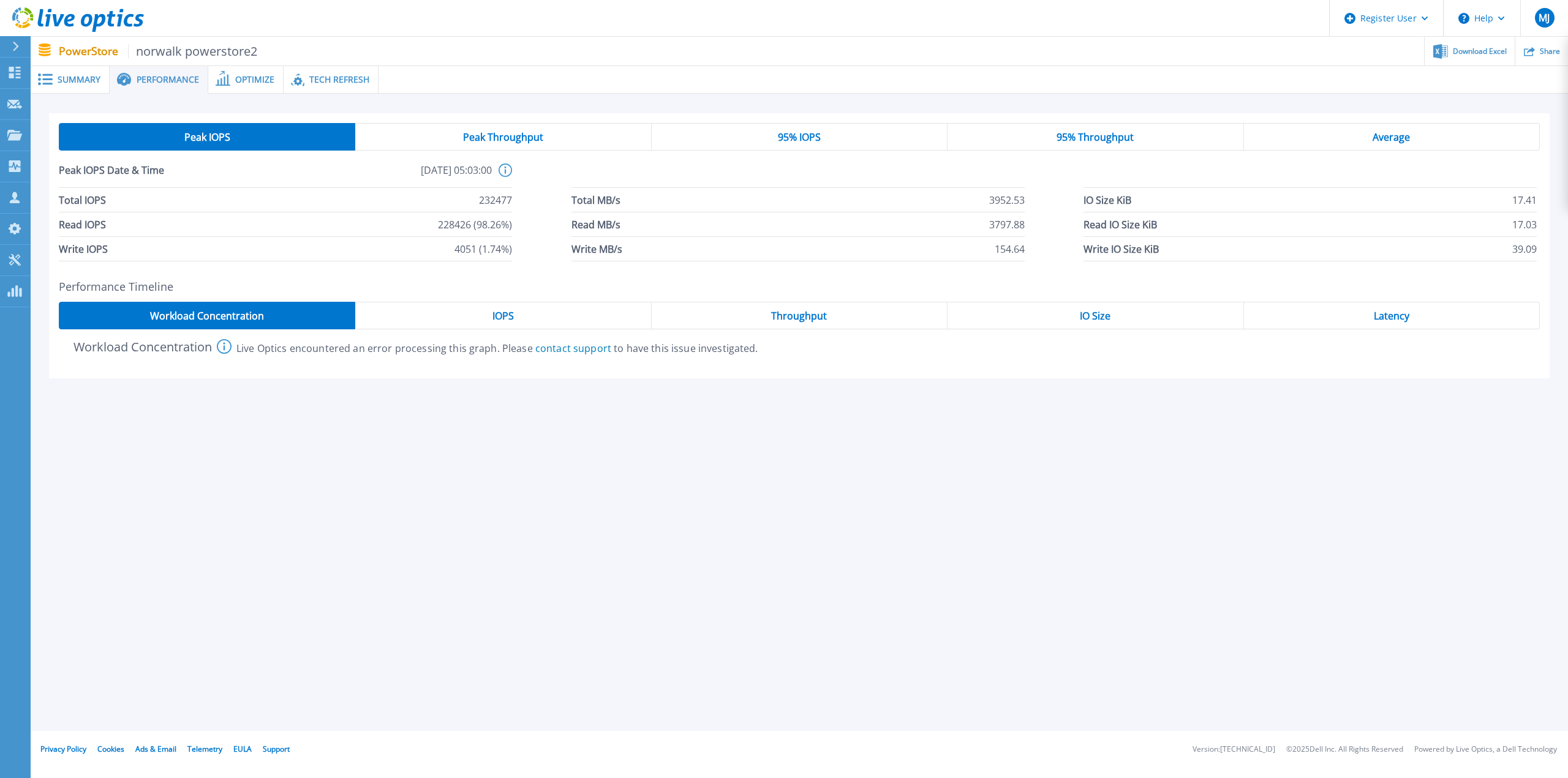
click at [77, 71] on div "Summary" at bounding box center [70, 80] width 79 height 27
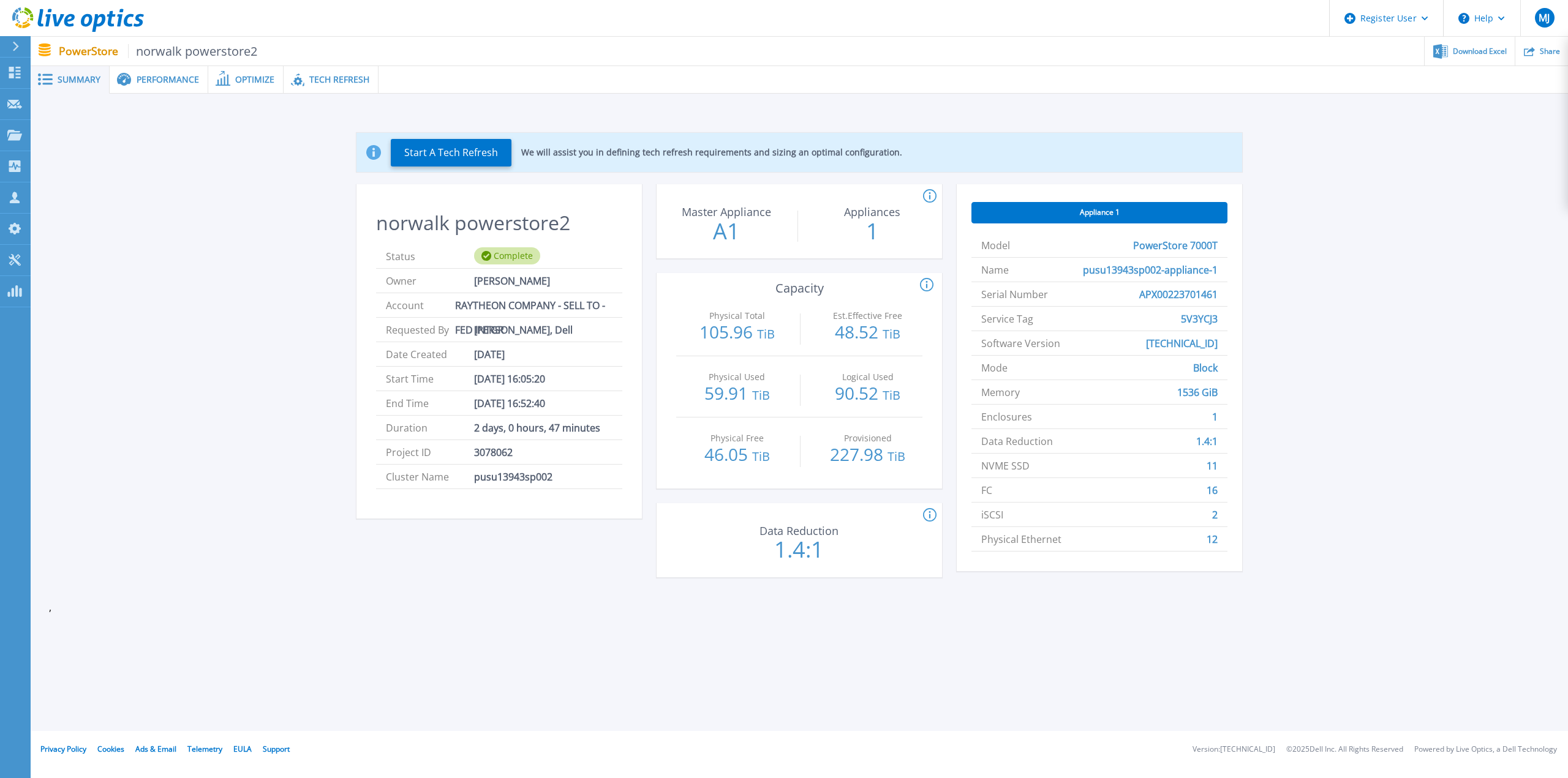
click at [148, 80] on span "Performance" at bounding box center [168, 79] width 62 height 8
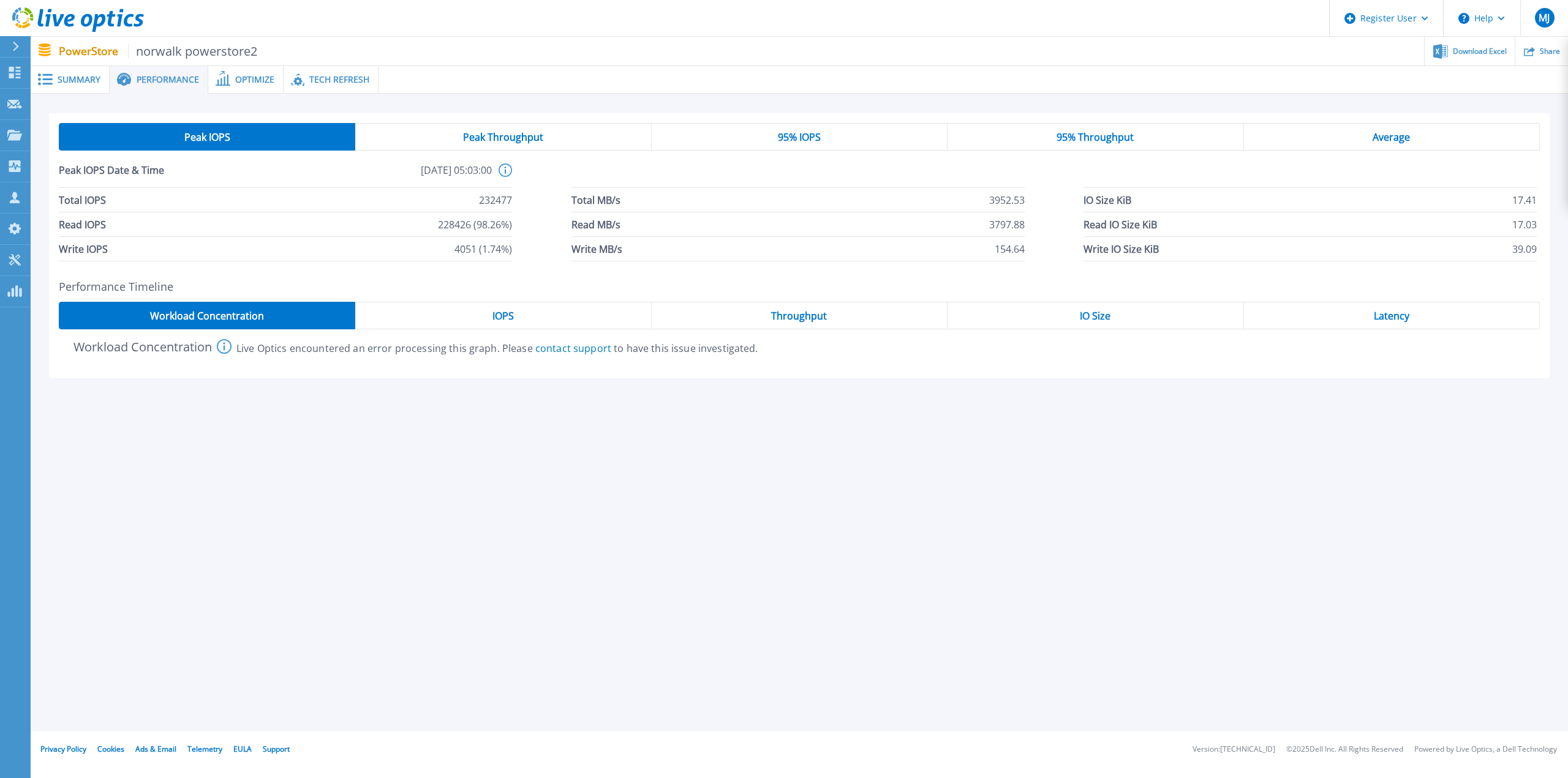
click at [464, 140] on span "Peak Throughput" at bounding box center [503, 137] width 80 height 10
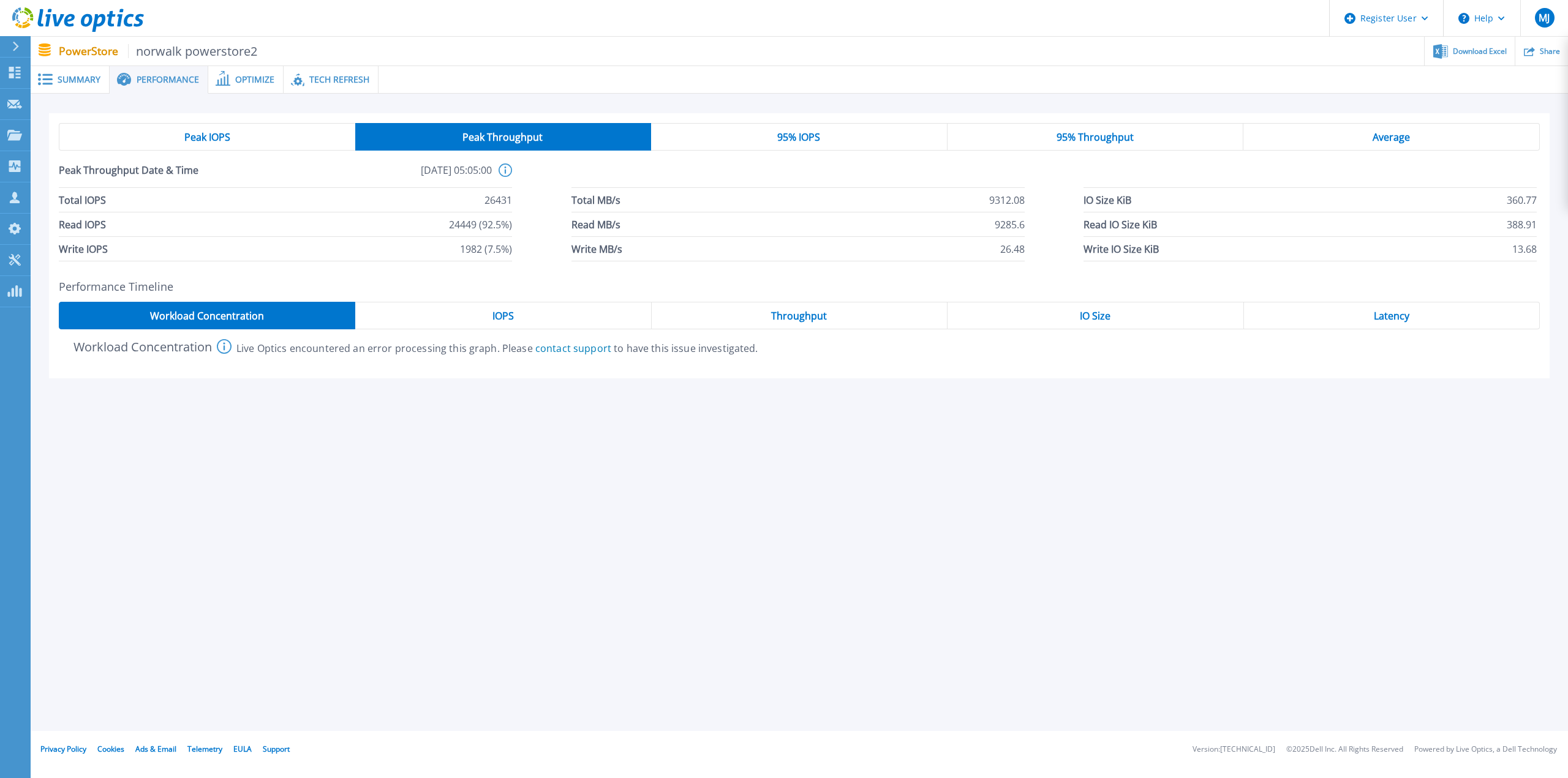
click at [216, 137] on span "Peak IOPS" at bounding box center [207, 137] width 46 height 10
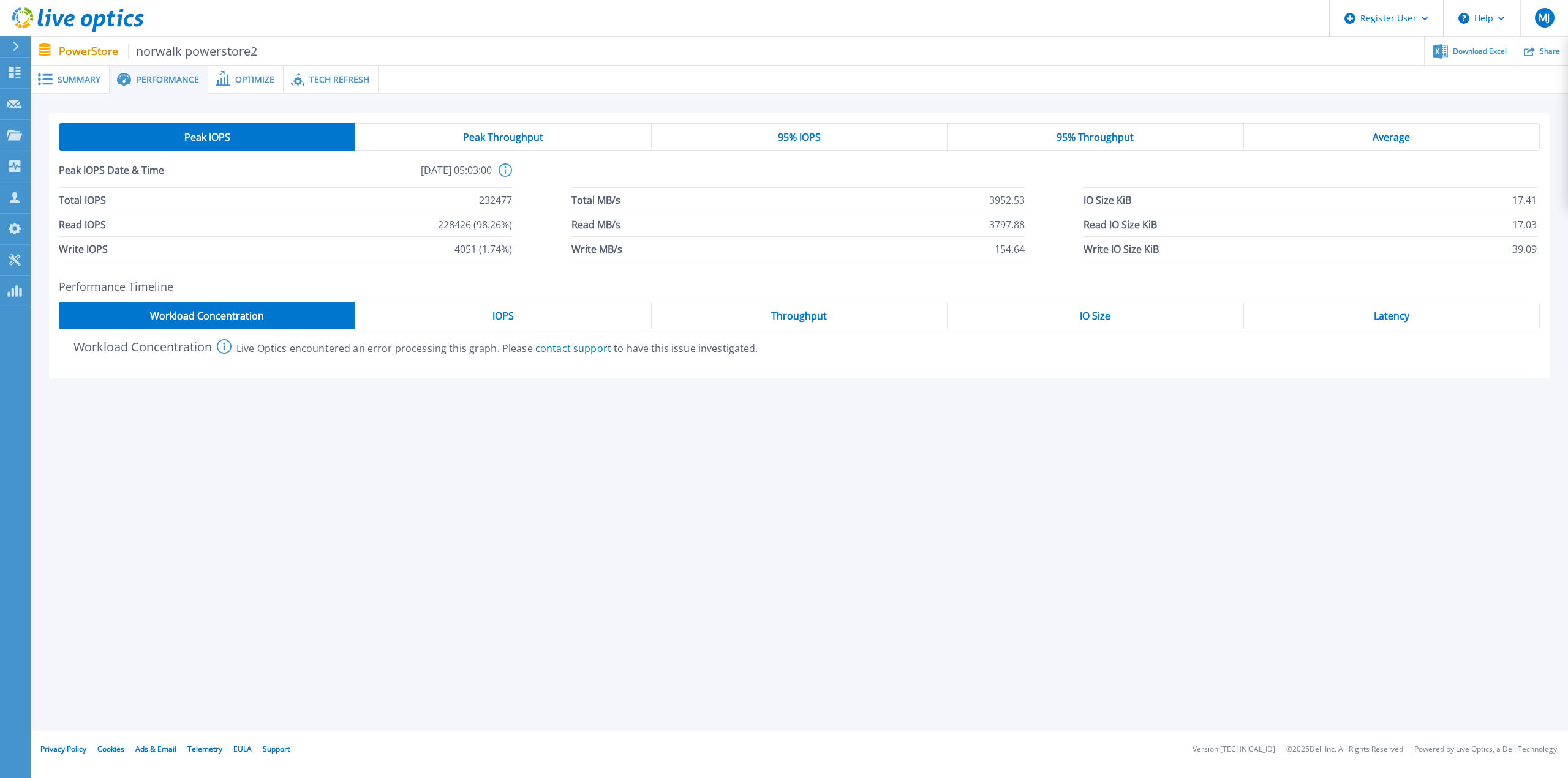
click at [1367, 141] on div "Average" at bounding box center [1392, 137] width 296 height 27
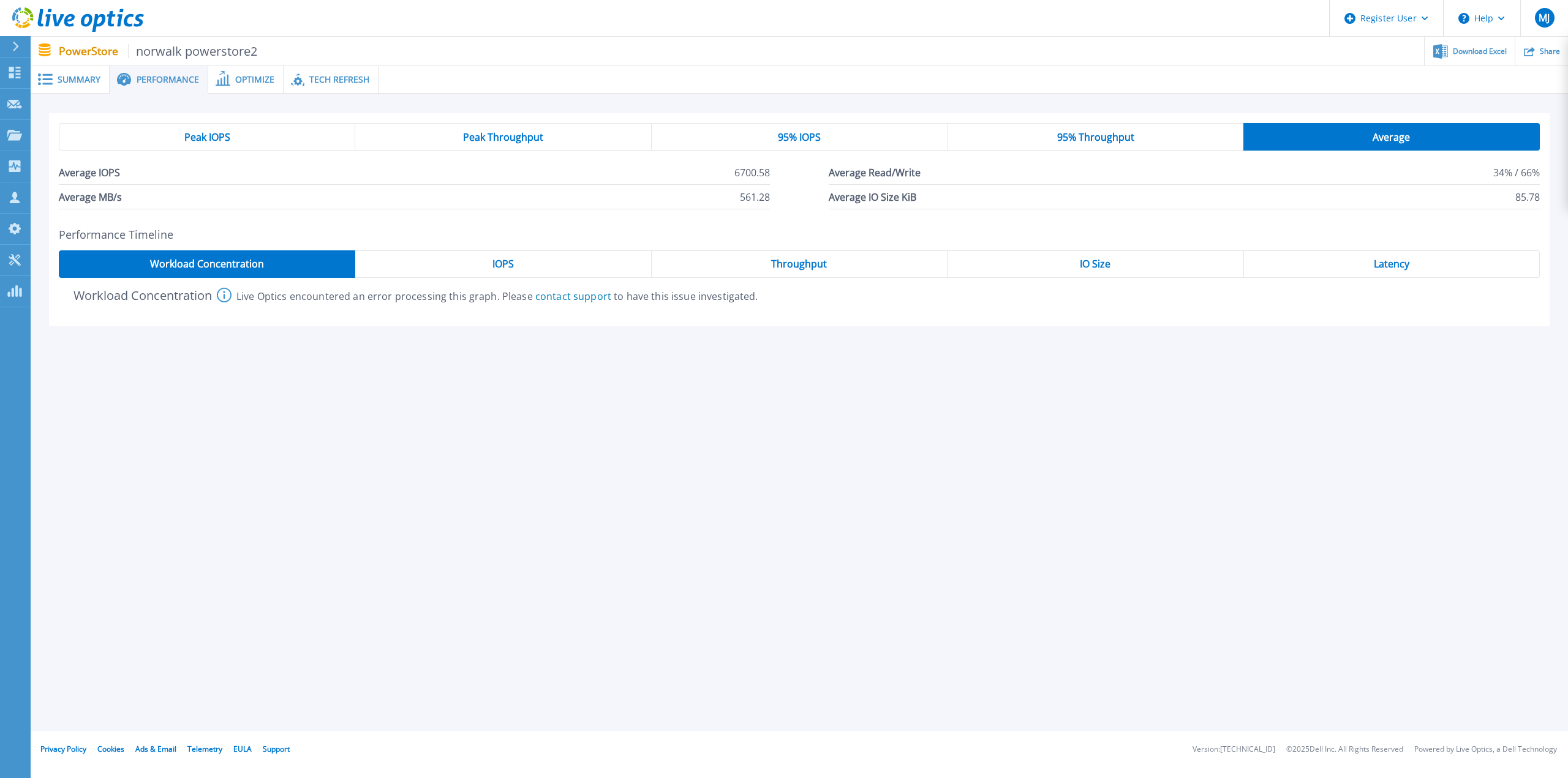
click at [194, 129] on div "Peak IOPS" at bounding box center [206, 137] width 297 height 27
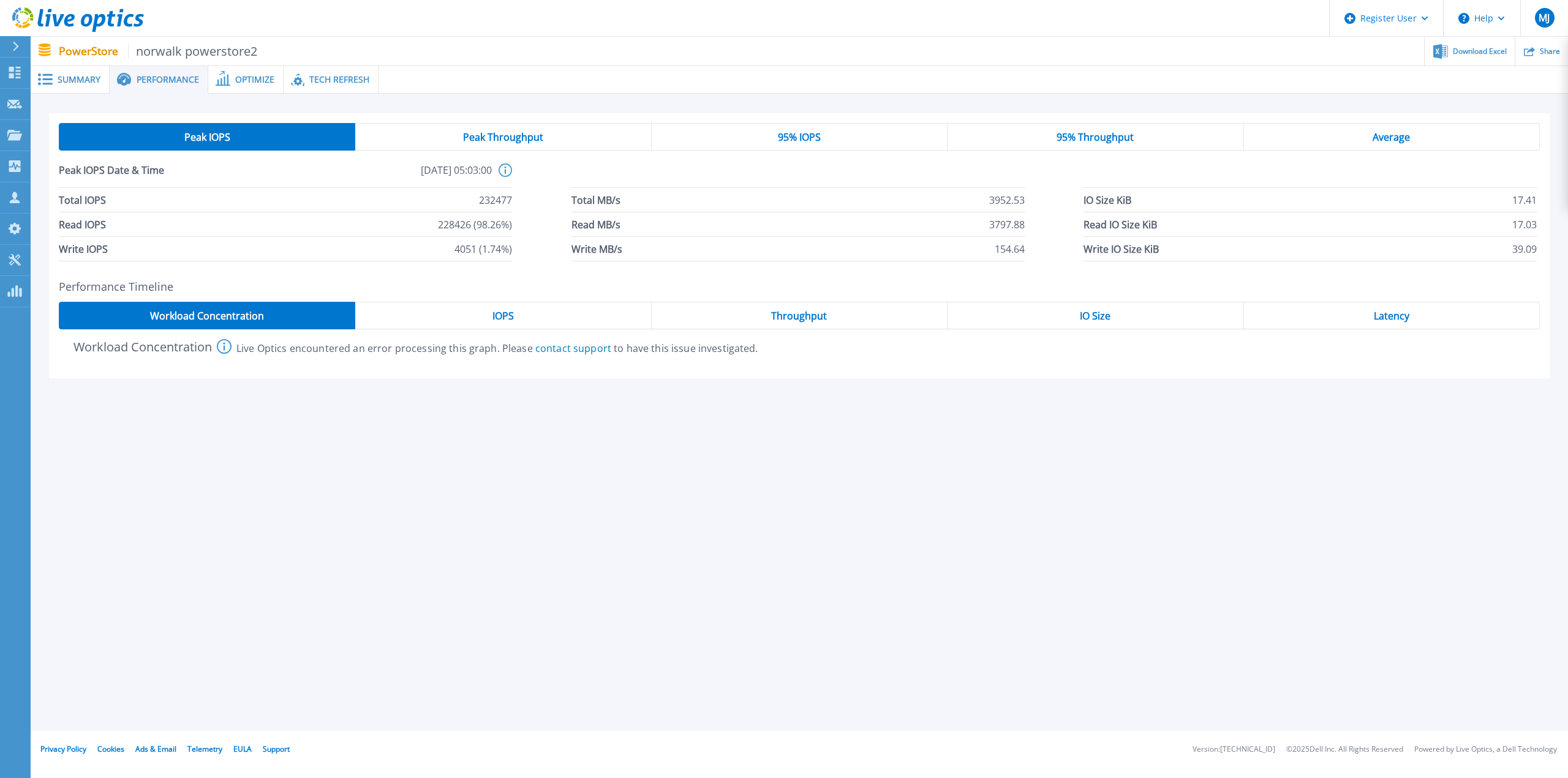
click at [482, 141] on span "Peak Throughput" at bounding box center [503, 137] width 80 height 10
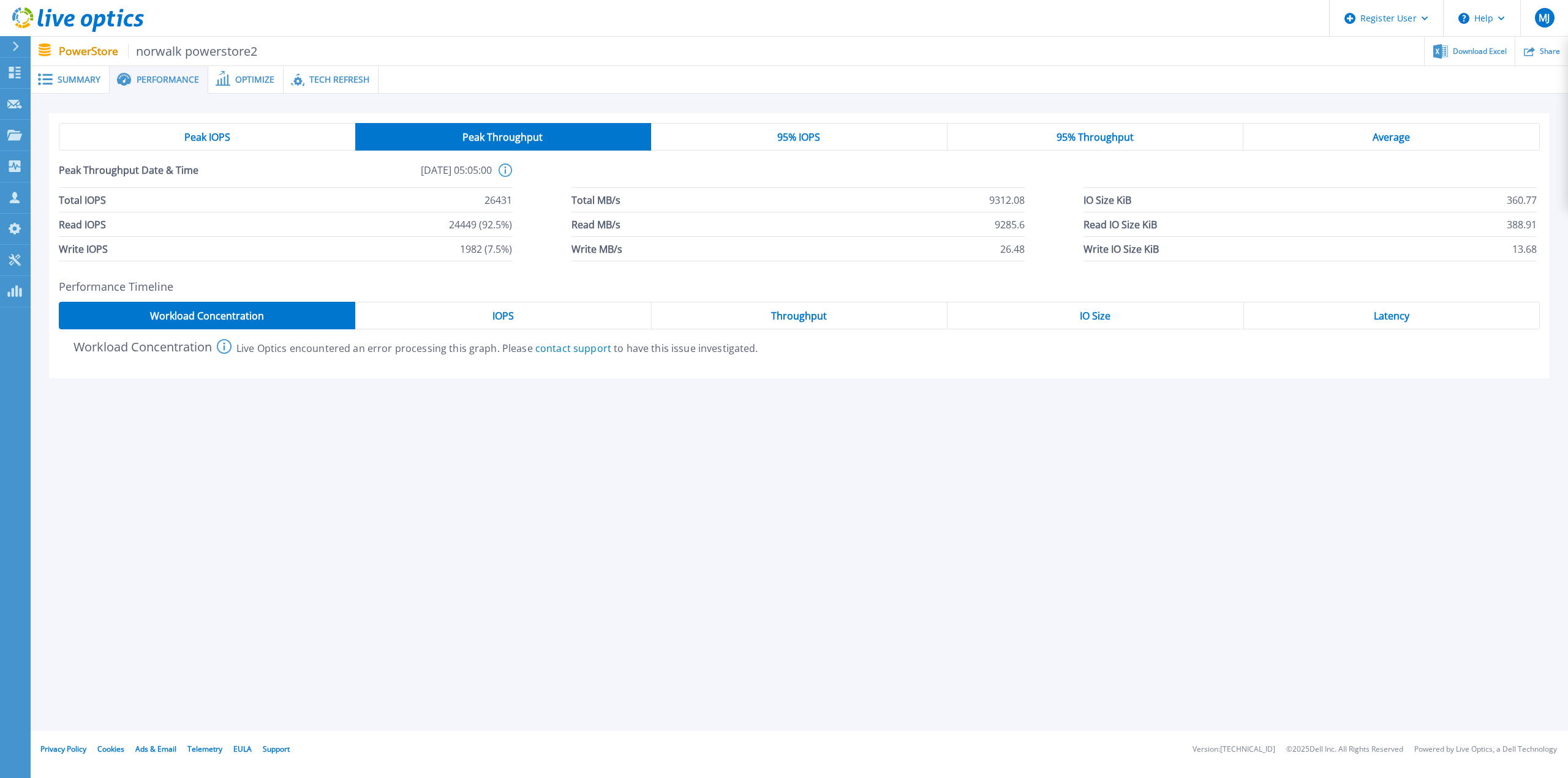
click at [212, 142] on span "Peak IOPS" at bounding box center [207, 137] width 46 height 10
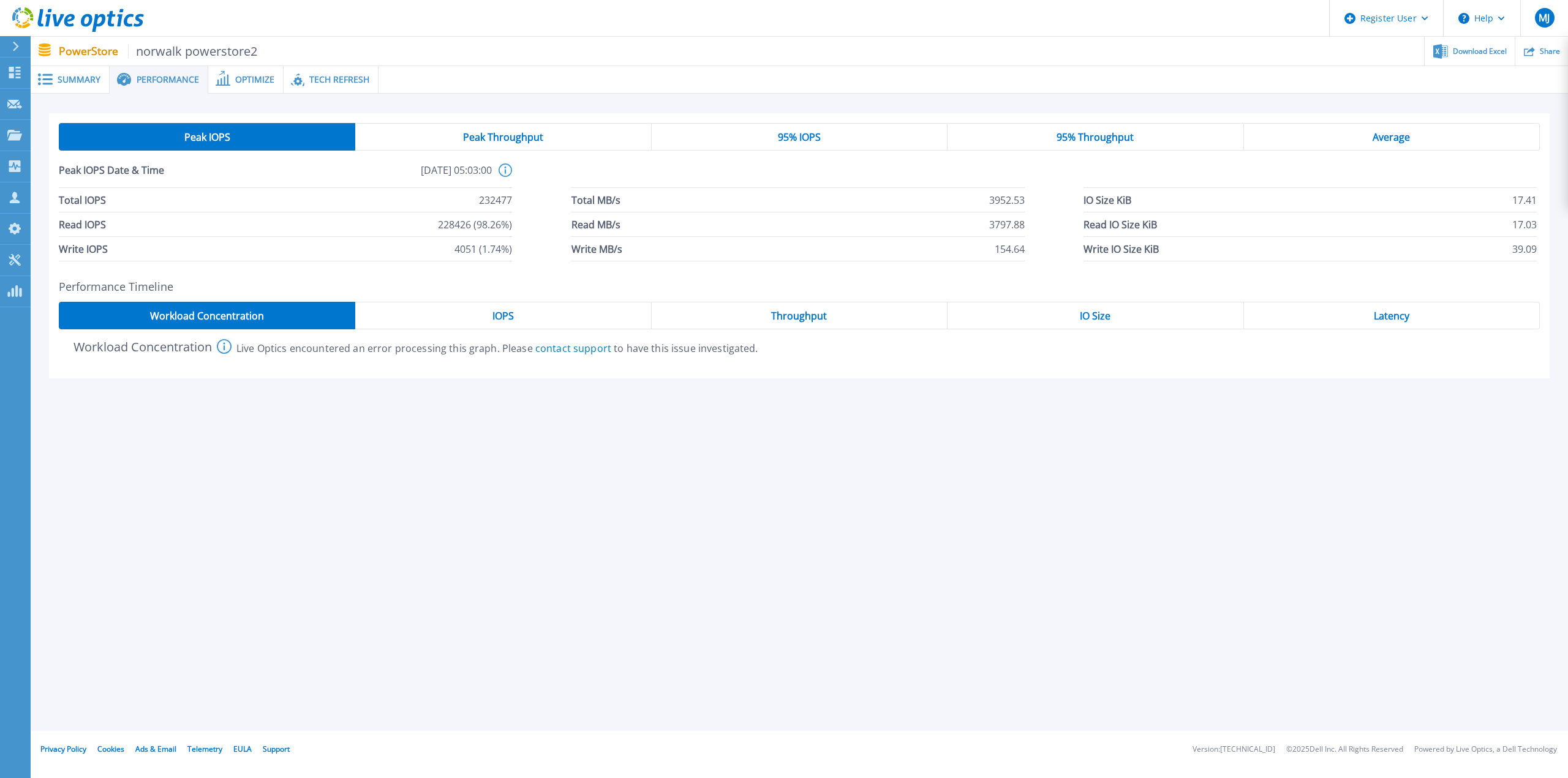
click at [484, 137] on span "Peak Throughput" at bounding box center [503, 137] width 80 height 10
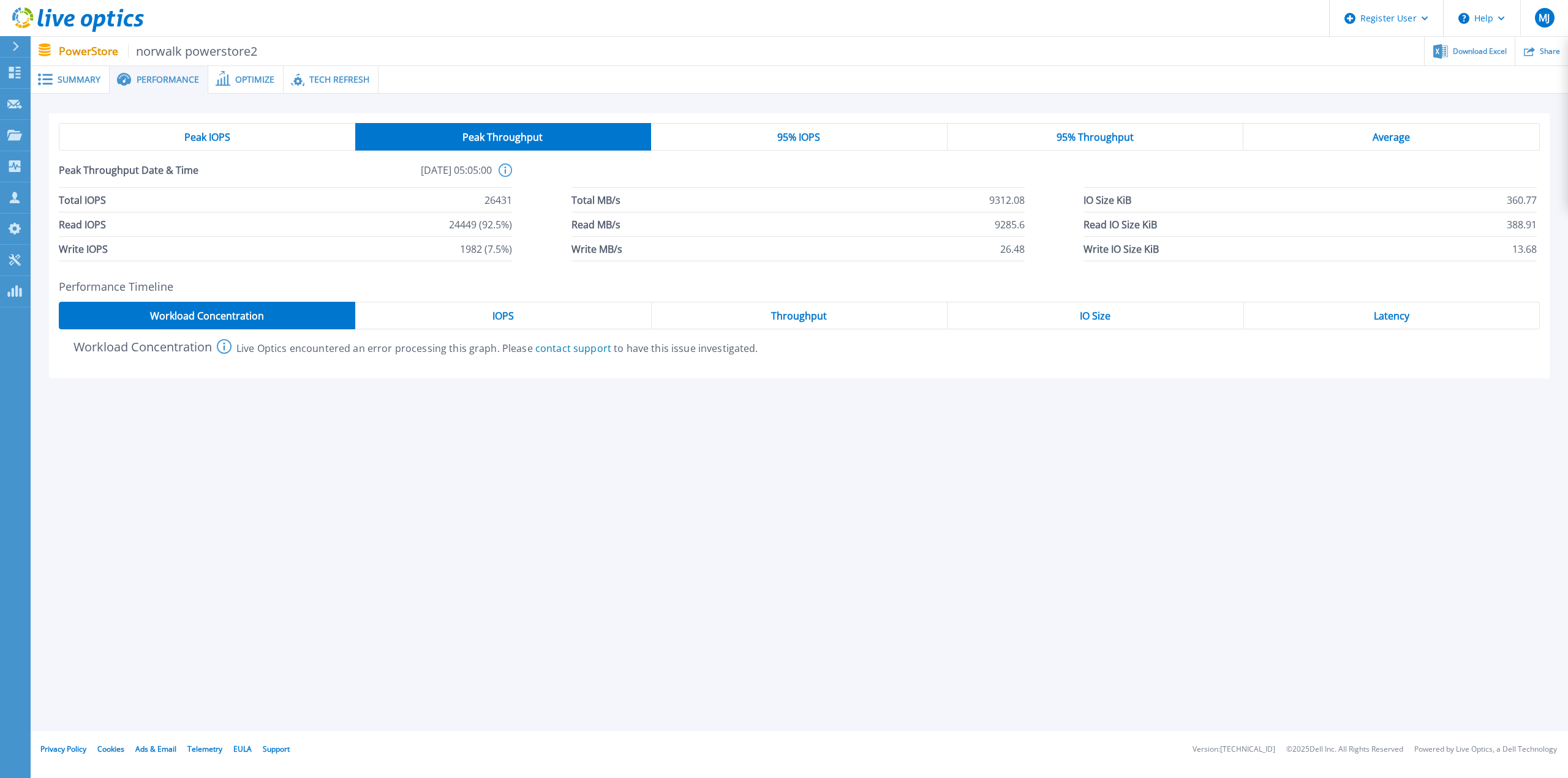
click at [791, 133] on span "95% IOPS" at bounding box center [798, 137] width 43 height 10
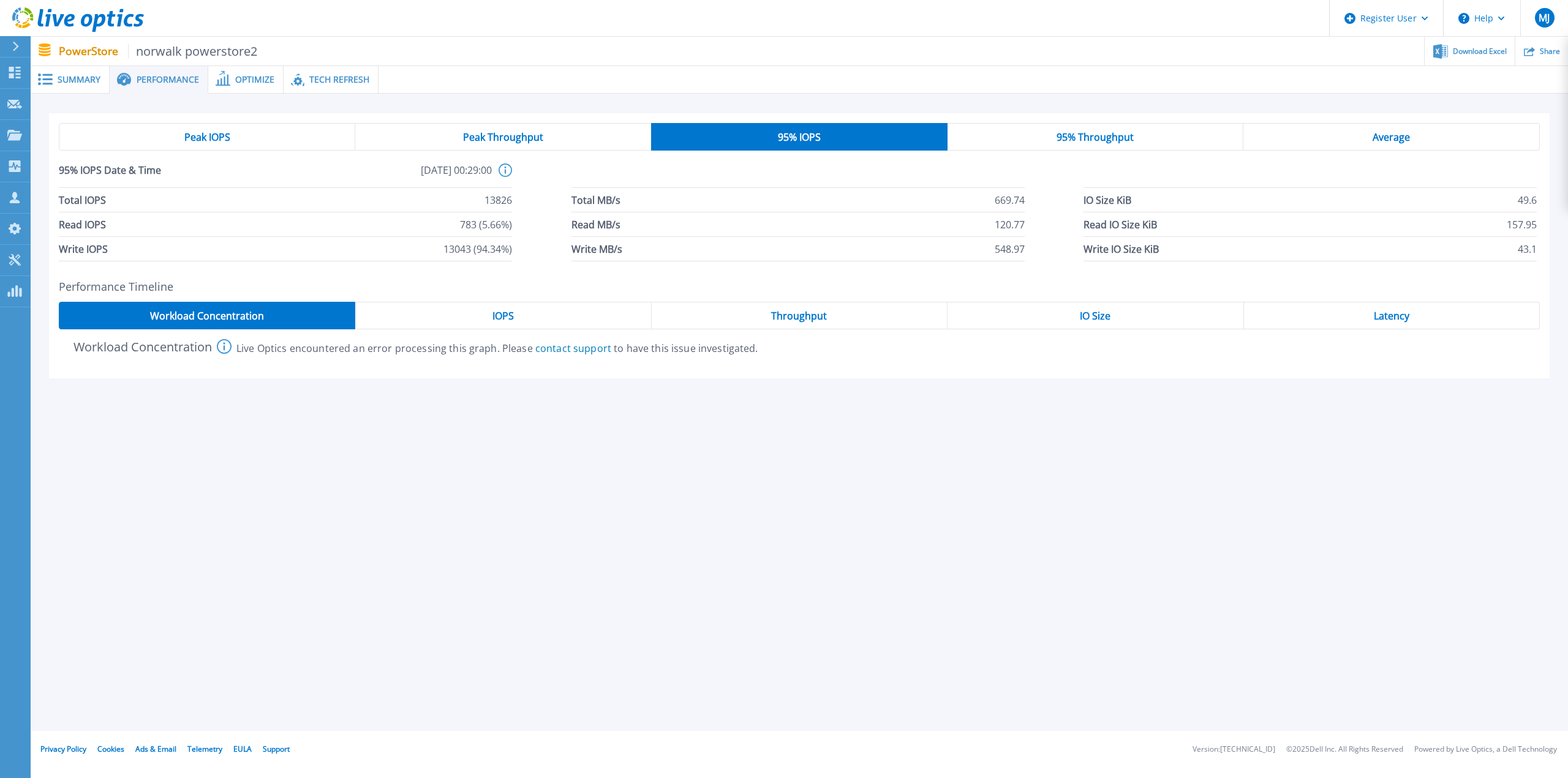
click at [211, 138] on span "Peak IOPS" at bounding box center [207, 137] width 46 height 10
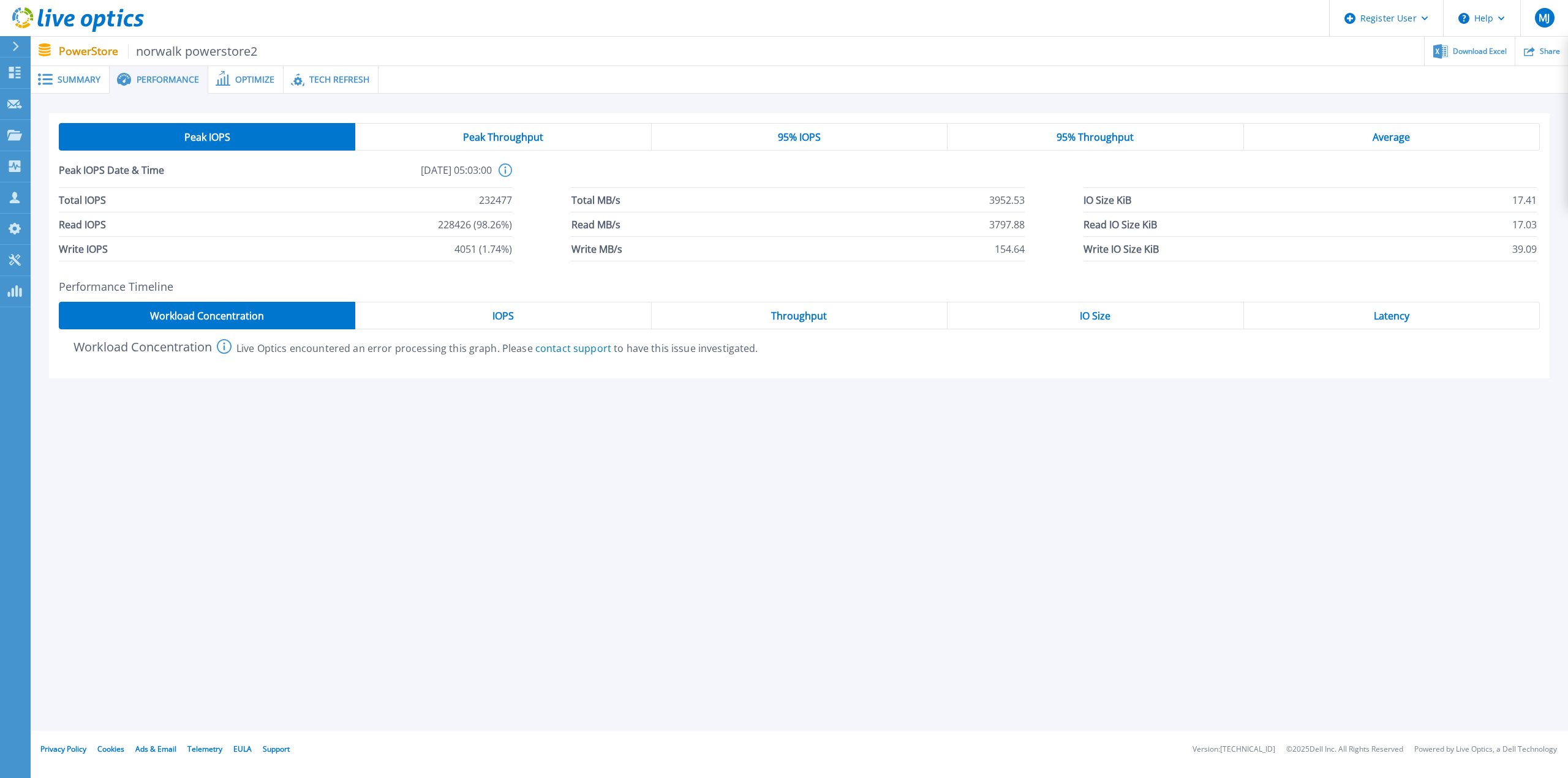
click at [786, 141] on span "95% IOPS" at bounding box center [799, 137] width 43 height 10
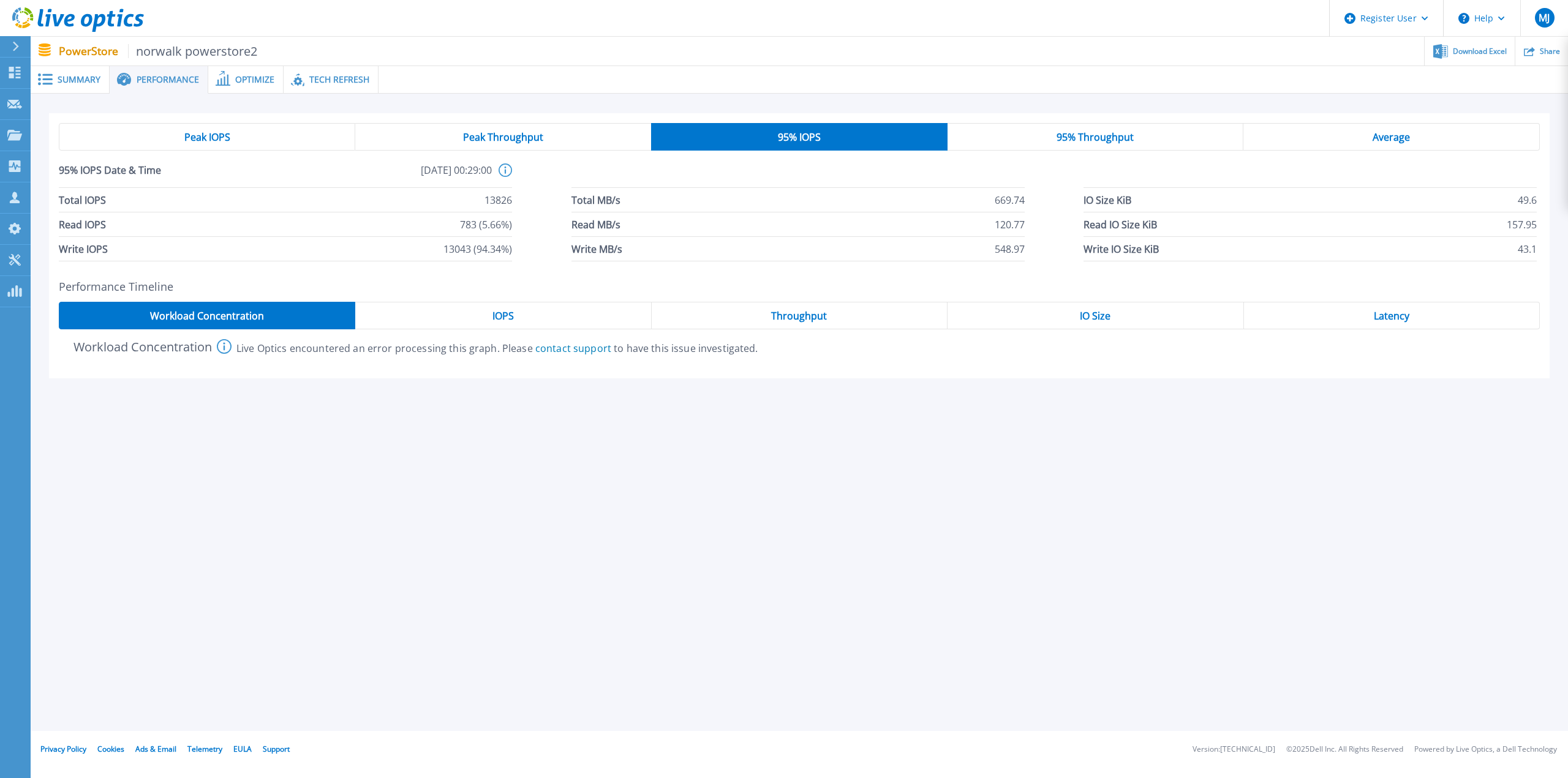
click at [244, 142] on div "Peak IOPS" at bounding box center [206, 137] width 297 height 27
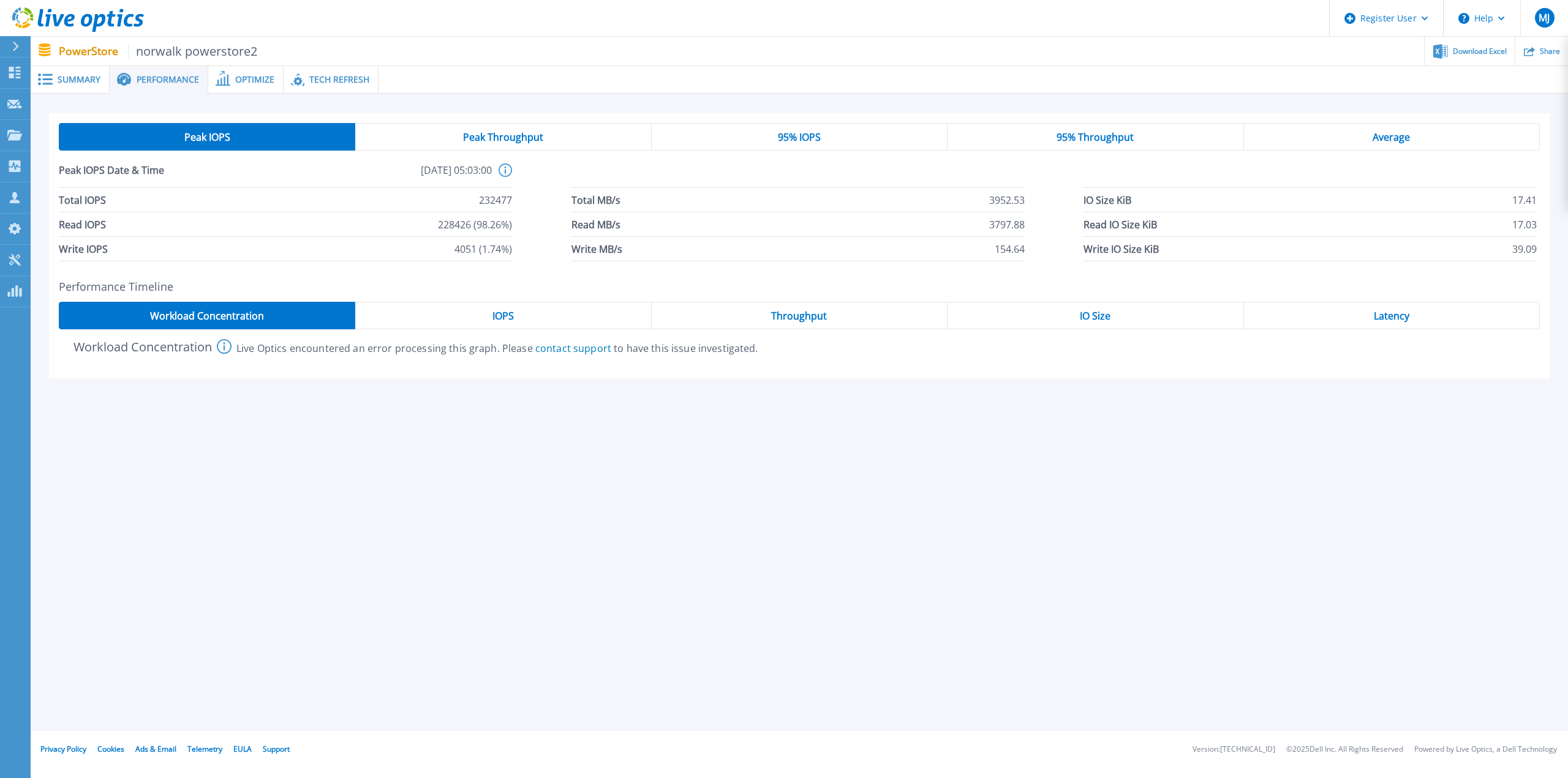
click at [794, 138] on span "95% IOPS" at bounding box center [799, 137] width 43 height 10
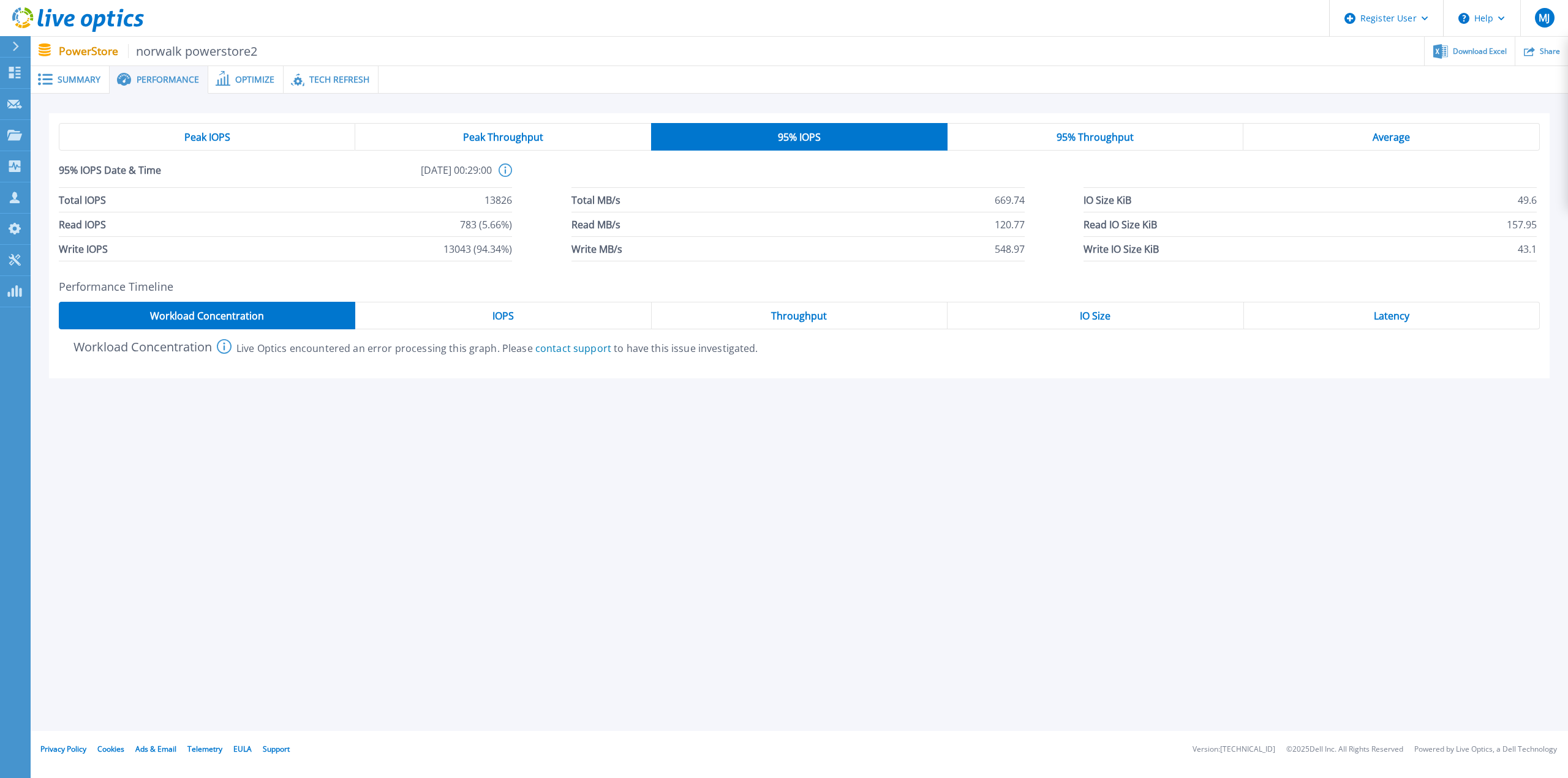
click at [230, 137] on span "Peak IOPS" at bounding box center [207, 137] width 46 height 10
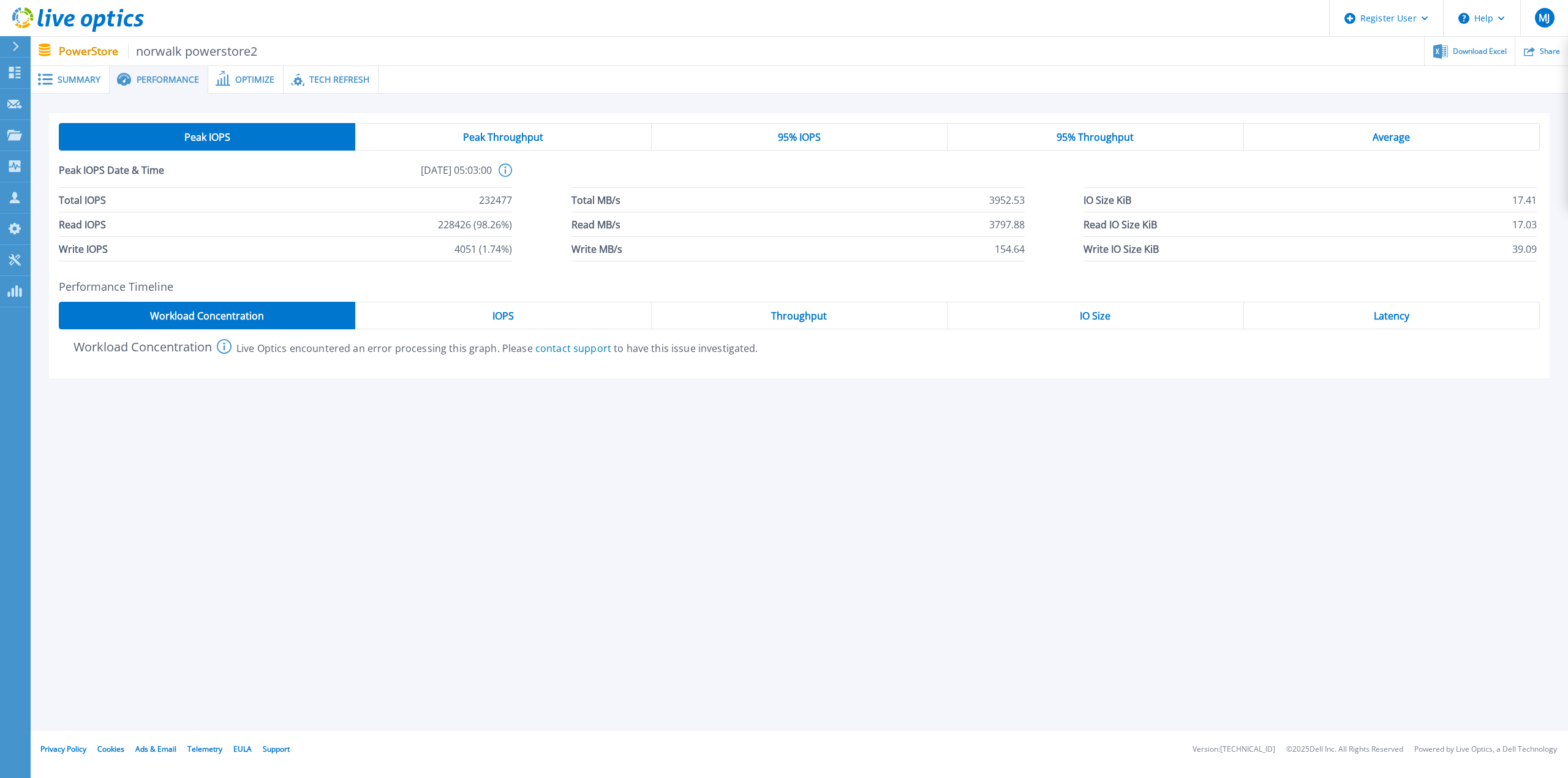
click at [821, 139] on div "95% IOPS" at bounding box center [799, 137] width 296 height 27
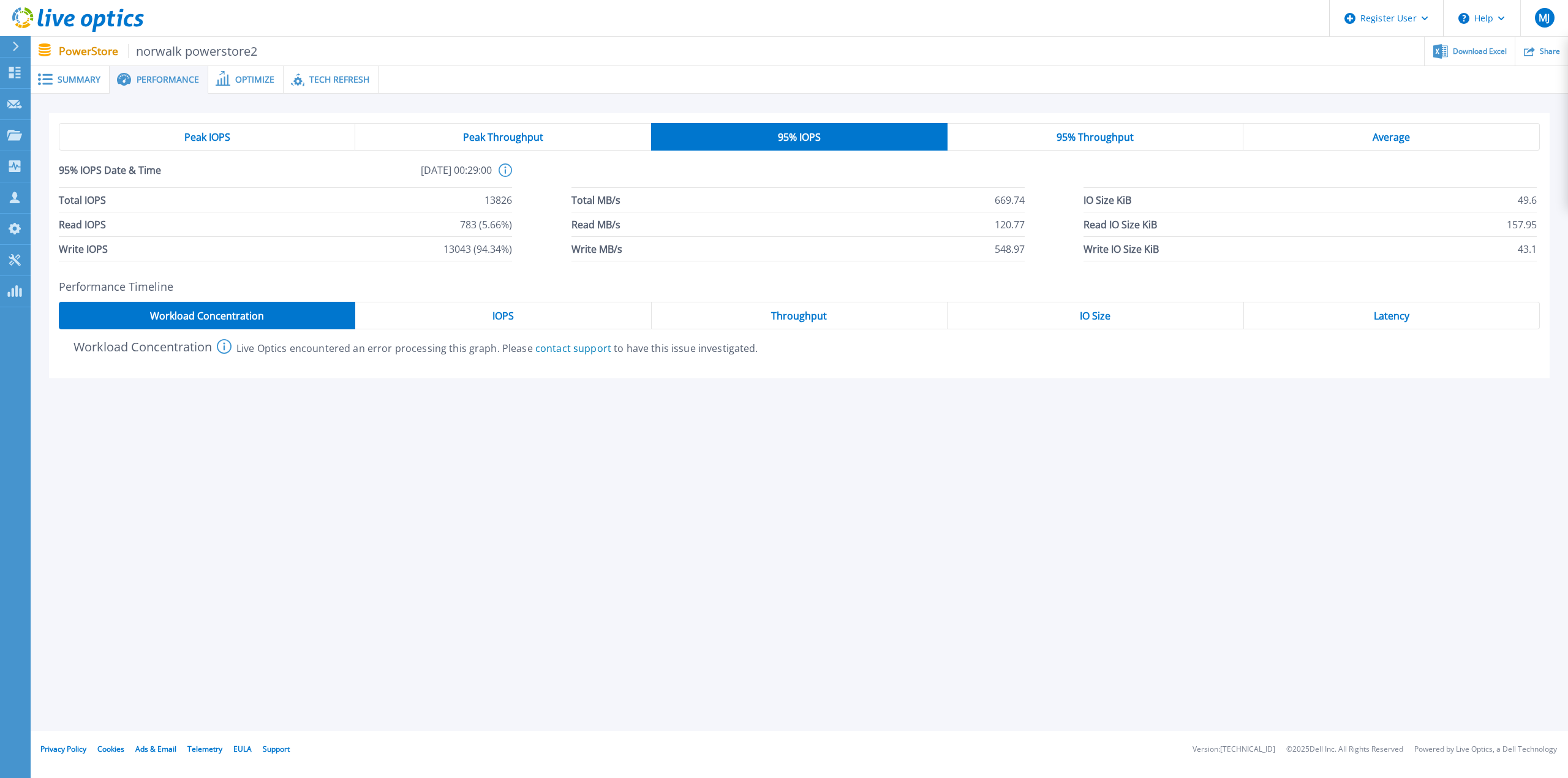
click at [1092, 142] on span "95% Throughput" at bounding box center [1095, 137] width 77 height 10
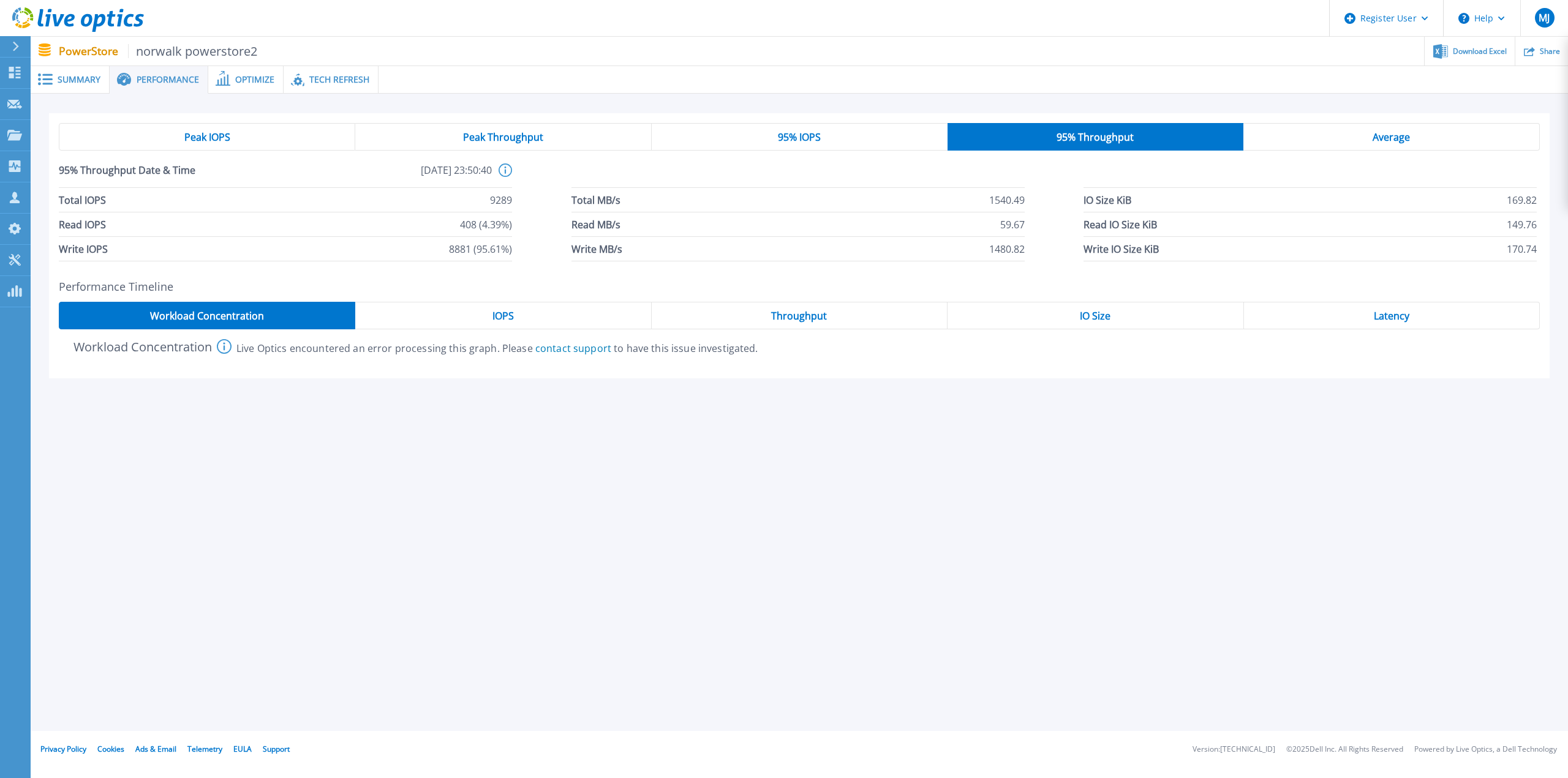
click at [1390, 141] on span "Average" at bounding box center [1390, 137] width 37 height 10
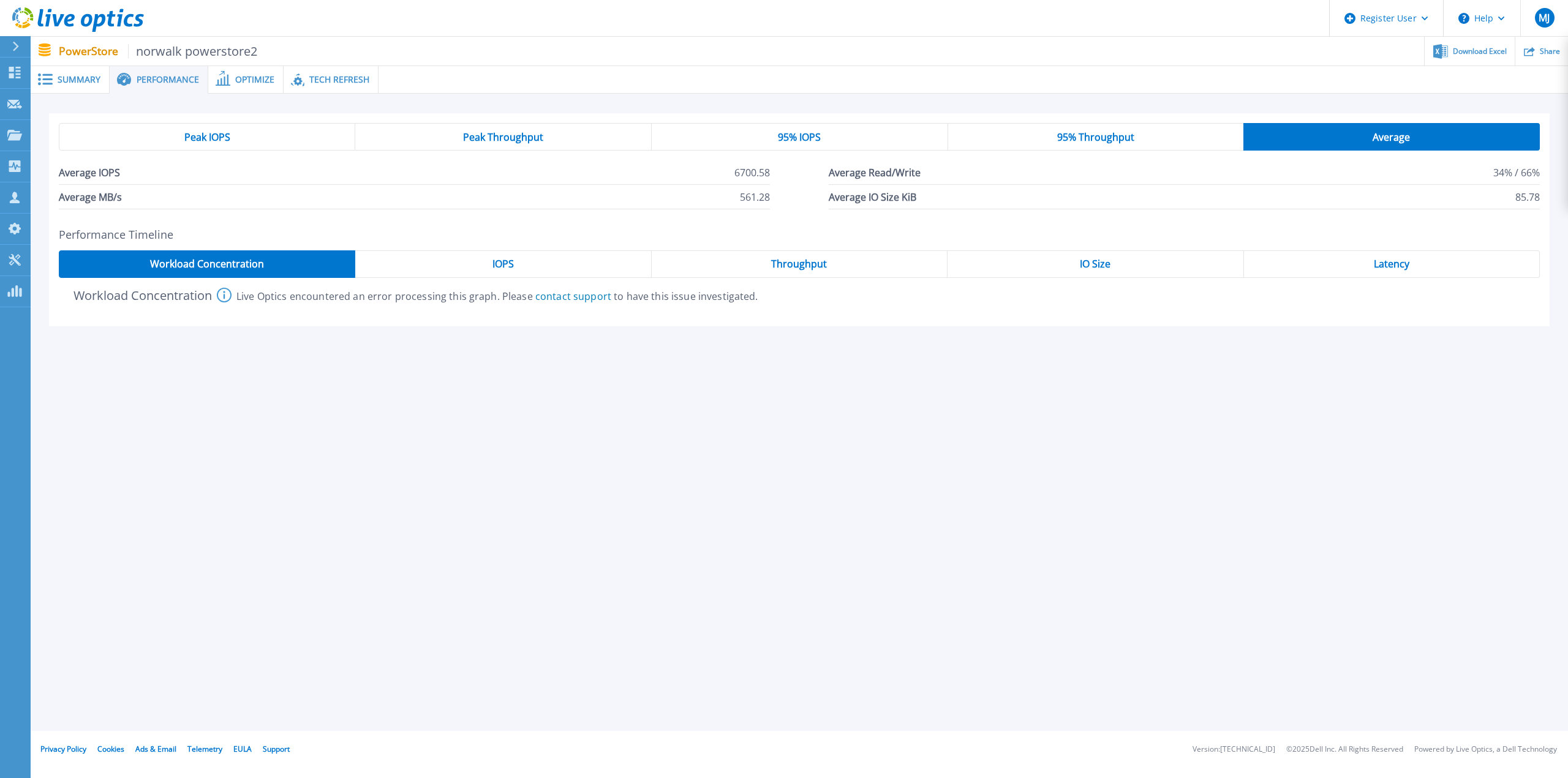
click at [499, 265] on span "IOPS" at bounding box center [503, 263] width 21 height 10
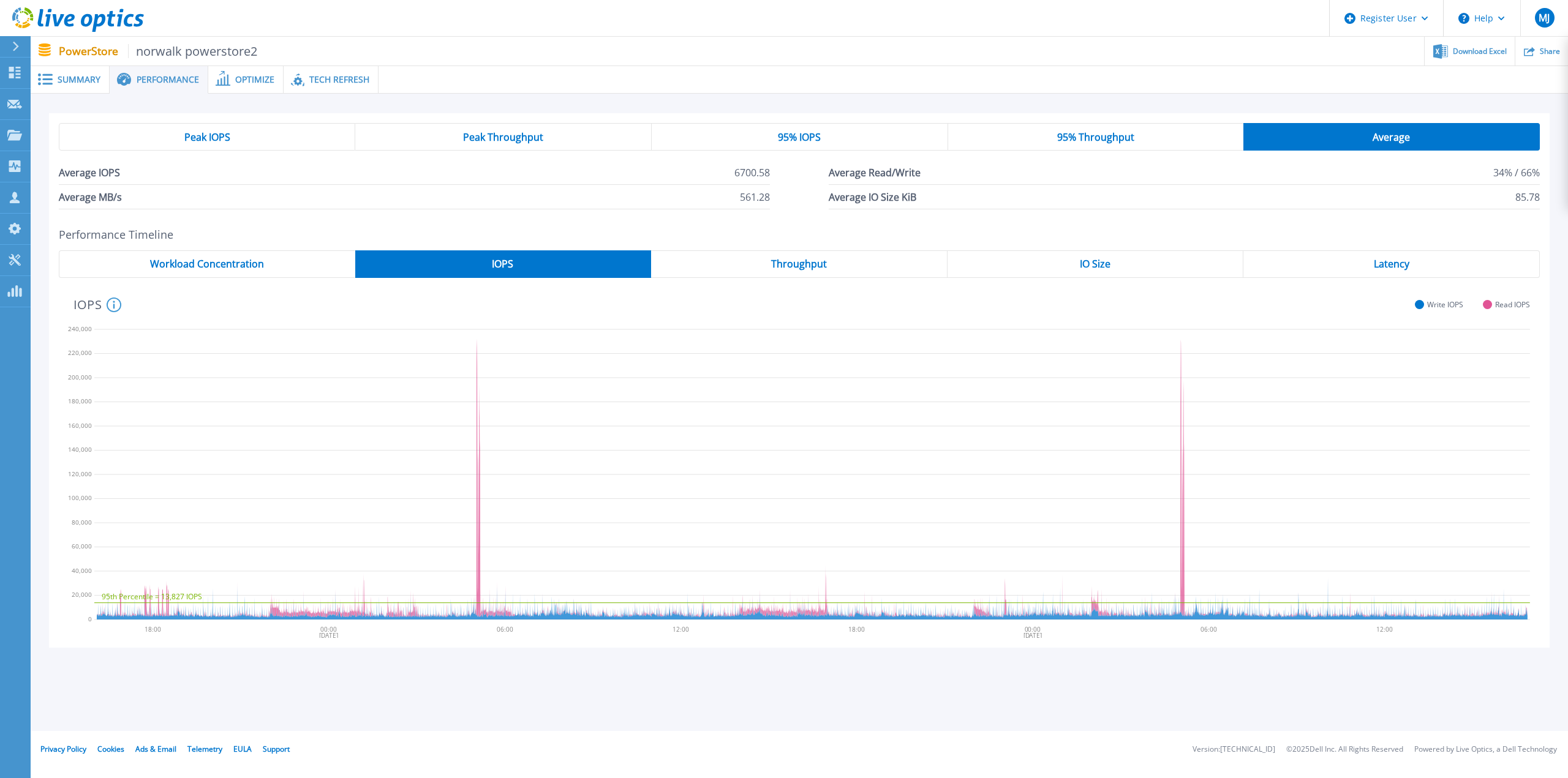
click at [1393, 263] on span "Latency" at bounding box center [1391, 263] width 36 height 10
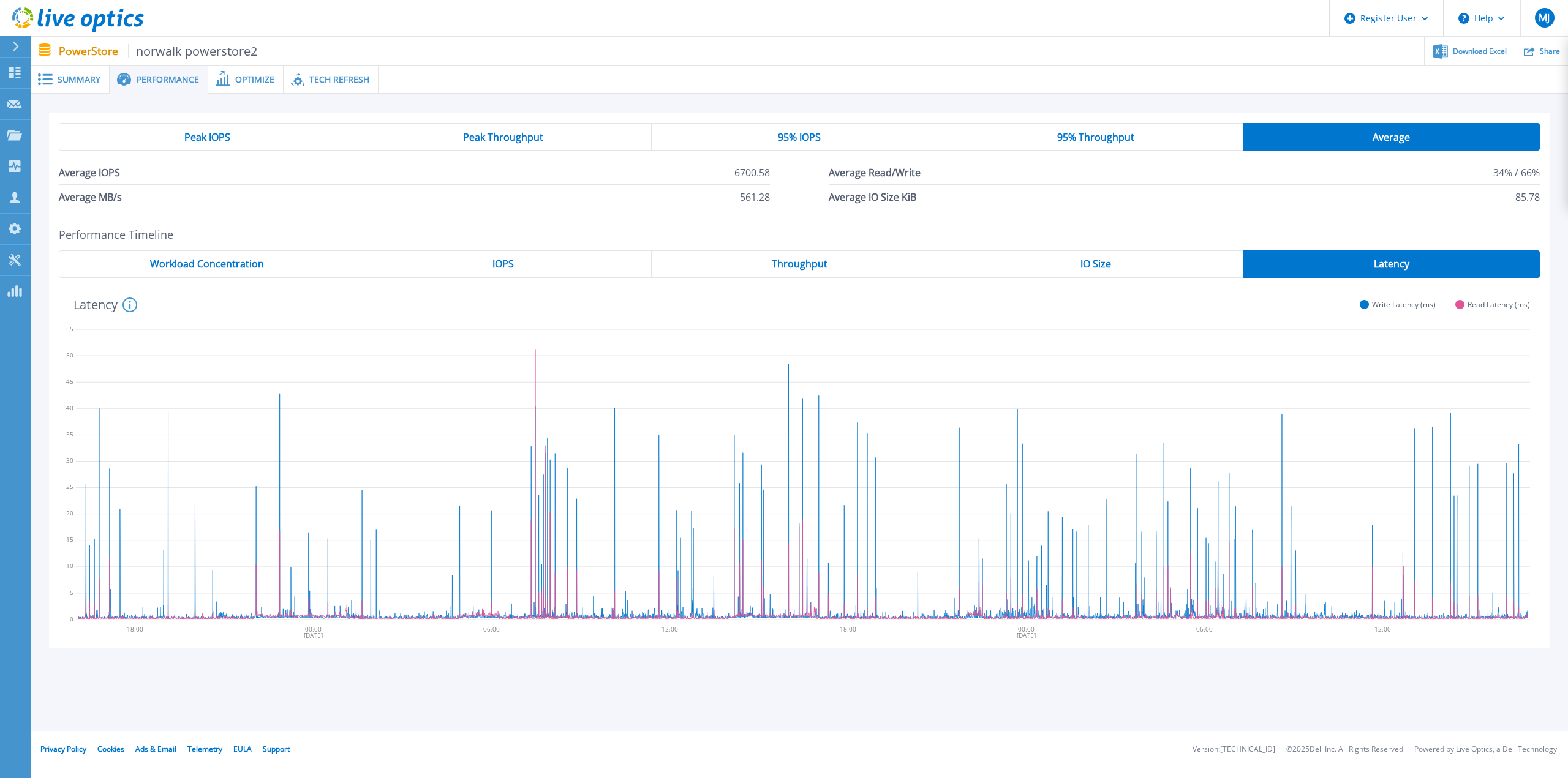
click at [490, 269] on div "IOPS" at bounding box center [503, 264] width 297 height 27
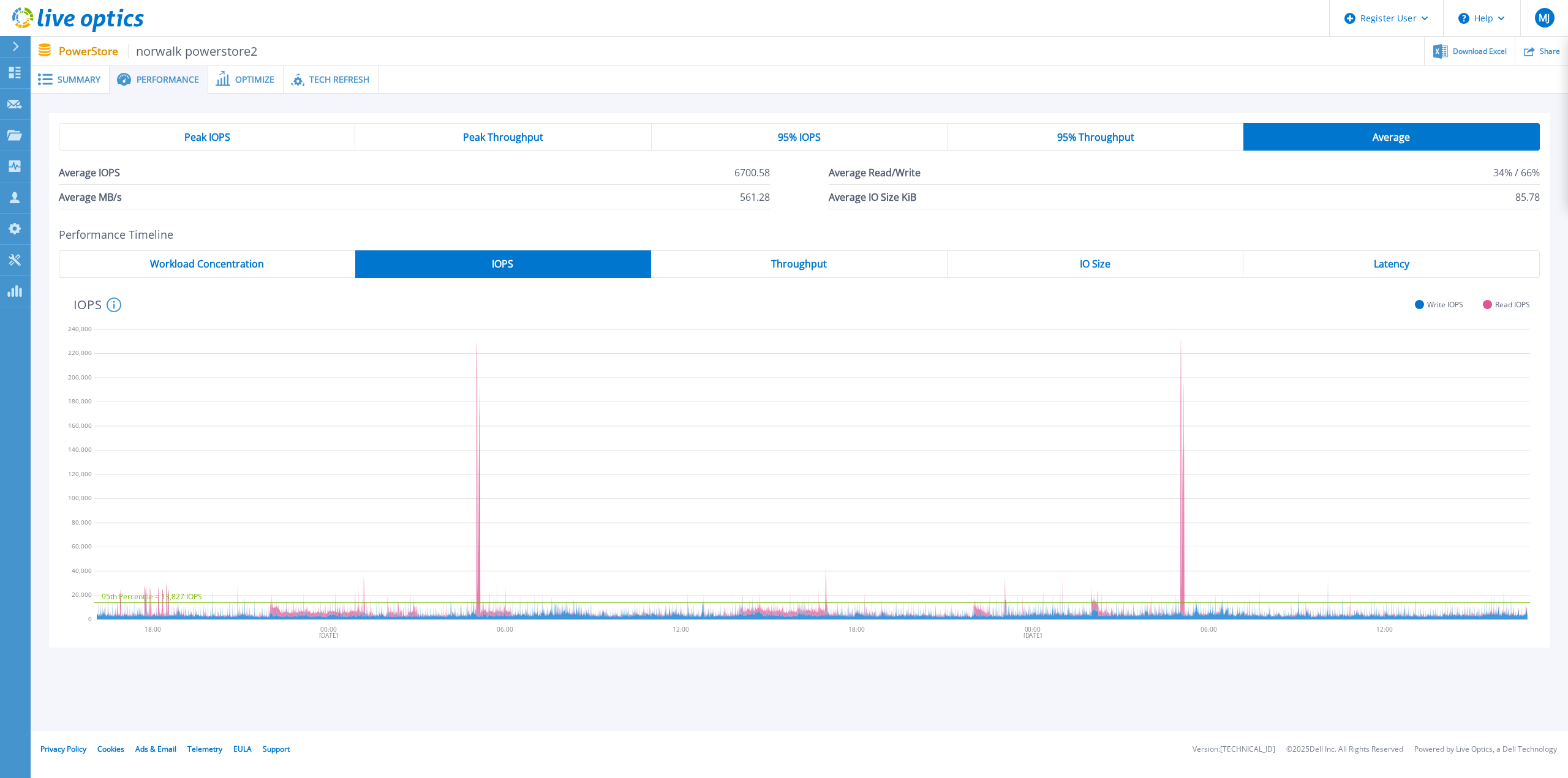
click at [1375, 266] on span "Latency" at bounding box center [1391, 263] width 36 height 10
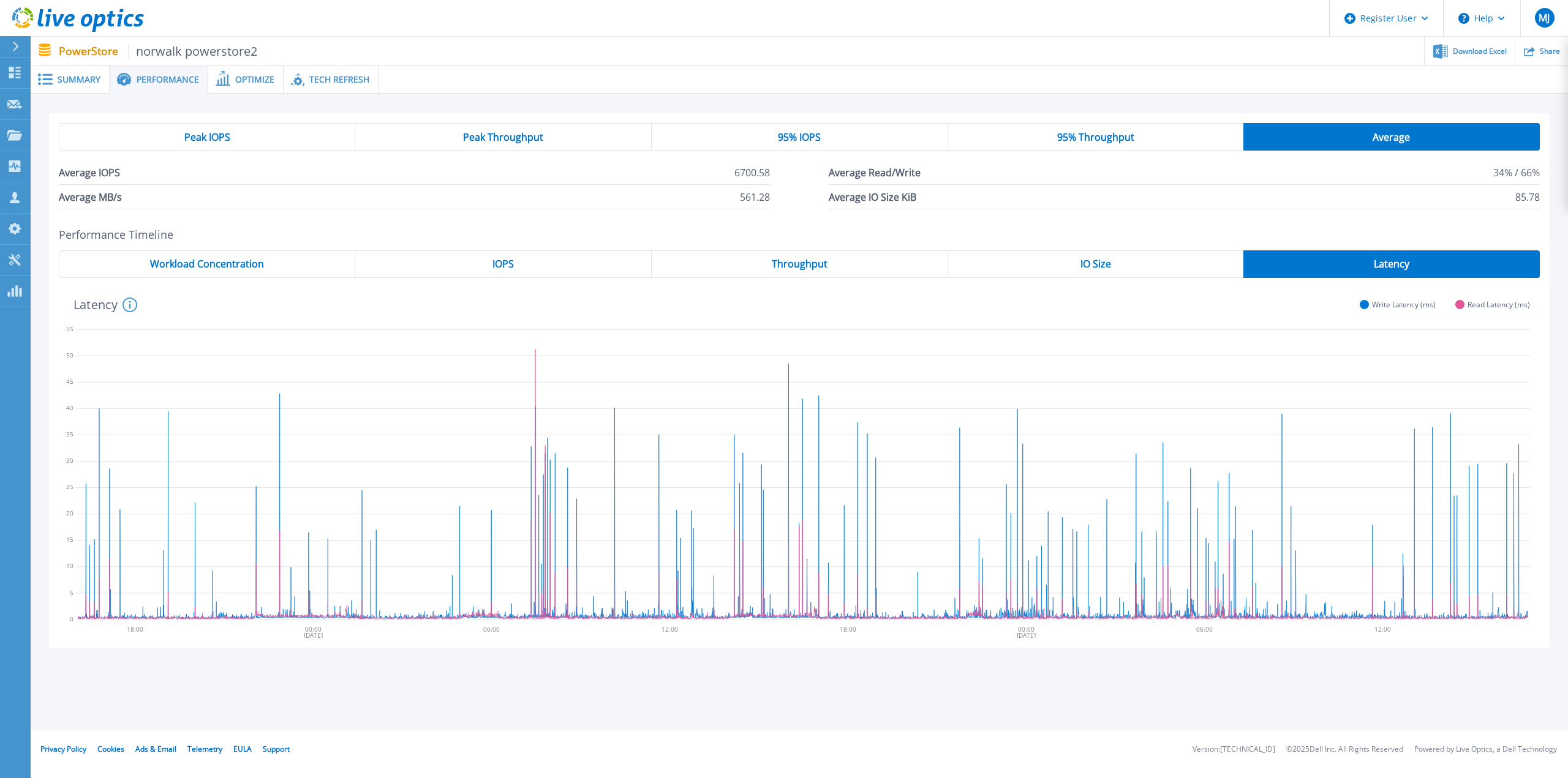
click at [503, 268] on span "IOPS" at bounding box center [503, 263] width 21 height 10
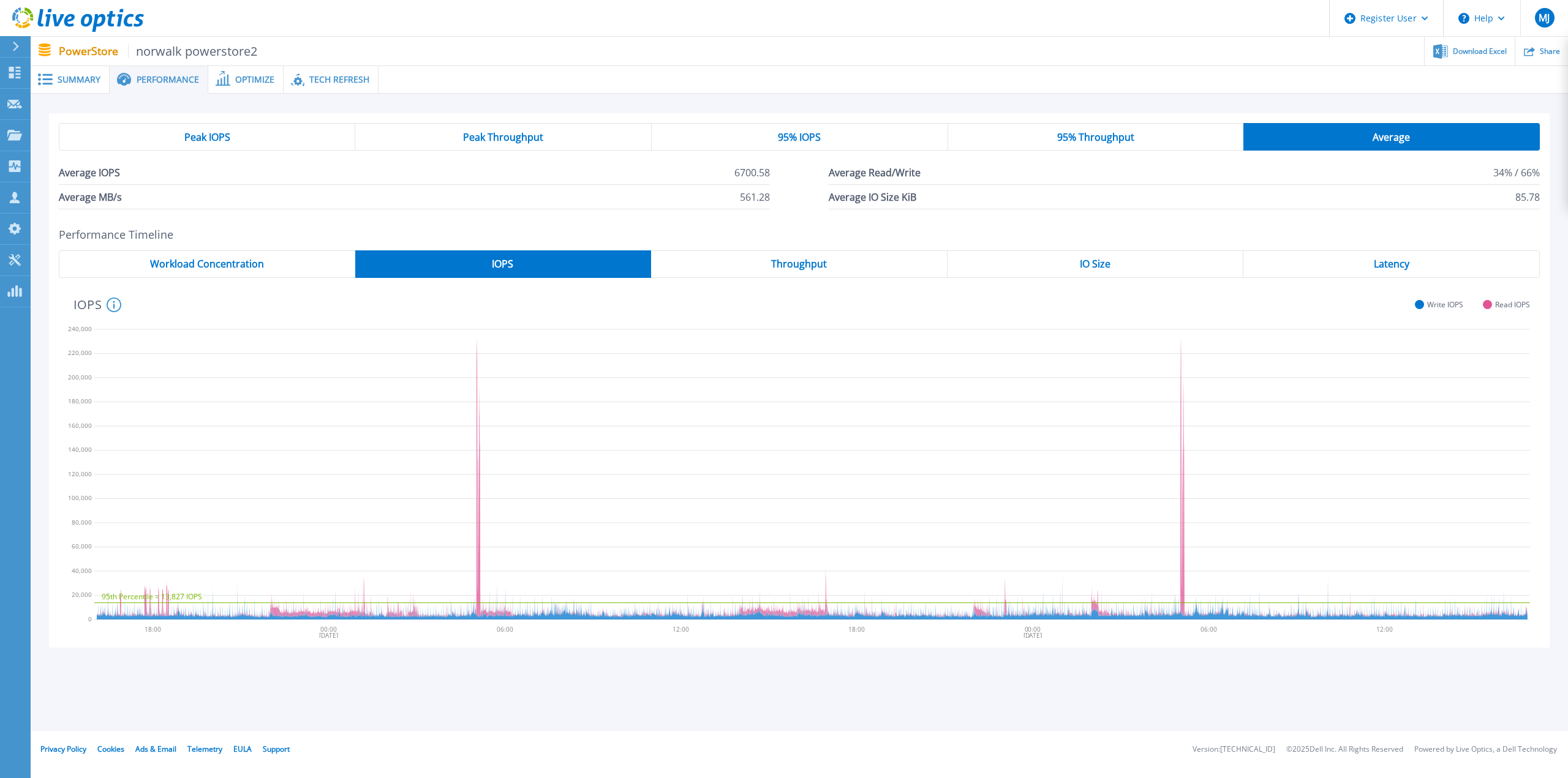
click at [1394, 262] on span "Latency" at bounding box center [1391, 263] width 36 height 10
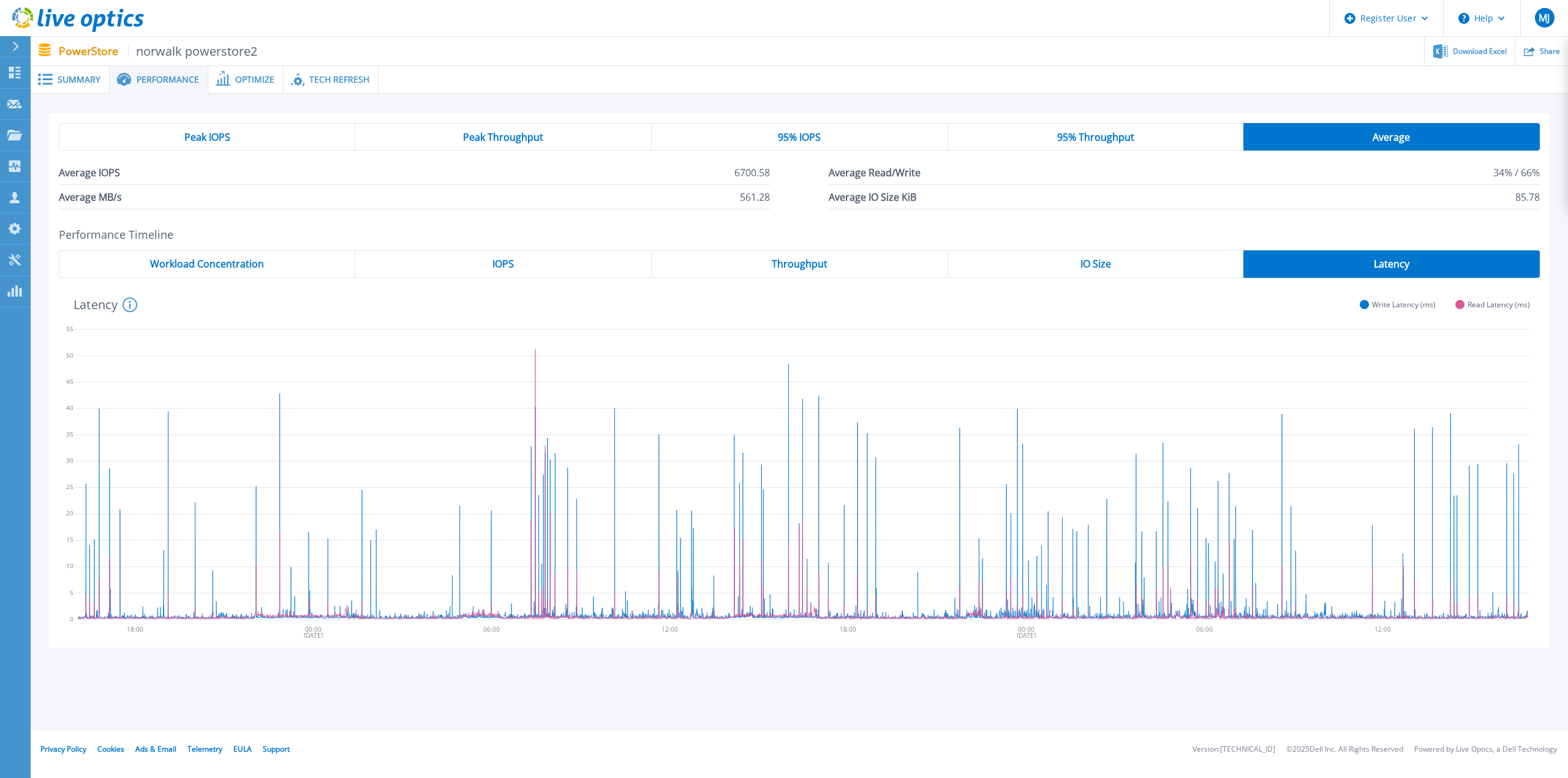
click at [508, 266] on span "IOPS" at bounding box center [503, 263] width 21 height 10
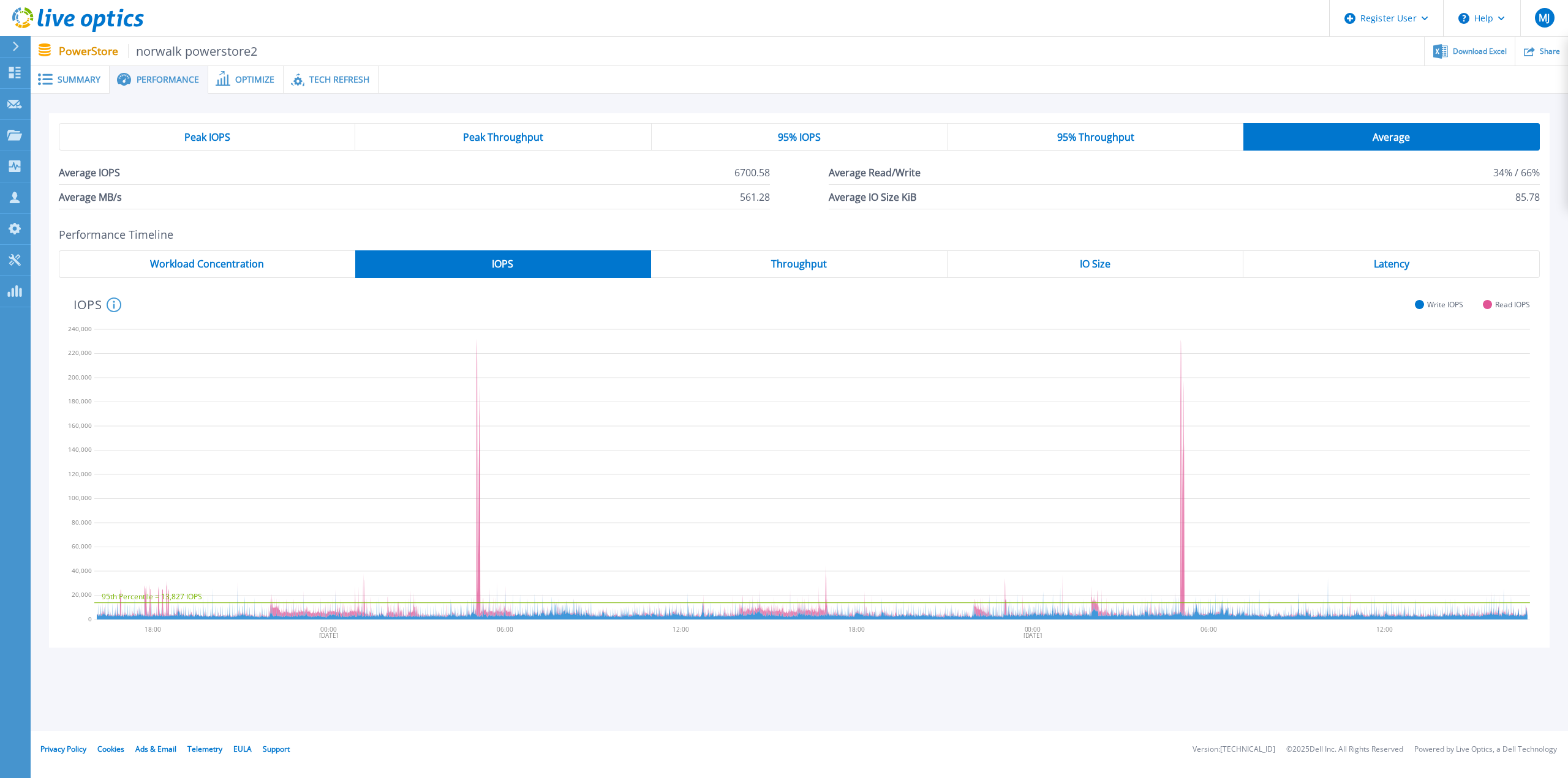
click at [1405, 264] on span "Latency" at bounding box center [1391, 263] width 36 height 10
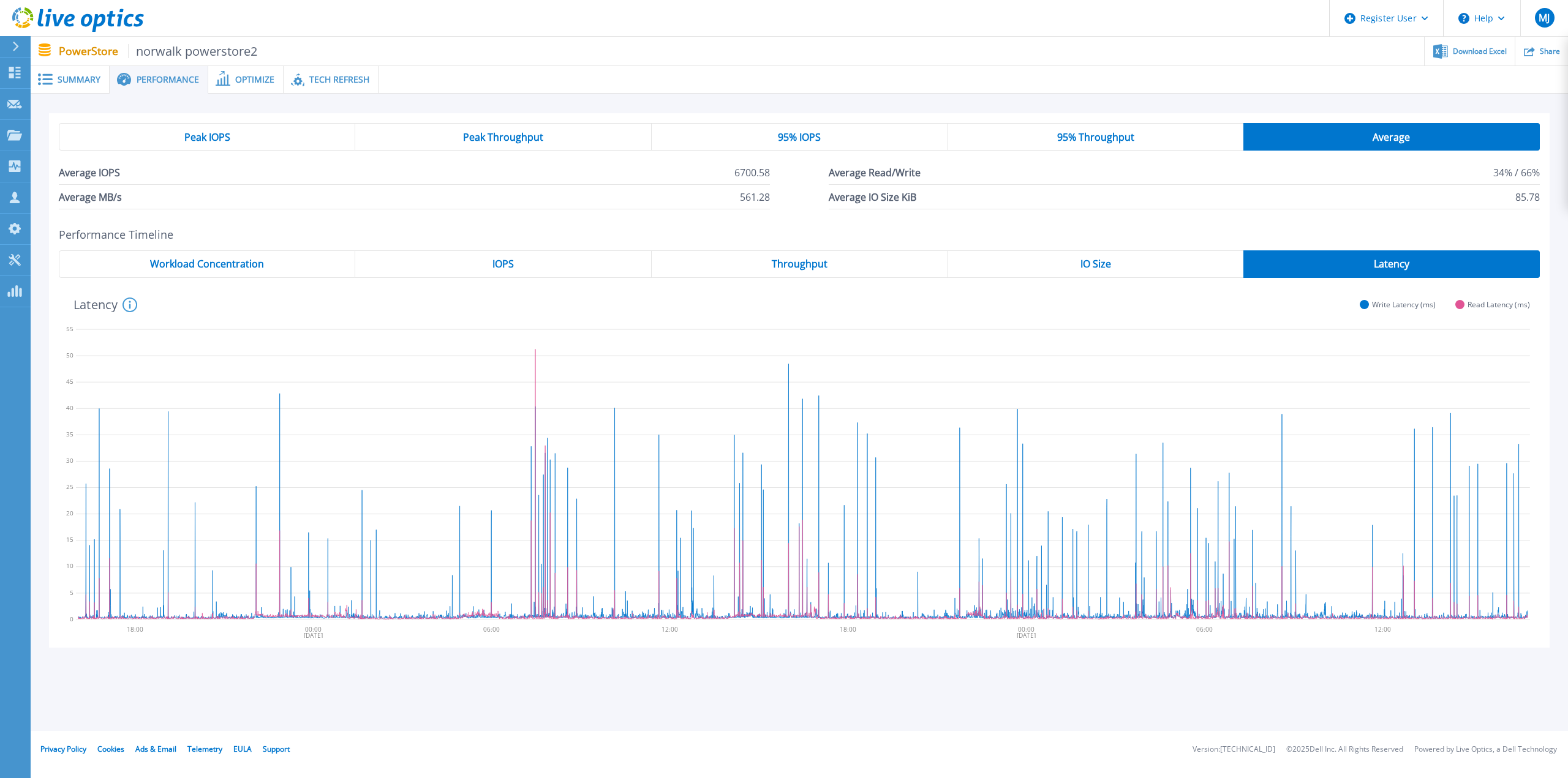
click at [521, 255] on div "IOPS" at bounding box center [503, 264] width 297 height 27
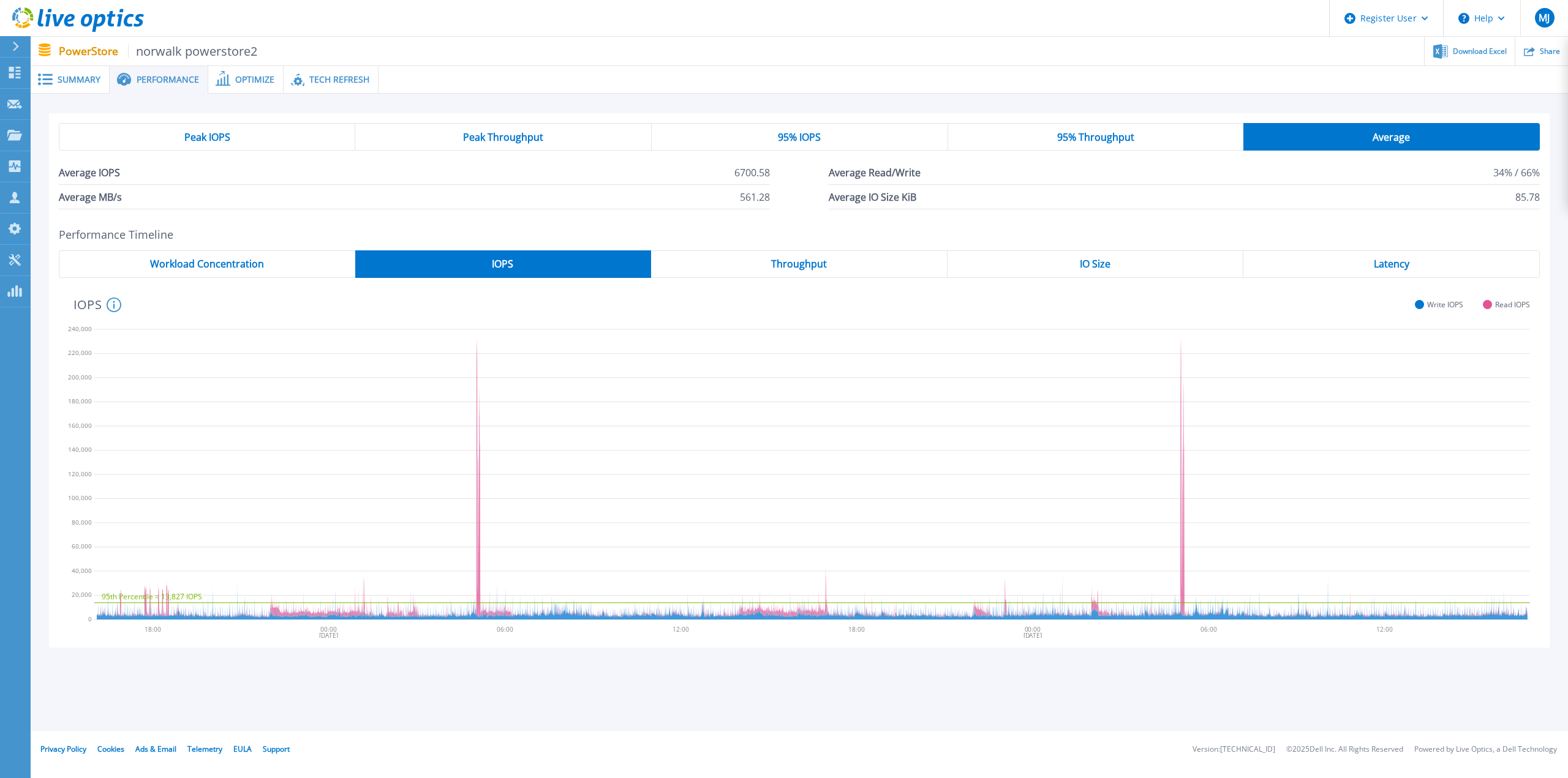
click at [804, 268] on span "Throughput" at bounding box center [798, 263] width 55 height 10
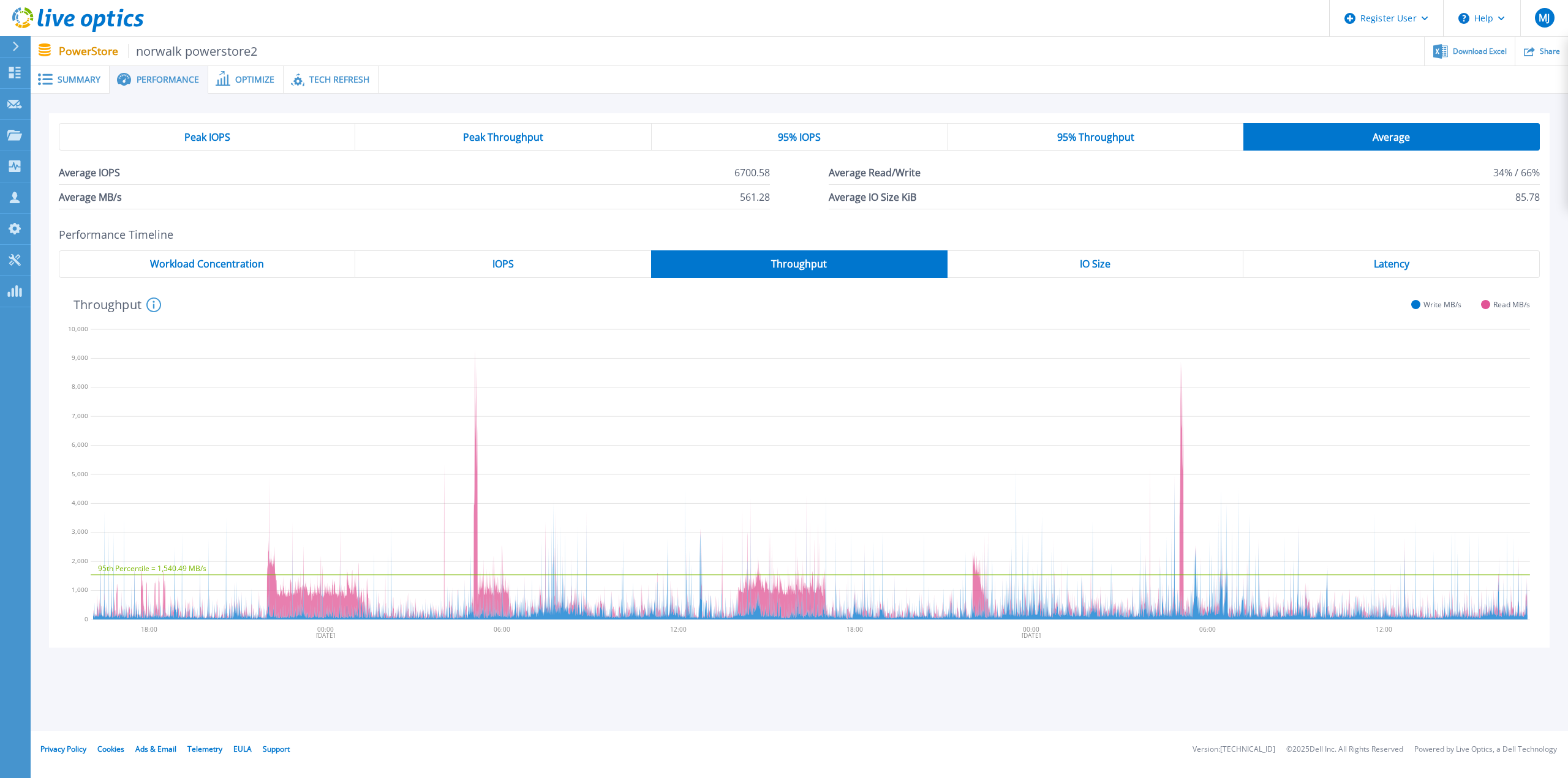
click at [198, 268] on span "Workload Concentration" at bounding box center [207, 263] width 114 height 10
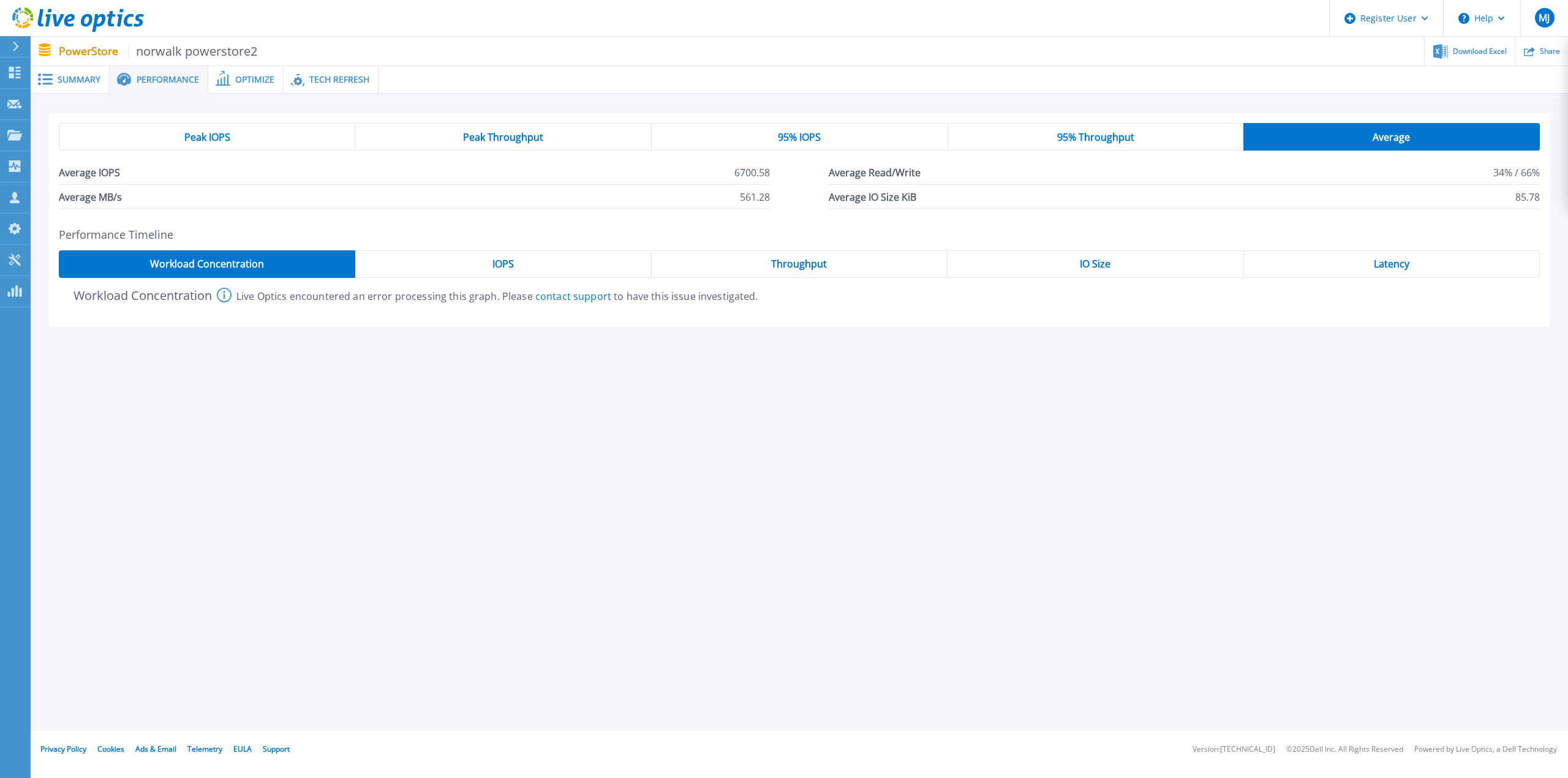
click at [483, 262] on div "IOPS" at bounding box center [503, 264] width 296 height 27
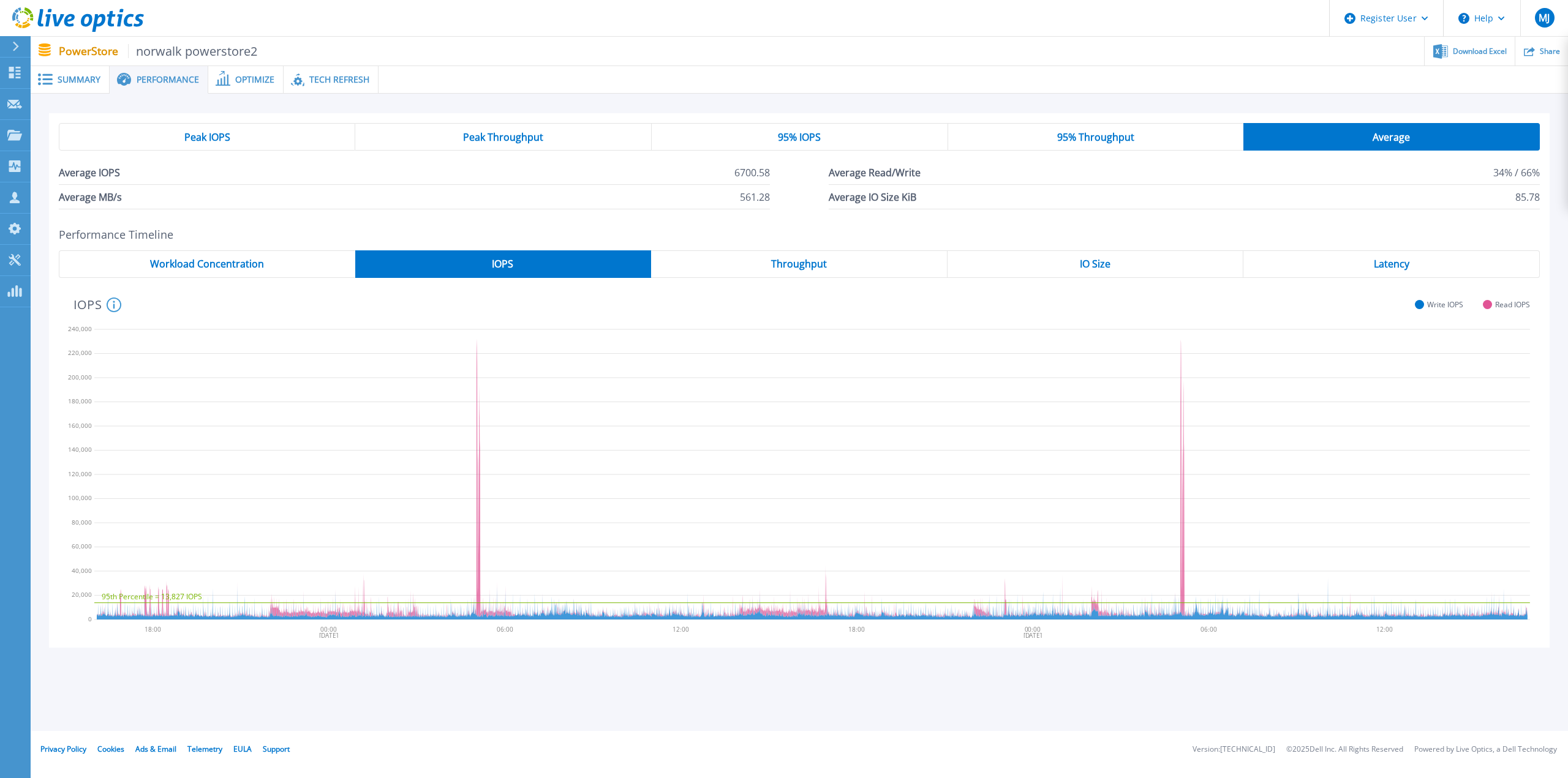
click at [817, 266] on span "Throughput" at bounding box center [798, 263] width 55 height 10
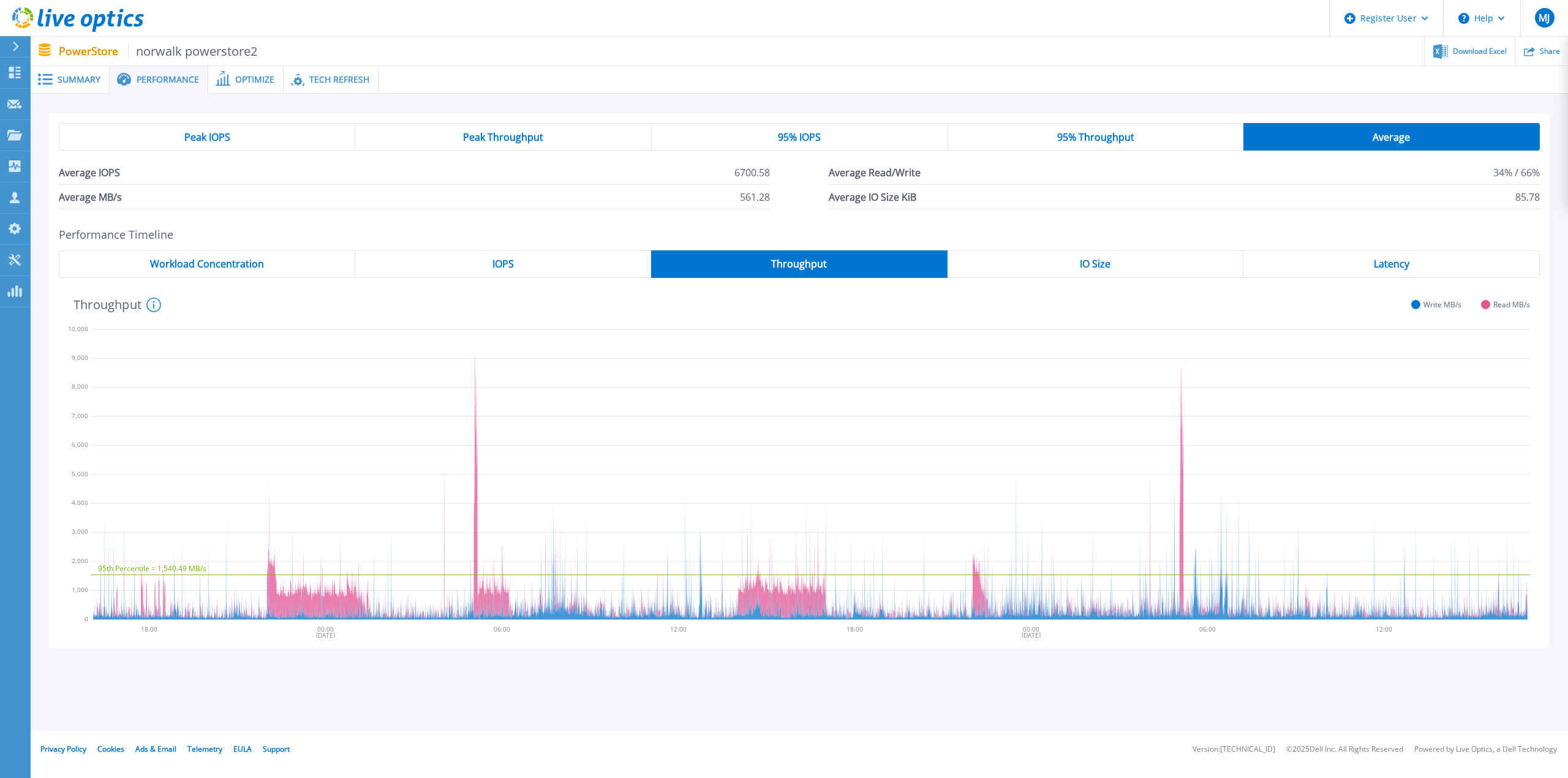
click at [530, 271] on div "IOPS" at bounding box center [503, 264] width 296 height 27
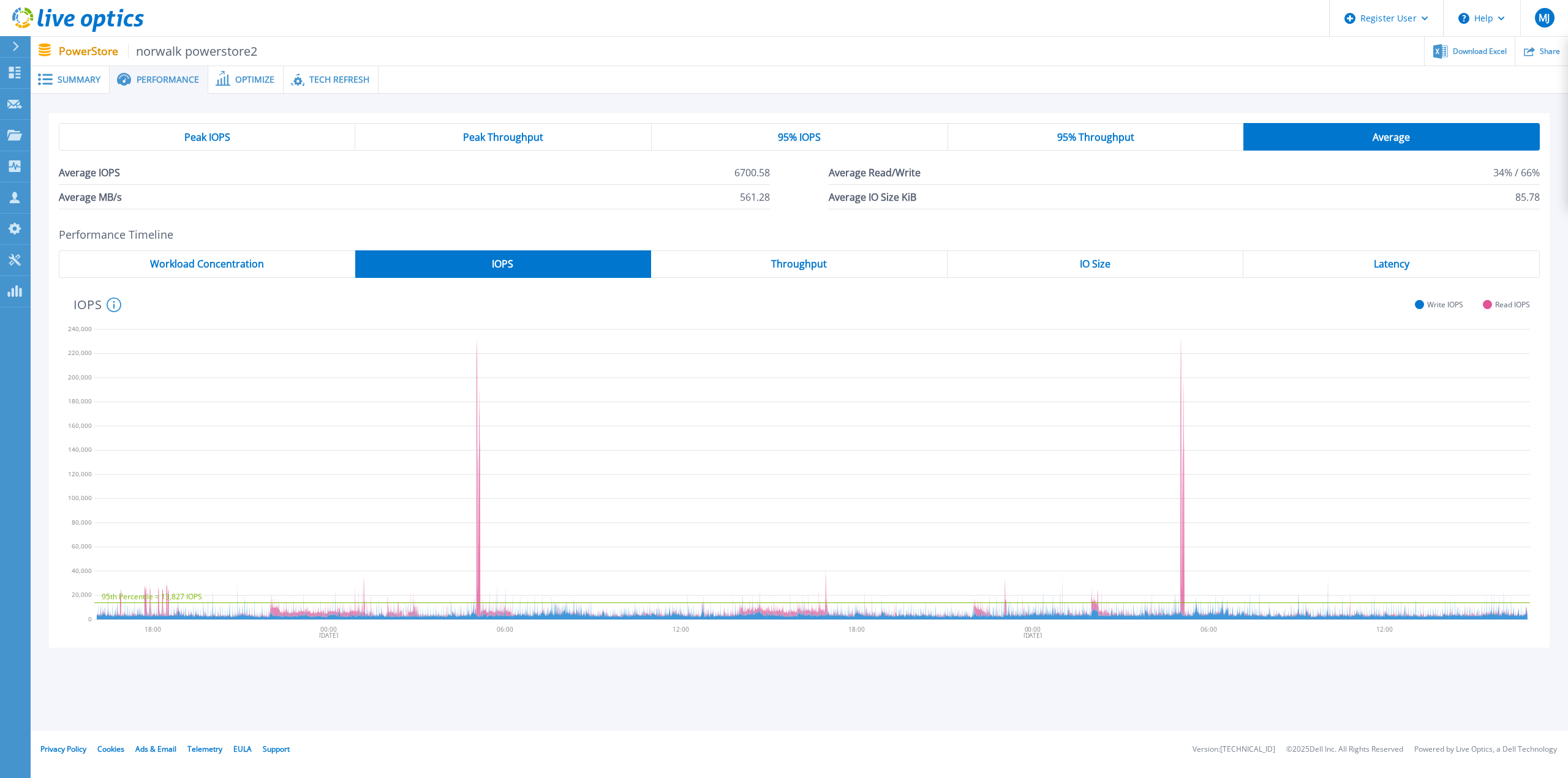
click at [836, 267] on div "Throughput" at bounding box center [799, 264] width 297 height 27
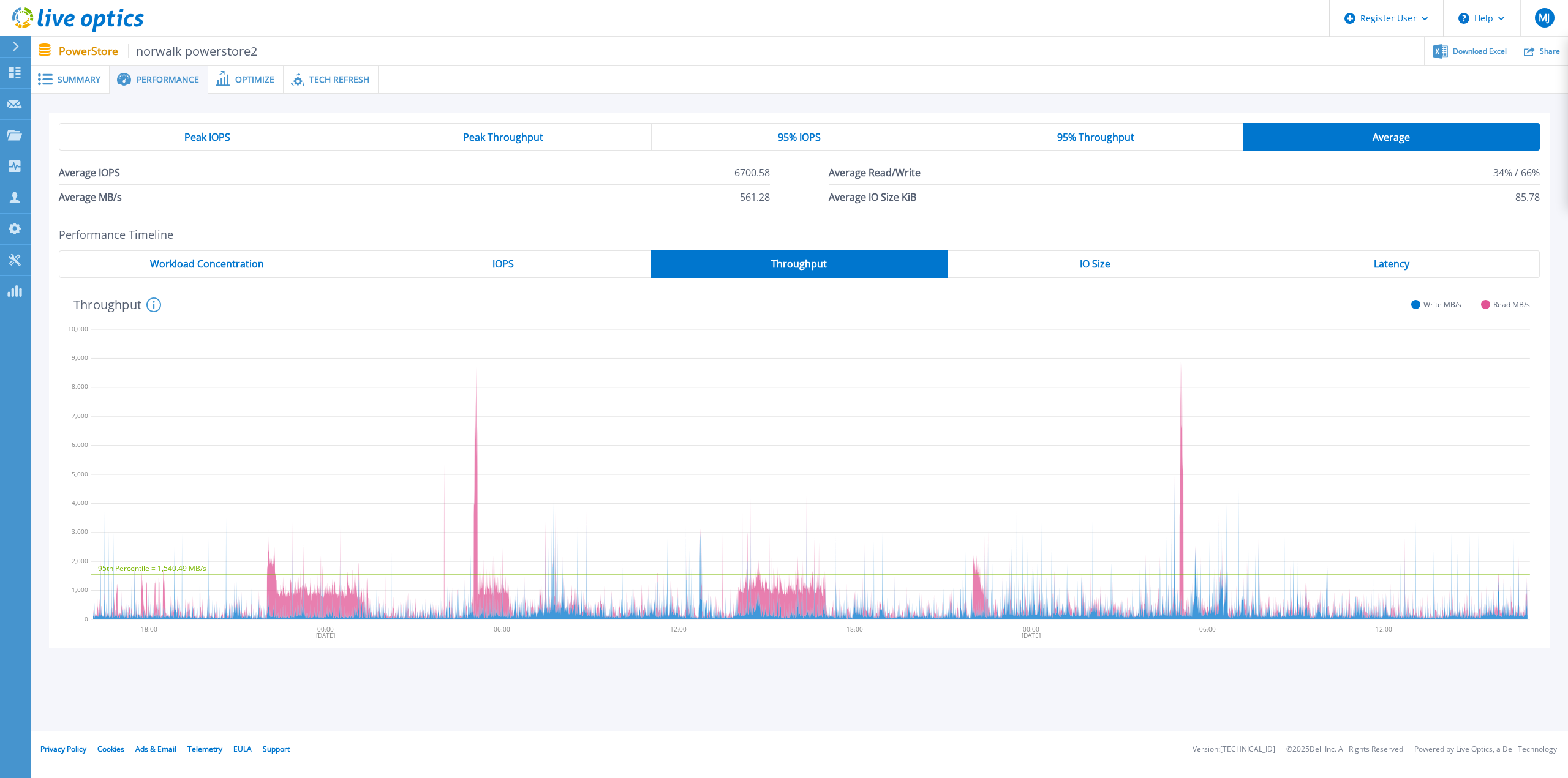
click at [1385, 262] on span "Latency" at bounding box center [1391, 263] width 36 height 10
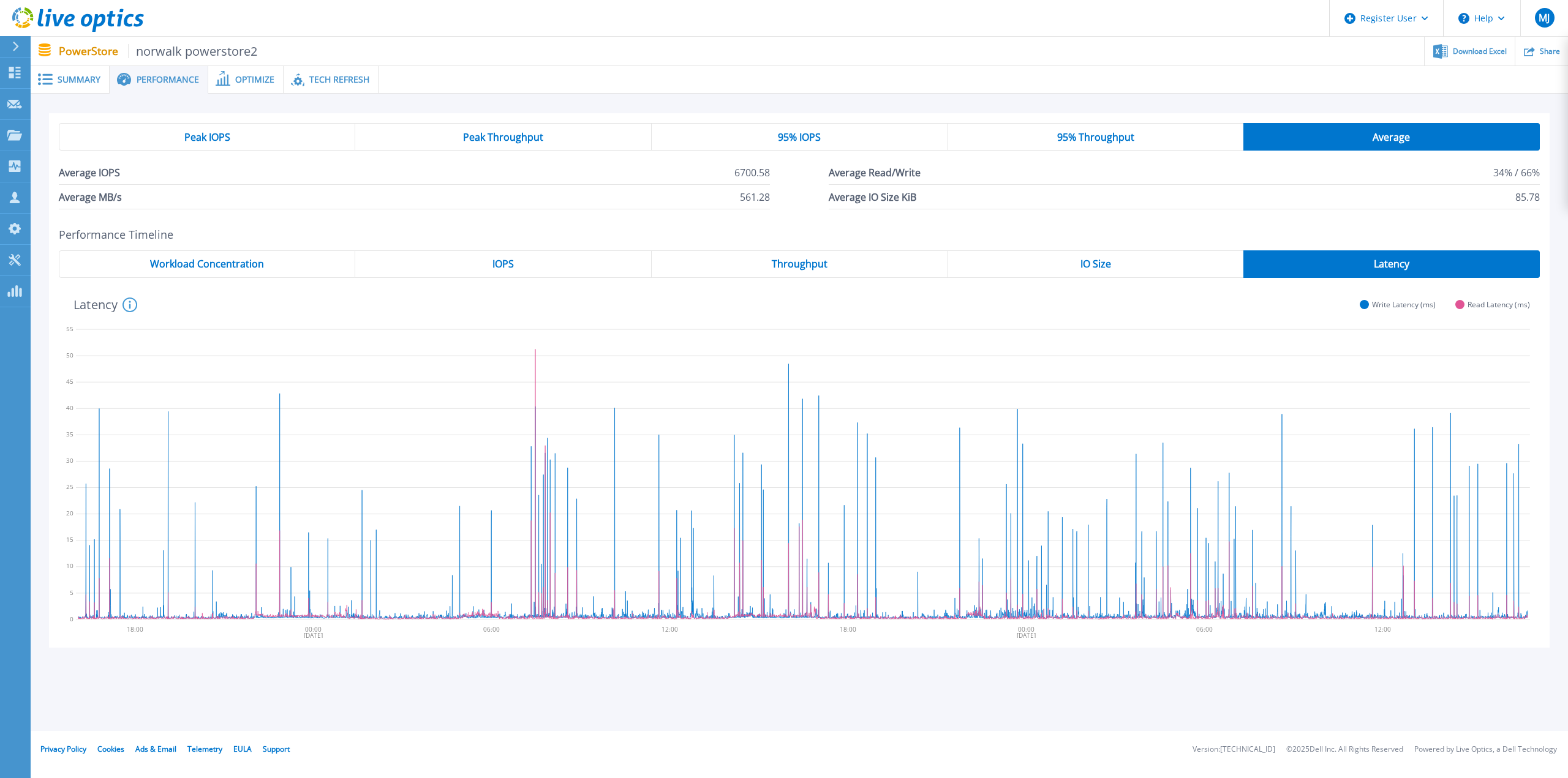
click at [833, 274] on div "Throughput" at bounding box center [799, 264] width 297 height 27
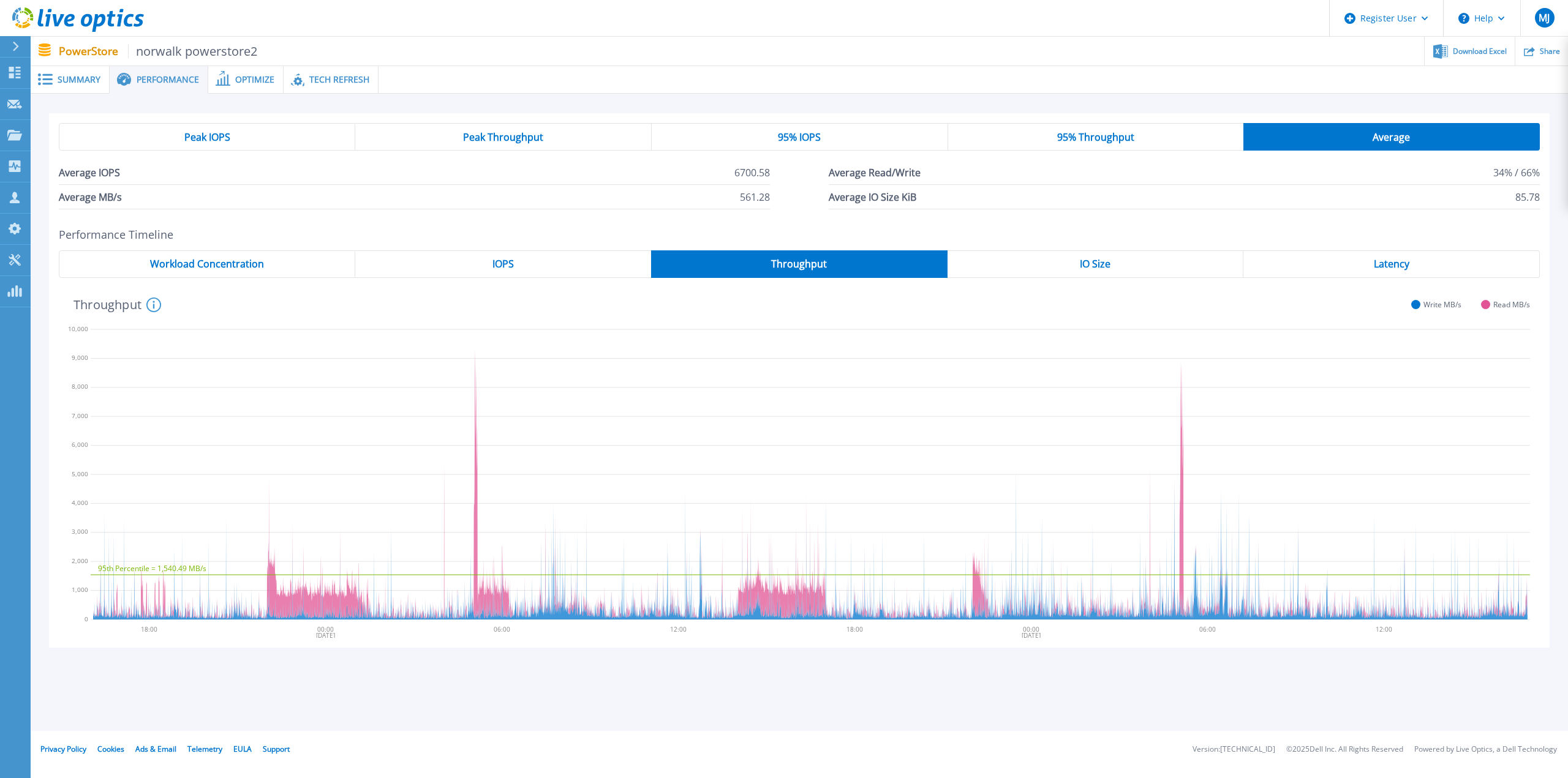
click at [1097, 269] on span "IO Size" at bounding box center [1094, 263] width 30 height 10
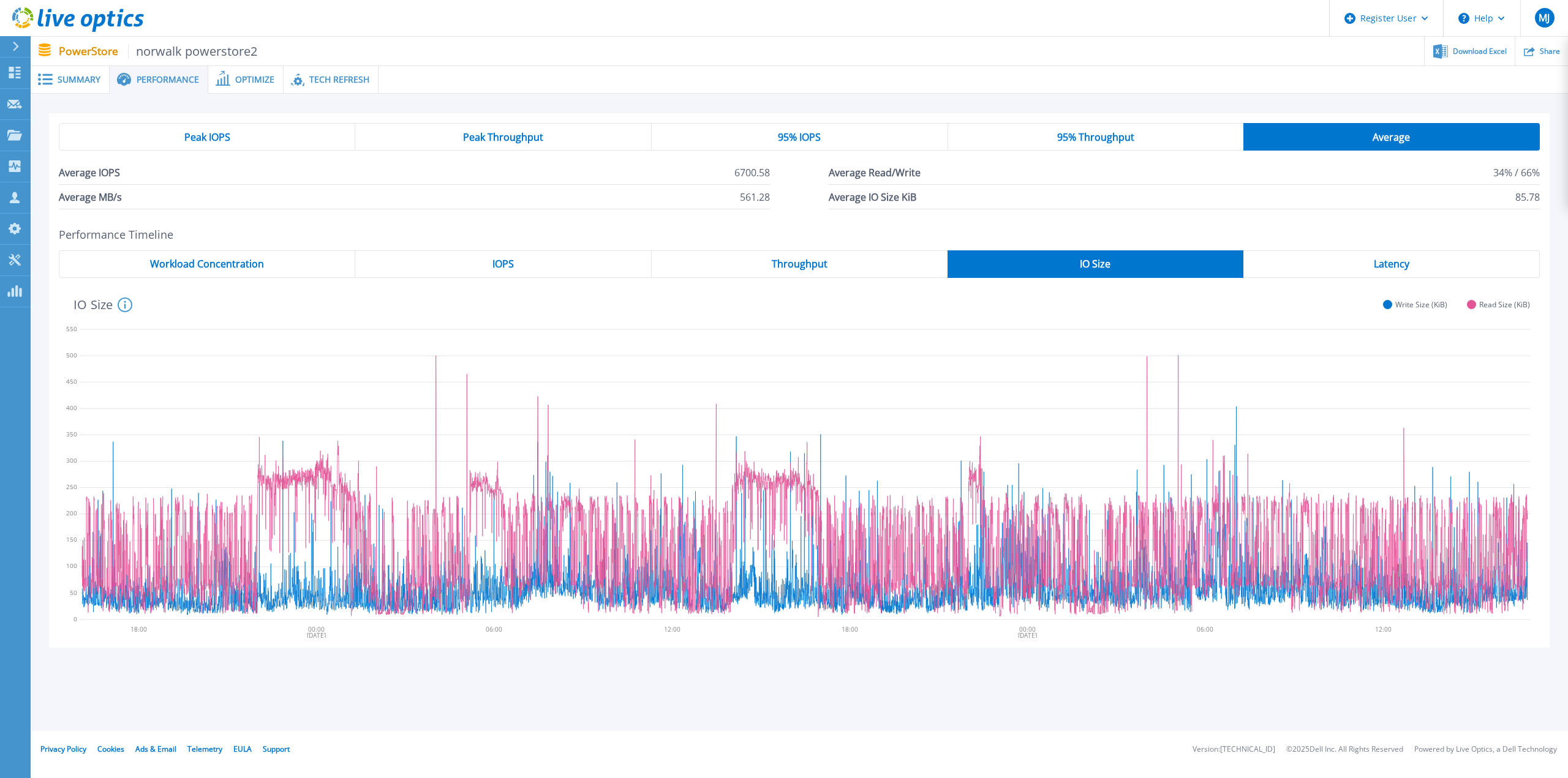
click at [826, 265] on span "Throughput" at bounding box center [799, 263] width 55 height 10
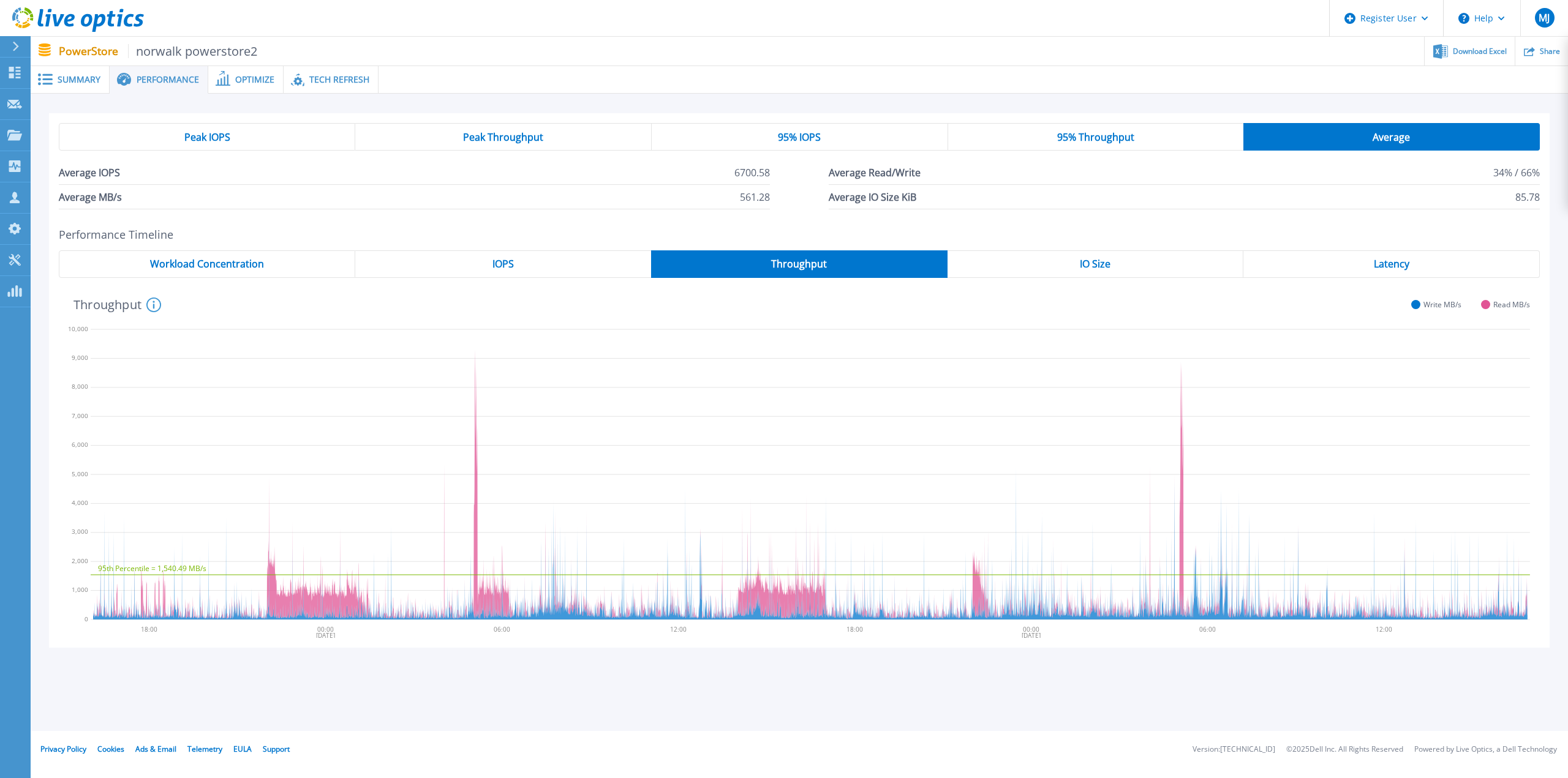
click at [1400, 267] on span "Latency" at bounding box center [1391, 263] width 36 height 10
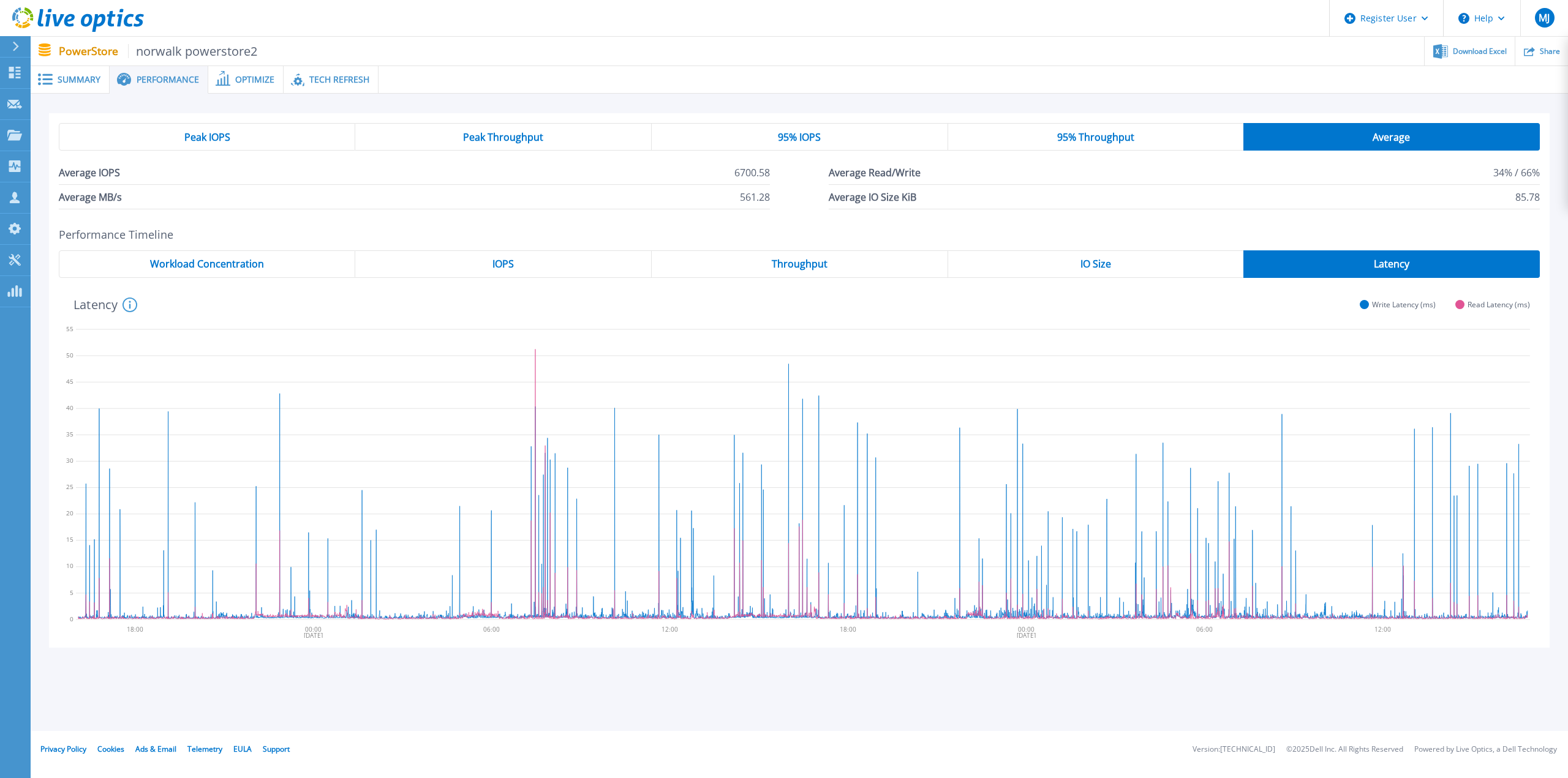
click at [783, 263] on span "Throughput" at bounding box center [799, 263] width 55 height 10
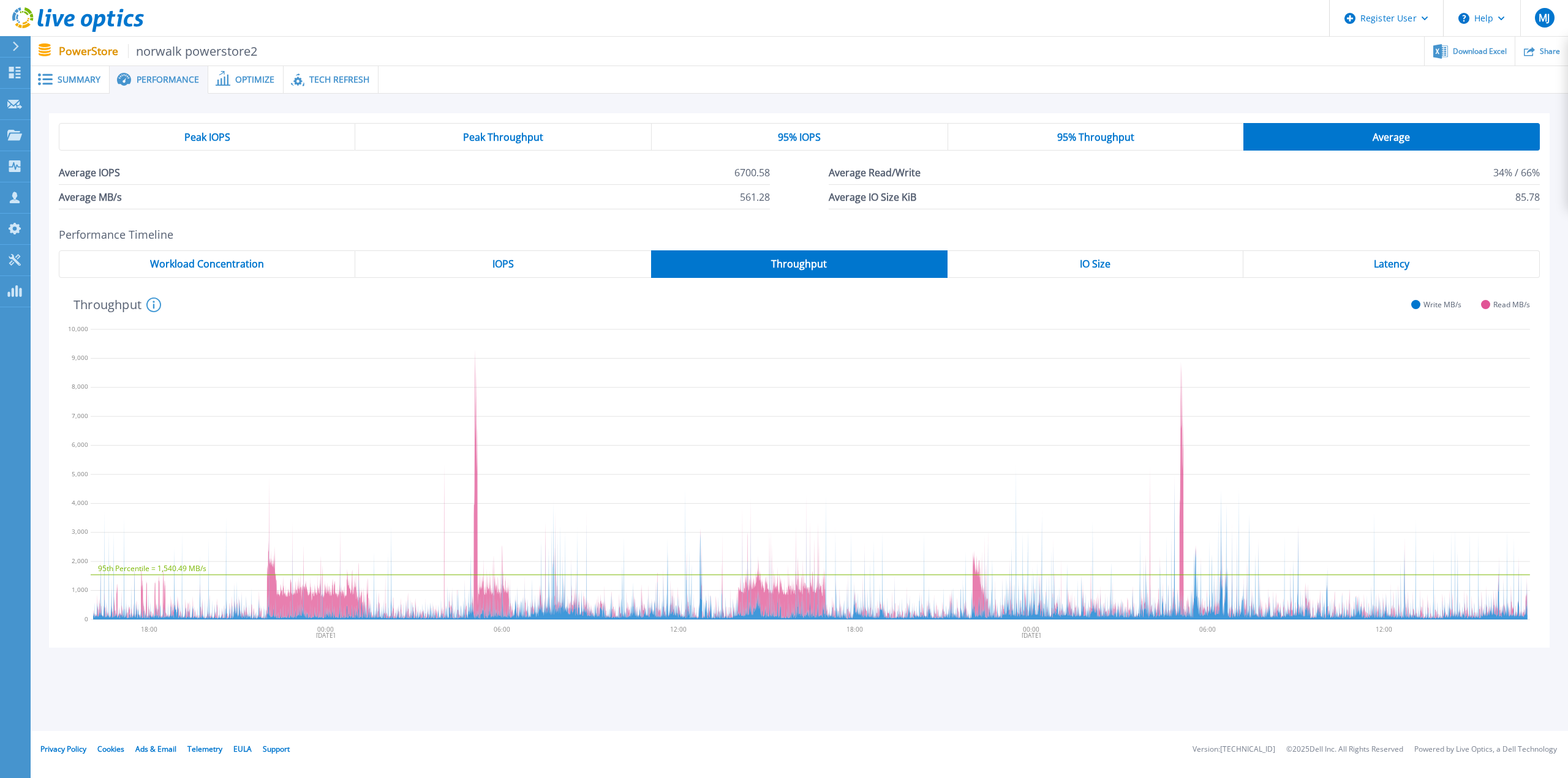
click at [1393, 265] on span "Latency" at bounding box center [1391, 263] width 36 height 10
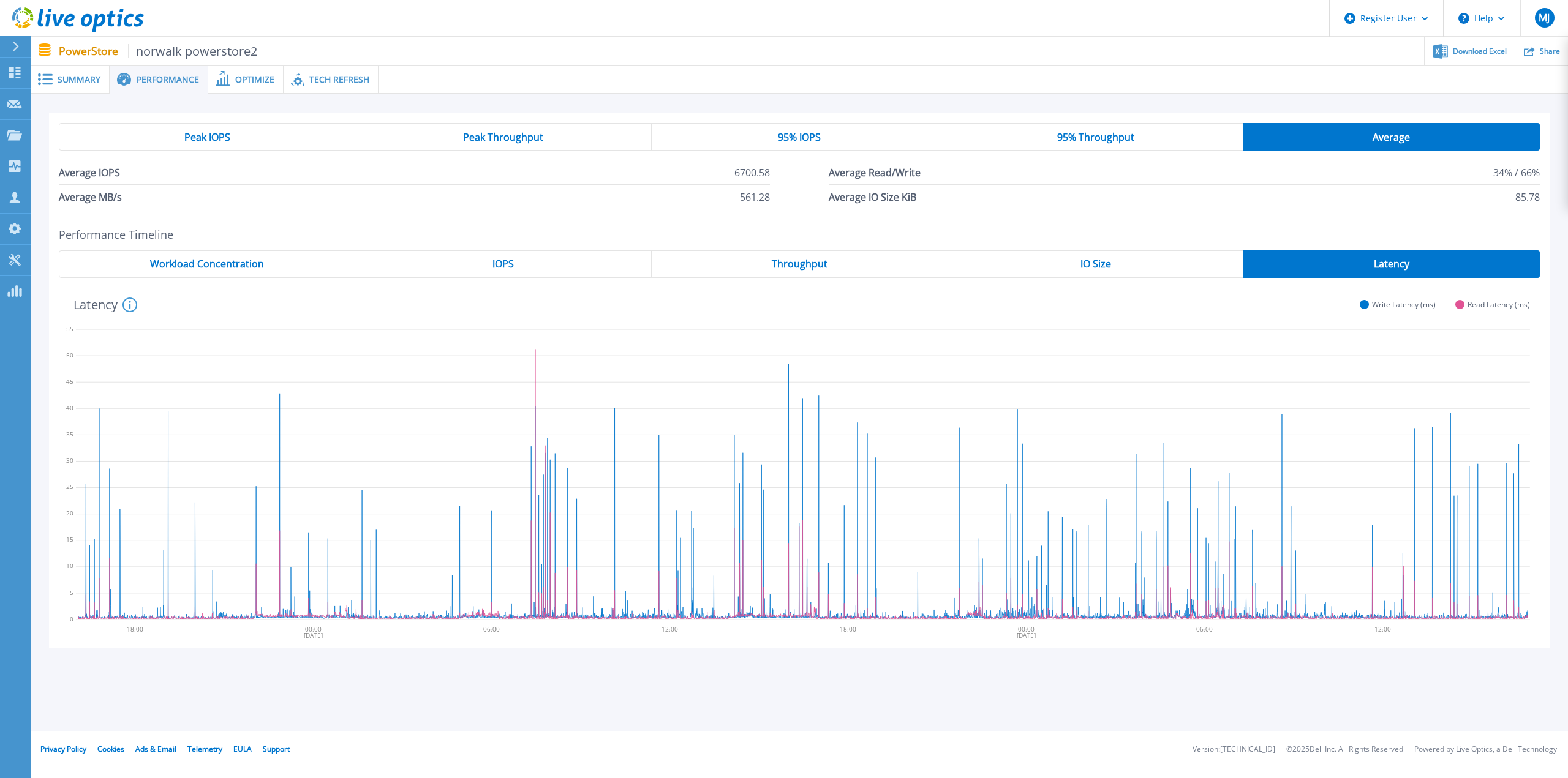
click at [1101, 150] on div "95% Throughput" at bounding box center [1096, 137] width 296 height 27
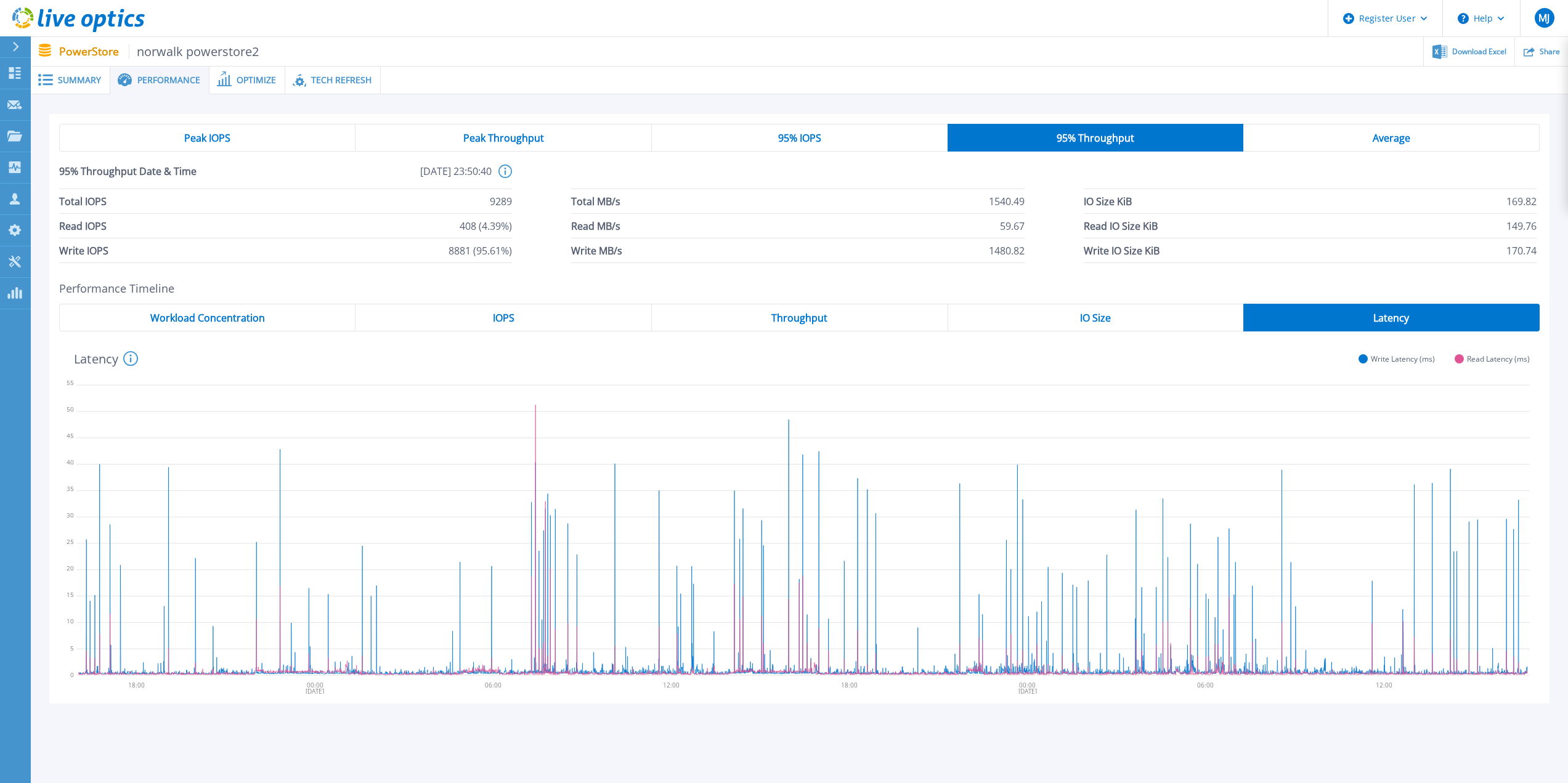
click at [254, 79] on span "Optimize" at bounding box center [257, 79] width 40 height 8
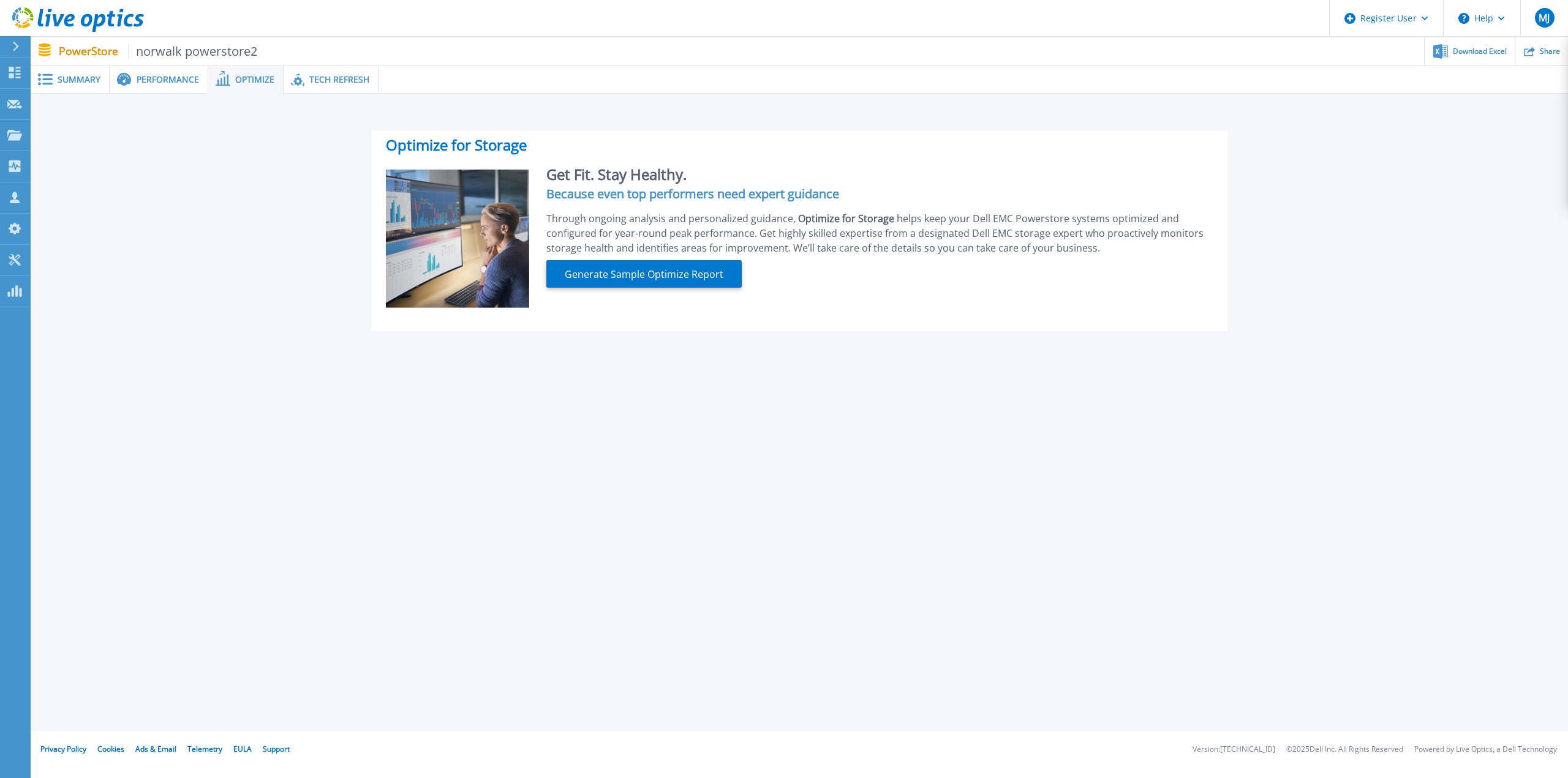
click at [320, 78] on span "Tech Refresh" at bounding box center [338, 79] width 60 height 8
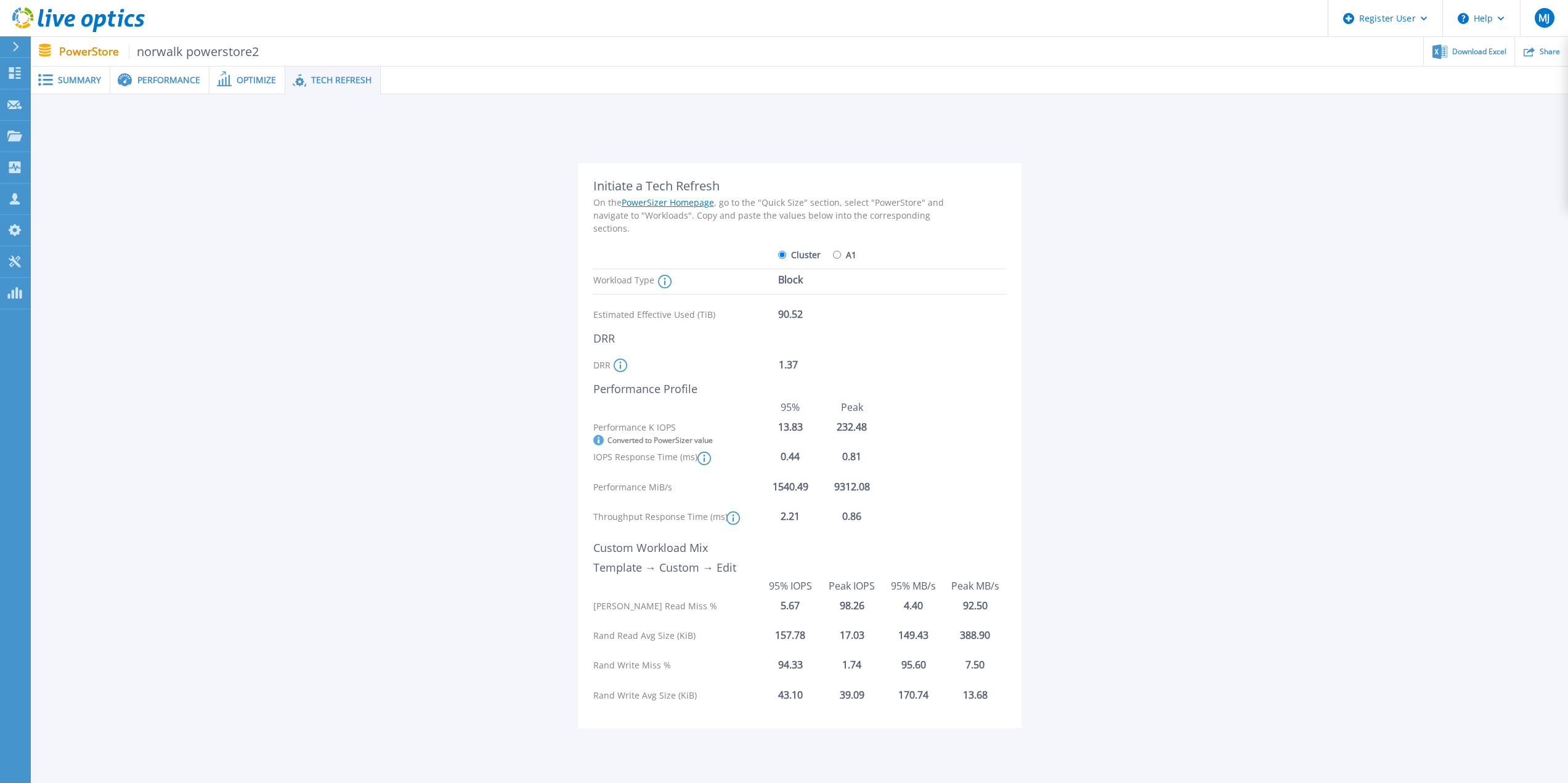
click at [837, 254] on input "A1" at bounding box center [837, 254] width 8 height 8
radio input "true"
click at [780, 254] on input "Cluster" at bounding box center [782, 254] width 8 height 8
radio input "true"
radio input "false"
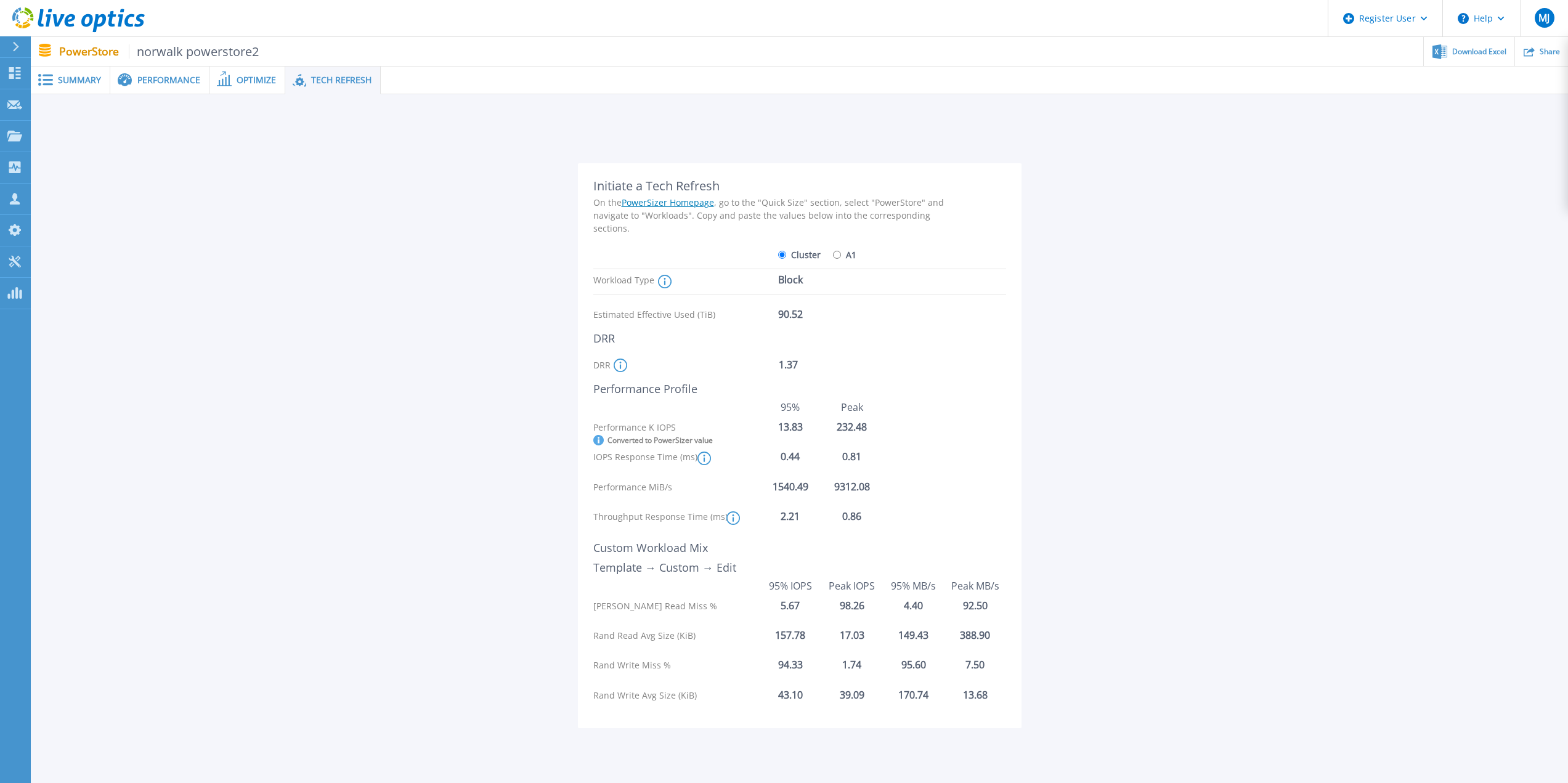
click at [251, 87] on div "Optimize" at bounding box center [247, 80] width 76 height 28
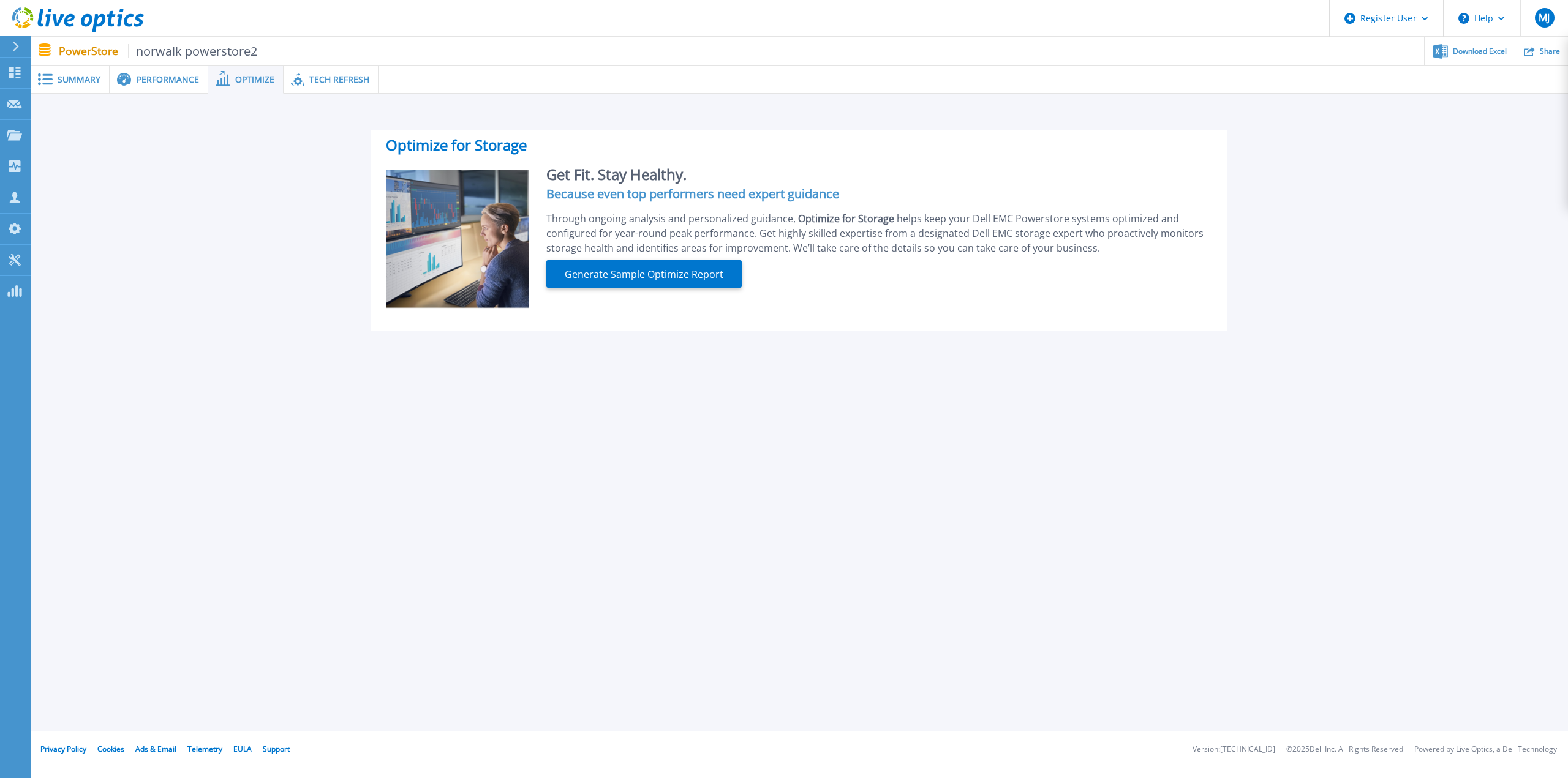
click at [171, 85] on div "Performance" at bounding box center [159, 80] width 99 height 27
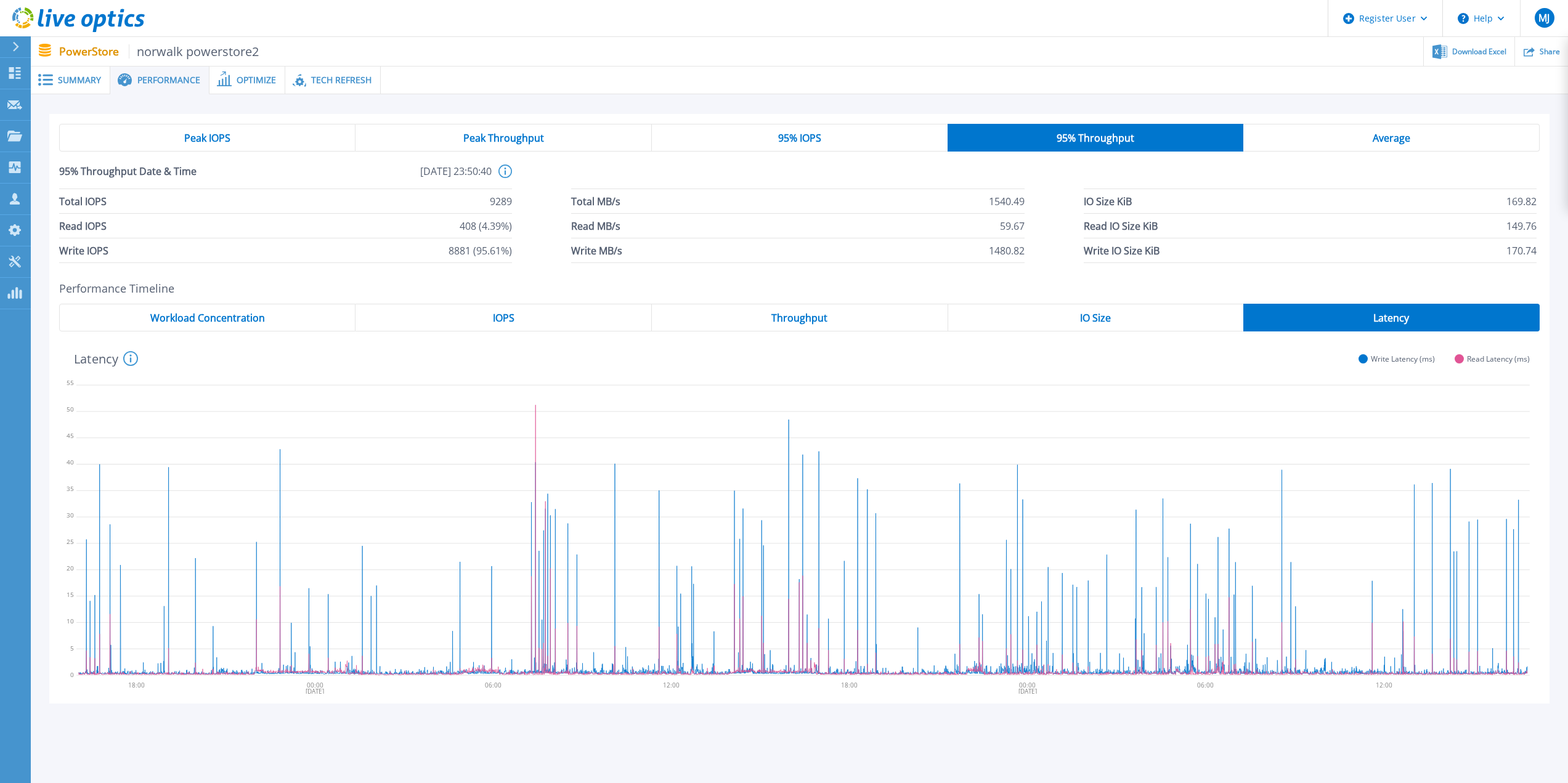
click at [75, 86] on div "Summary" at bounding box center [70, 80] width 79 height 28
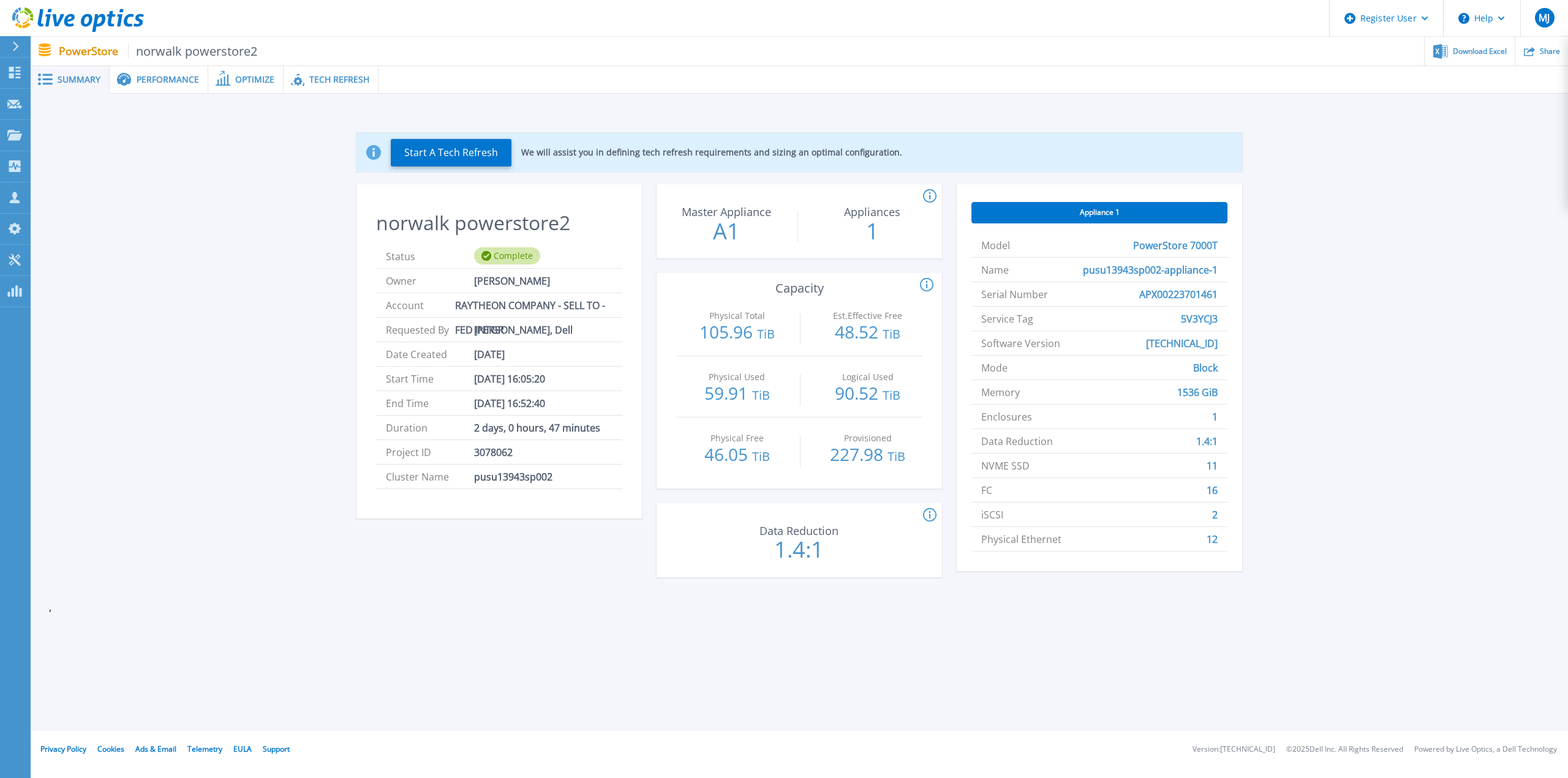
click at [328, 80] on span "Tech Refresh" at bounding box center [338, 79] width 60 height 8
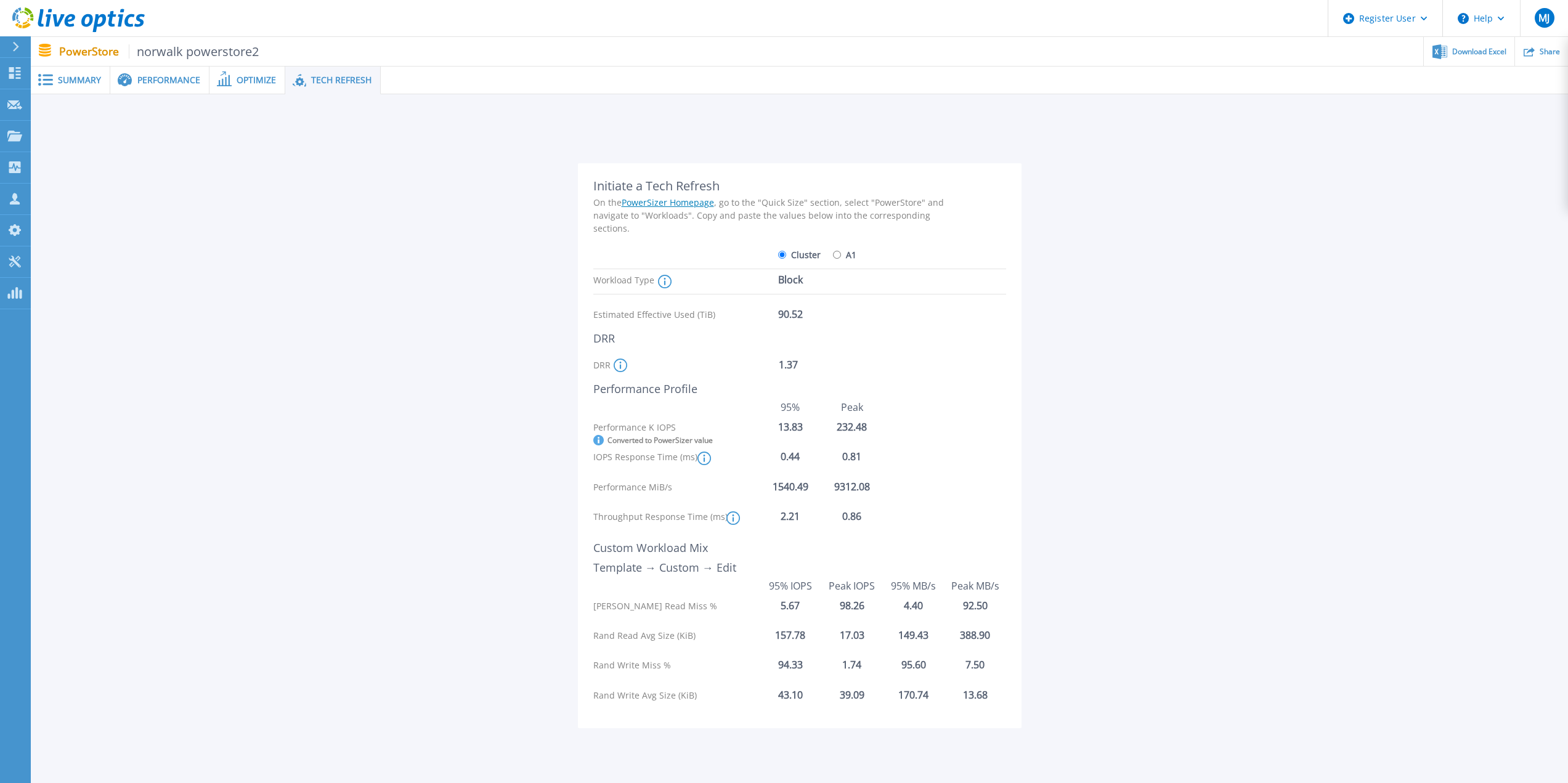
click at [62, 78] on span "Summary" at bounding box center [79, 79] width 43 height 8
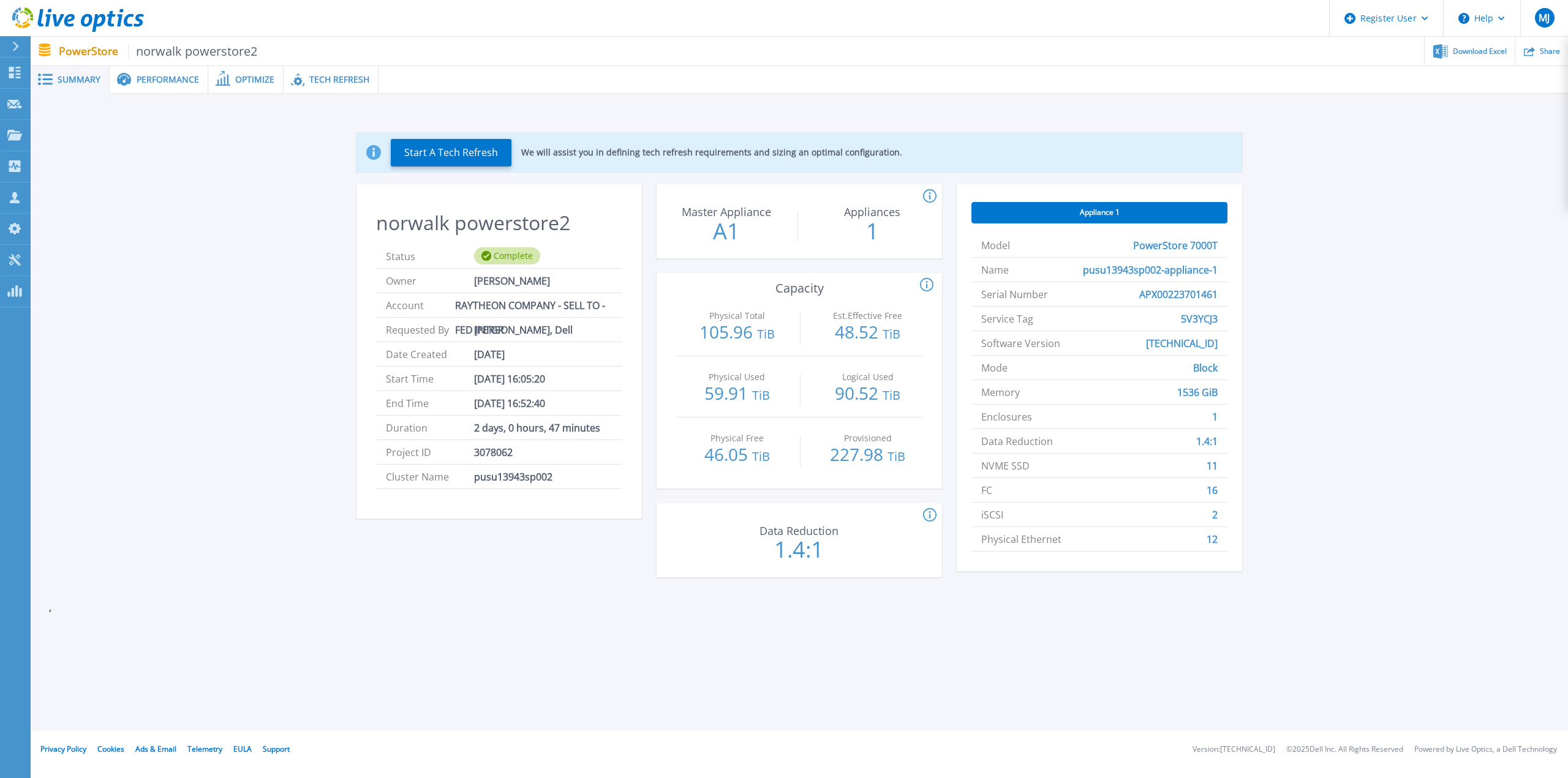
click at [159, 80] on span "Performance" at bounding box center [168, 79] width 62 height 8
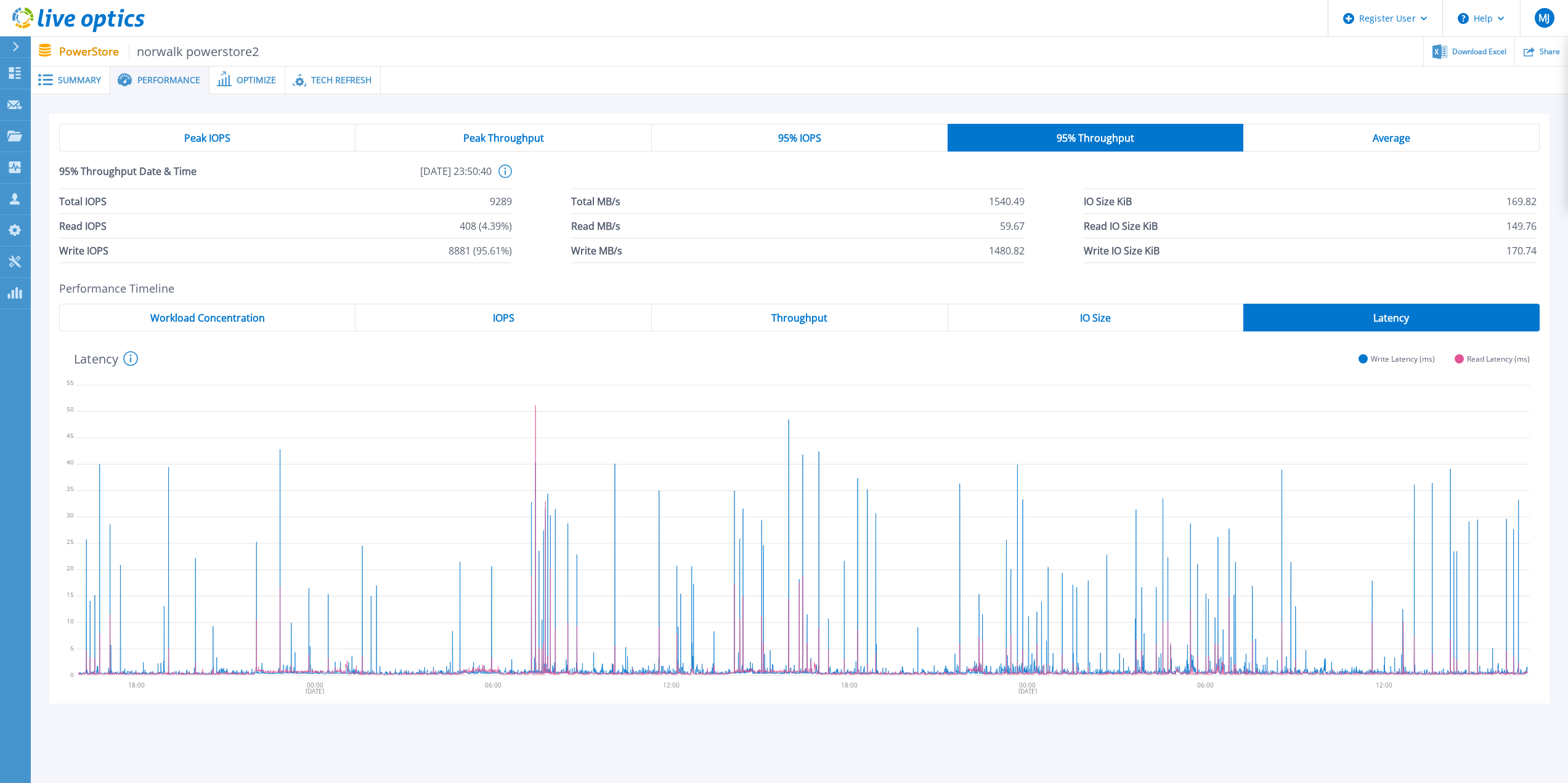
click at [237, 82] on span "Optimize" at bounding box center [257, 79] width 40 height 8
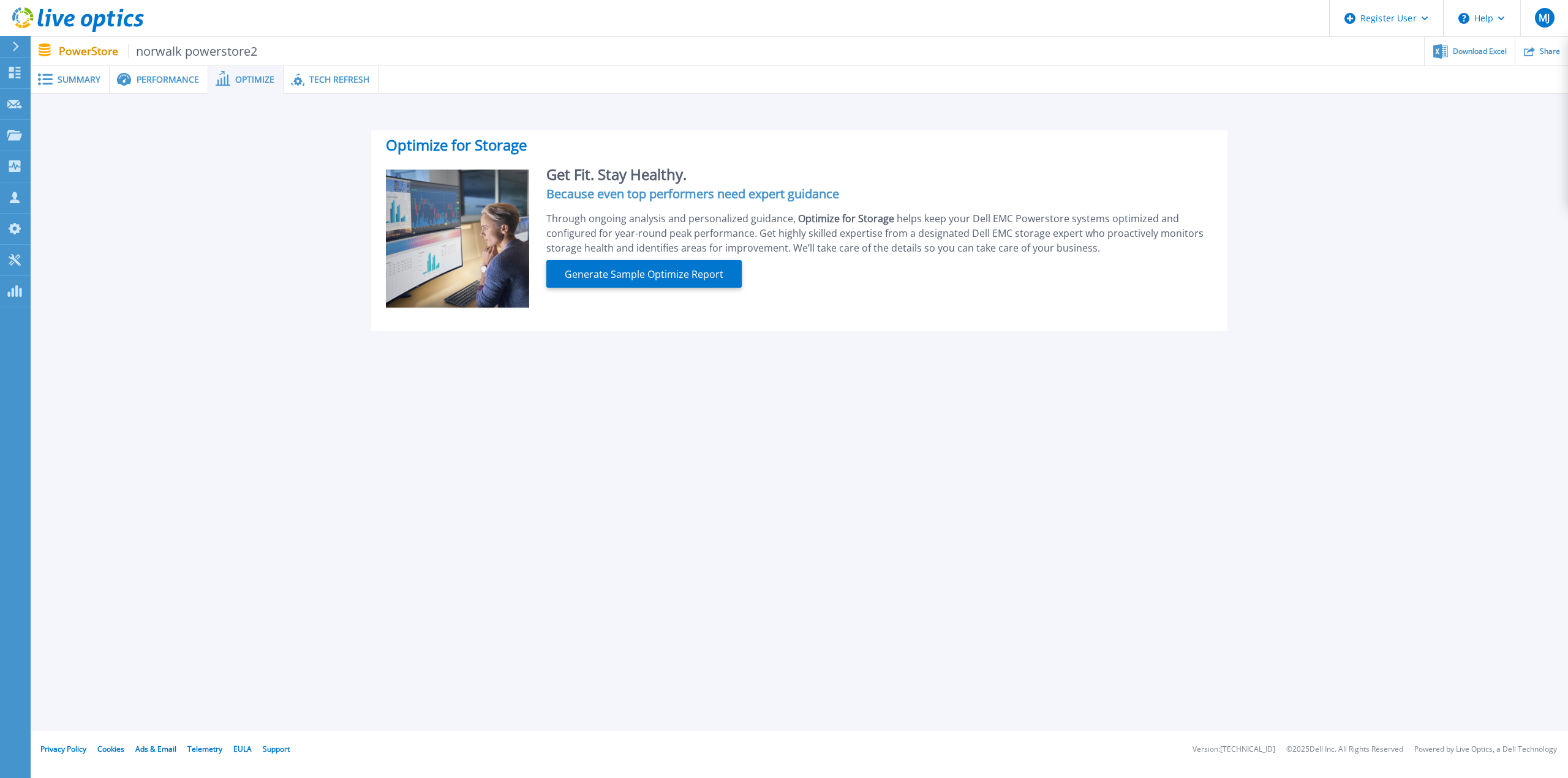
click at [163, 78] on span "Performance" at bounding box center [168, 79] width 62 height 8
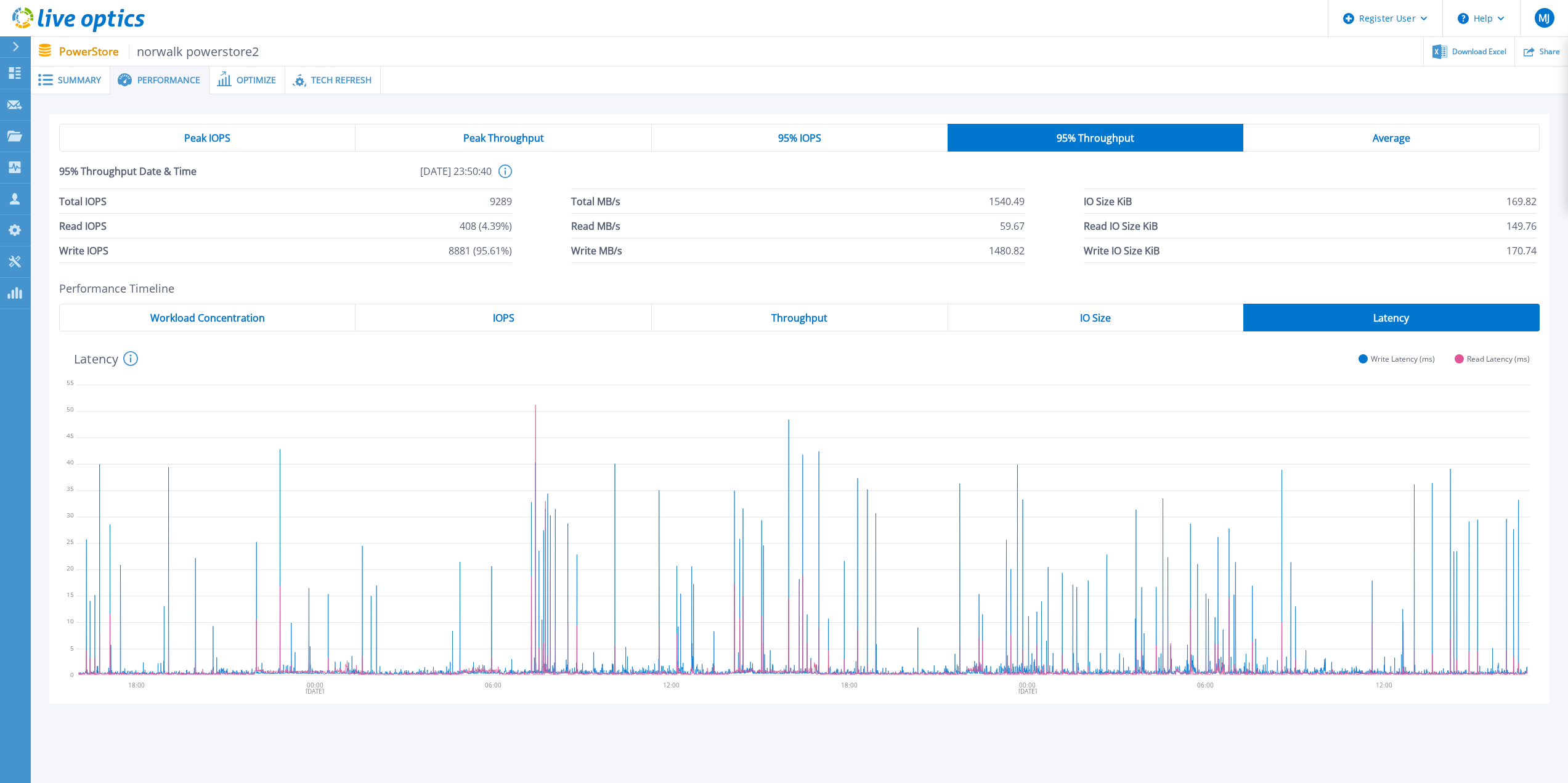
click at [239, 136] on div "Peak IOPS" at bounding box center [207, 138] width 296 height 28
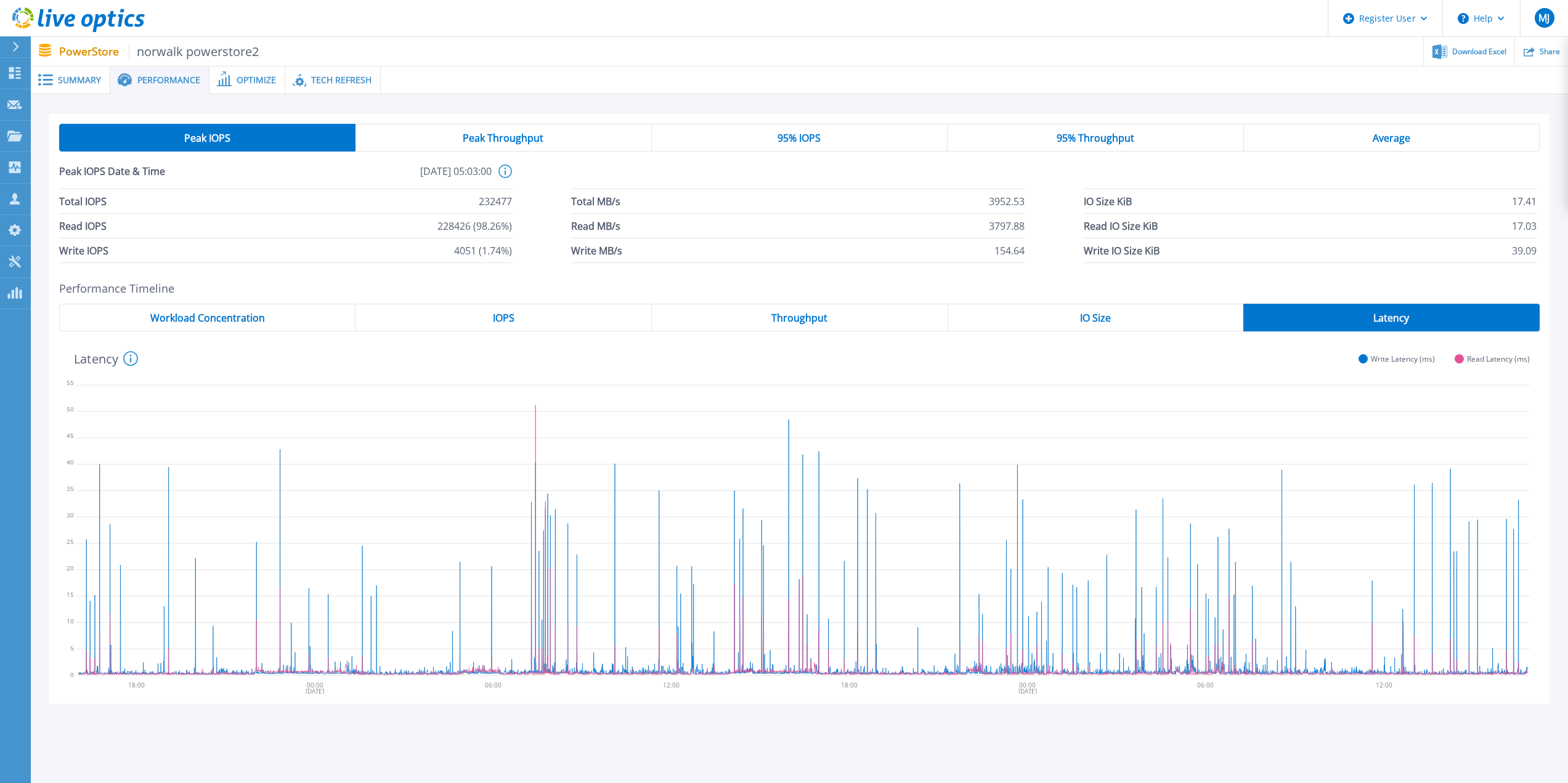
click at [510, 322] on span "IOPS" at bounding box center [503, 318] width 21 height 10
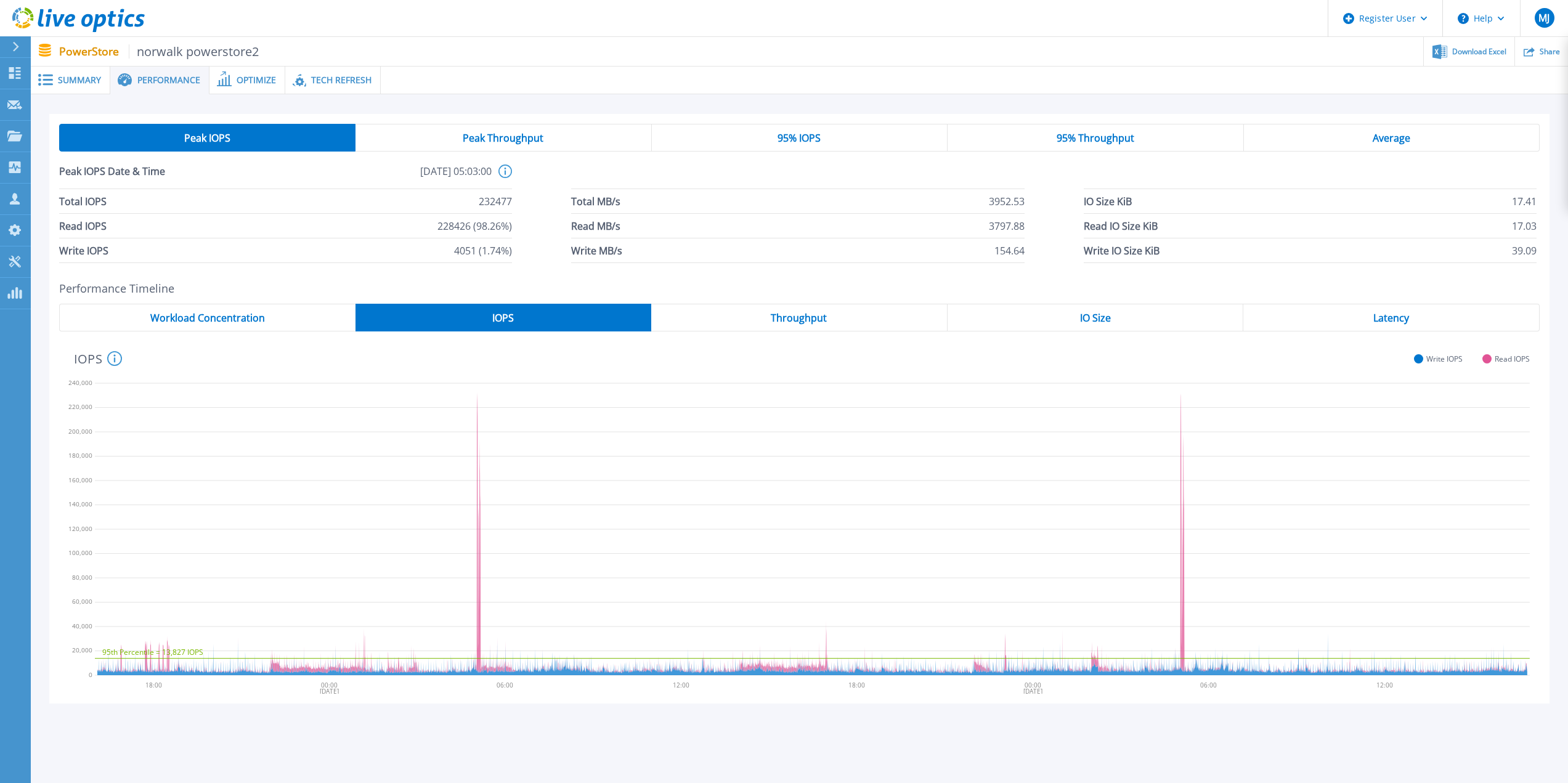
click at [780, 139] on span "95% IOPS" at bounding box center [799, 138] width 43 height 10
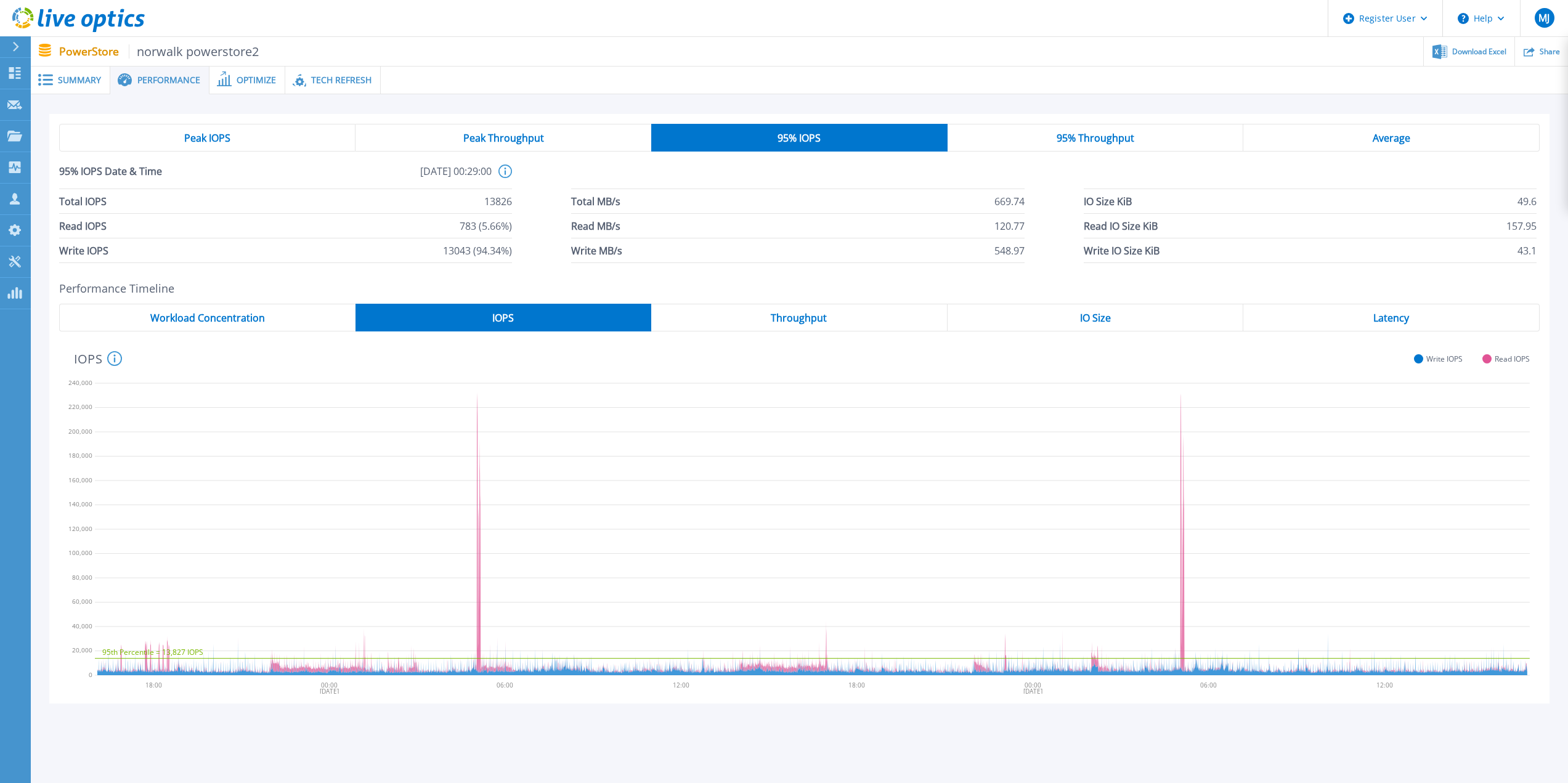
click at [209, 133] on span "Peak IOPS" at bounding box center [207, 138] width 47 height 10
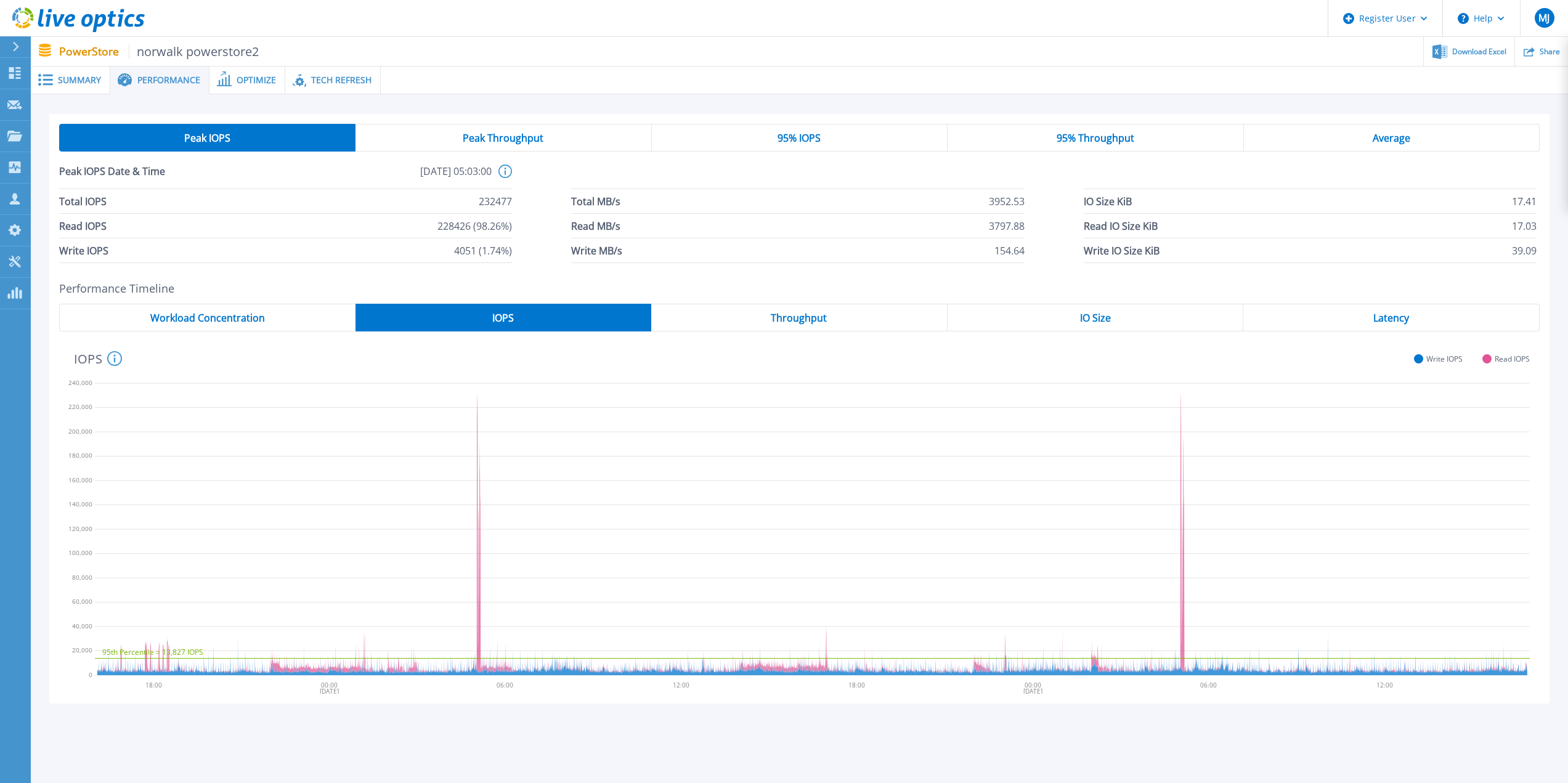
click at [771, 135] on div "95% IOPS" at bounding box center [800, 138] width 296 height 28
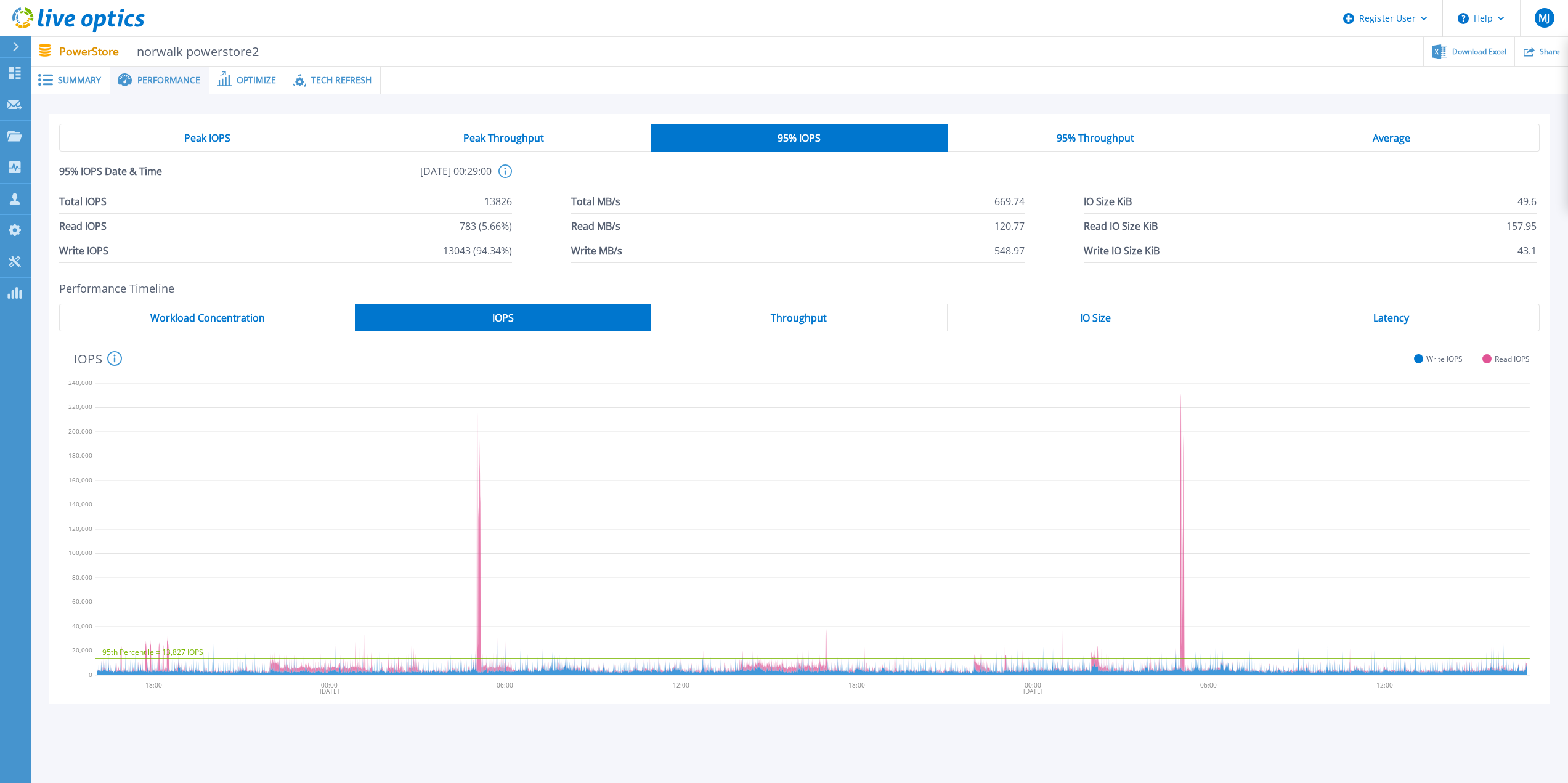
click at [1383, 138] on span "Average" at bounding box center [1392, 138] width 37 height 10
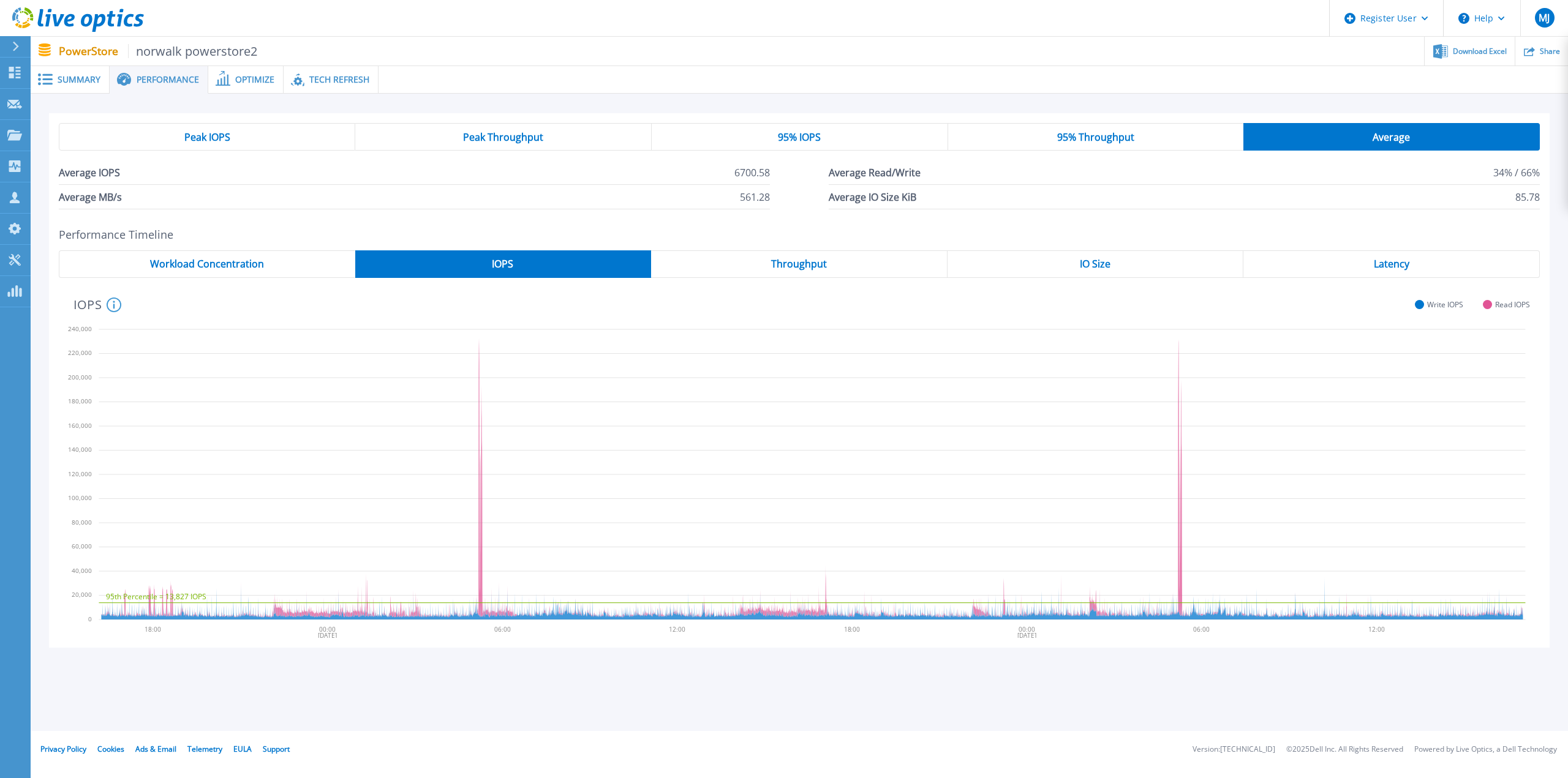
click at [210, 139] on span "Peak IOPS" at bounding box center [207, 137] width 46 height 10
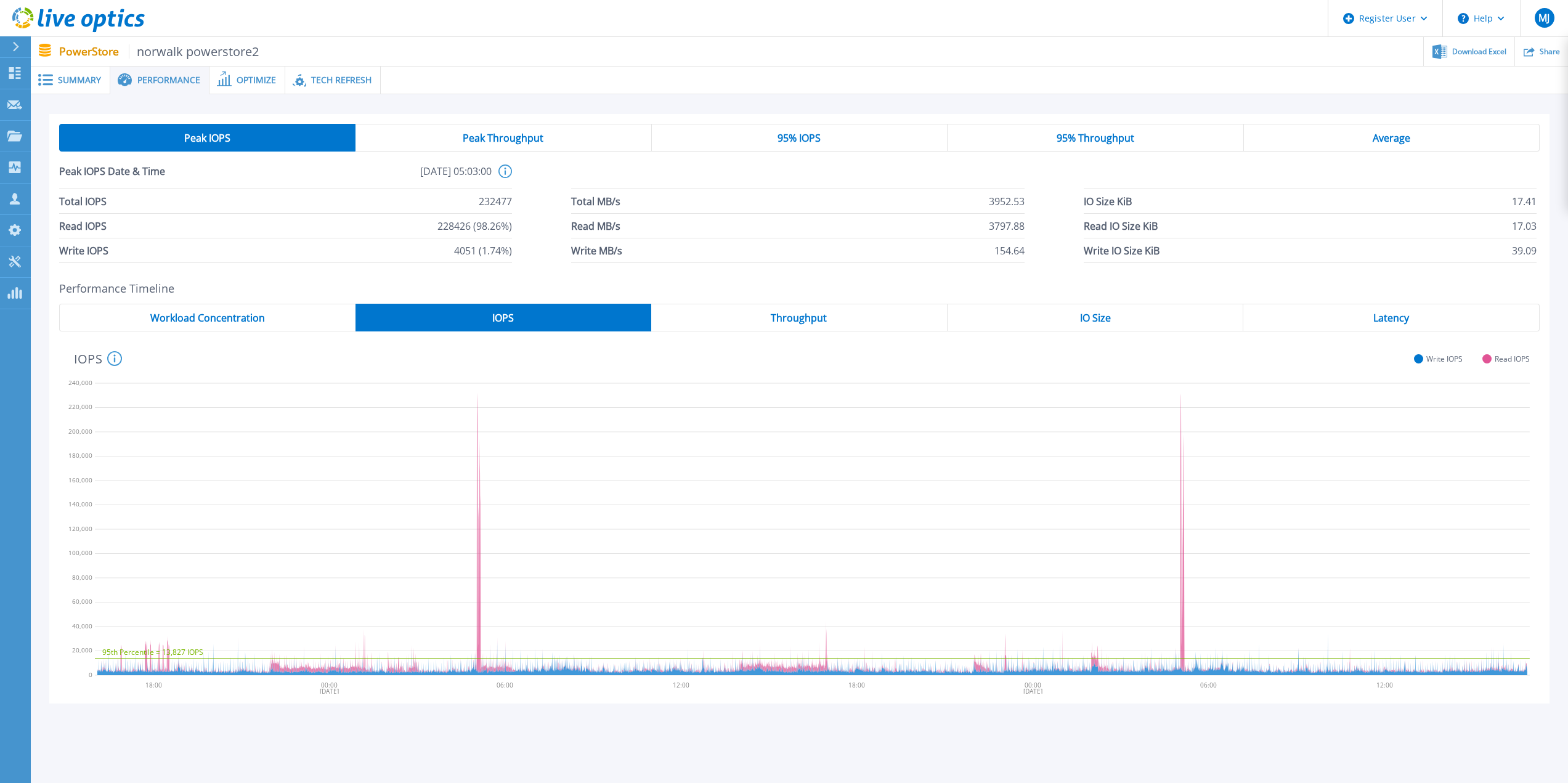
click at [1357, 140] on div "Average" at bounding box center [1392, 138] width 296 height 28
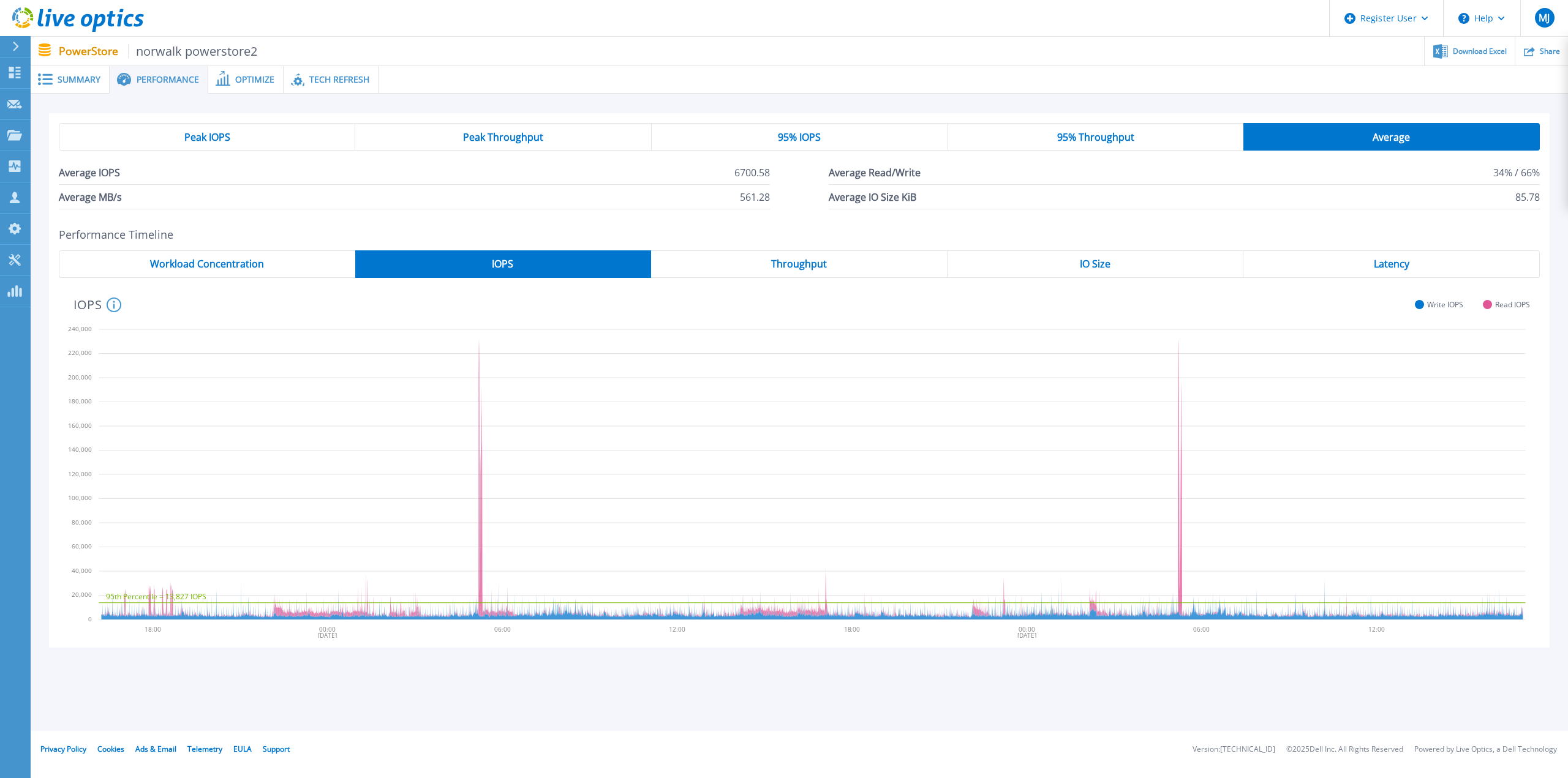
click at [802, 139] on span "95% IOPS" at bounding box center [799, 137] width 43 height 10
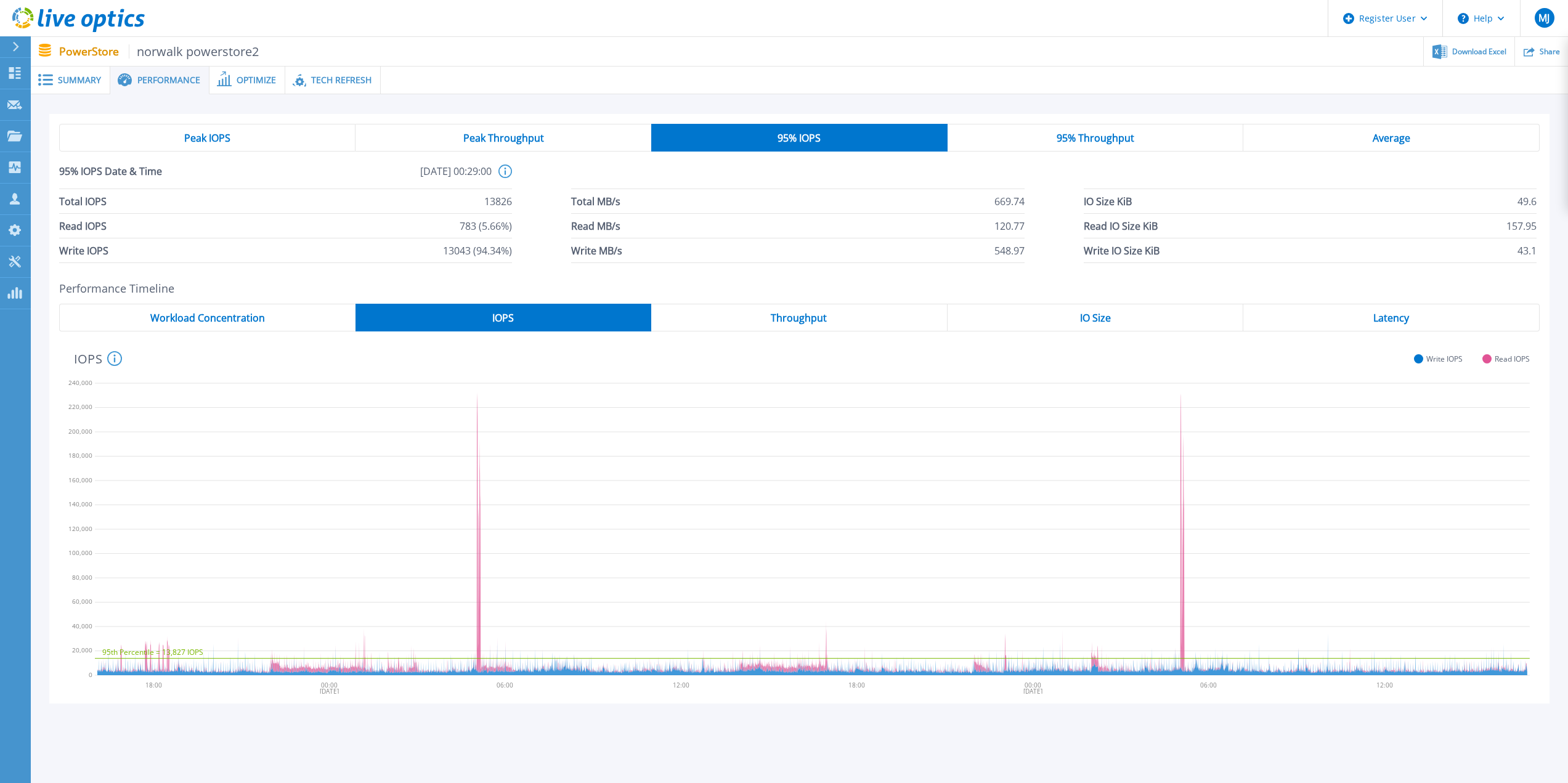
click at [1400, 142] on span "Average" at bounding box center [1392, 138] width 37 height 10
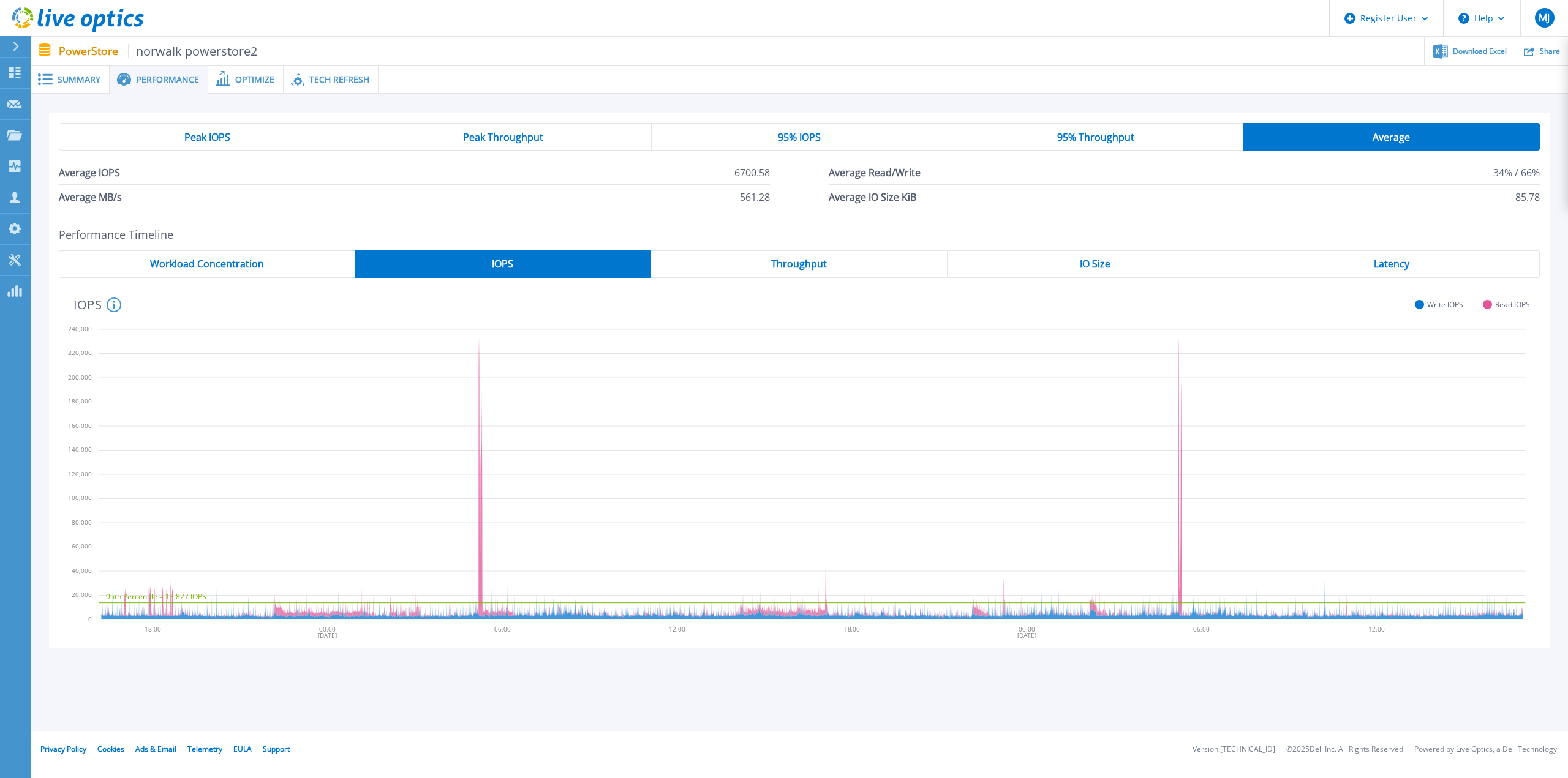
click at [770, 140] on div "95% IOPS" at bounding box center [799, 137] width 297 height 27
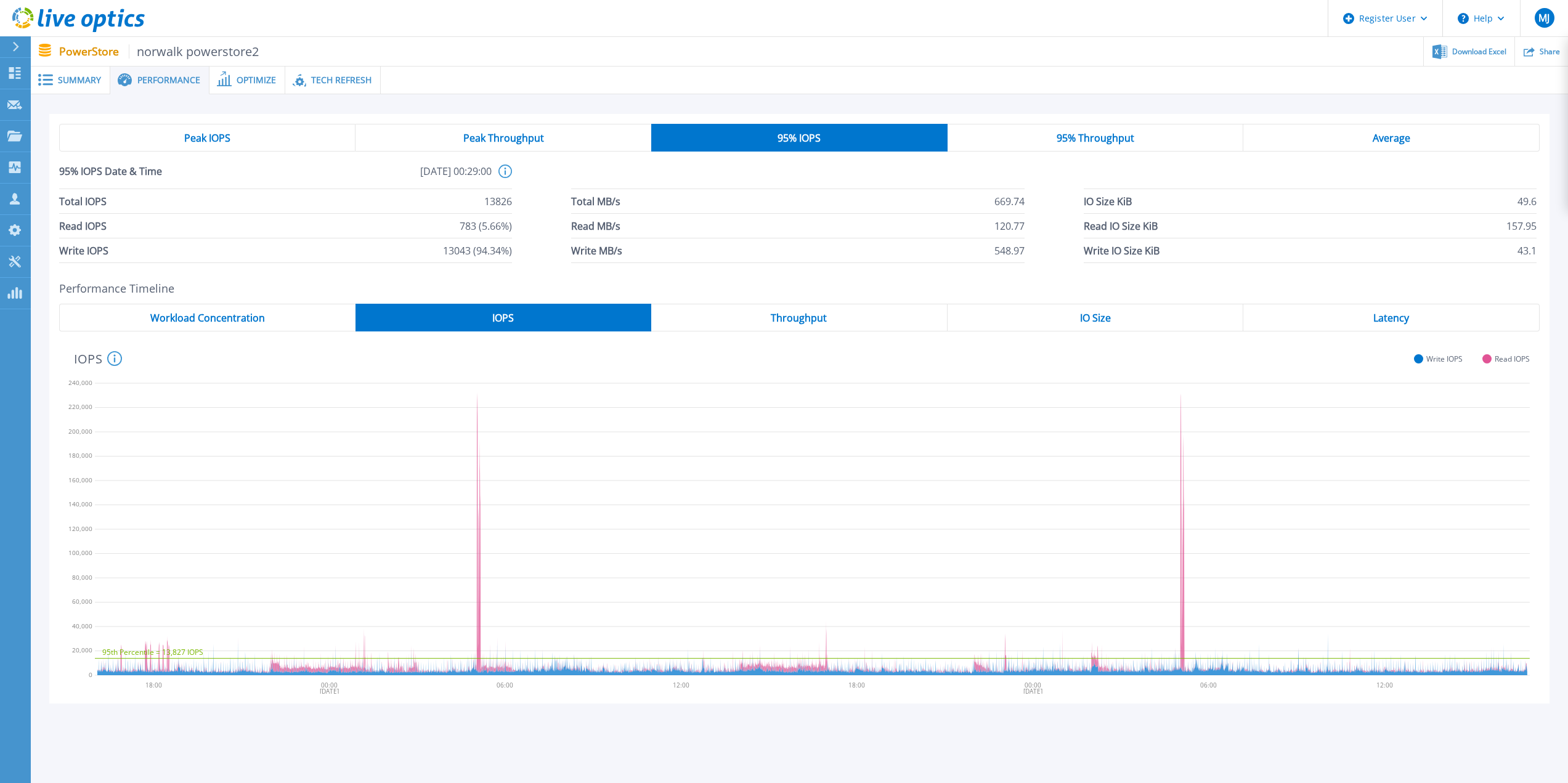
click at [1374, 317] on span "Latency" at bounding box center [1391, 318] width 36 height 10
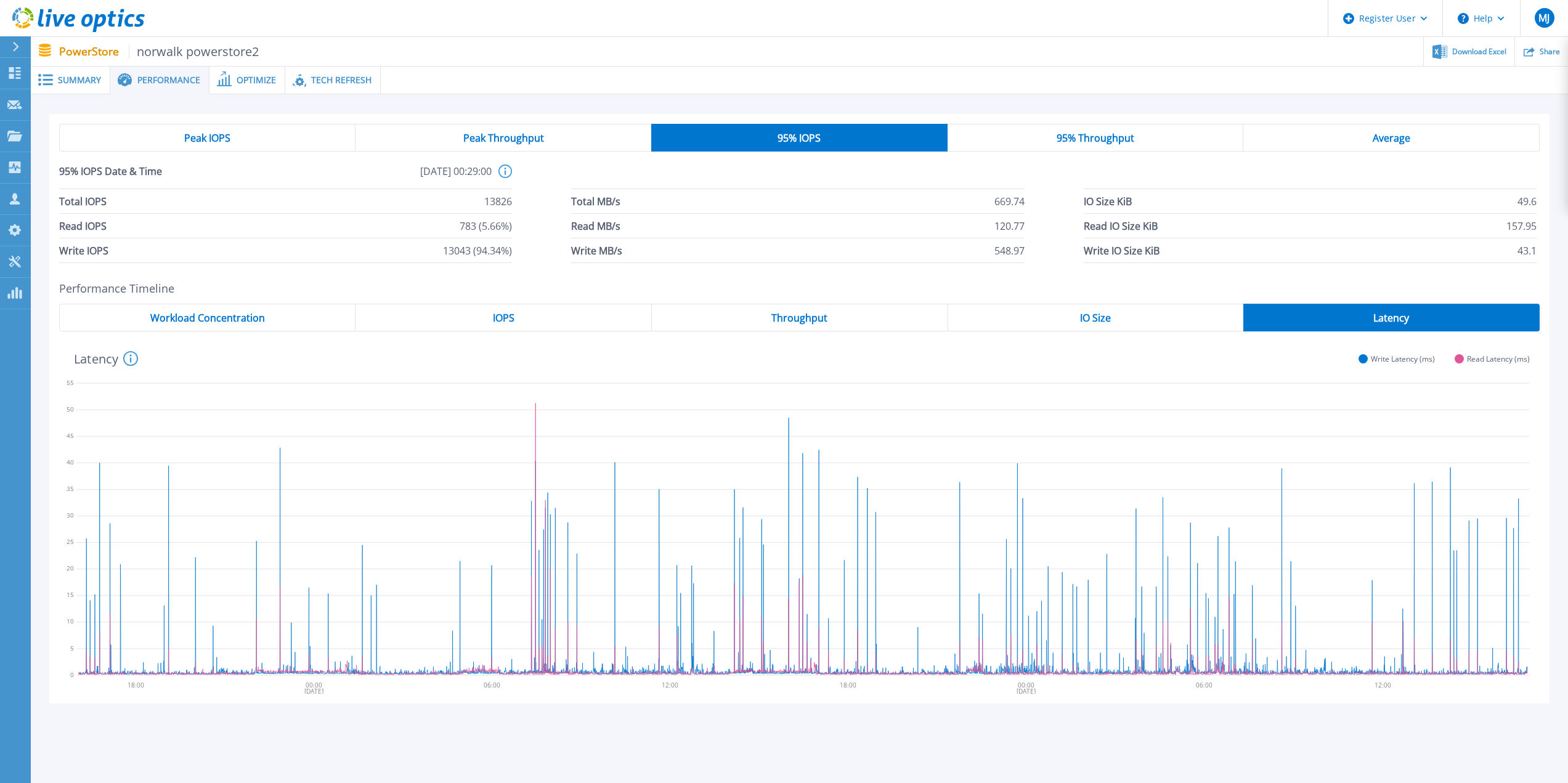
click at [495, 322] on span "IOPS" at bounding box center [503, 318] width 21 height 10
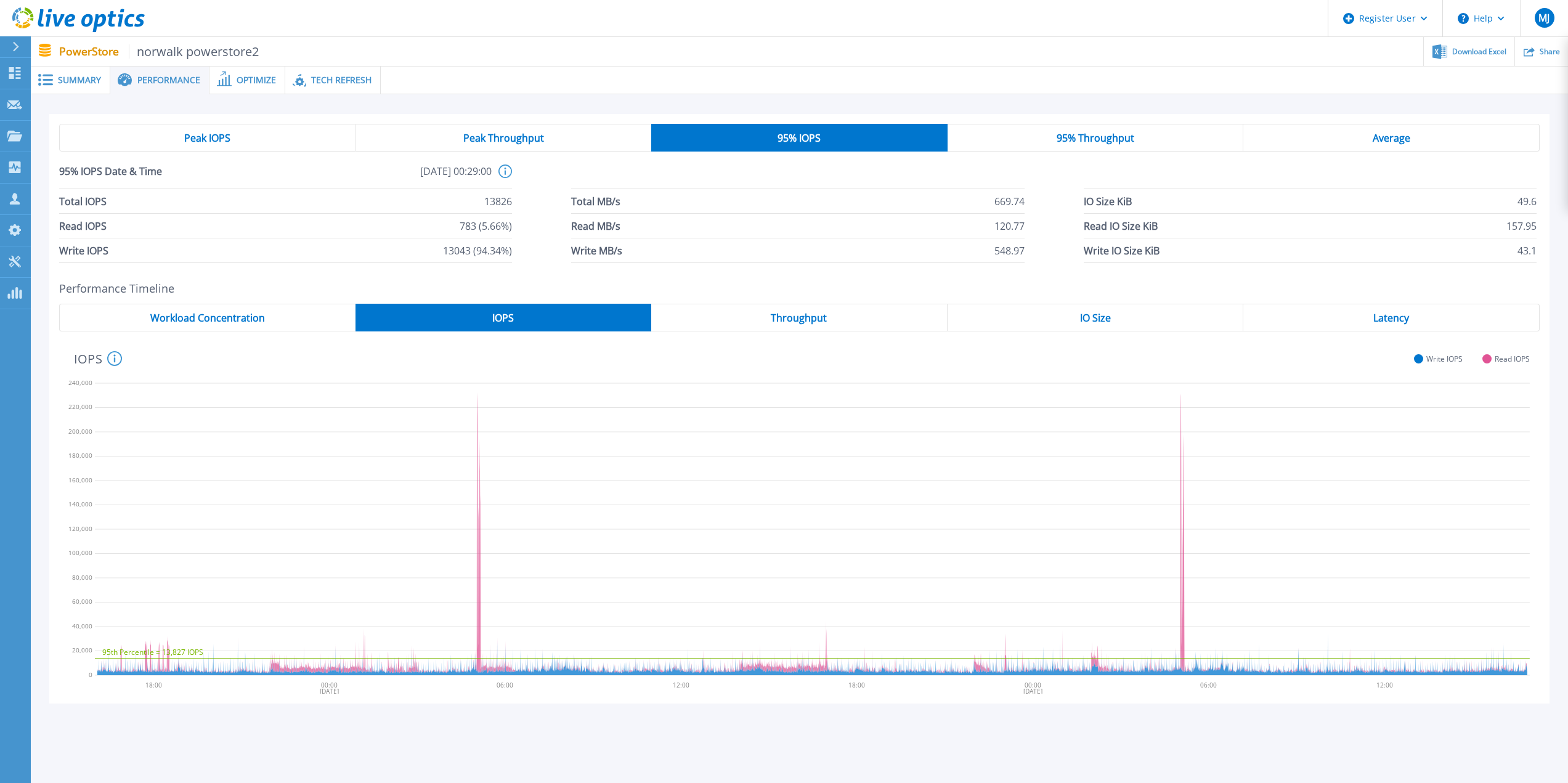
click at [1392, 322] on span "Latency" at bounding box center [1391, 318] width 36 height 10
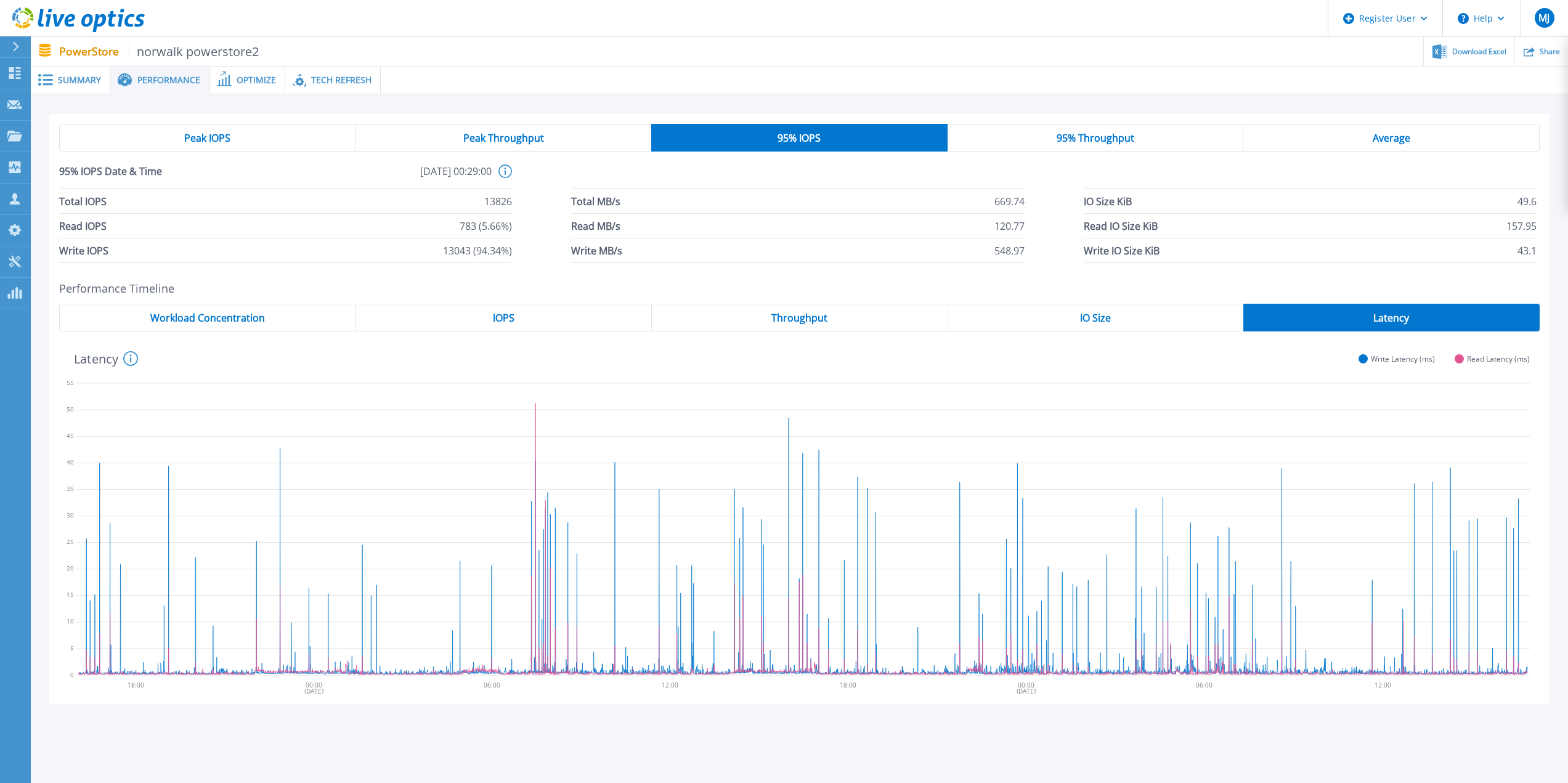
click at [465, 309] on div "IOPS" at bounding box center [504, 318] width 296 height 28
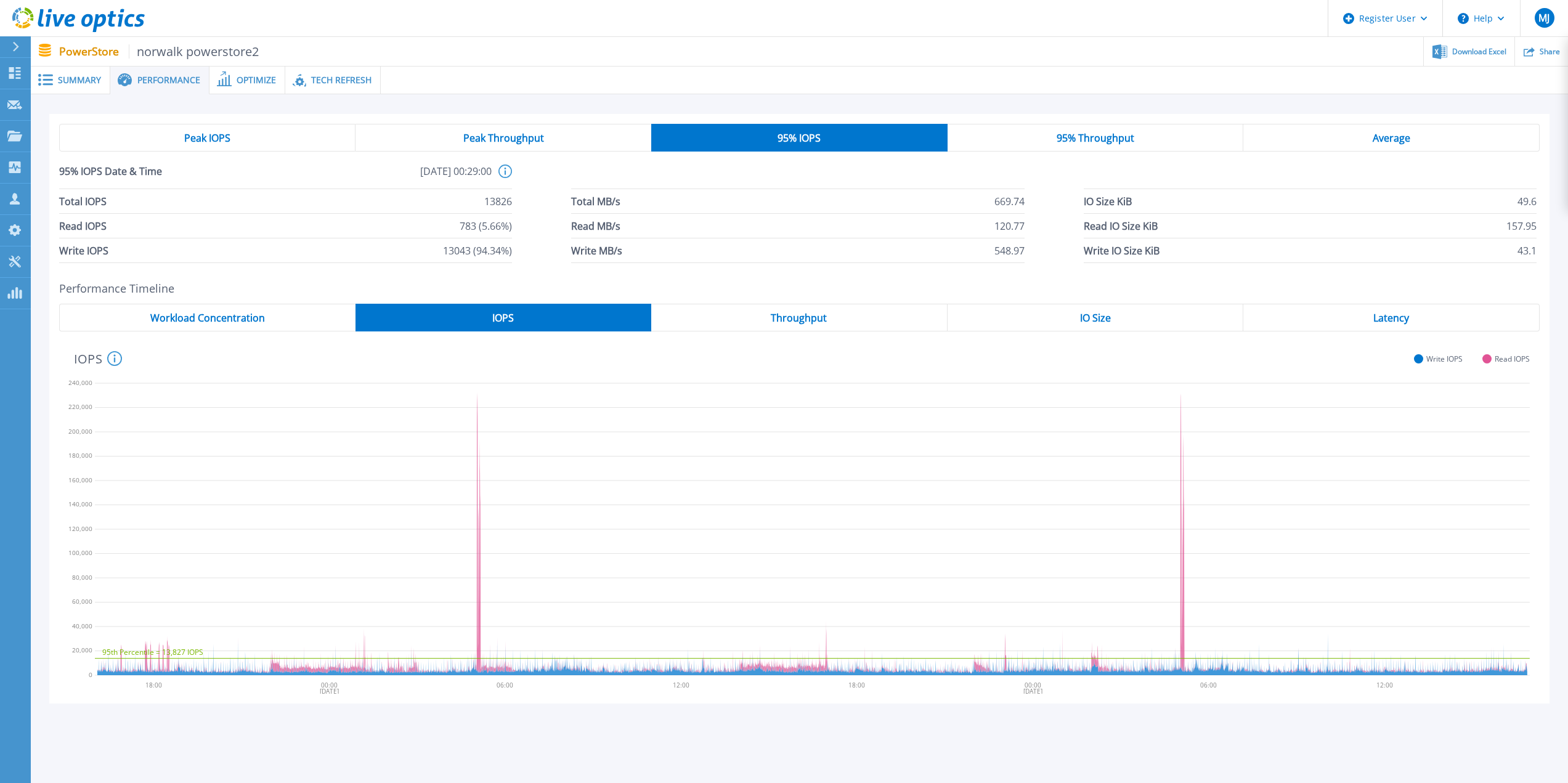
click at [1392, 321] on span "Latency" at bounding box center [1391, 318] width 36 height 10
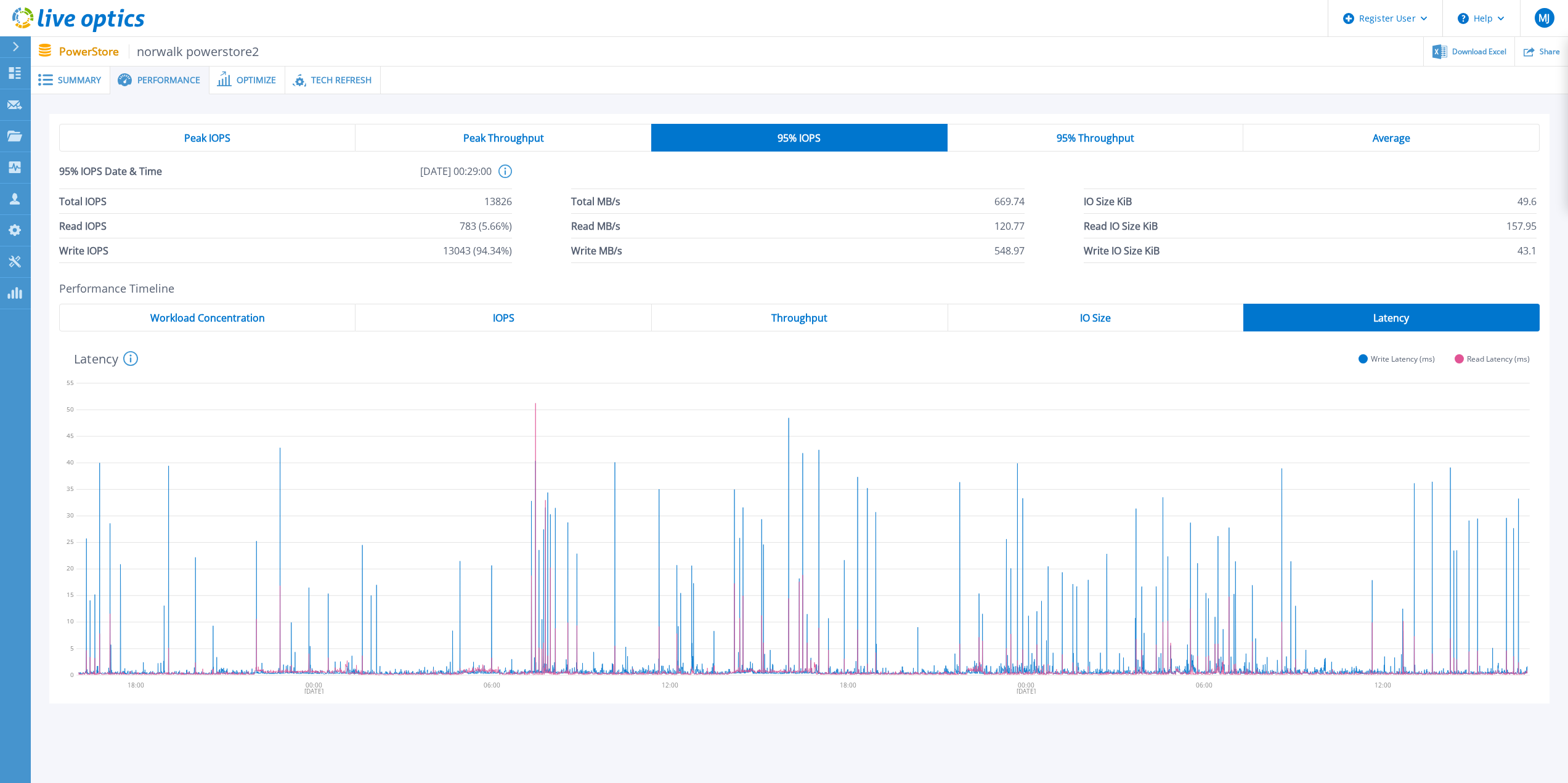
click at [497, 322] on span "IOPS" at bounding box center [503, 318] width 21 height 10
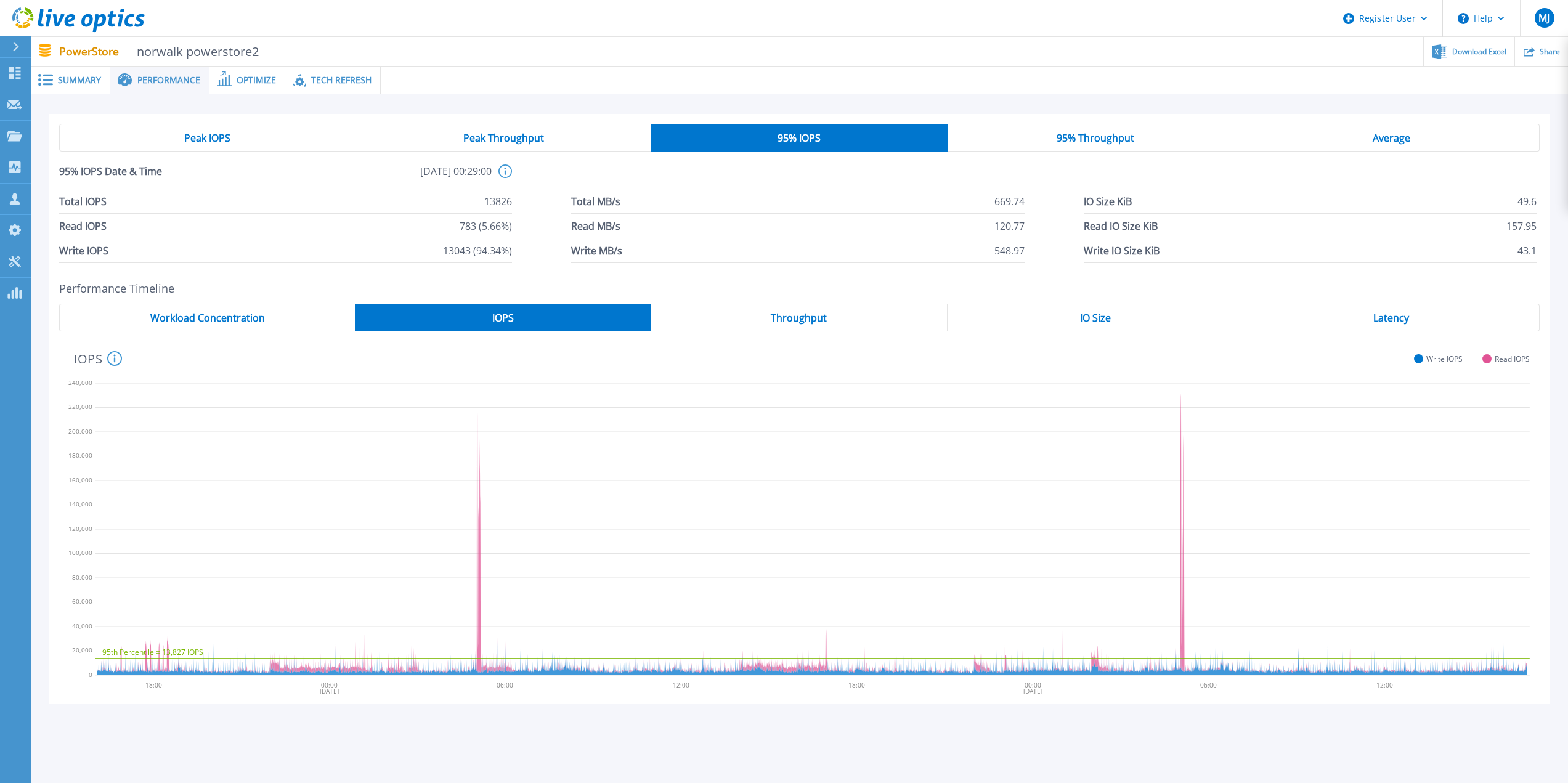
click at [1087, 141] on span "95% Throughput" at bounding box center [1096, 138] width 78 height 10
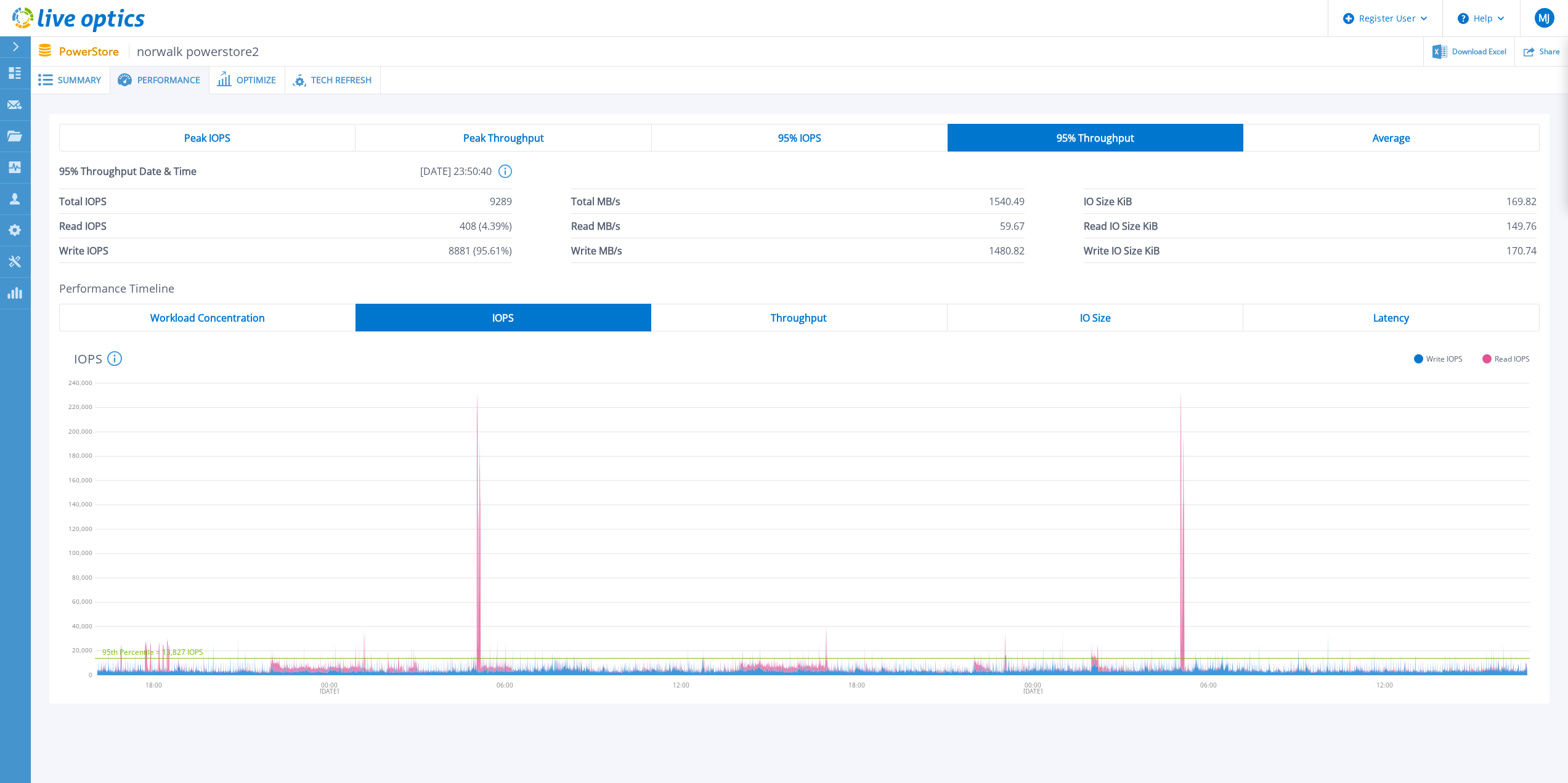
click at [807, 139] on span "95% IOPS" at bounding box center [800, 138] width 43 height 10
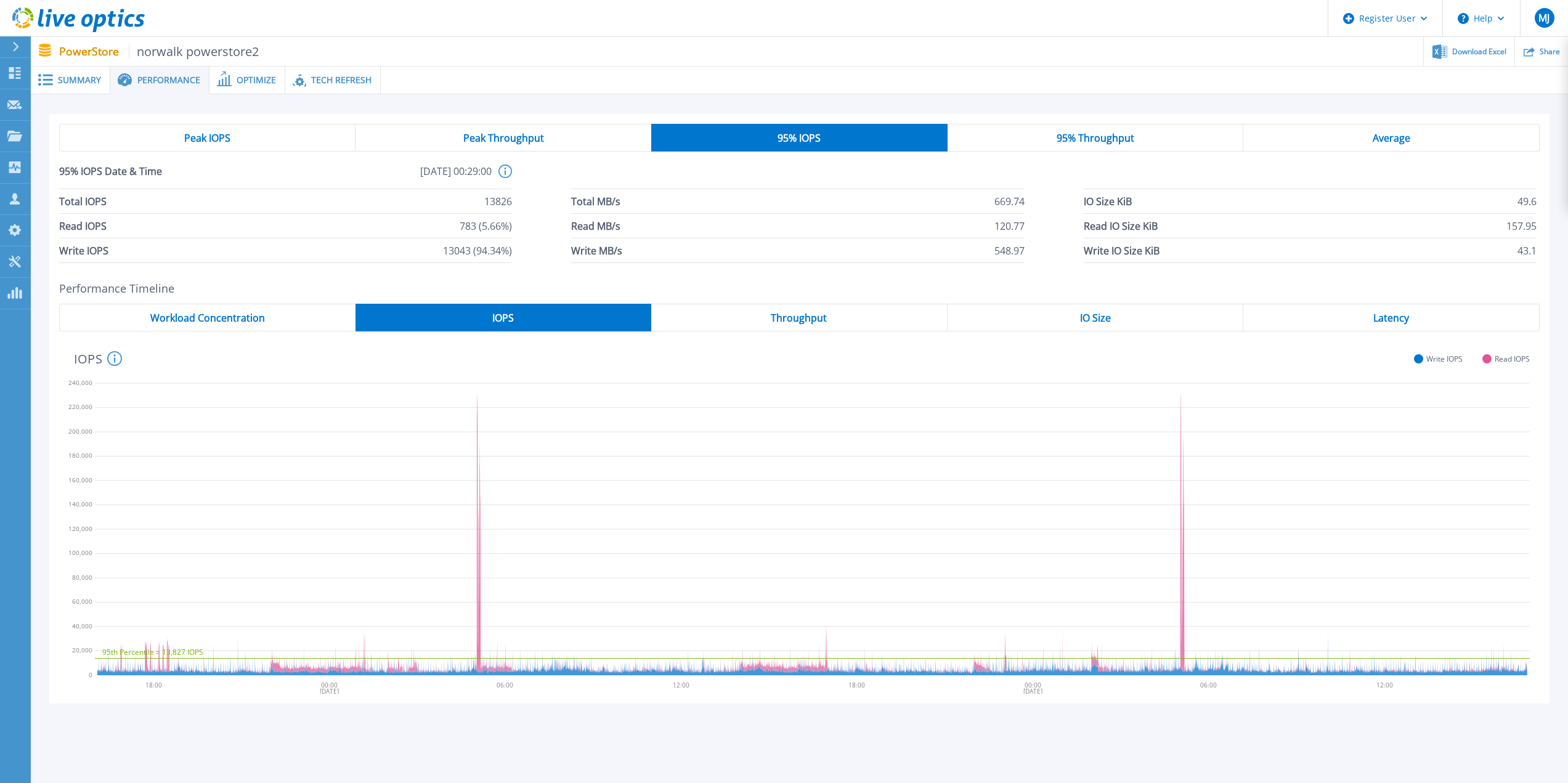
click at [496, 138] on span "Peak Throughput" at bounding box center [504, 138] width 81 height 10
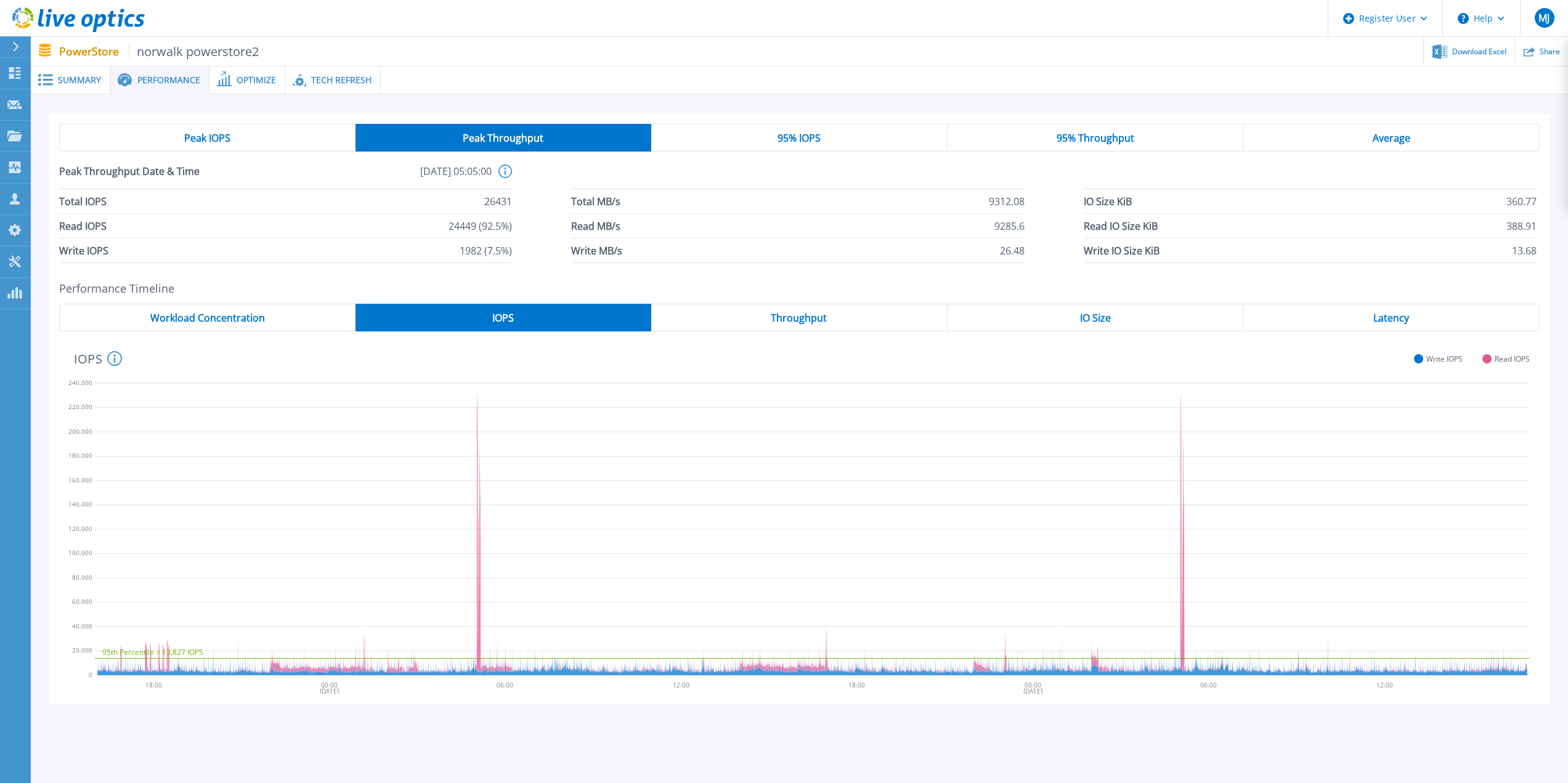
click at [205, 136] on span "Peak IOPS" at bounding box center [207, 138] width 47 height 10
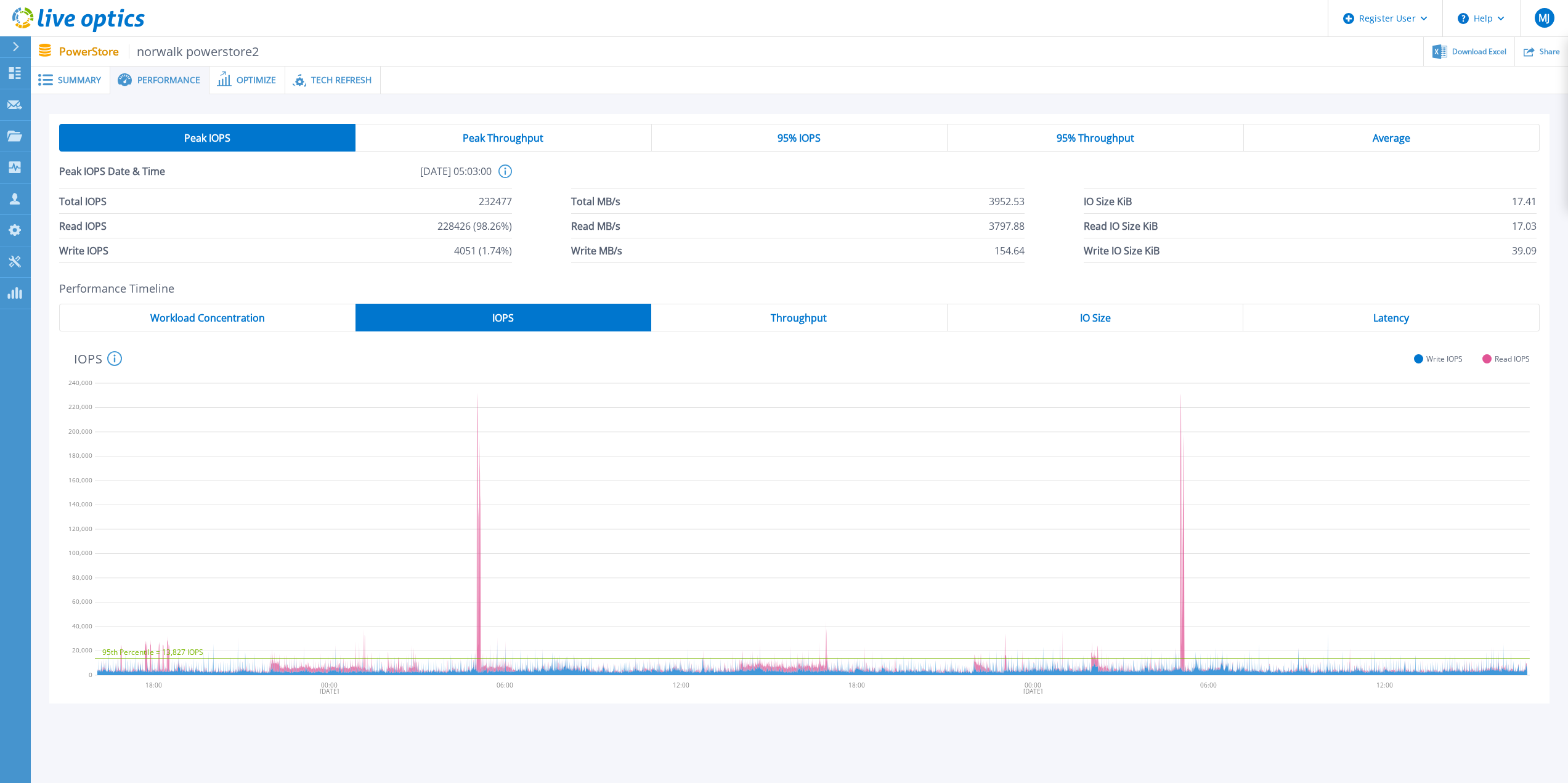
click at [448, 143] on div "Peak Throughput" at bounding box center [503, 138] width 296 height 28
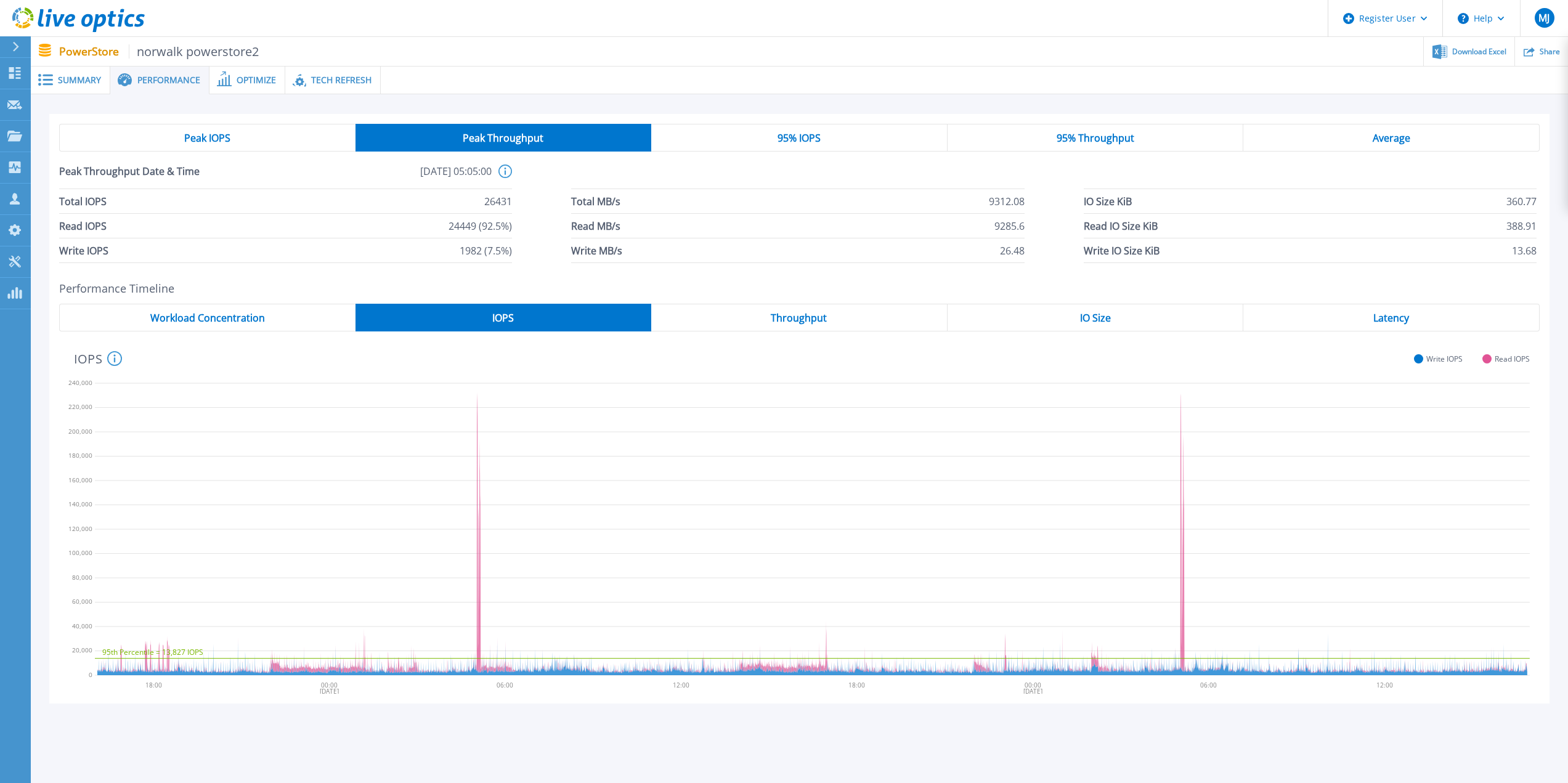
click at [797, 142] on span "95% IOPS" at bounding box center [799, 138] width 43 height 10
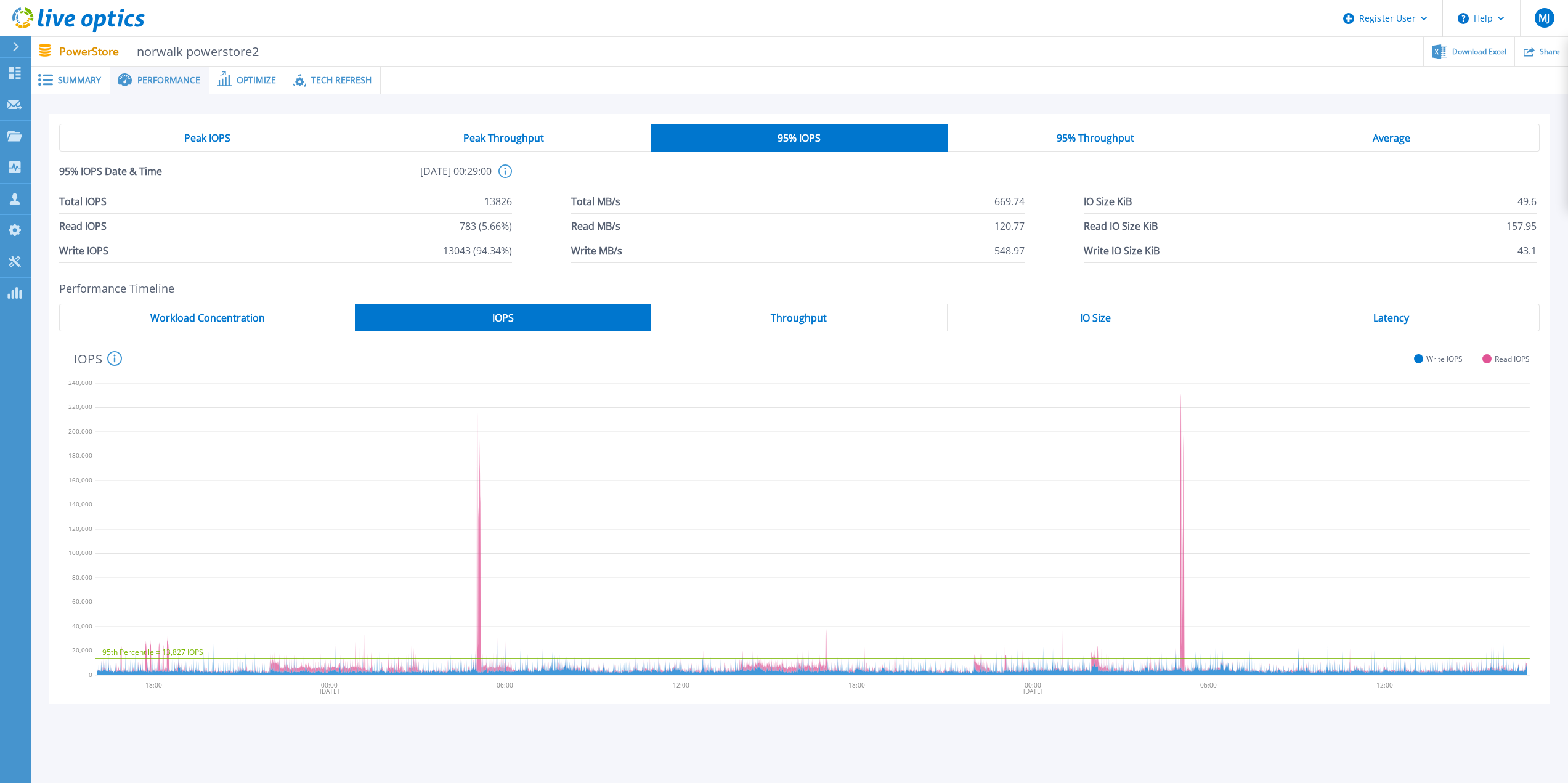
click at [1394, 134] on span "Average" at bounding box center [1392, 138] width 37 height 10
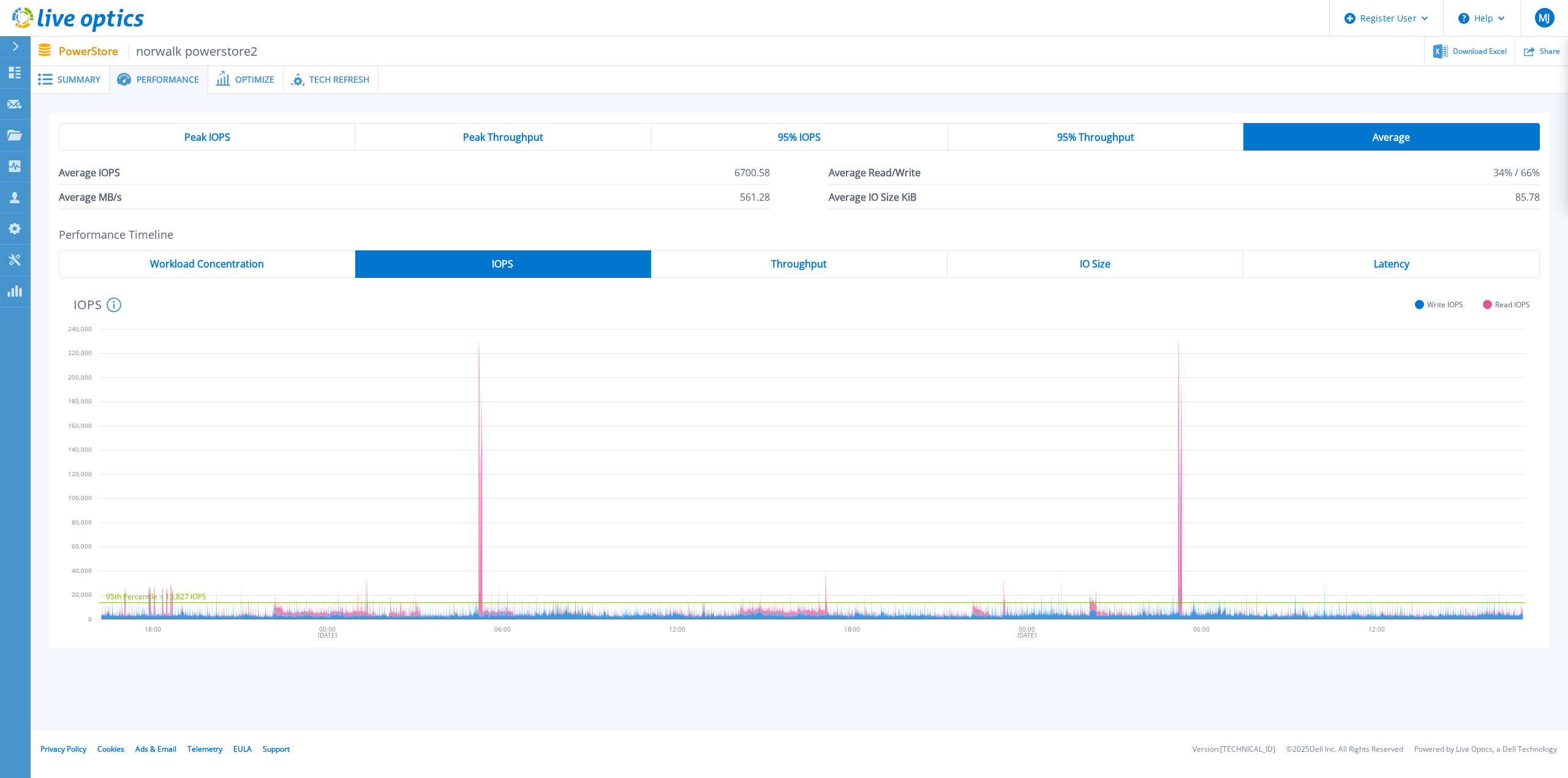
click at [1085, 126] on div "95% Throughput" at bounding box center [1096, 137] width 296 height 27
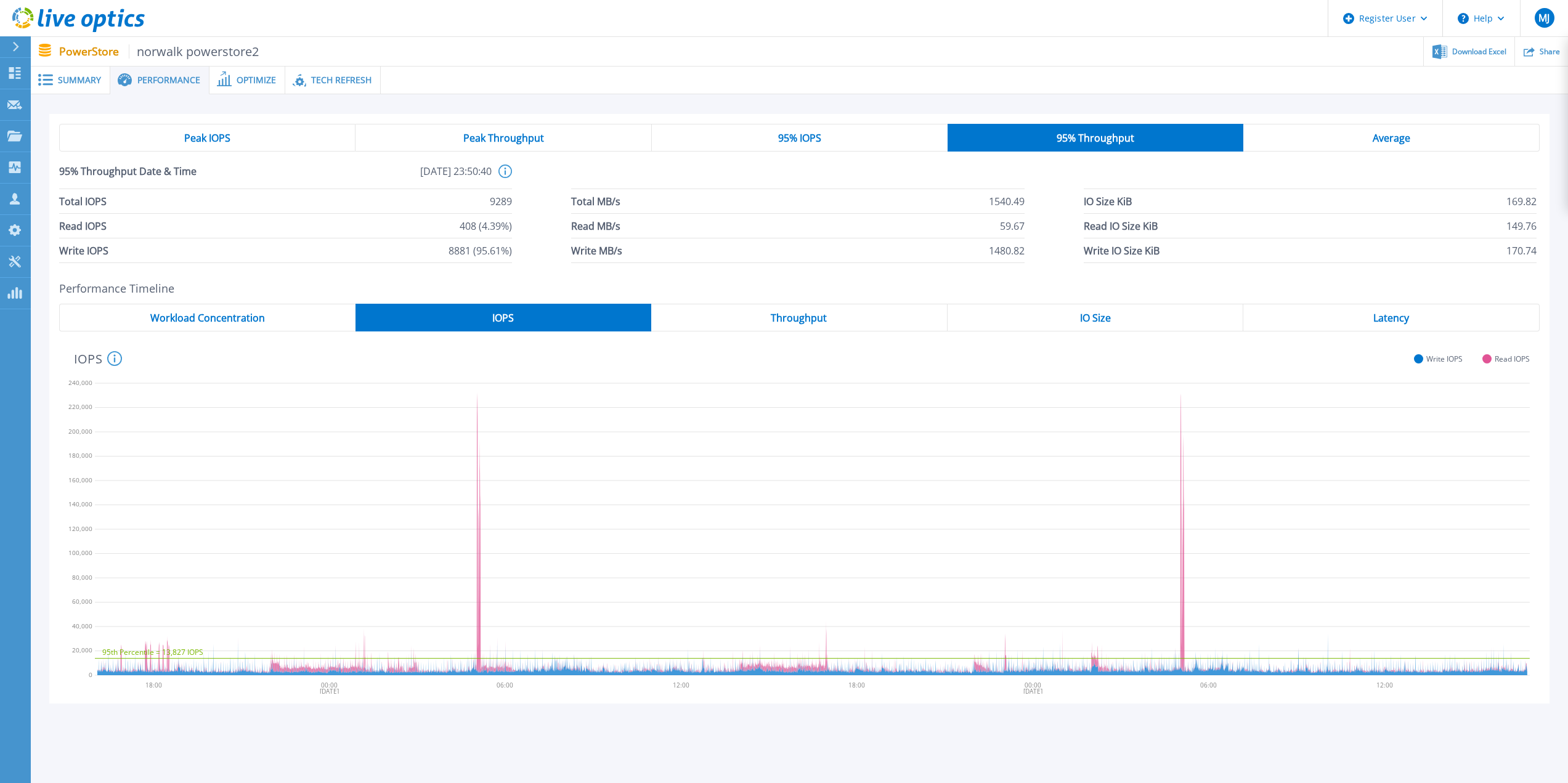
click at [794, 139] on span "95% IOPS" at bounding box center [800, 138] width 43 height 10
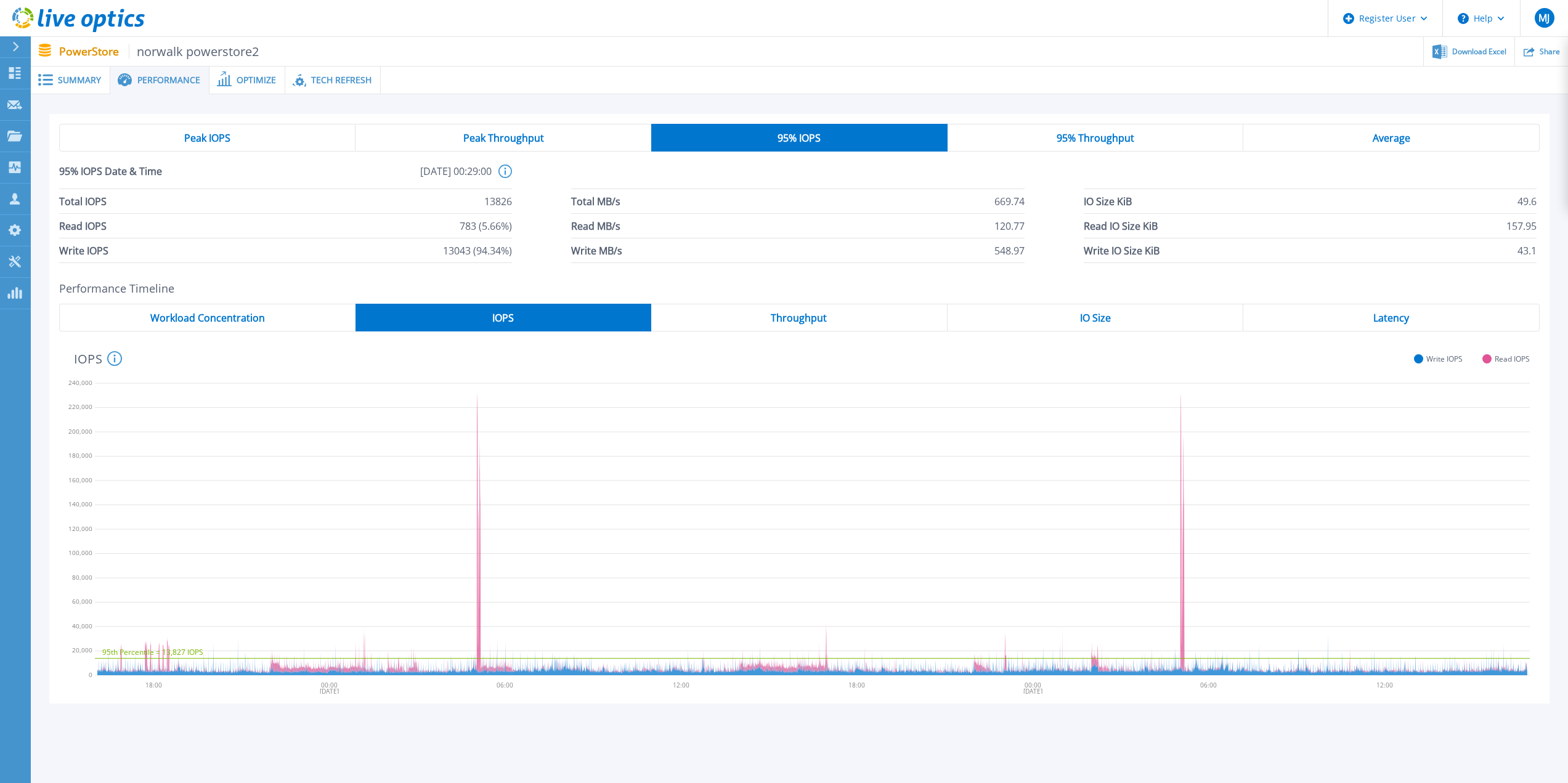
click at [1088, 143] on span "95% Throughput" at bounding box center [1096, 138] width 78 height 10
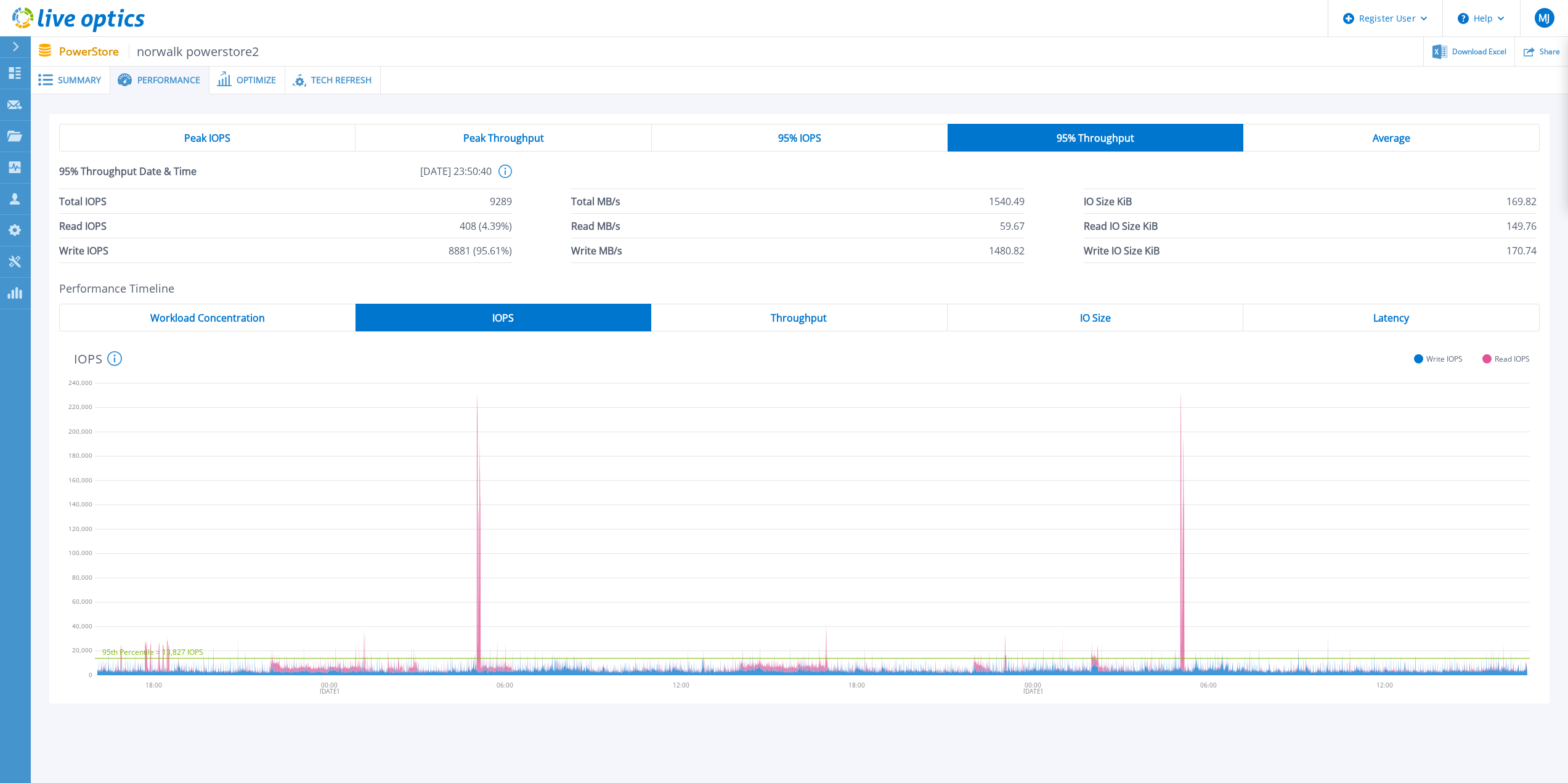
click at [790, 138] on span "95% IOPS" at bounding box center [800, 138] width 43 height 10
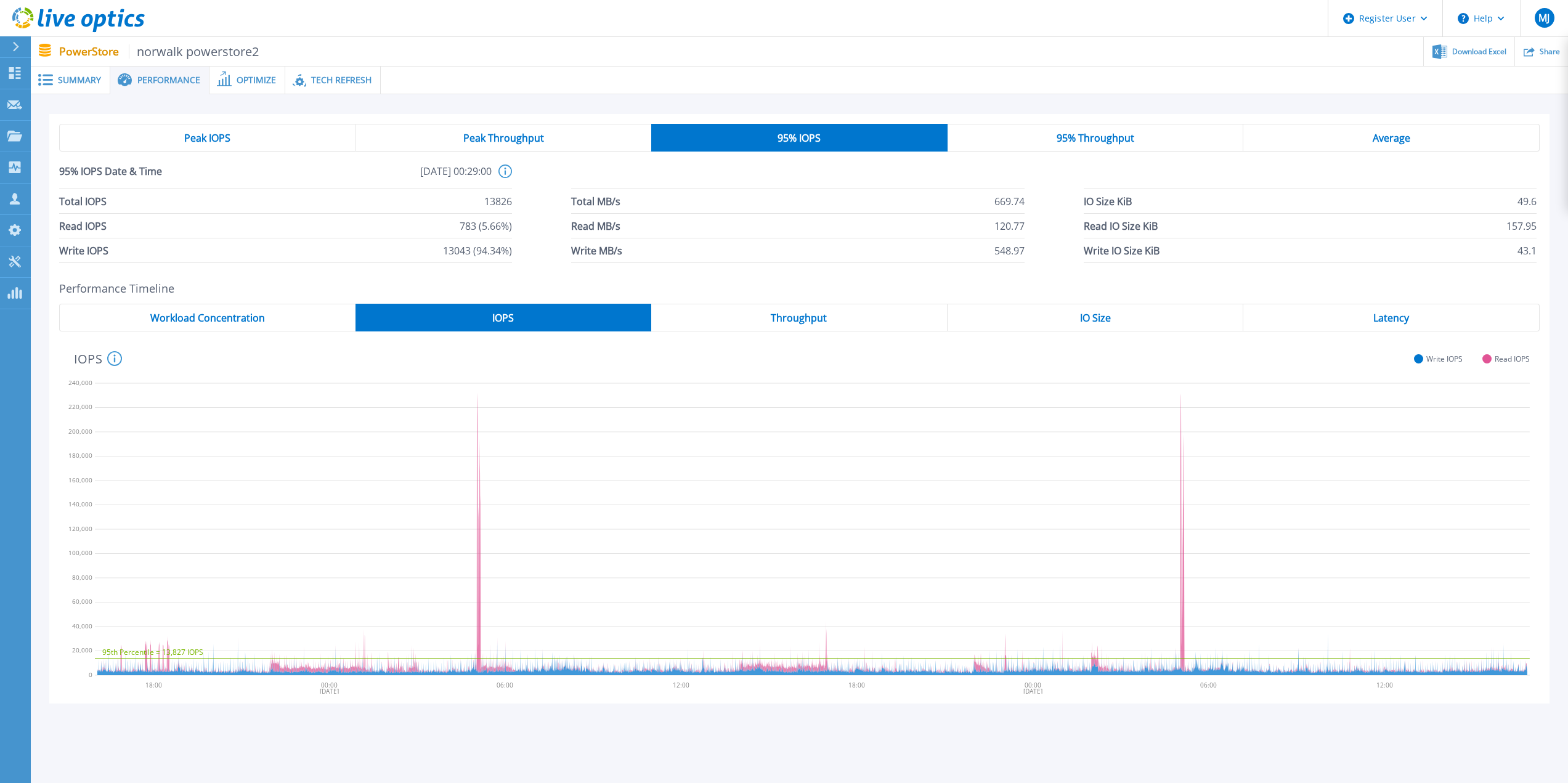
click at [531, 137] on span "Peak Throughput" at bounding box center [504, 138] width 81 height 10
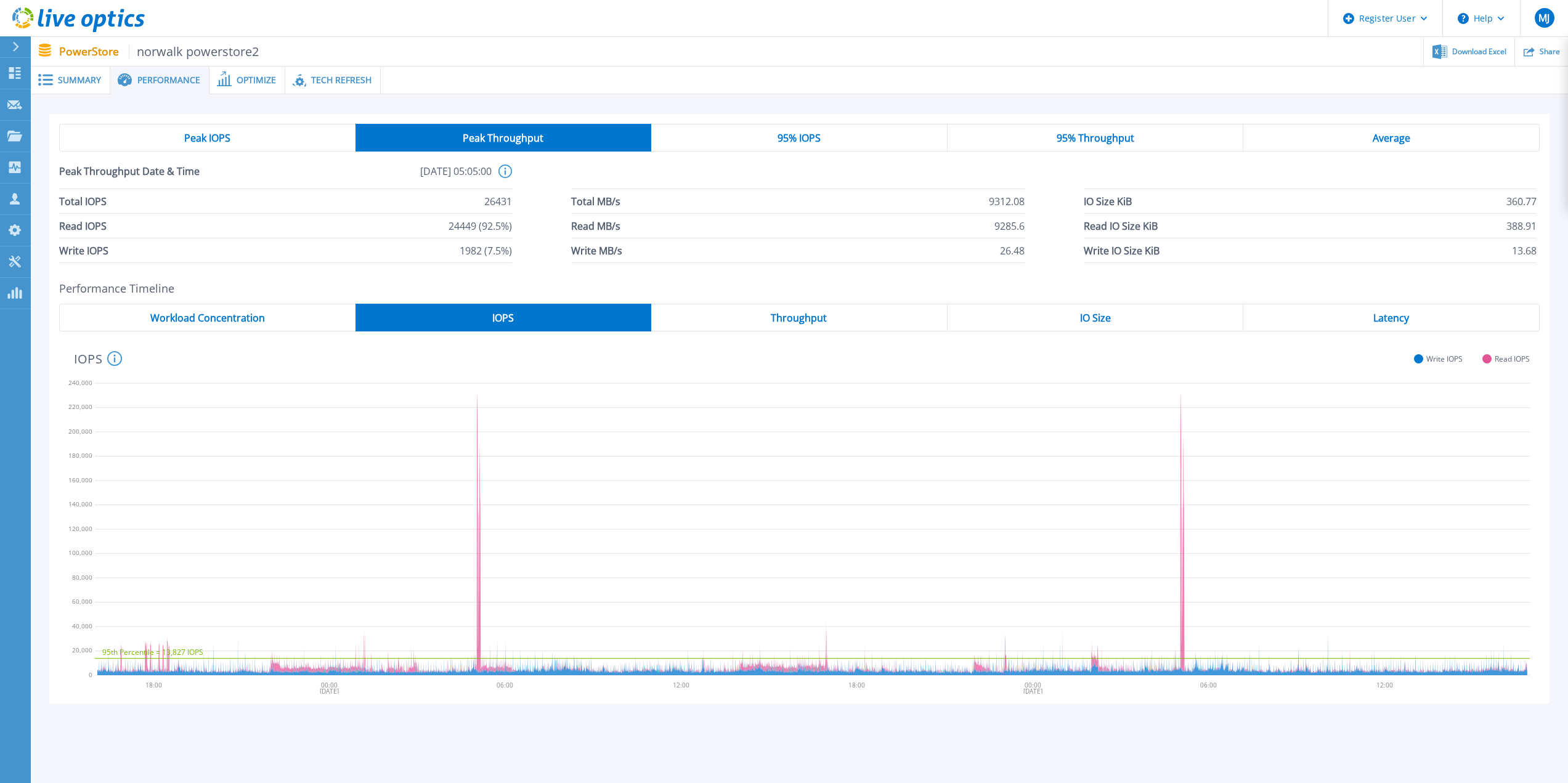
click at [788, 143] on span "95% IOPS" at bounding box center [799, 138] width 43 height 10
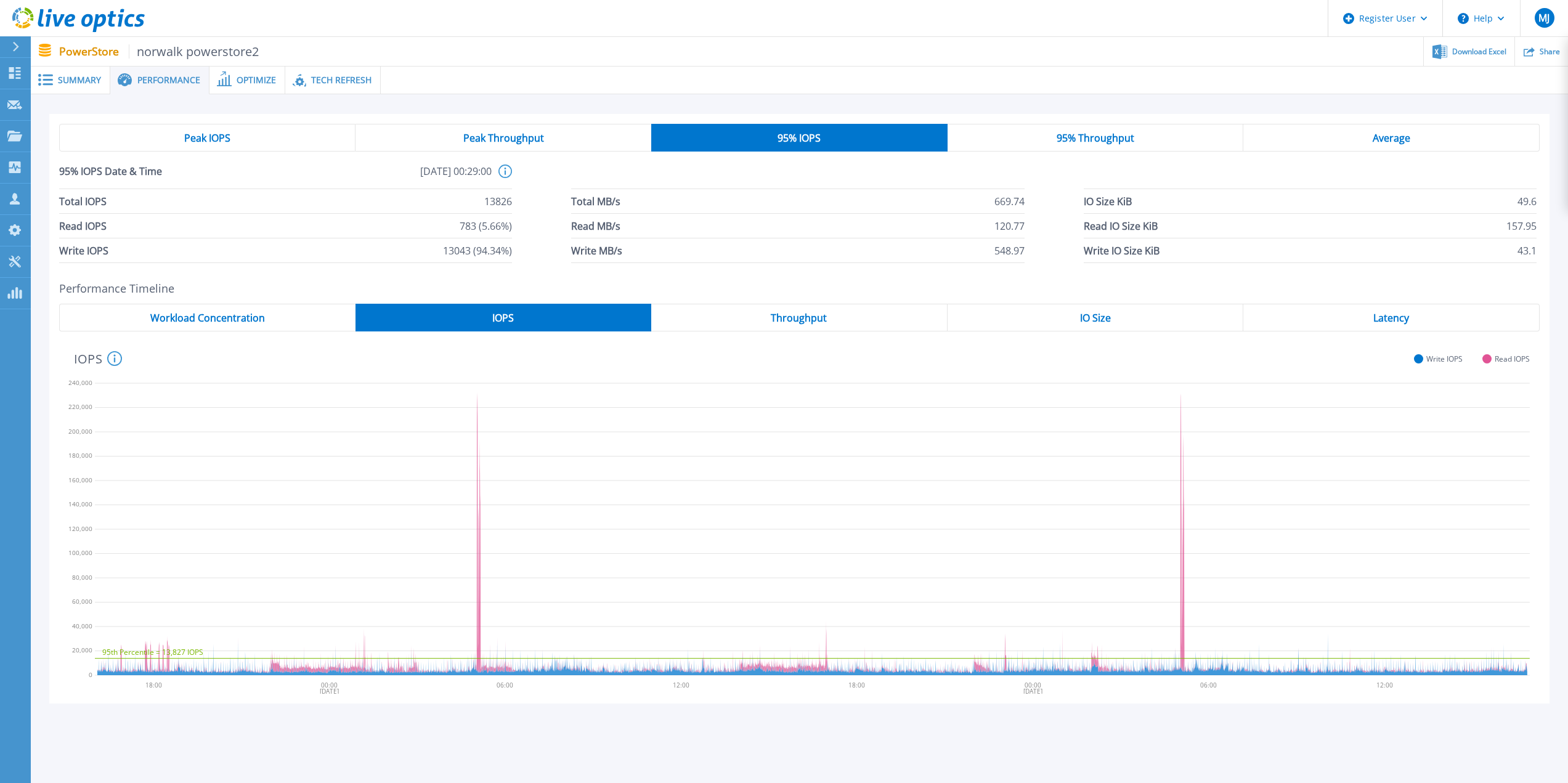
click at [518, 133] on span "Peak Throughput" at bounding box center [504, 138] width 81 height 10
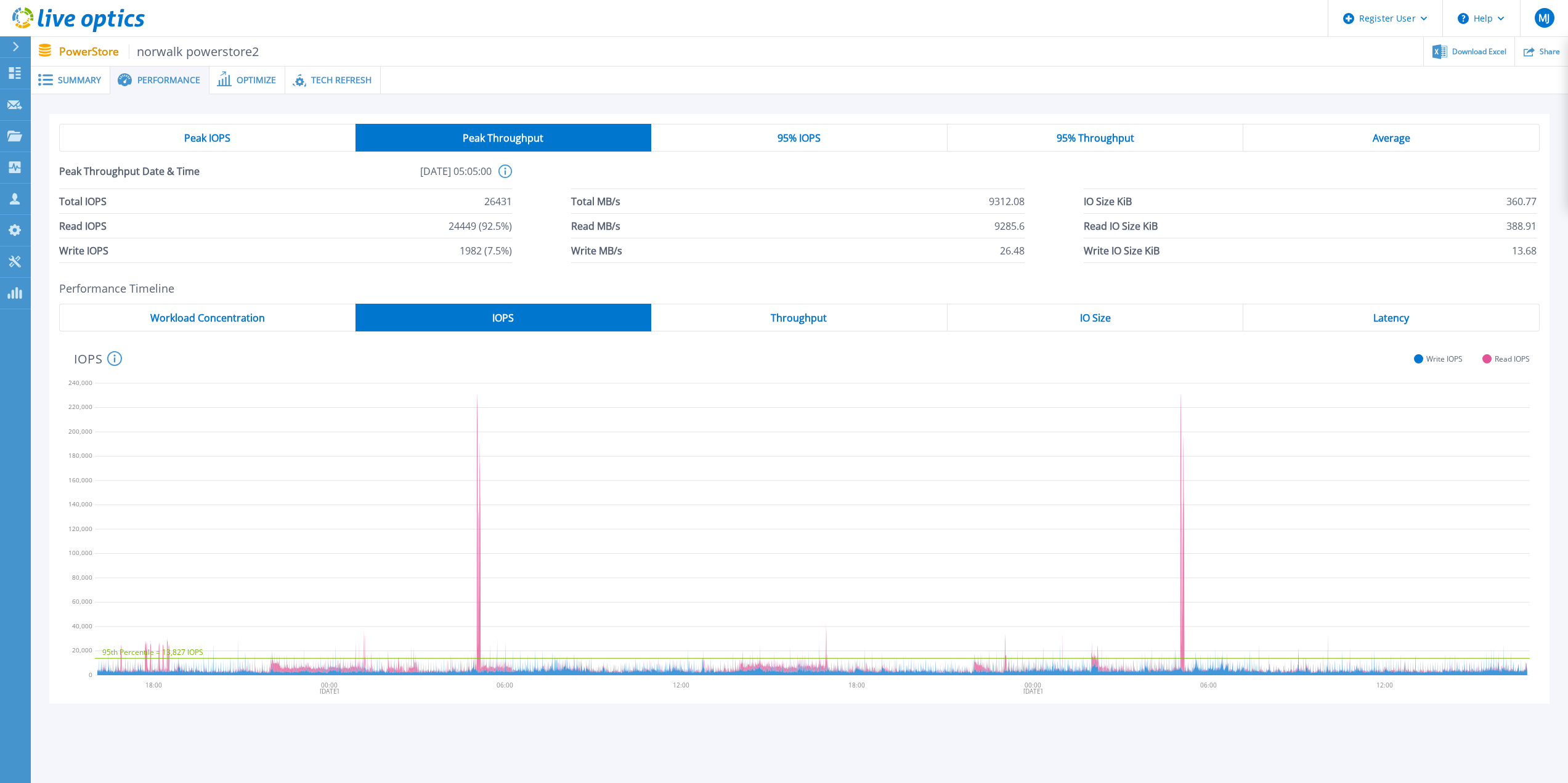
click at [805, 143] on span "95% IOPS" at bounding box center [799, 138] width 43 height 10
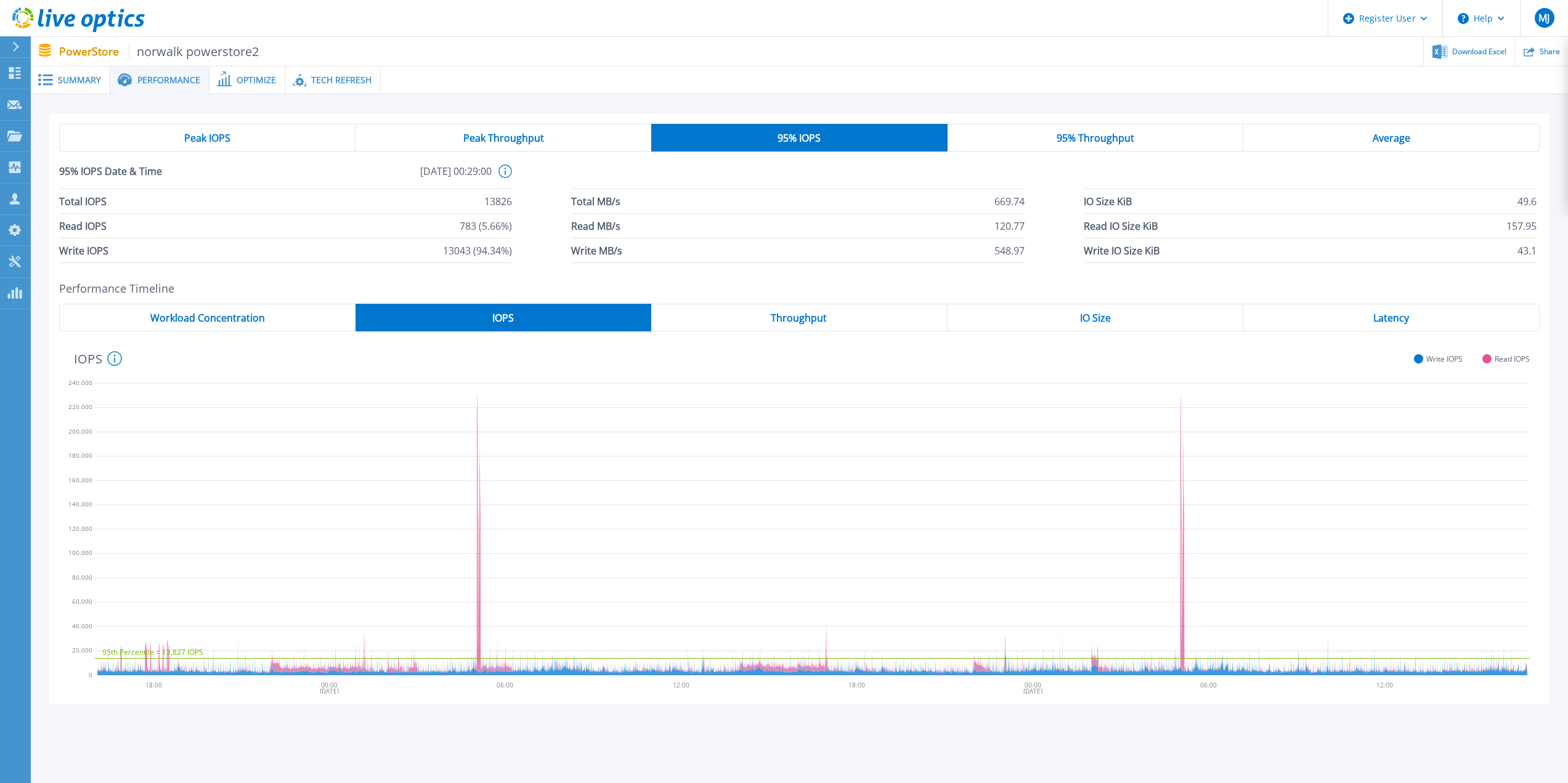
click at [1107, 149] on div "95% Throughput" at bounding box center [1096, 138] width 296 height 28
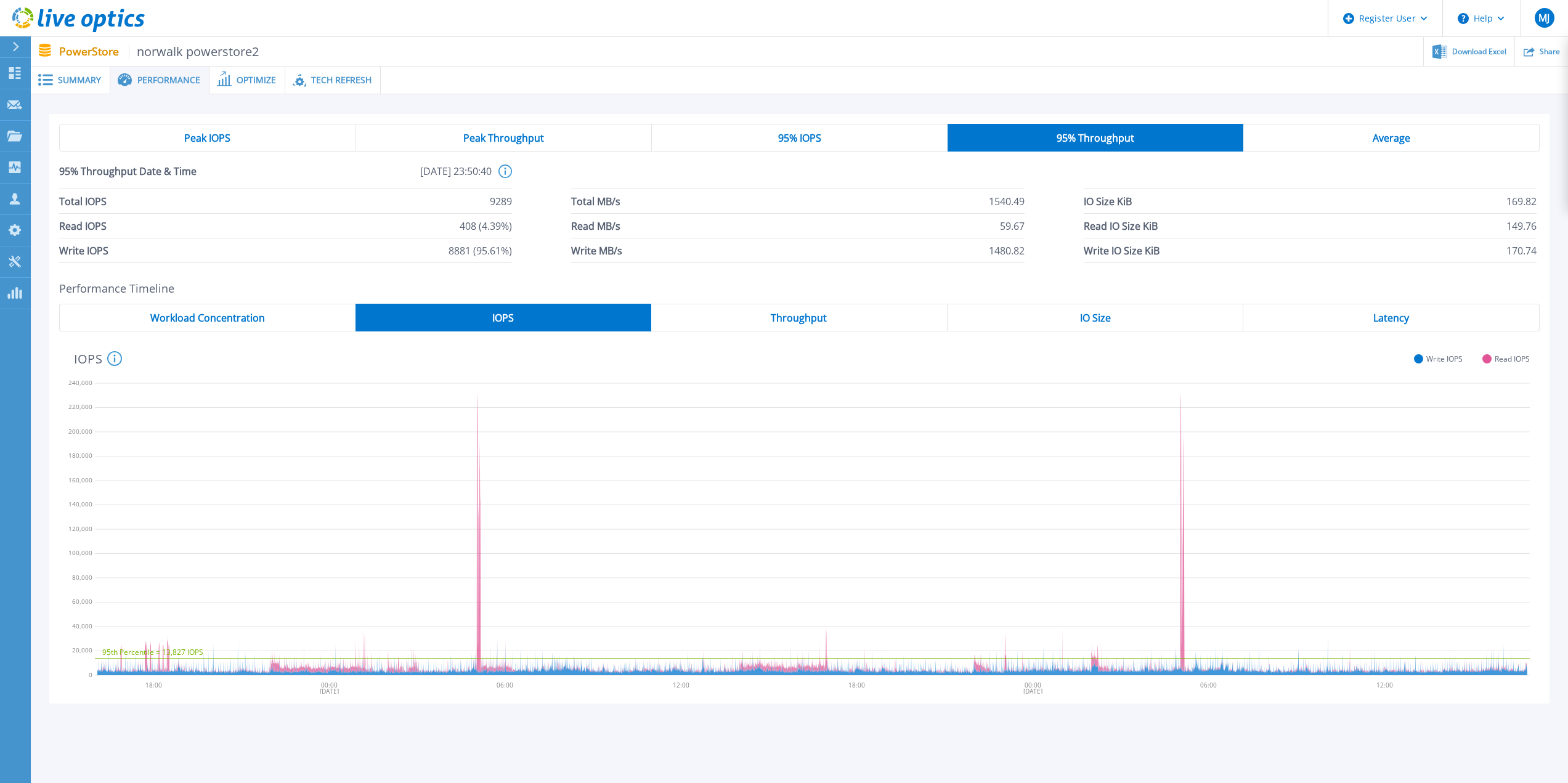
click at [1378, 143] on span "Average" at bounding box center [1392, 138] width 37 height 10
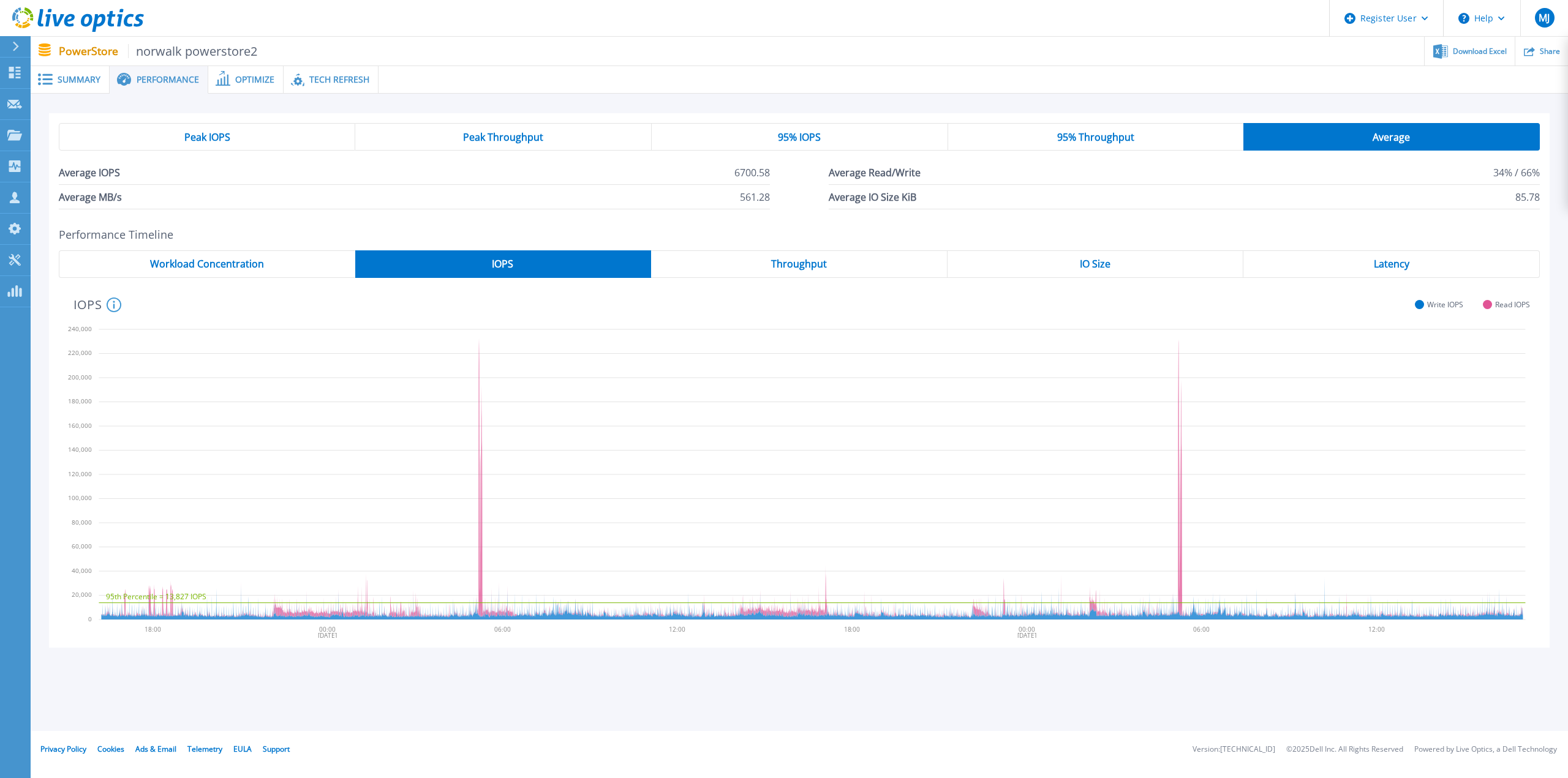
click at [805, 266] on span "Throughput" at bounding box center [798, 263] width 55 height 10
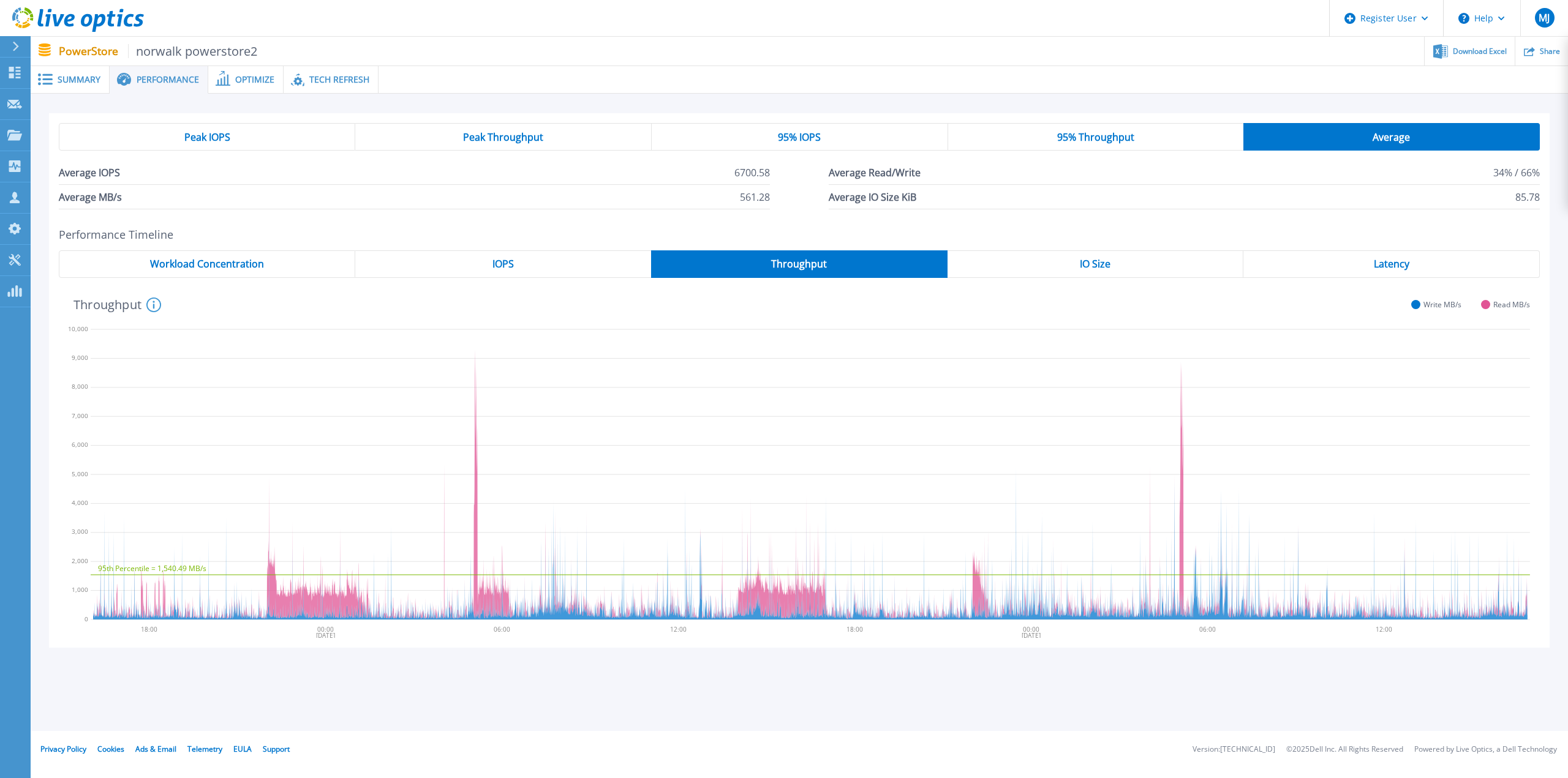
click at [1088, 254] on div "IO Size" at bounding box center [1095, 264] width 297 height 27
